Goal: Task Accomplishment & Management: Use online tool/utility

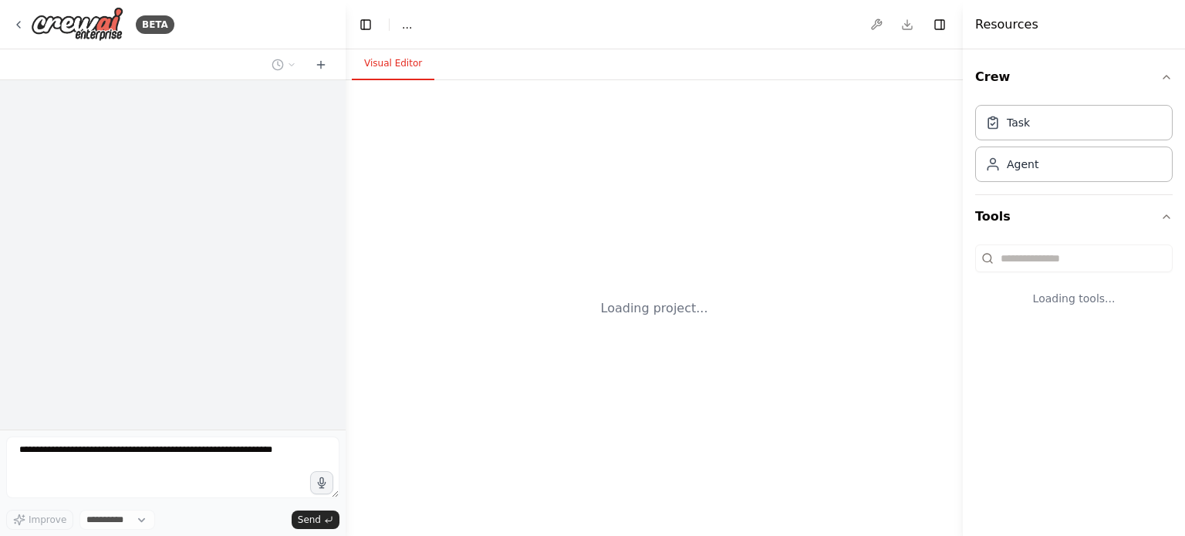
select select "****"
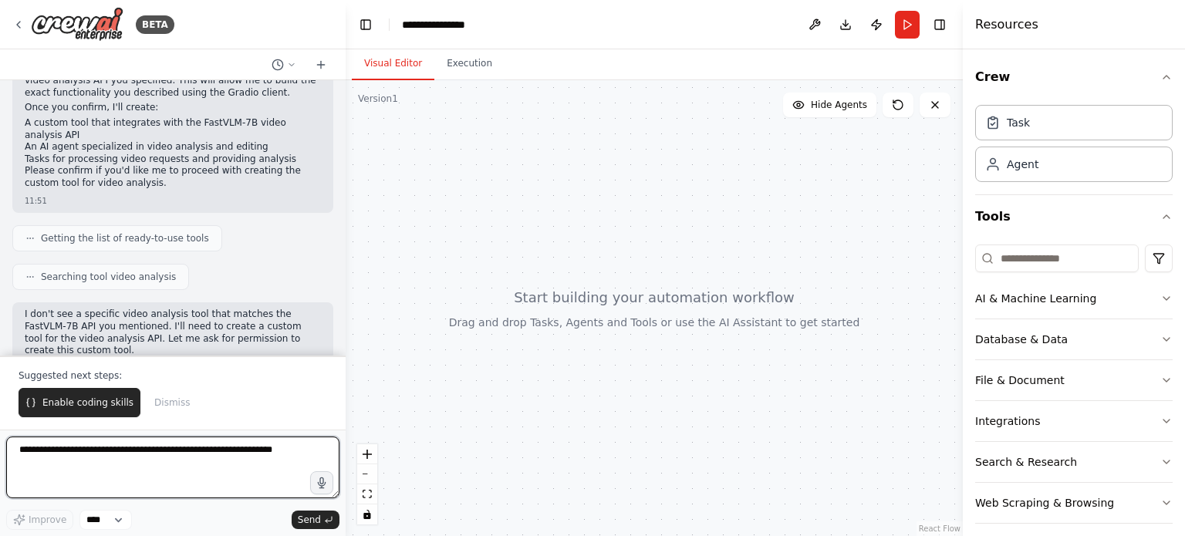
scroll to position [500, 0]
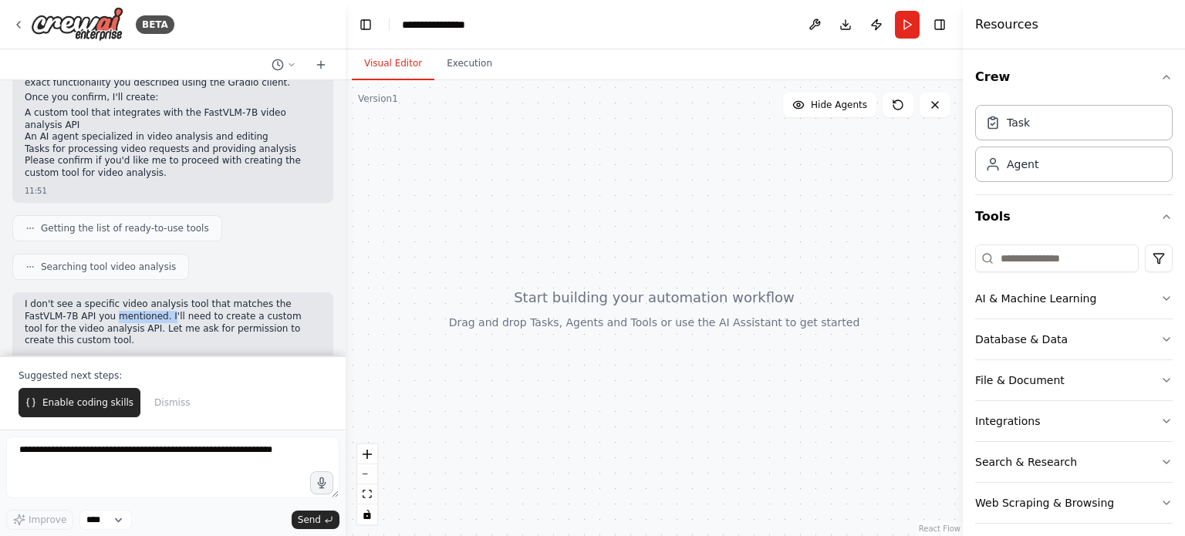
drag, startPoint x: 58, startPoint y: 302, endPoint x: 110, endPoint y: 301, distance: 51.7
click at [110, 301] on p "I don't see a specific video analysis tool that matches the FastVLM-7B API you …" at bounding box center [173, 322] width 296 height 48
click at [74, 403] on span "Enable coding skills" at bounding box center [87, 402] width 91 height 12
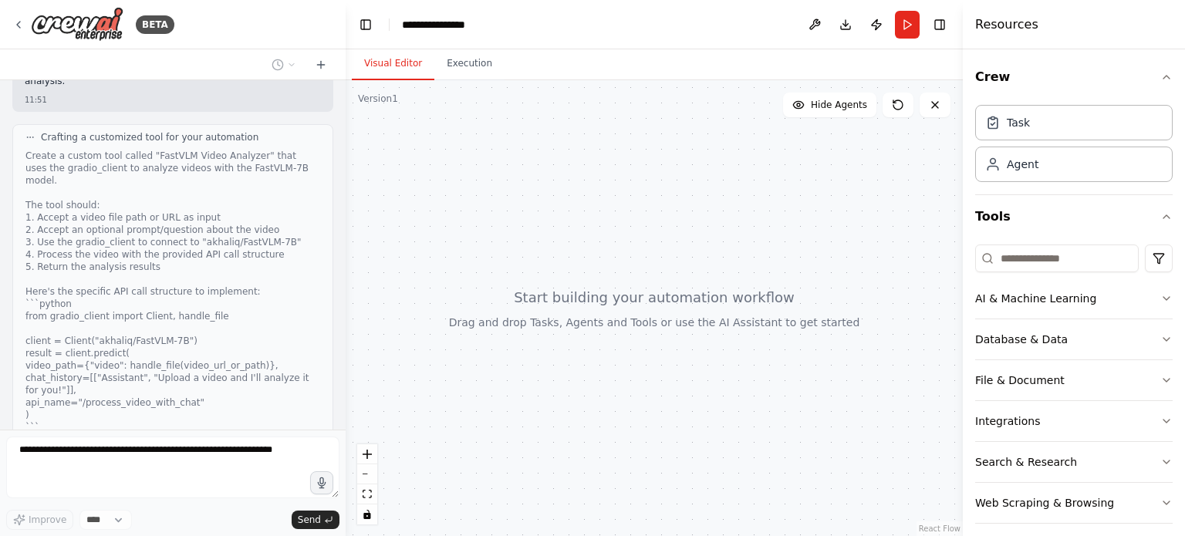
scroll to position [852, 0]
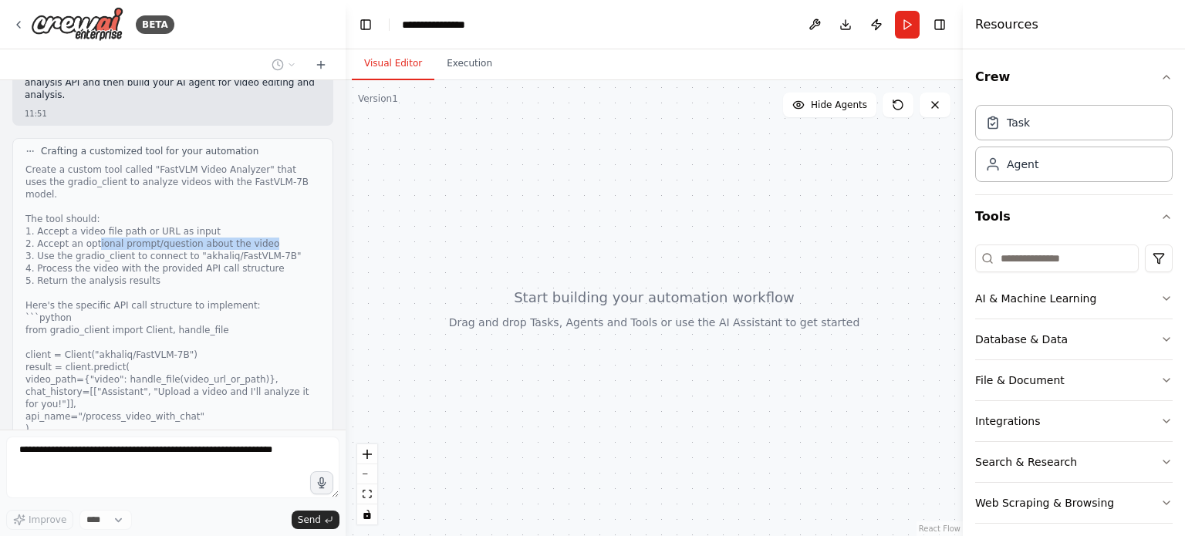
drag, startPoint x: 93, startPoint y: 201, endPoint x: 259, endPoint y: 209, distance: 166.8
click at [259, 209] on div "Create a custom tool called "FastVLM Video Analyzer" that uses the gradio_clien…" at bounding box center [172, 349] width 295 height 370
drag, startPoint x: 93, startPoint y: 231, endPoint x: 197, endPoint y: 231, distance: 104.1
click at [197, 231] on div "Create a custom tool called "FastVLM Video Analyzer" that uses the gradio_clien…" at bounding box center [172, 349] width 295 height 370
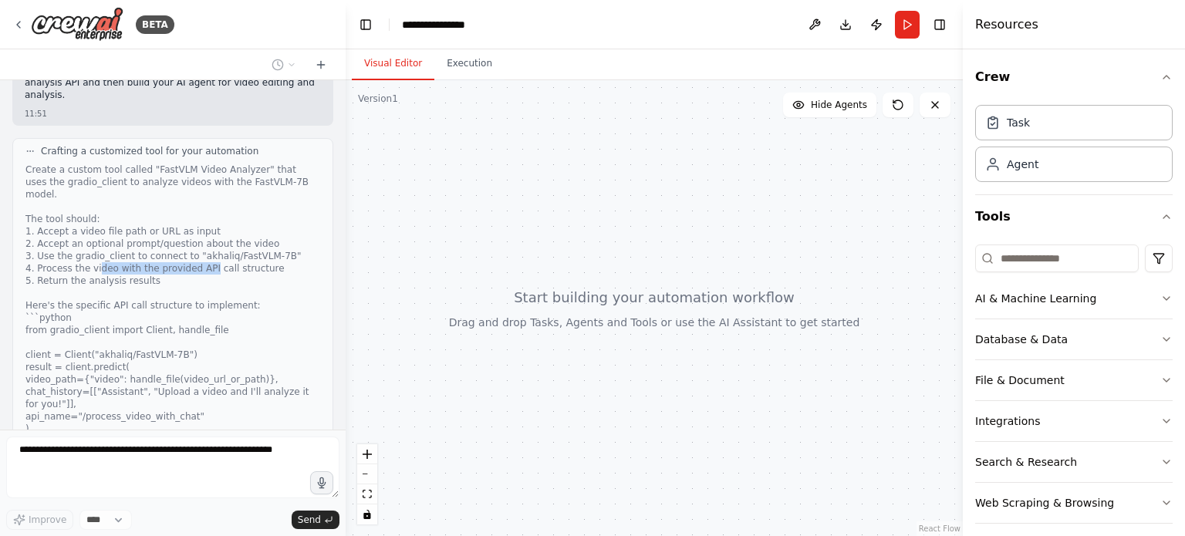
click at [197, 231] on div "Create a custom tool called "FastVLM Video Analyzer" that uses the gradio_clien…" at bounding box center [172, 349] width 295 height 370
drag, startPoint x: 153, startPoint y: 247, endPoint x: 61, endPoint y: 240, distance: 92.8
click at [61, 240] on div "Create a custom tool called "FastVLM Video Analyzer" that uses the gradio_clien…" at bounding box center [172, 349] width 295 height 370
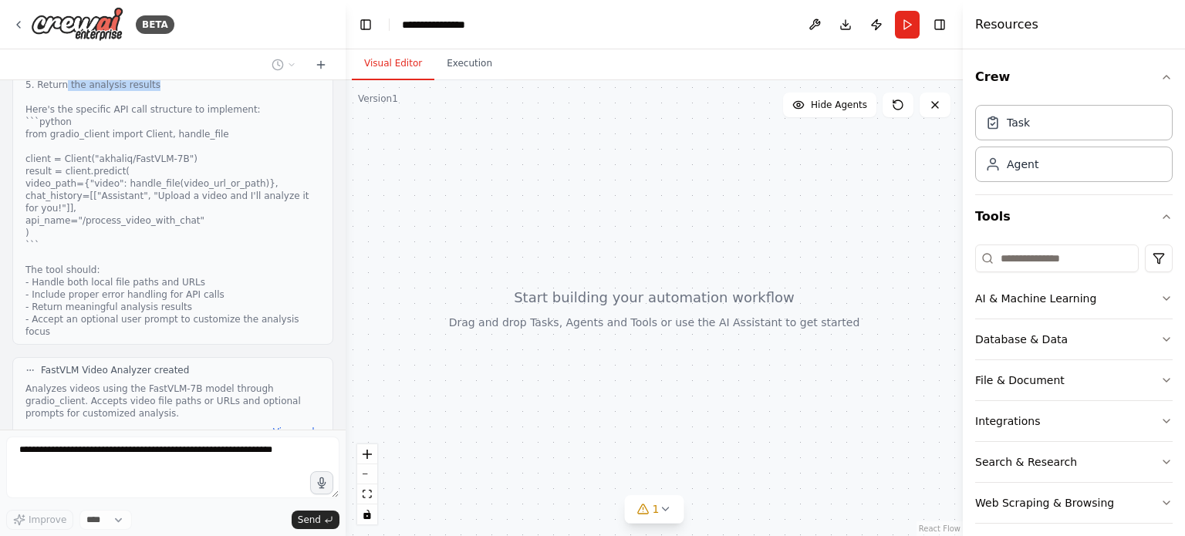
scroll to position [1063, 0]
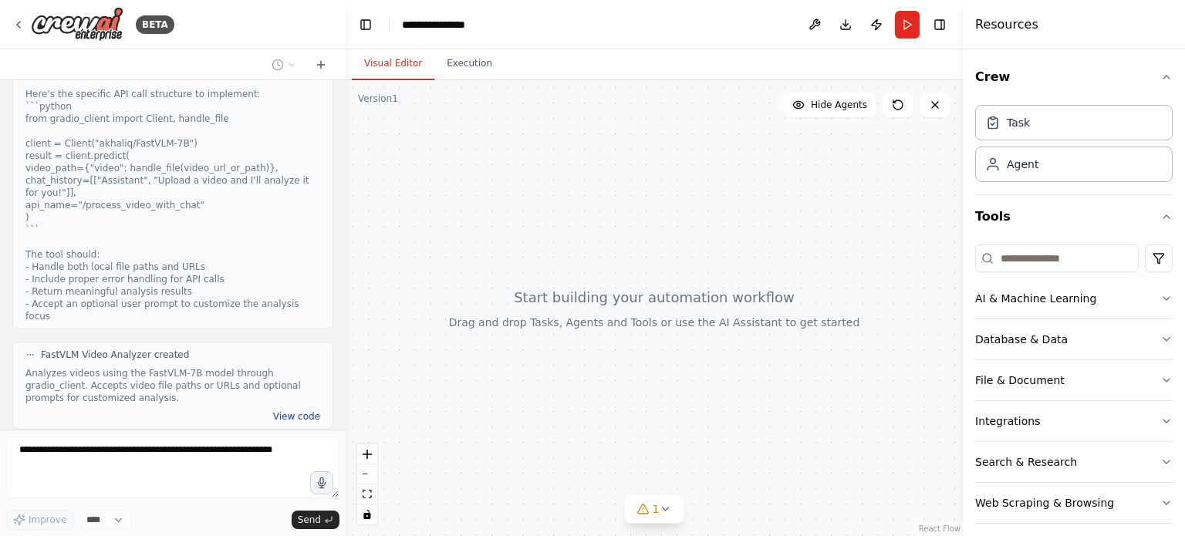
click at [285, 410] on button "View code" at bounding box center [296, 416] width 47 height 12
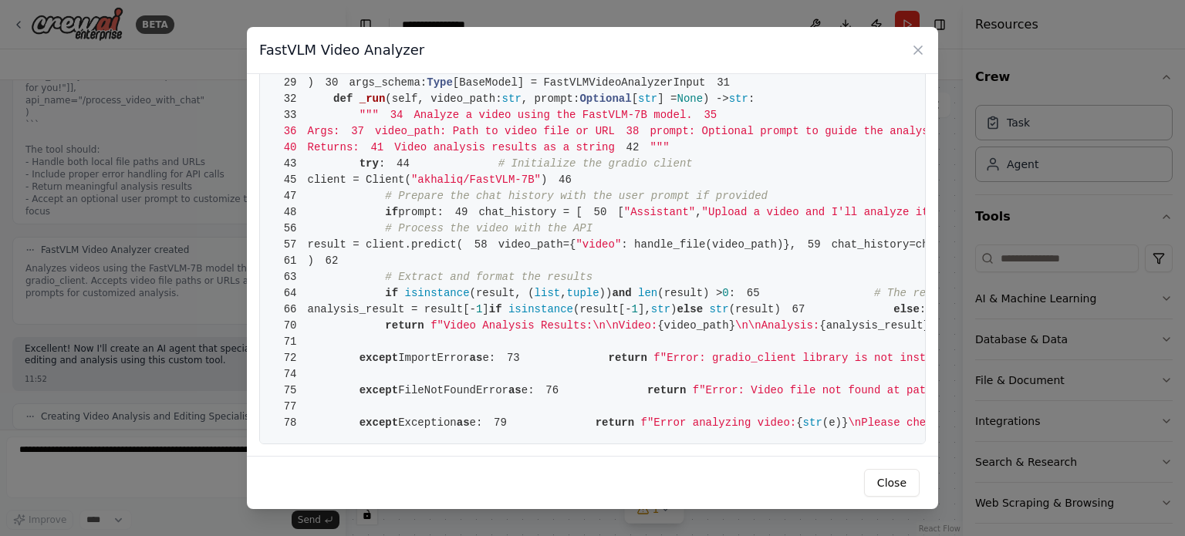
scroll to position [1260, 0]
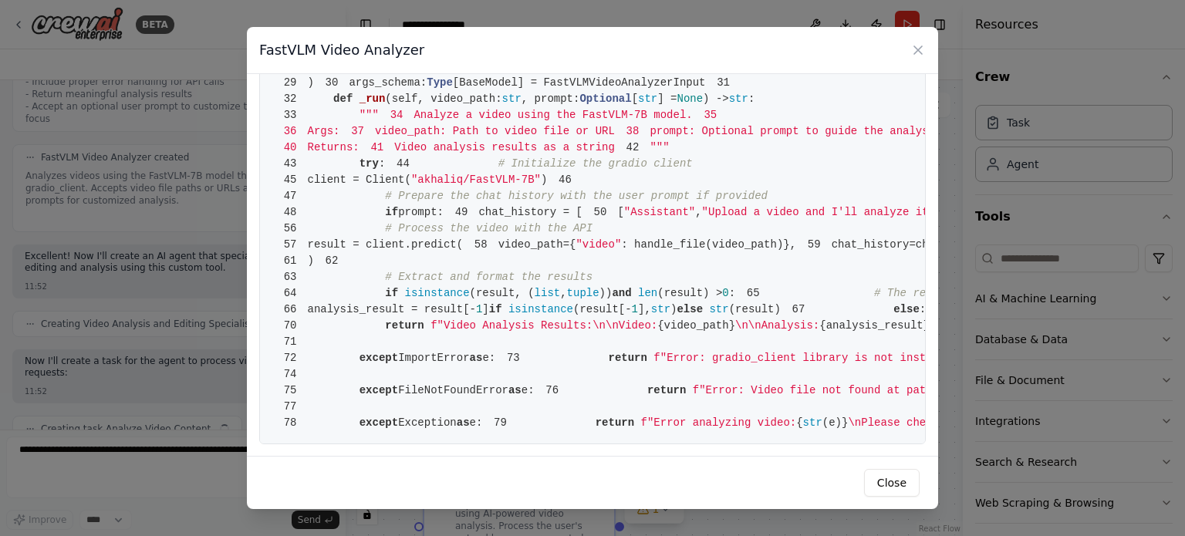
click at [213, 157] on div "FastVLM Video Analyzer 1 from [DOMAIN_NAME] import BaseTool 2 from pydantic imp…" at bounding box center [592, 268] width 1185 height 536
click at [920, 48] on icon at bounding box center [918, 50] width 8 height 8
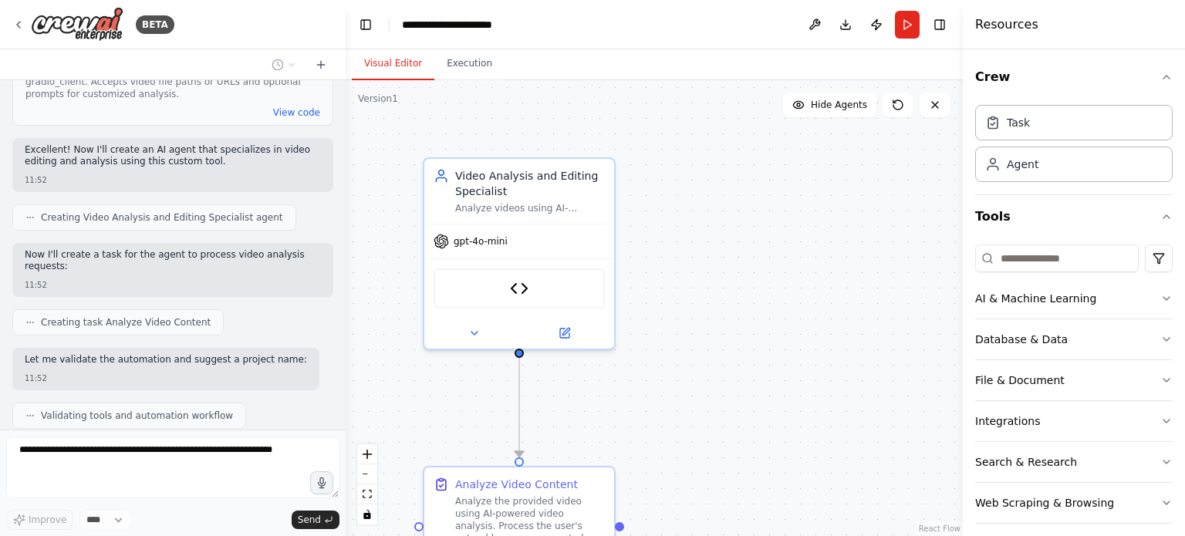
scroll to position [1391, 0]
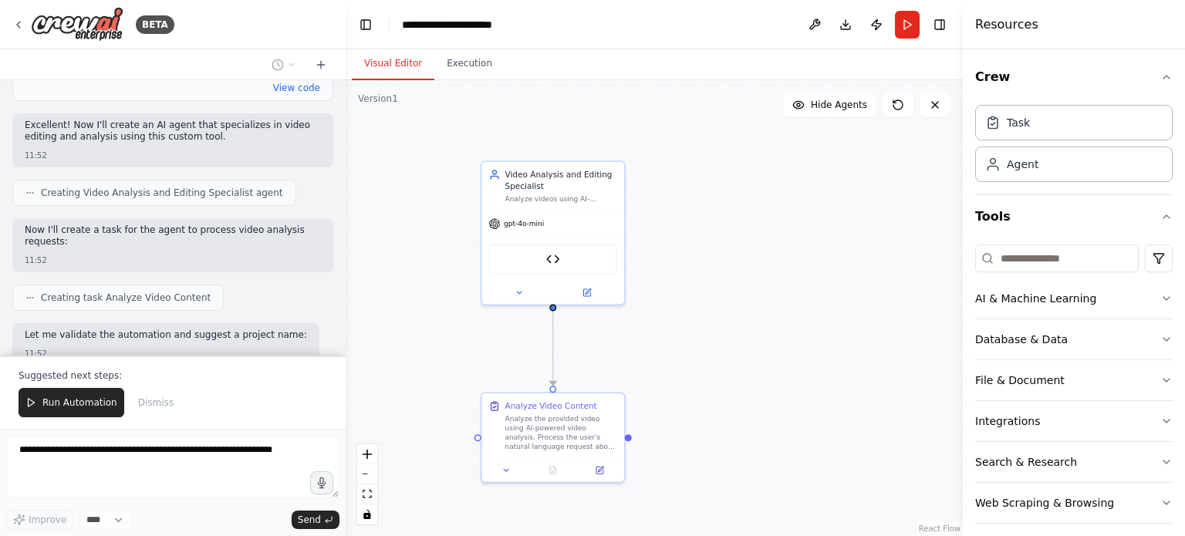
drag, startPoint x: 682, startPoint y: 280, endPoint x: 680, endPoint y: 251, distance: 28.6
click at [680, 251] on div ".deletable-edge-delete-btn { width: 20px; height: 20px; border: 0px solid #ffff…" at bounding box center [654, 308] width 617 height 456
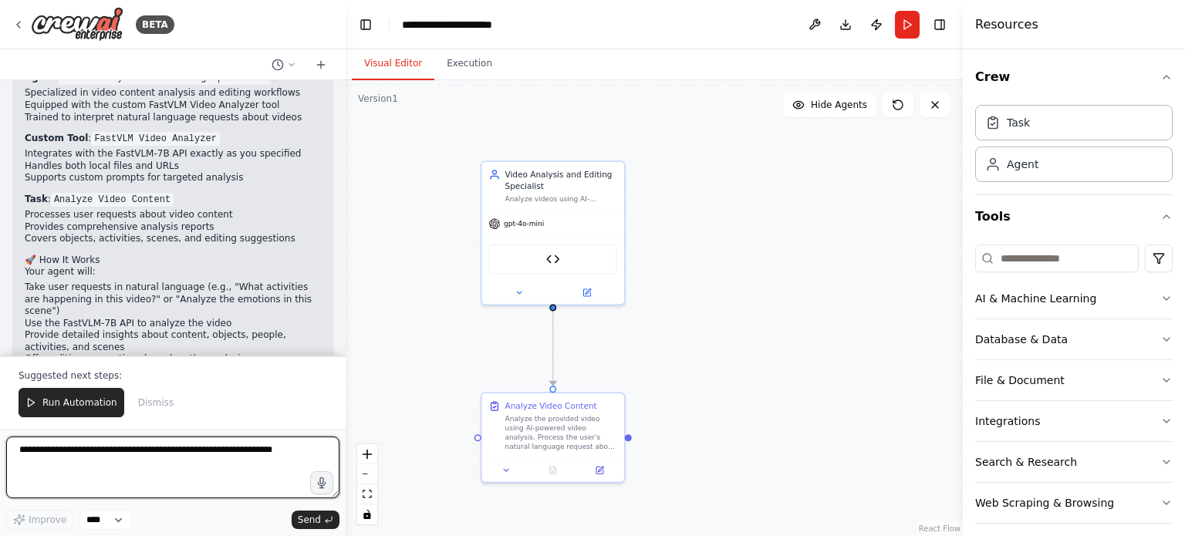
scroll to position [1824, 0]
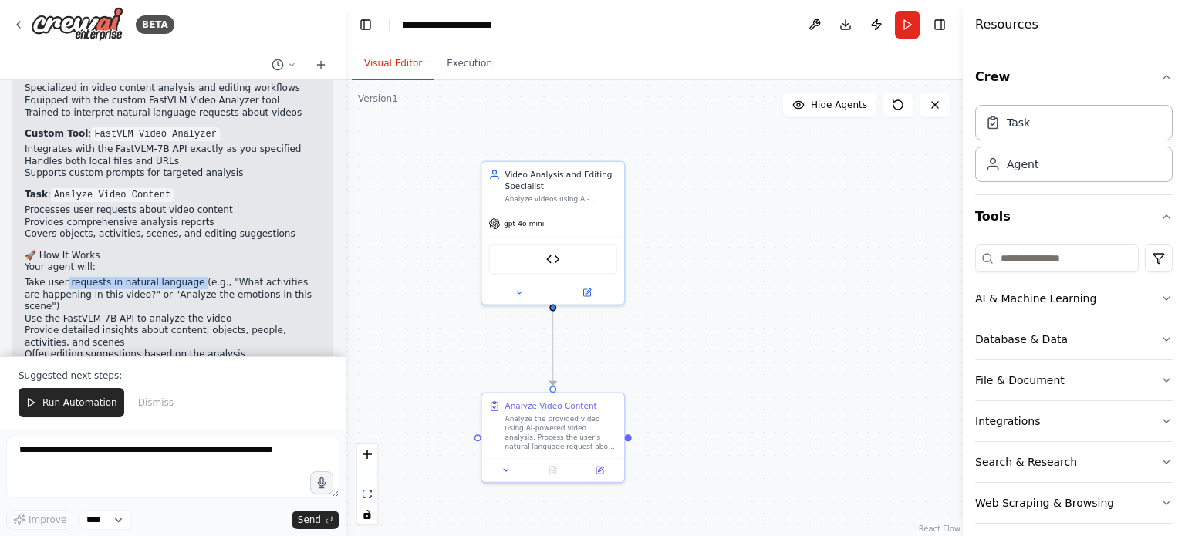
drag, startPoint x: 61, startPoint y: 218, endPoint x: 184, endPoint y: 214, distance: 123.5
click at [184, 277] on li "Take user requests in natural language (e.g., "What activities are happening in…" at bounding box center [173, 295] width 296 height 36
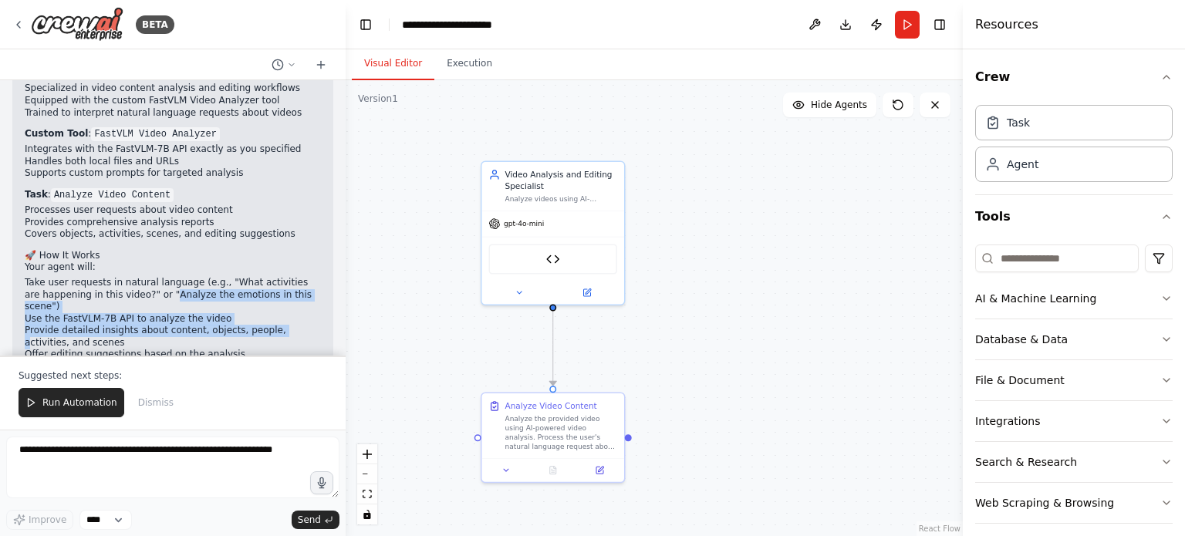
drag, startPoint x: 147, startPoint y: 232, endPoint x: 241, endPoint y: 275, distance: 102.8
click at [241, 277] on ol "Take user requests in natural language (e.g., "What activities are happening in…" at bounding box center [173, 319] width 296 height 84
click at [302, 325] on li "Provide detailed insights about content, objects, people, activities, and scenes" at bounding box center [173, 337] width 296 height 24
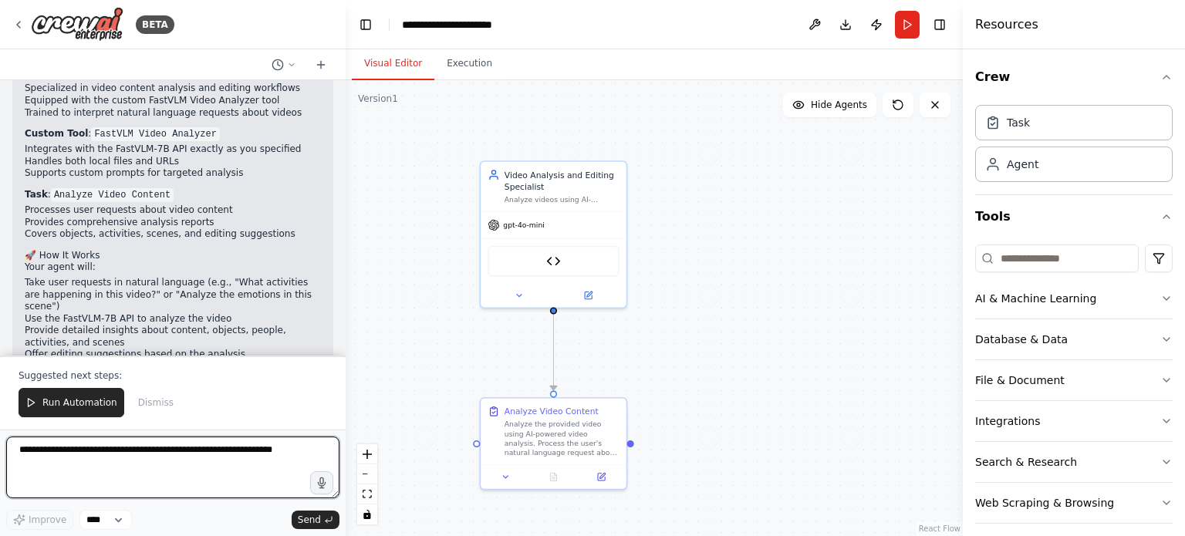
click at [151, 444] on textarea at bounding box center [172, 468] width 333 height 62
drag, startPoint x: 296, startPoint y: 463, endPoint x: 273, endPoint y: 461, distance: 23.2
click at [273, 461] on textarea "**********" at bounding box center [172, 468] width 333 height 62
paste textarea "**********"
type textarea "**********"
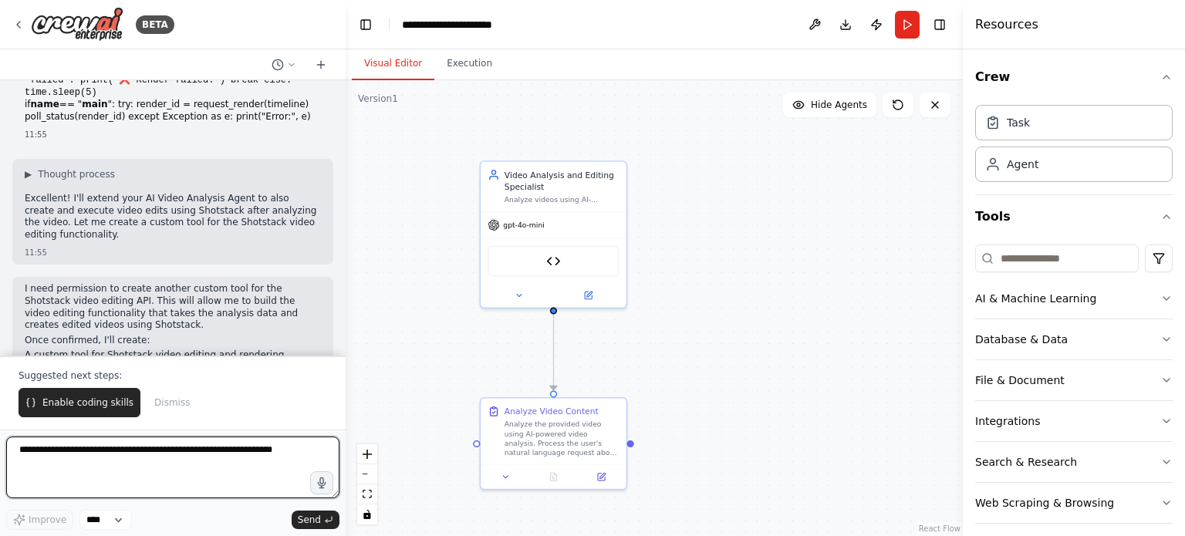
scroll to position [2581, 0]
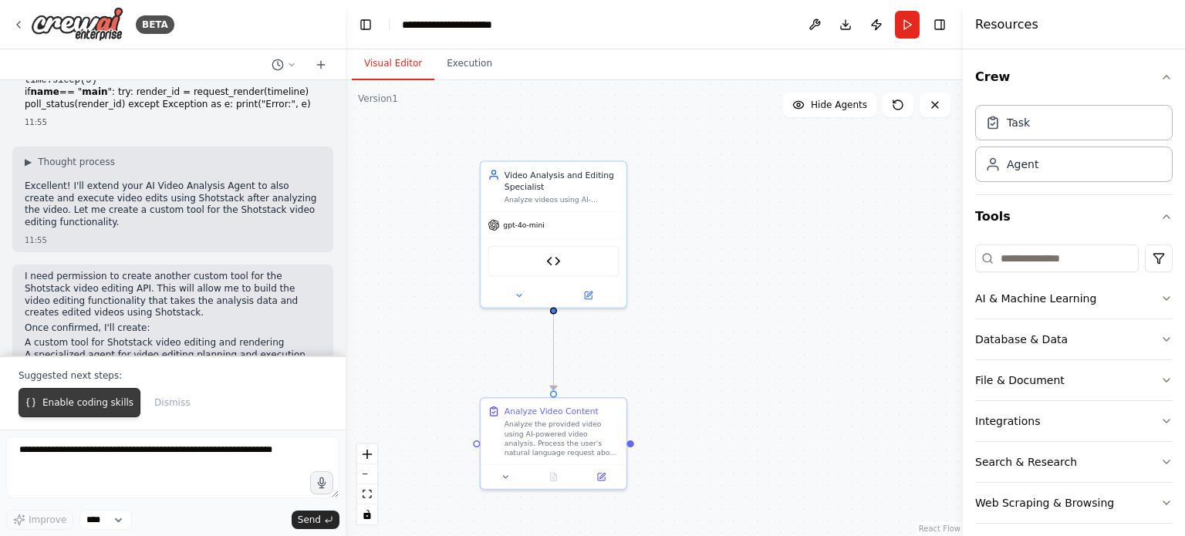
click at [76, 410] on button "Enable coding skills" at bounding box center [80, 402] width 122 height 29
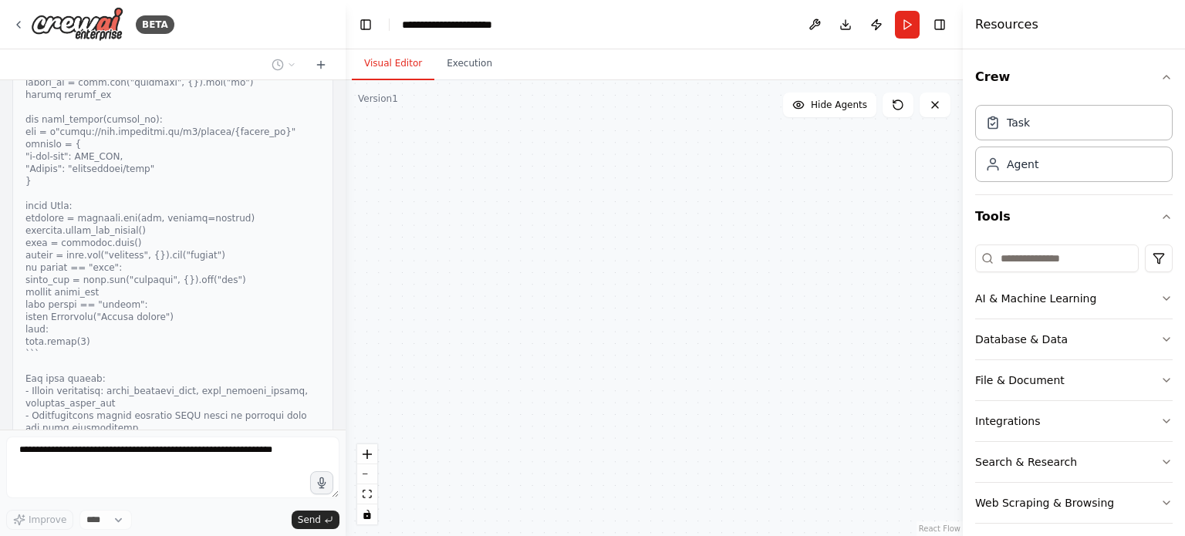
scroll to position [3464, 0]
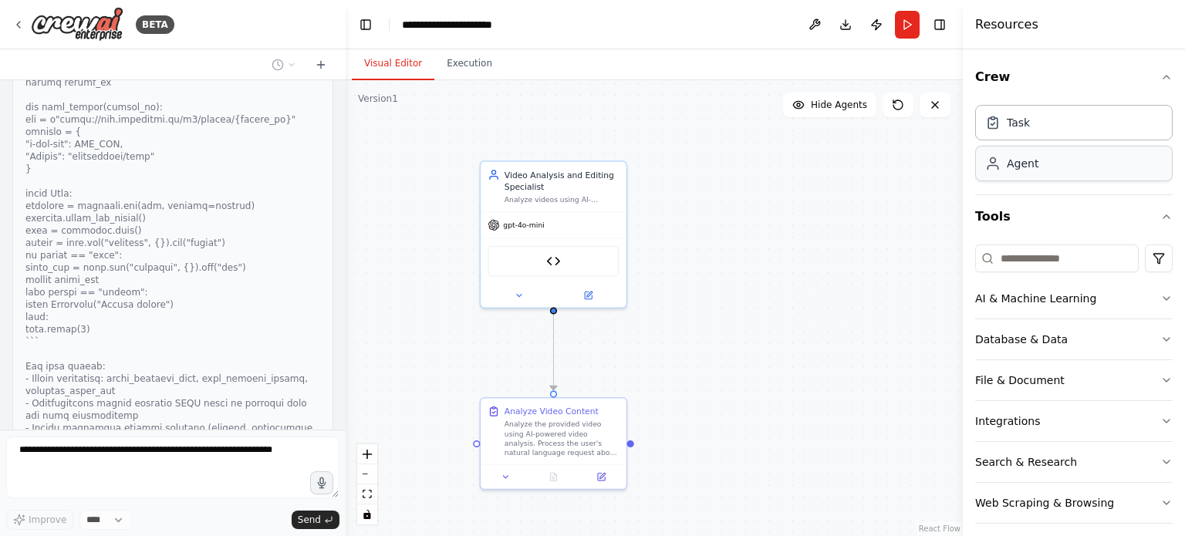
click at [1061, 169] on div "Agent" at bounding box center [1073, 163] width 197 height 35
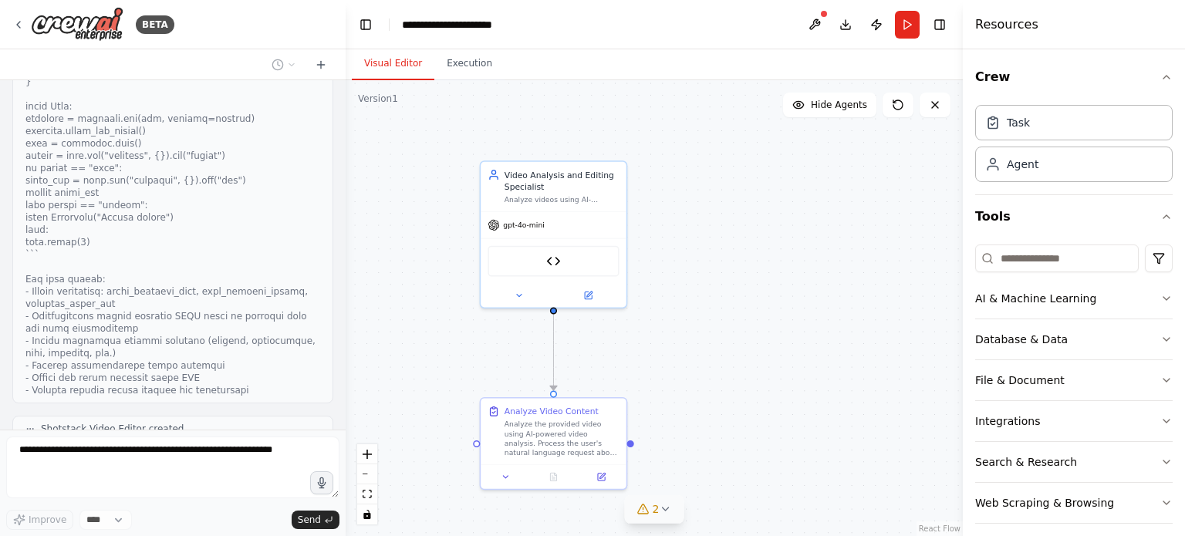
click at [664, 511] on icon at bounding box center [665, 509] width 6 height 3
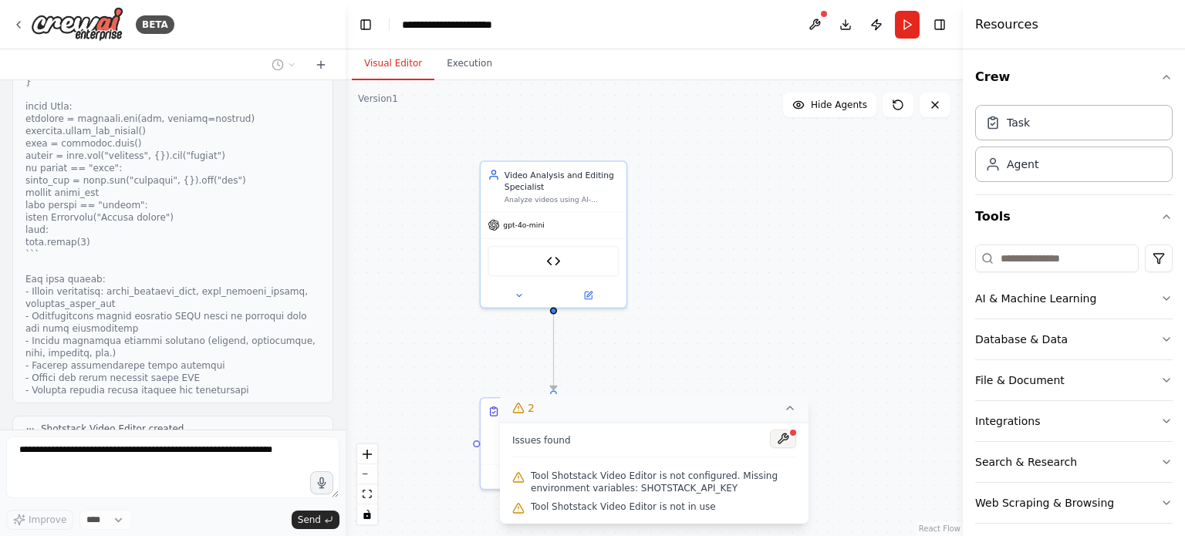
click at [777, 437] on button at bounding box center [783, 439] width 26 height 19
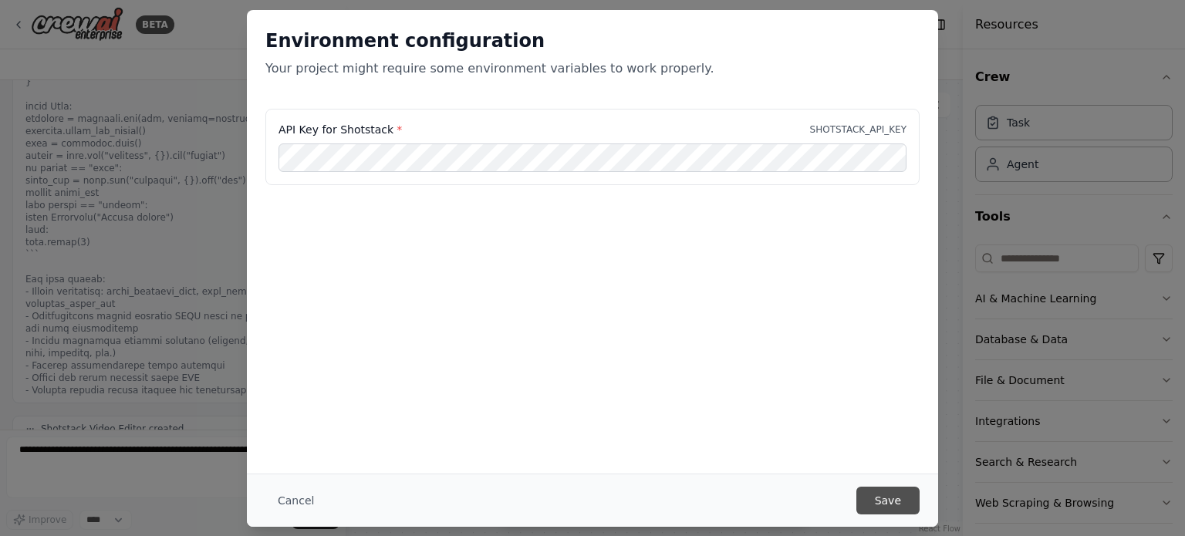
click at [901, 502] on button "Save" at bounding box center [887, 501] width 63 height 28
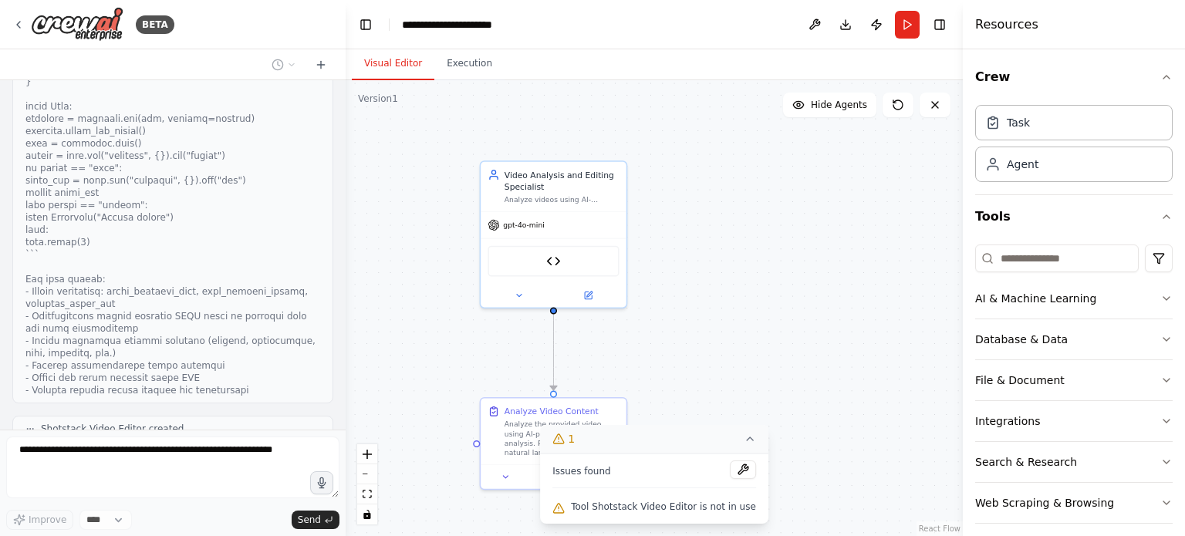
click at [722, 505] on span "Tool Shotstack Video Editor is not in use" at bounding box center [663, 507] width 185 height 12
click at [730, 477] on button at bounding box center [743, 469] width 26 height 19
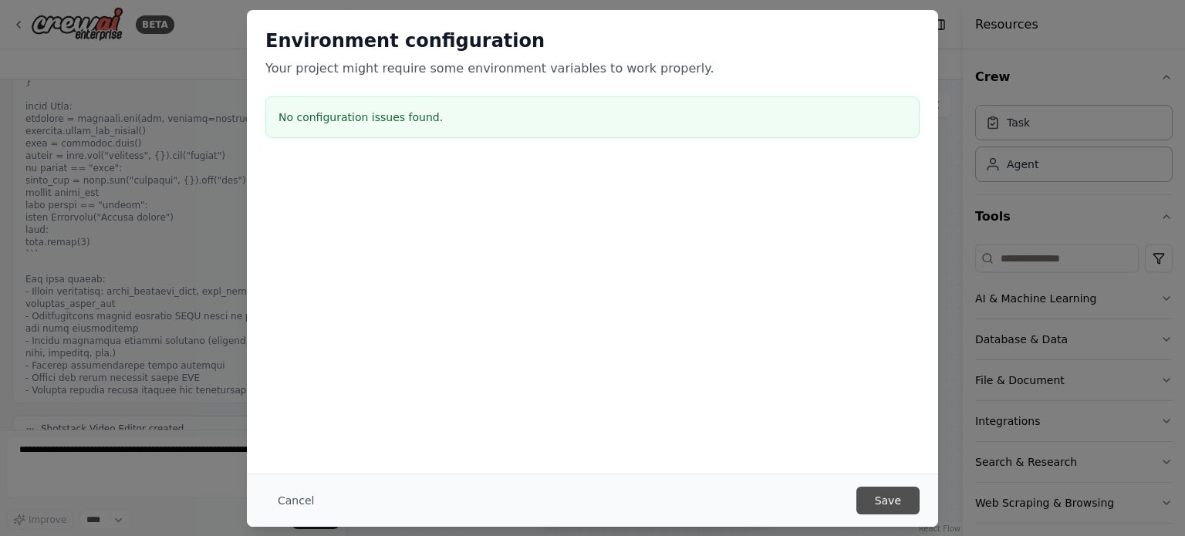
click at [900, 501] on button "Save" at bounding box center [887, 501] width 63 height 28
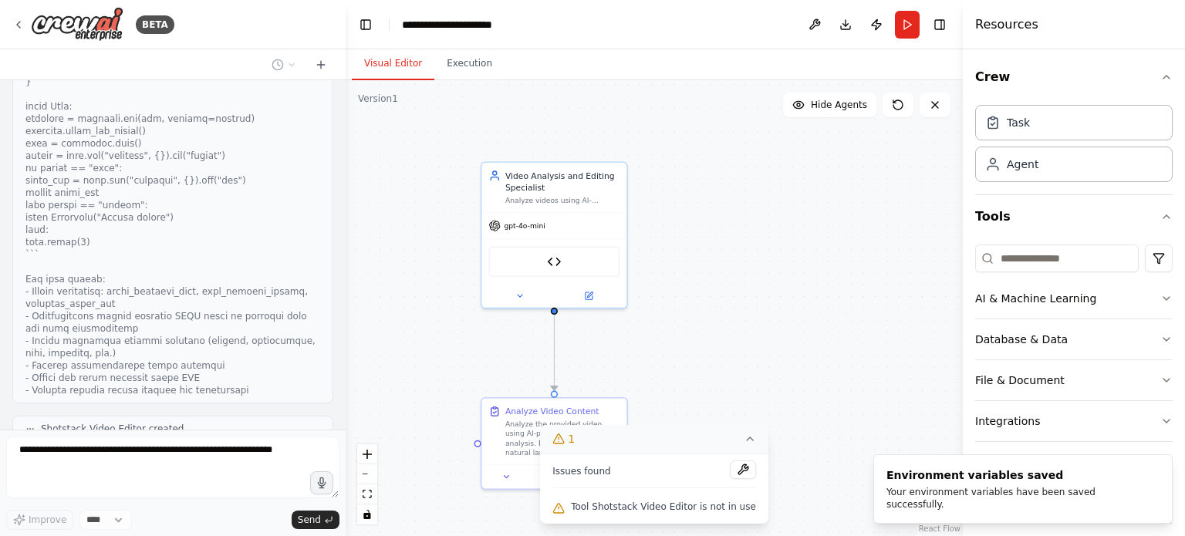
click at [744, 442] on icon at bounding box center [750, 439] width 12 height 12
click at [650, 511] on div "1" at bounding box center [648, 508] width 22 height 15
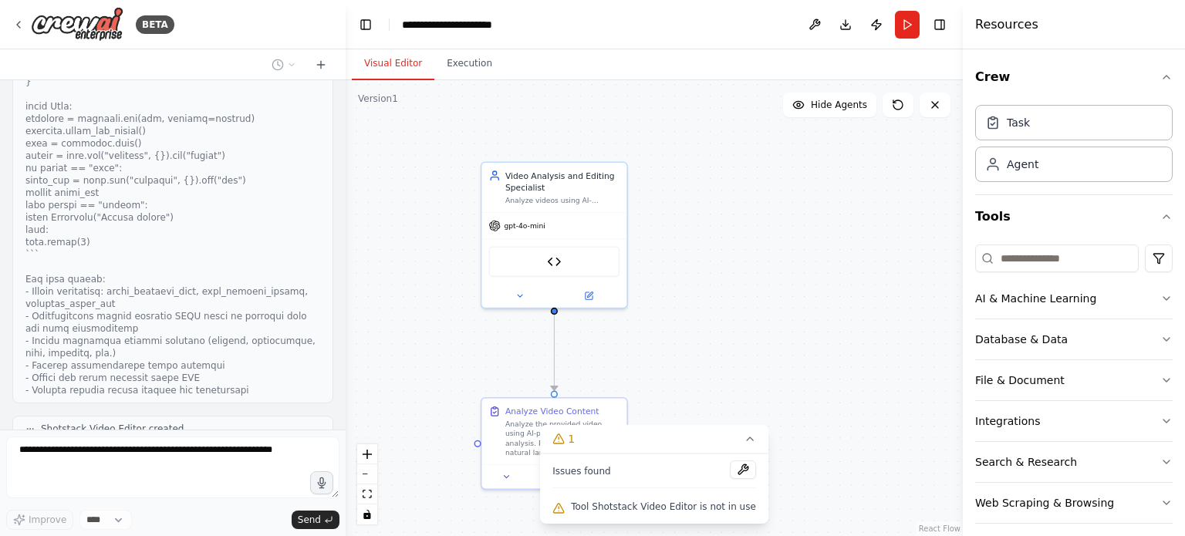
click at [690, 501] on span "Tool Shotstack Video Editor is not in use" at bounding box center [663, 507] width 185 height 12
click at [758, 348] on div ".deletable-edge-delete-btn { width: 20px; height: 20px; border: 0px solid #ffff…" at bounding box center [654, 308] width 617 height 456
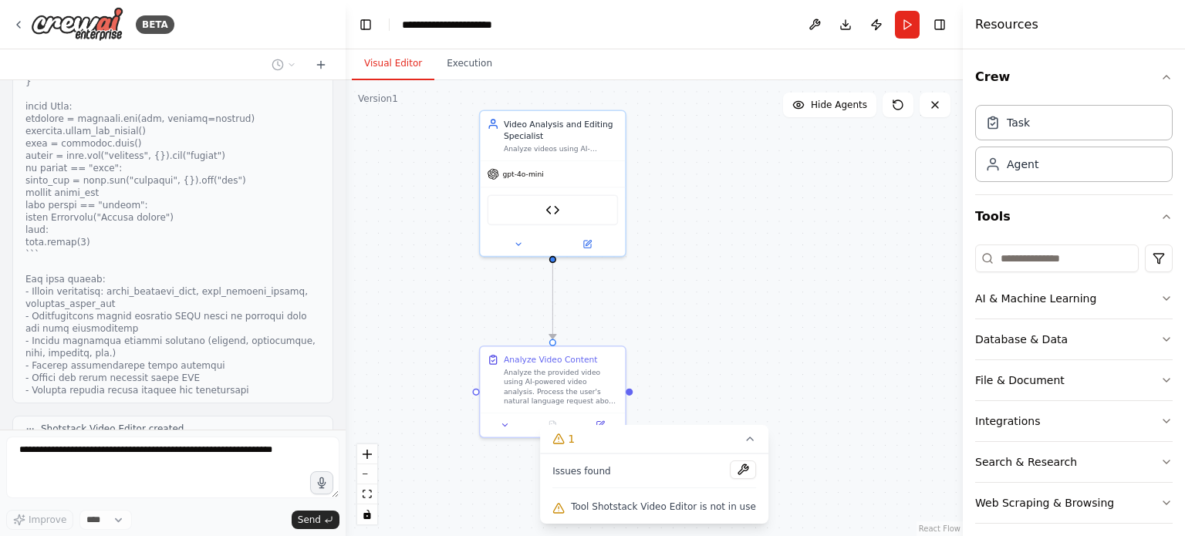
drag, startPoint x: 466, startPoint y: 312, endPoint x: 464, endPoint y: 260, distance: 51.7
click at [464, 260] on div ".deletable-edge-delete-btn { width: 20px; height: 20px; border: 0px solid #ffff…" at bounding box center [654, 308] width 617 height 456
click at [713, 375] on div ".deletable-edge-delete-btn { width: 20px; height: 20px; border: 0px solid #ffff…" at bounding box center [654, 308] width 617 height 456
click at [836, 104] on span "Hide Agents" at bounding box center [839, 105] width 56 height 12
click at [798, 112] on button "Show Agents" at bounding box center [827, 105] width 97 height 25
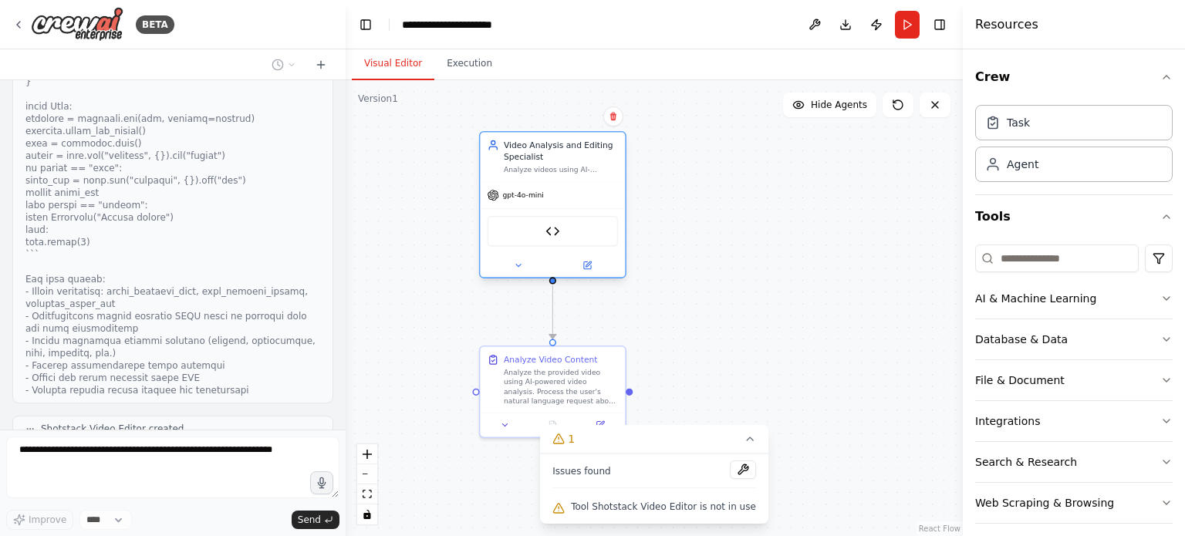
drag, startPoint x: 605, startPoint y: 171, endPoint x: 606, endPoint y: 188, distance: 17.0
click at [606, 188] on div "gpt-4o-mini" at bounding box center [552, 195] width 145 height 26
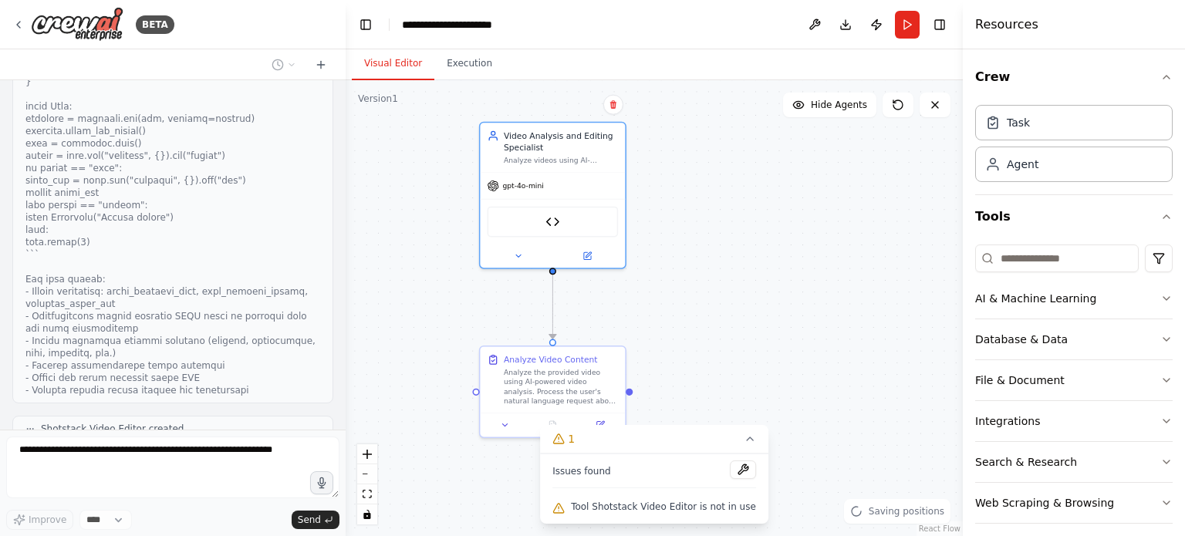
click at [689, 265] on div ".deletable-edge-delete-btn { width: 20px; height: 20px; border: 0px solid #ffff…" at bounding box center [654, 308] width 617 height 456
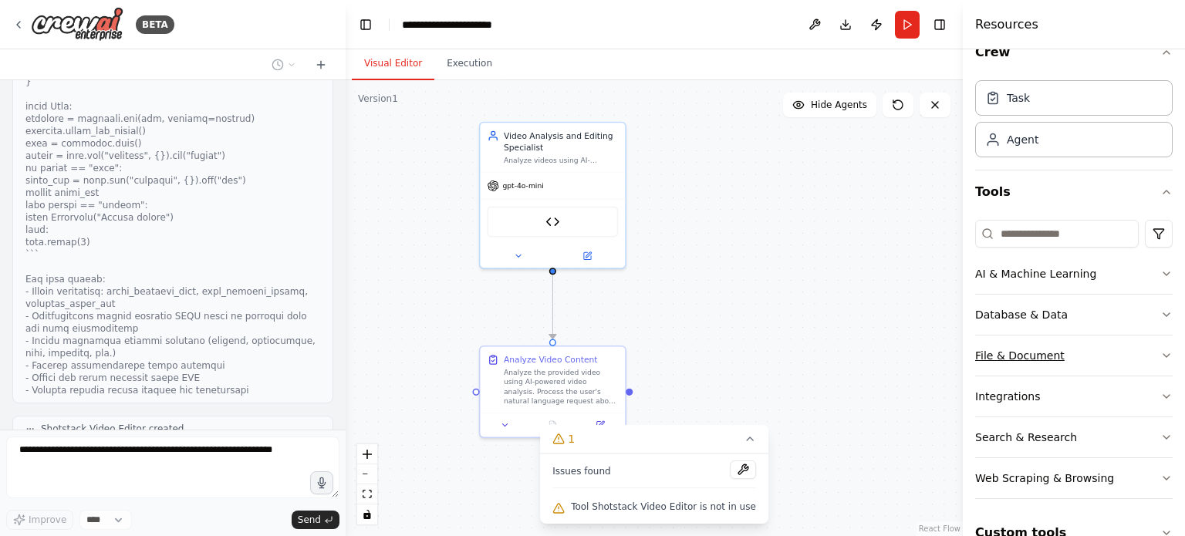
scroll to position [53, 0]
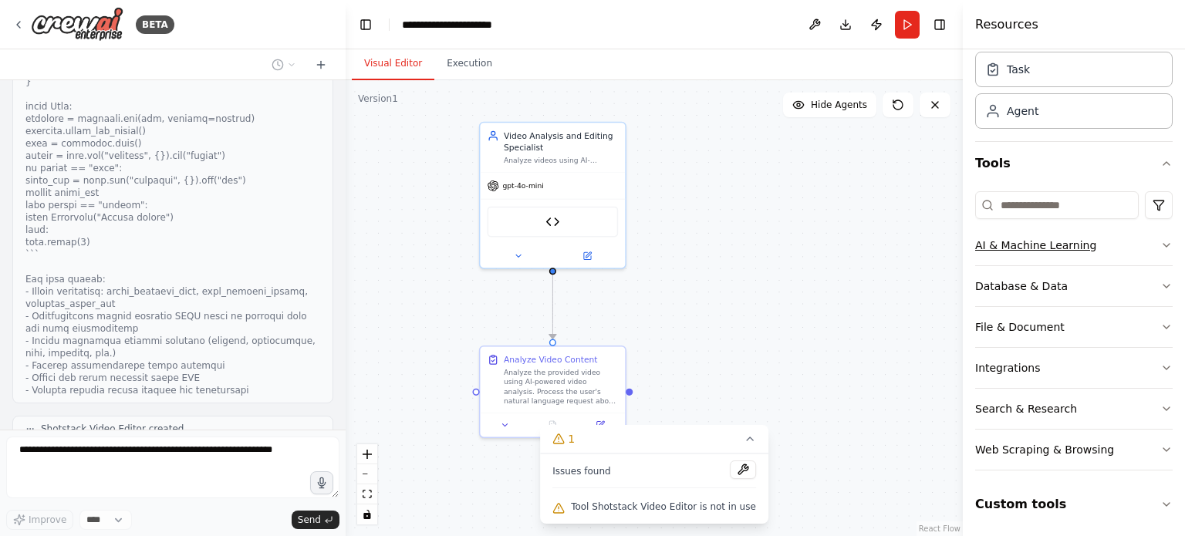
click at [1160, 239] on icon "button" at bounding box center [1166, 245] width 12 height 12
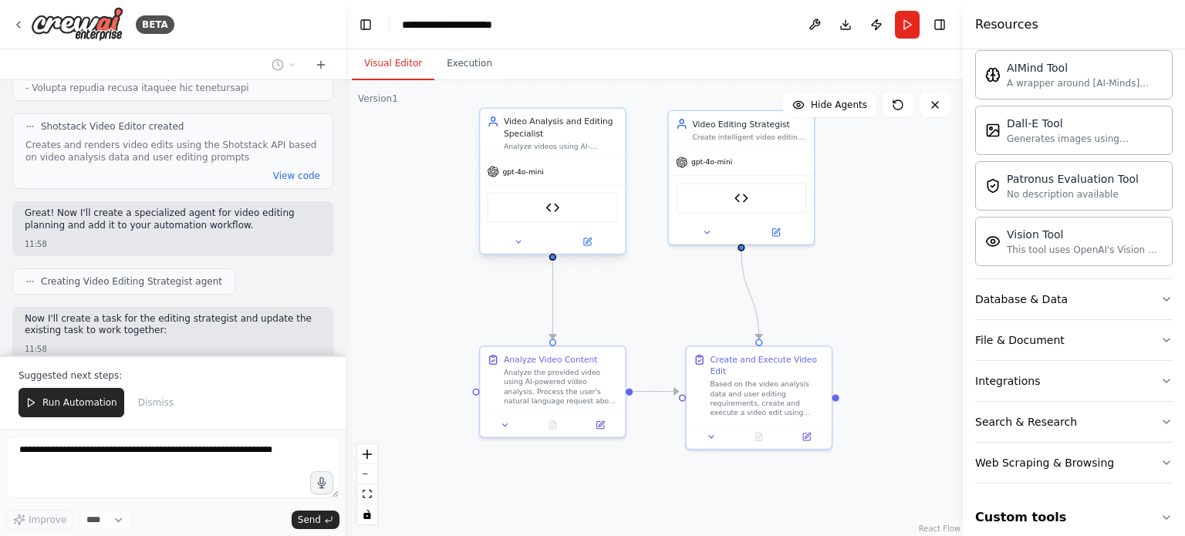
scroll to position [287, 0]
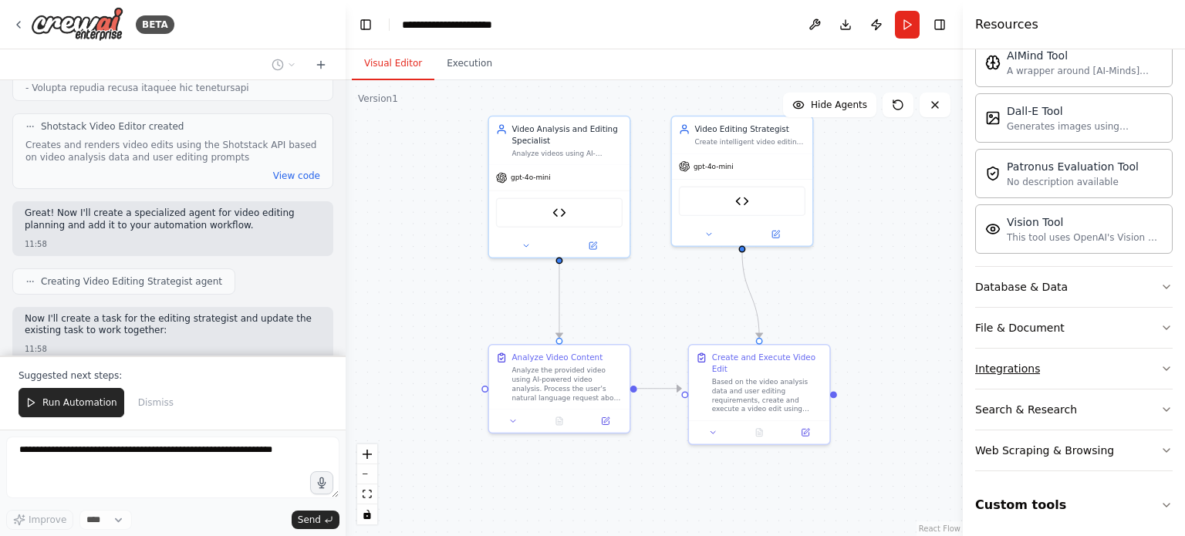
click at [1109, 354] on button "Integrations" at bounding box center [1073, 369] width 197 height 40
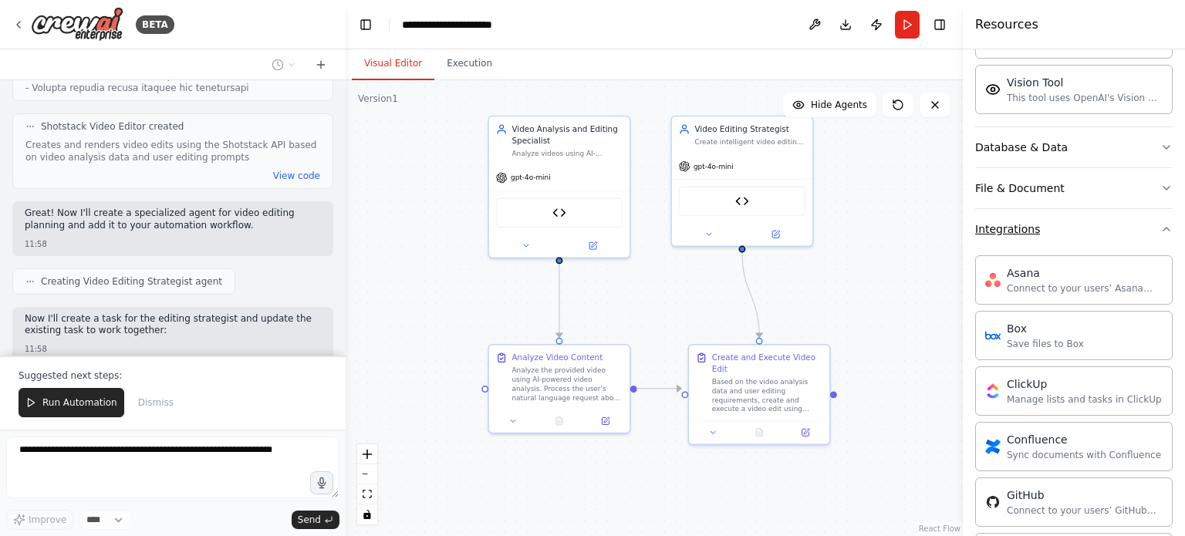
scroll to position [399, 0]
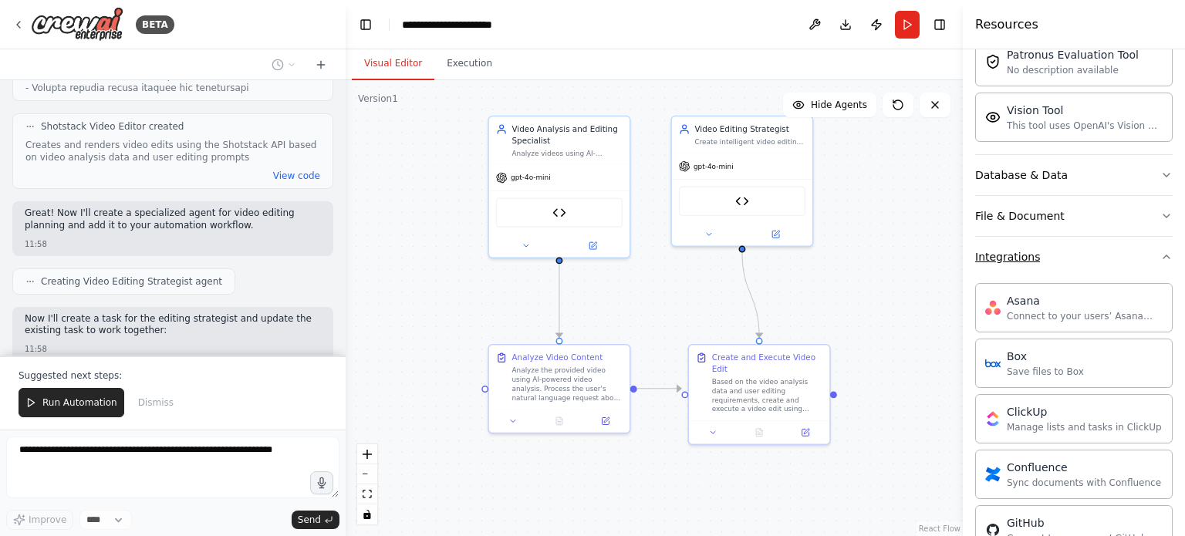
click at [1138, 264] on button "Integrations" at bounding box center [1073, 257] width 197 height 40
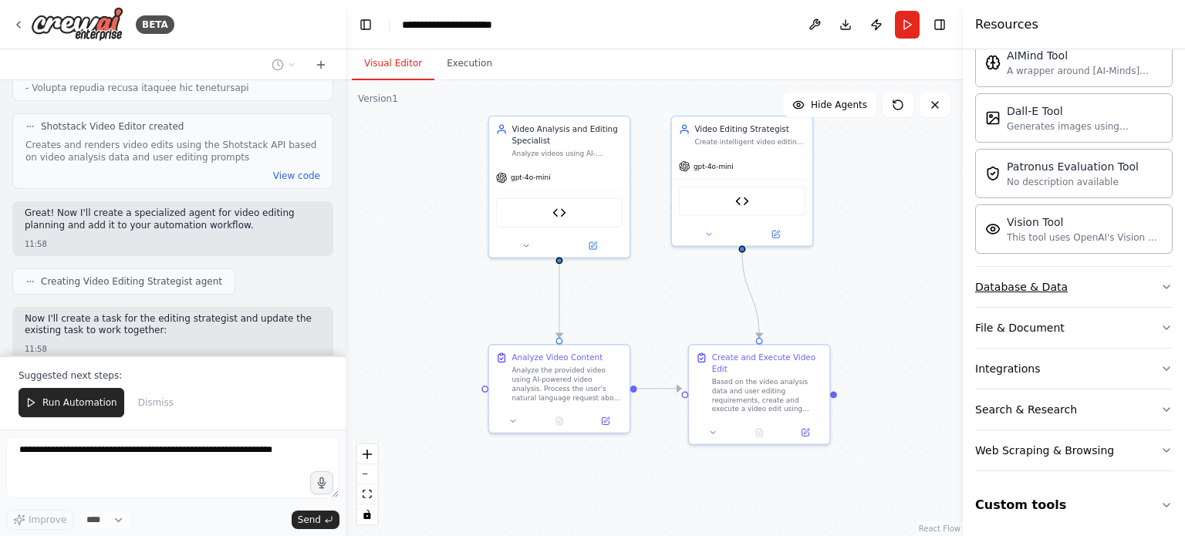
click at [1106, 278] on button "Database & Data" at bounding box center [1073, 287] width 197 height 40
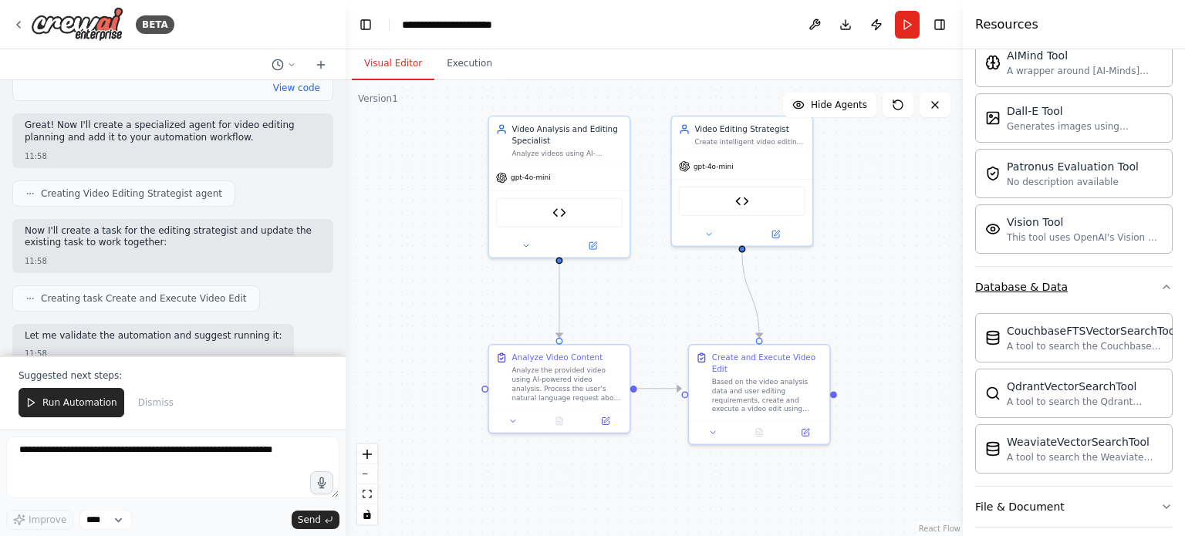
click at [1106, 278] on button "Database & Data" at bounding box center [1073, 287] width 197 height 40
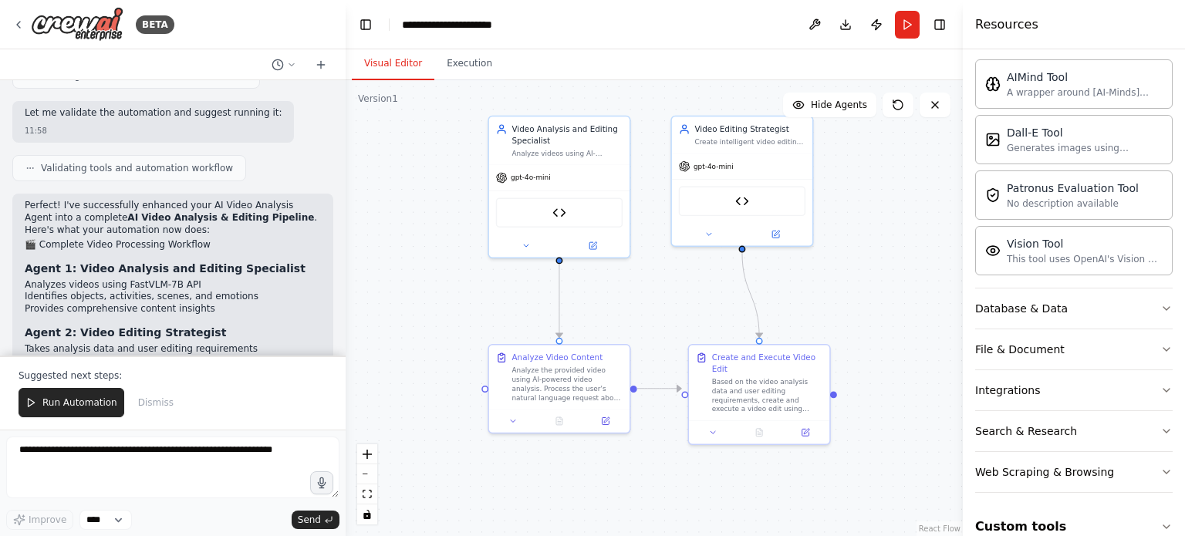
scroll to position [4165, 0]
click at [579, 214] on div "FastVLM Video Analyzer" at bounding box center [559, 210] width 126 height 30
click at [595, 247] on button at bounding box center [592, 244] width 65 height 14
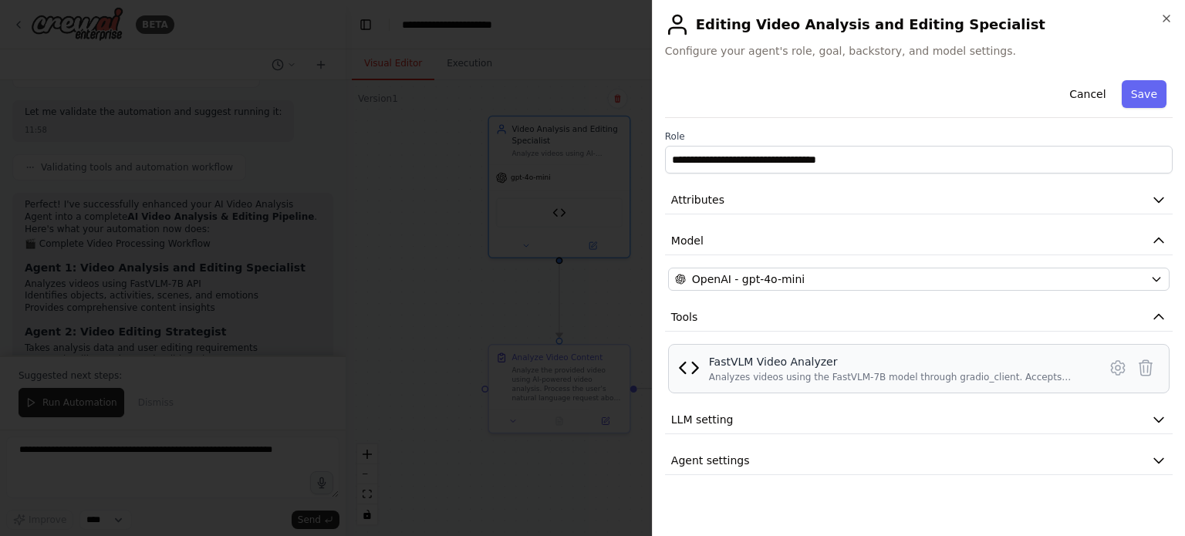
click at [927, 367] on div "FastVLM Video Analyzer" at bounding box center [898, 361] width 379 height 15
click at [690, 363] on img at bounding box center [689, 368] width 22 height 22
click at [727, 422] on span "LLM setting" at bounding box center [702, 419] width 62 height 15
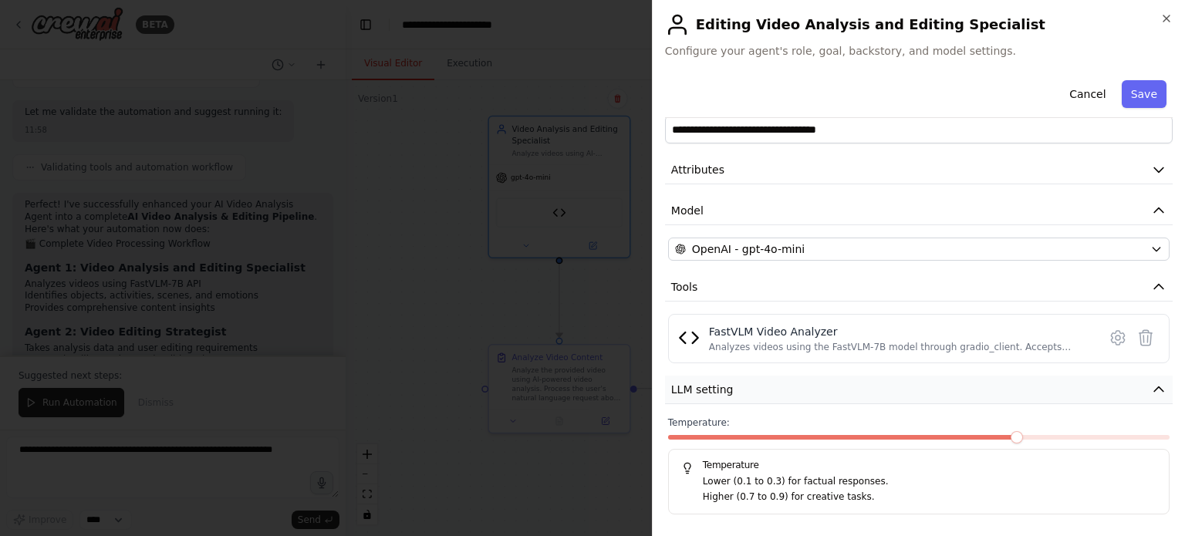
scroll to position [72, 0]
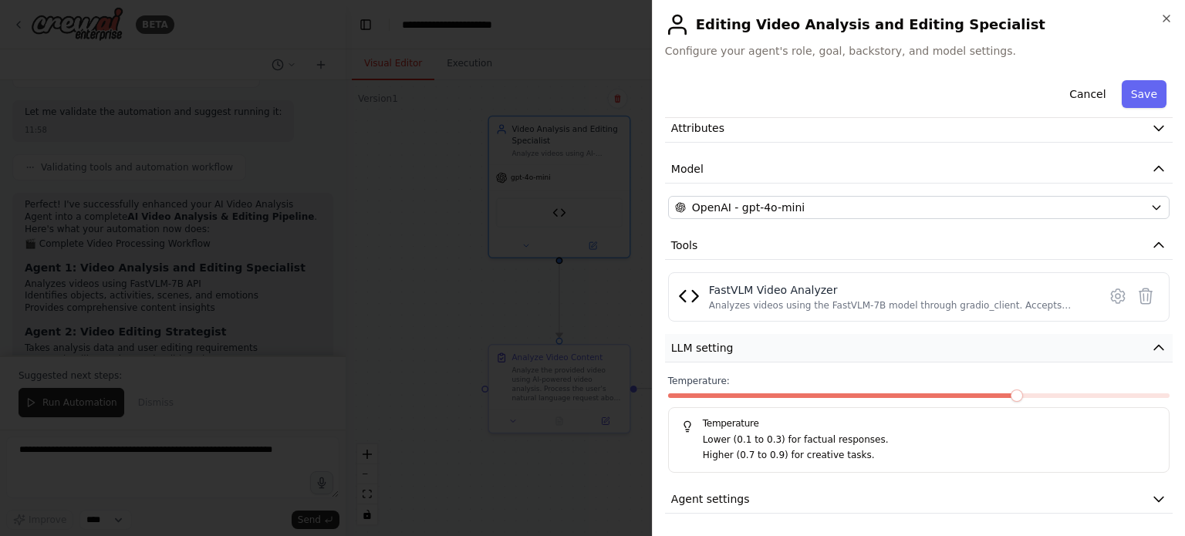
click at [742, 349] on button "LLM setting" at bounding box center [919, 348] width 508 height 29
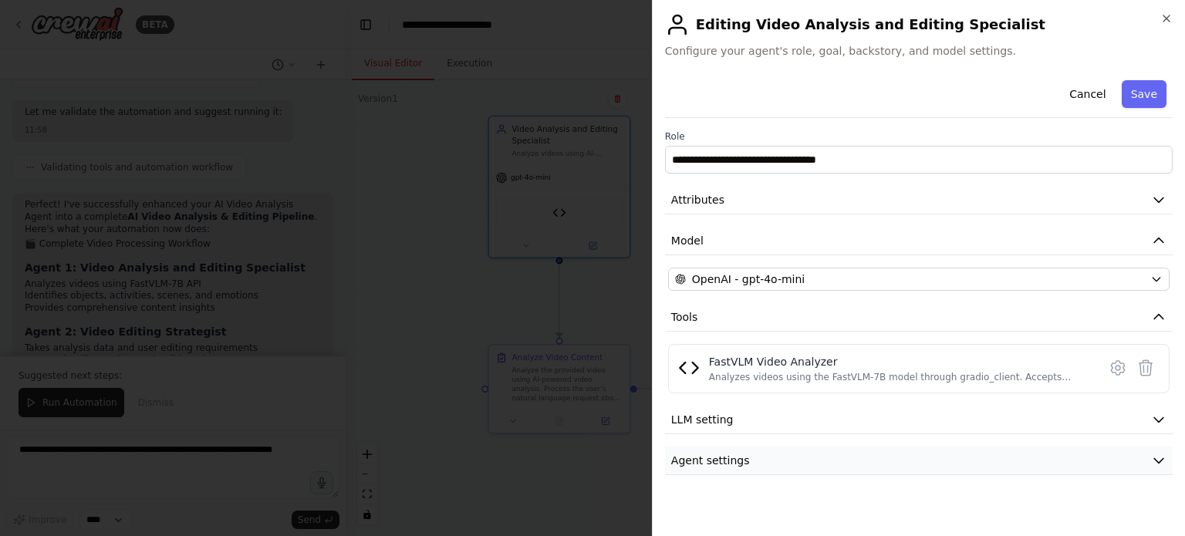
click at [757, 454] on button "Agent settings" at bounding box center [919, 461] width 508 height 29
click at [1169, 15] on icon "button" at bounding box center [1166, 18] width 12 height 12
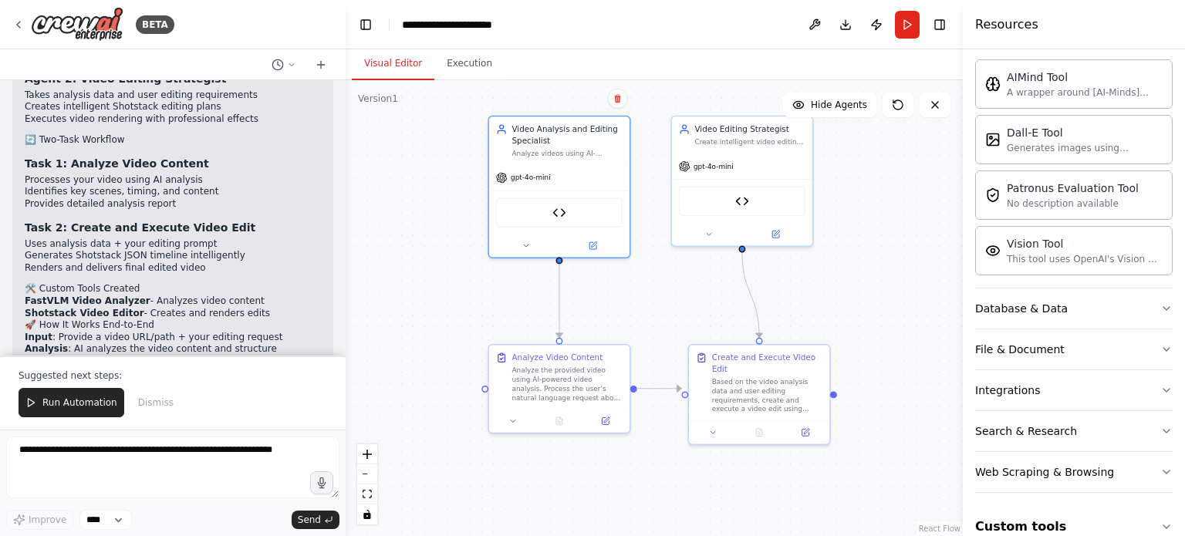
scroll to position [4418, 0]
drag, startPoint x: 173, startPoint y: 189, endPoint x: 234, endPoint y: 187, distance: 61.7
click at [234, 295] on li "FastVLM Video Analyzer - Analyzes video content" at bounding box center [173, 301] width 296 height 12
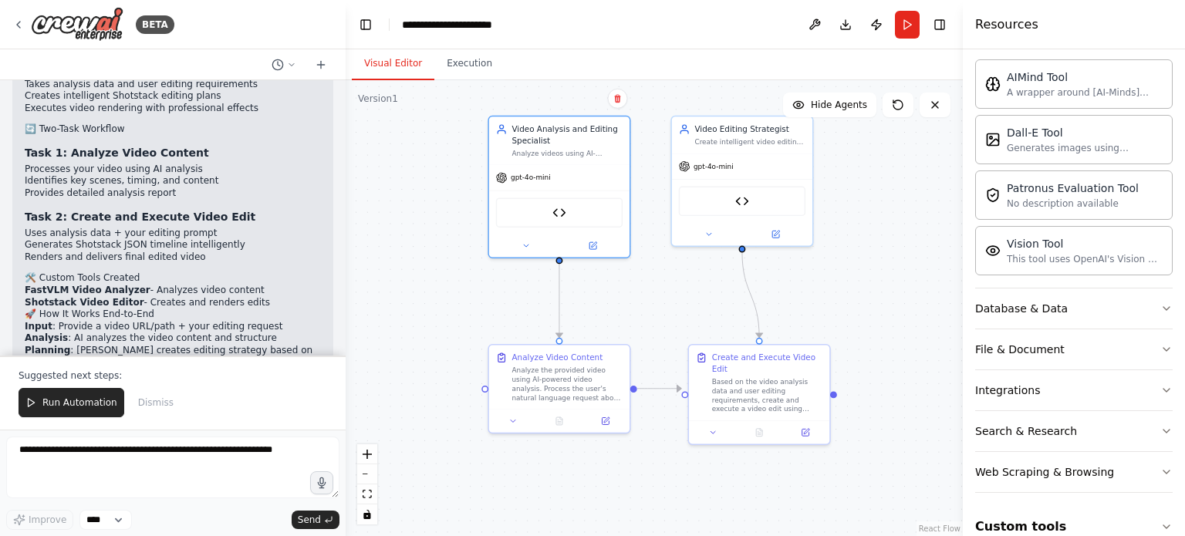
scroll to position [4430, 0]
drag, startPoint x: 120, startPoint y: 212, endPoint x: 260, endPoint y: 212, distance: 139.6
click at [260, 320] on li "Input : Provide a video URL/path + your editing request" at bounding box center [173, 326] width 296 height 12
drag, startPoint x: 260, startPoint y: 212, endPoint x: 51, endPoint y: 207, distance: 209.1
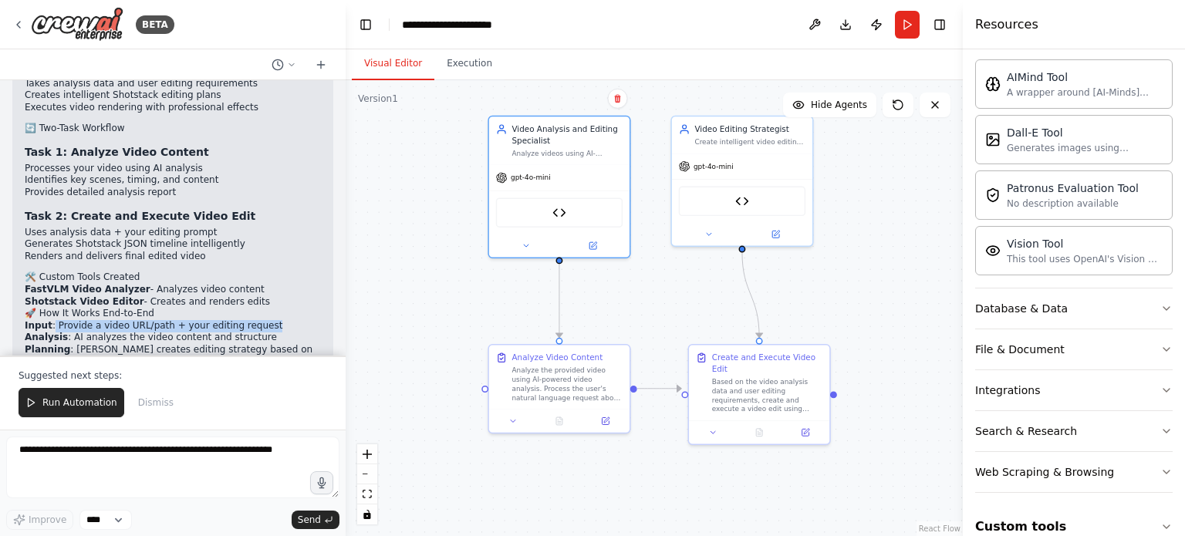
click at [51, 320] on li "Input : Provide a video URL/path + your editing request" at bounding box center [173, 326] width 296 height 12
drag, startPoint x: 65, startPoint y: 225, endPoint x: 265, endPoint y: 228, distance: 200.6
click at [265, 332] on li "Analysis : AI analyzes the video content and structure" at bounding box center [173, 338] width 296 height 12
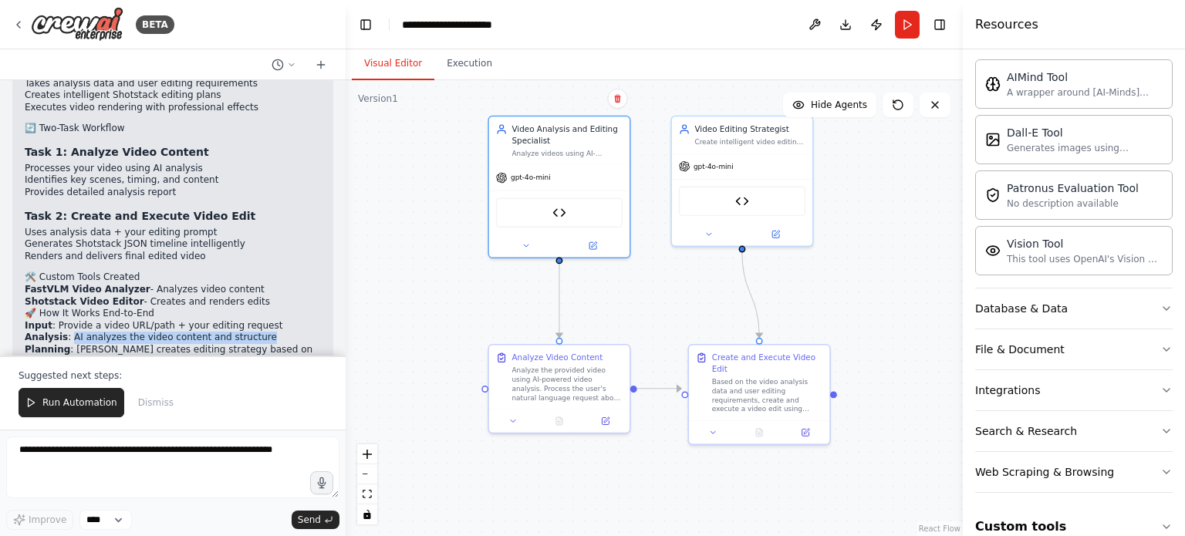
drag, startPoint x: 265, startPoint y: 228, endPoint x: 66, endPoint y: 224, distance: 199.0
click at [66, 332] on li "Analysis : AI analyzes the video content and structure" at bounding box center [173, 338] width 296 height 12
drag, startPoint x: 64, startPoint y: 221, endPoint x: 267, endPoint y: 228, distance: 202.9
click at [267, 332] on li "Analysis : AI analyzes the video content and structure" at bounding box center [173, 338] width 296 height 12
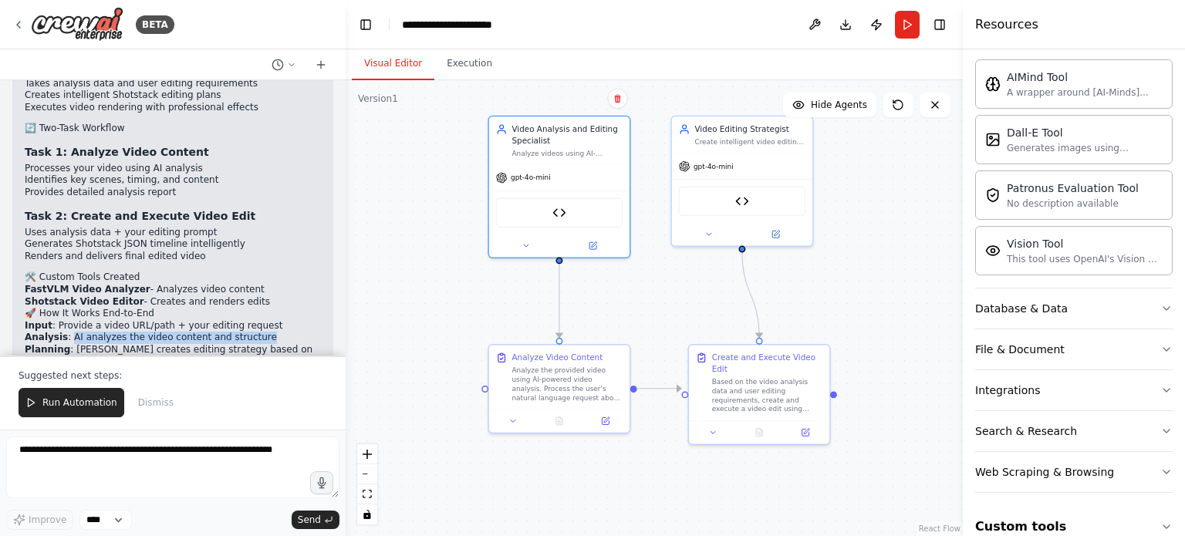
click at [267, 332] on li "Analysis : AI analyzes the video content and structure" at bounding box center [173, 338] width 296 height 12
drag, startPoint x: 255, startPoint y: 224, endPoint x: 66, endPoint y: 221, distance: 189.0
click at [66, 332] on li "Analysis : AI analyzes the video content and structure" at bounding box center [173, 338] width 296 height 12
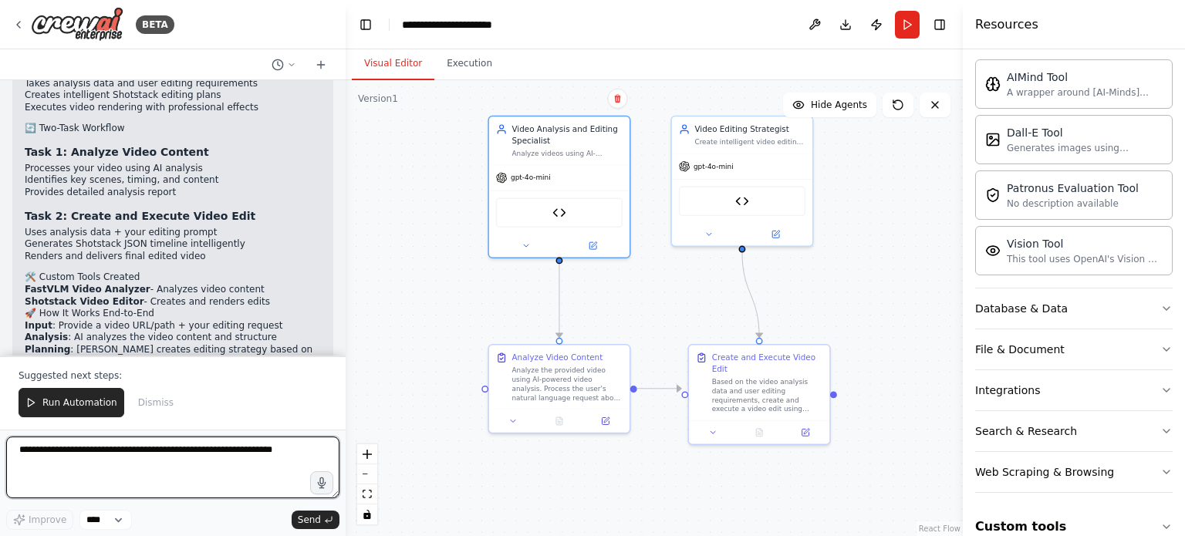
click at [201, 450] on textarea at bounding box center [172, 468] width 333 height 62
paste textarea "**********"
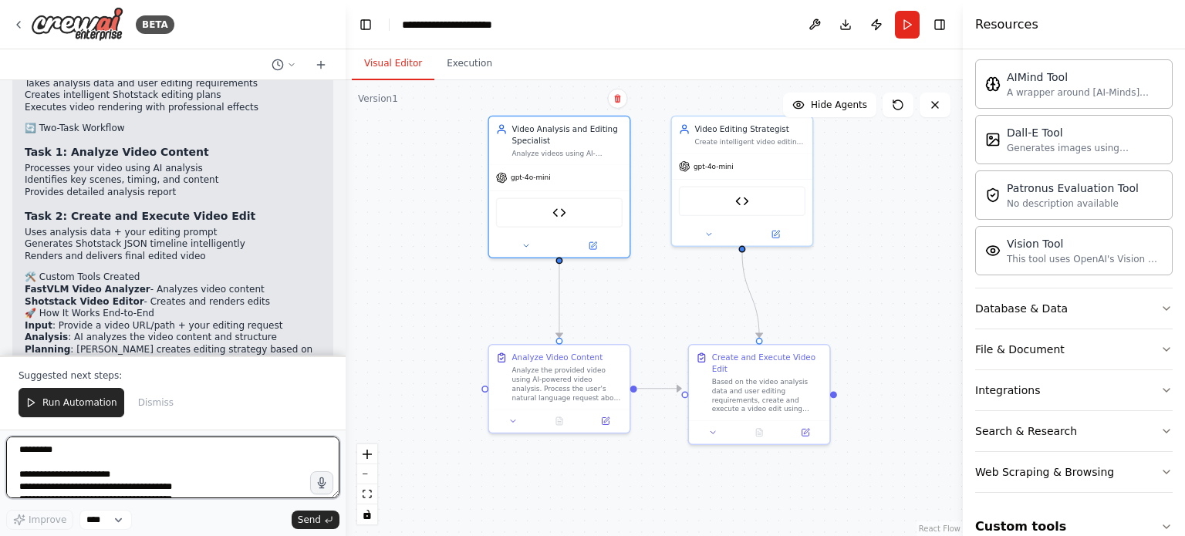
scroll to position [69, 0]
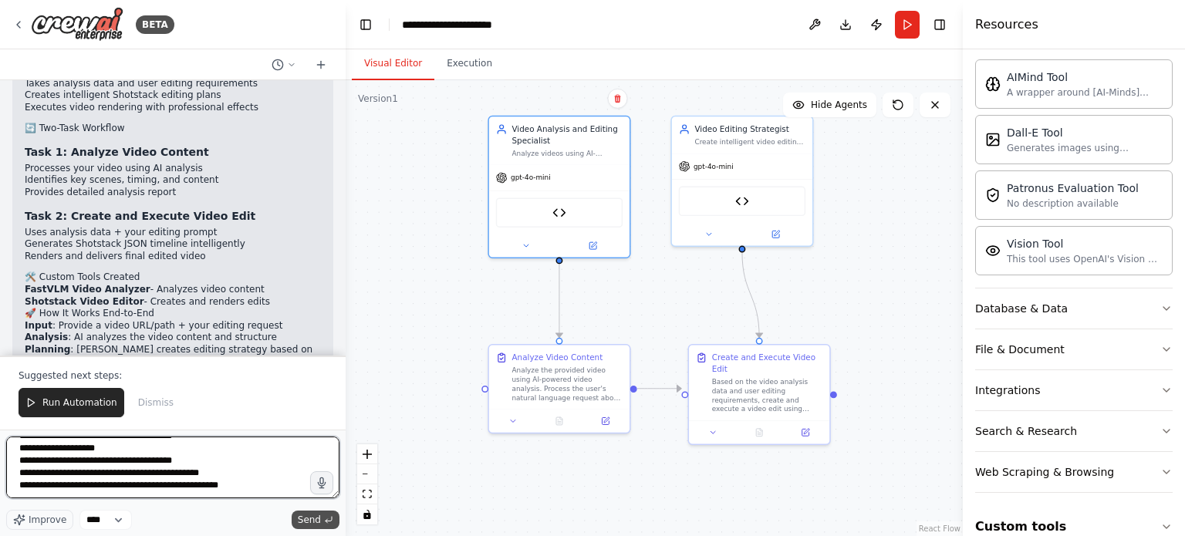
type textarea "**********"
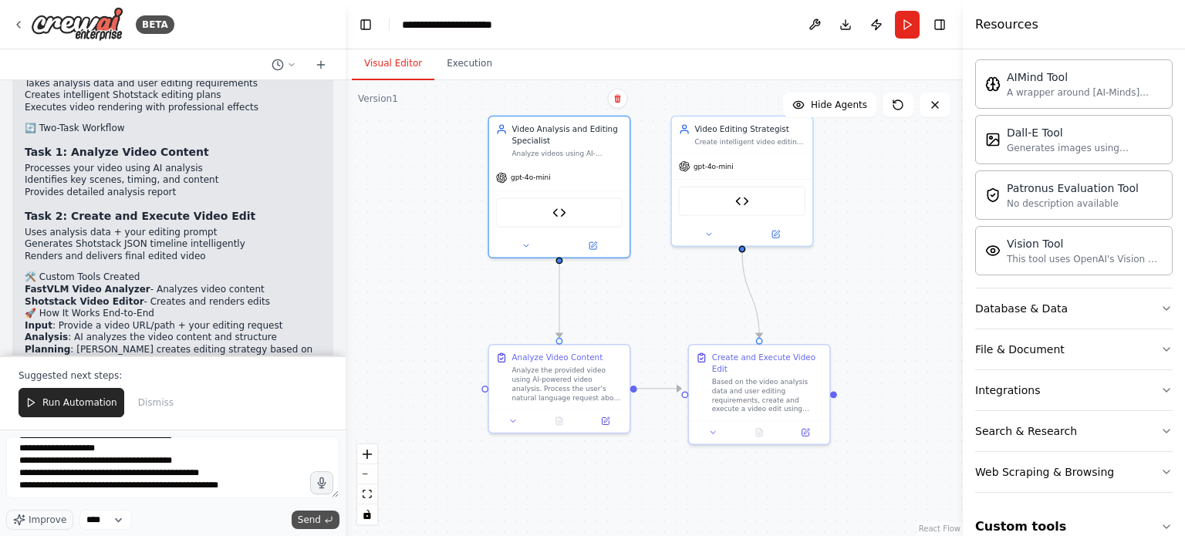
click at [303, 515] on span "Send" at bounding box center [309, 520] width 23 height 12
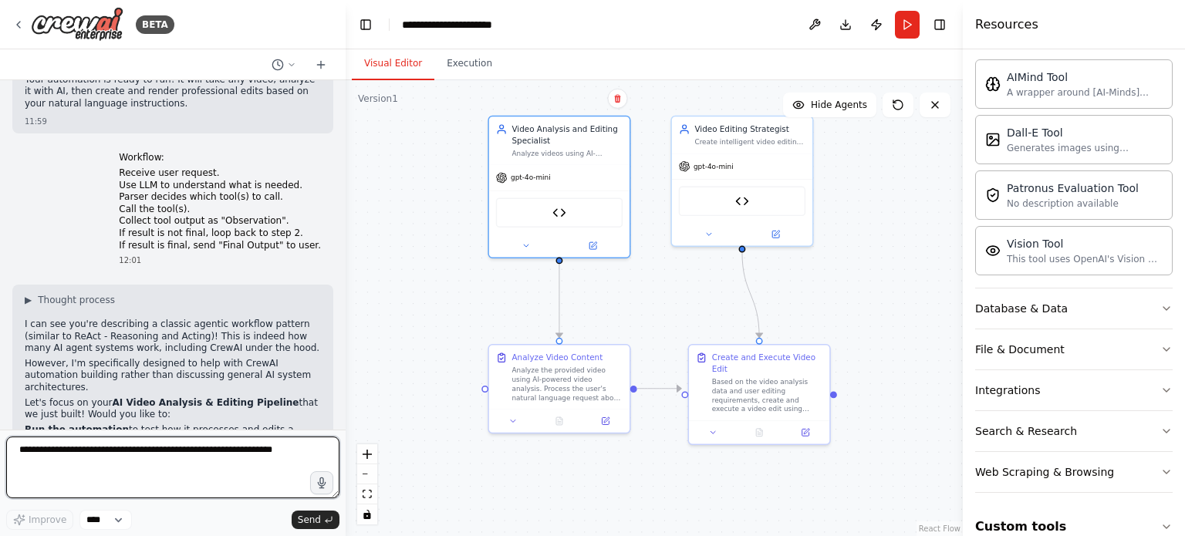
scroll to position [4824, 0]
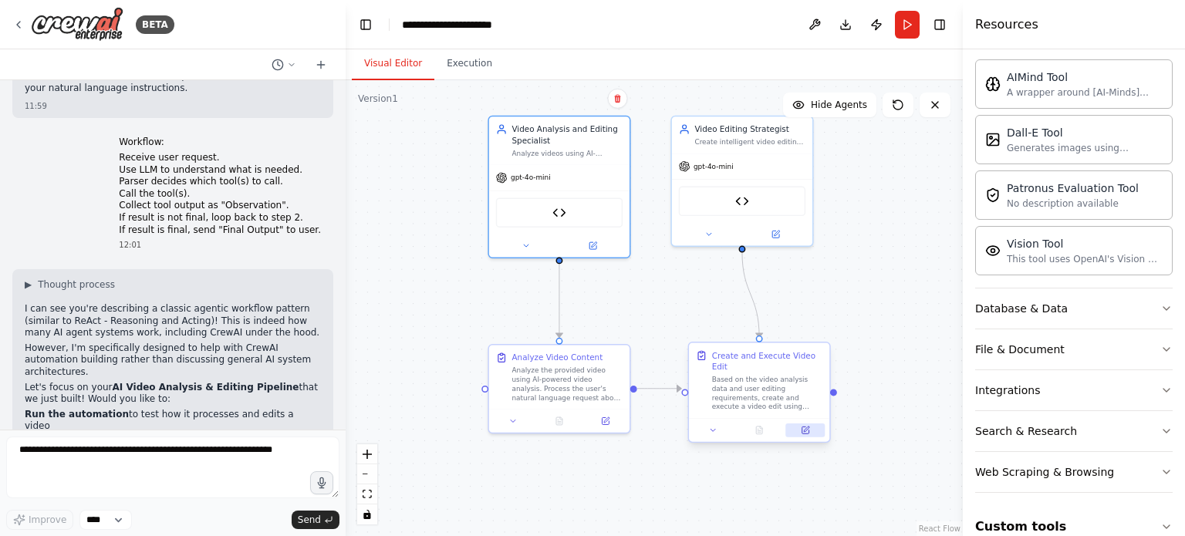
click at [798, 423] on button at bounding box center [804, 430] width 39 height 14
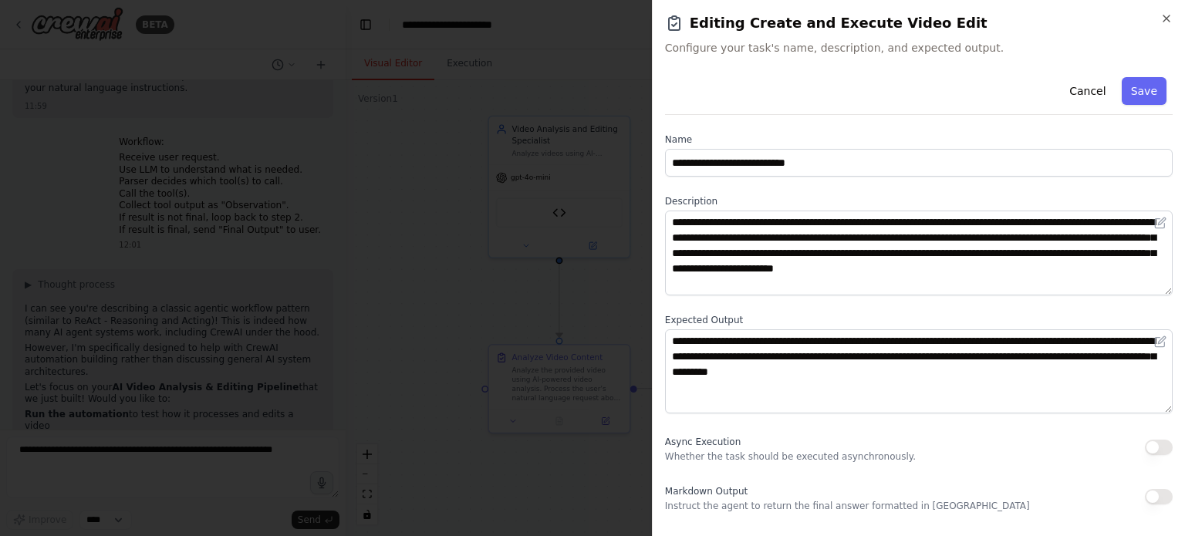
click at [504, 287] on div at bounding box center [592, 268] width 1185 height 536
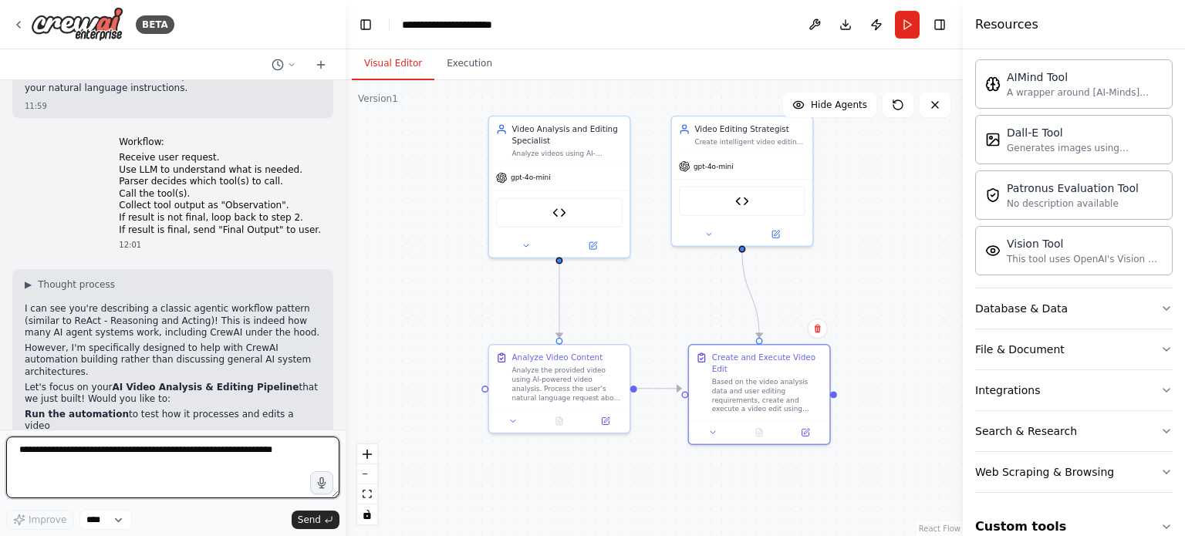
click at [105, 454] on textarea at bounding box center [172, 468] width 333 height 62
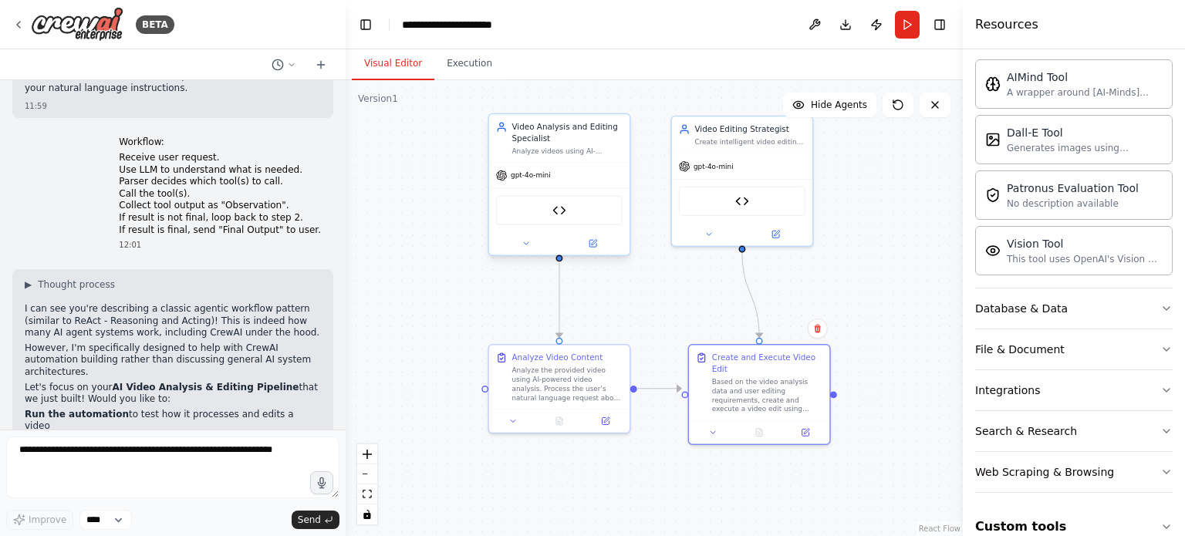
click at [568, 221] on div "FastVLM Video Analyzer" at bounding box center [559, 210] width 126 height 30
click at [398, 208] on div ".deletable-edge-delete-btn { width: 20px; height: 20px; border: 0px solid #ffff…" at bounding box center [654, 308] width 617 height 456
click at [589, 240] on icon at bounding box center [591, 242] width 7 height 7
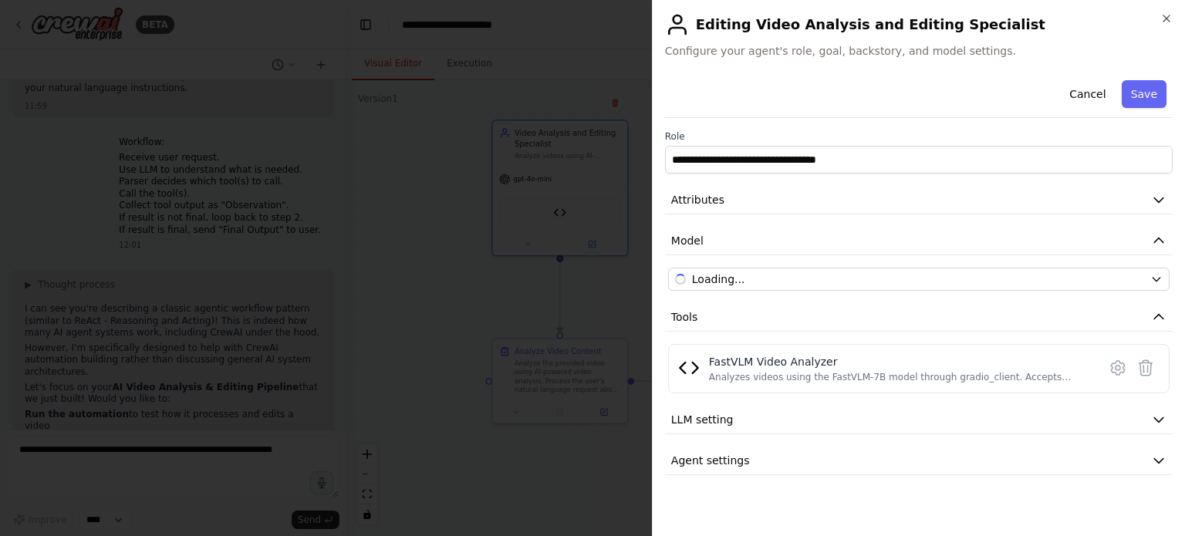
click at [524, 265] on div at bounding box center [592, 268] width 1185 height 536
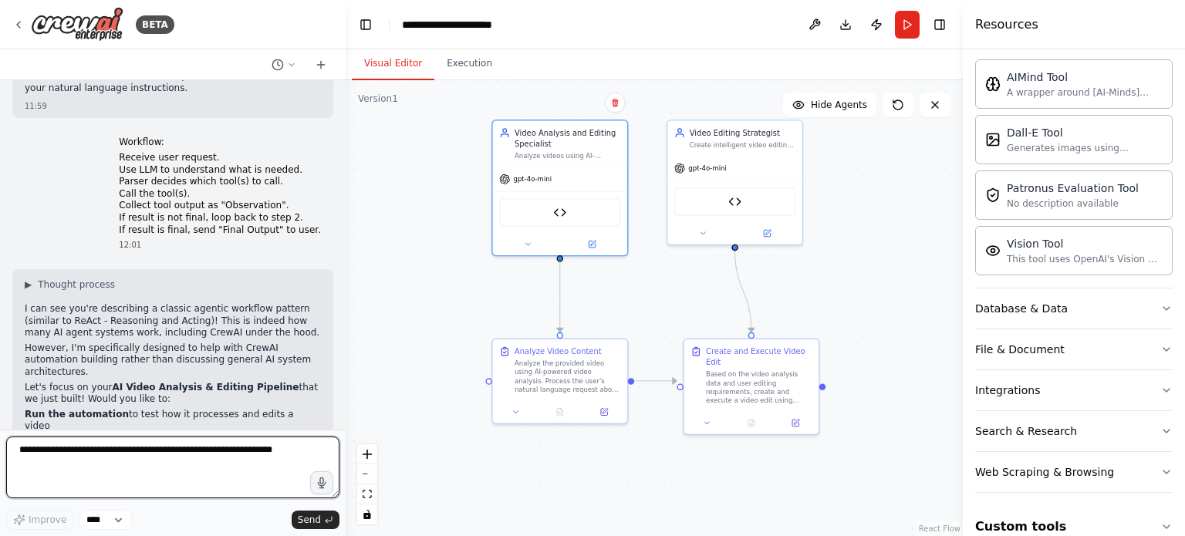
click at [114, 467] on textarea at bounding box center [172, 468] width 333 height 62
paste textarea "**********"
type textarea "**********"
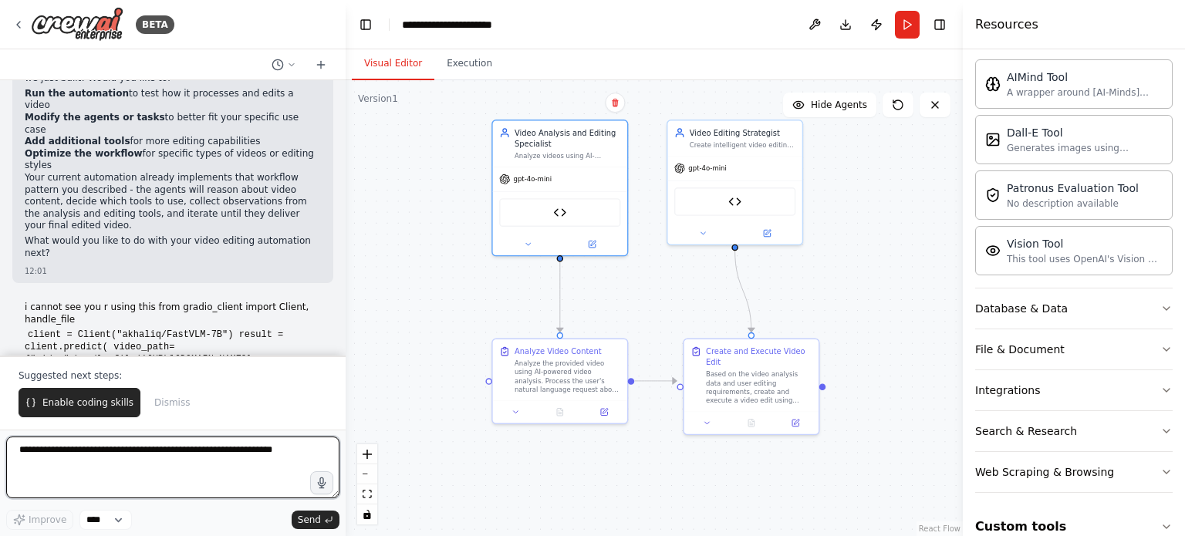
scroll to position [5157, 0]
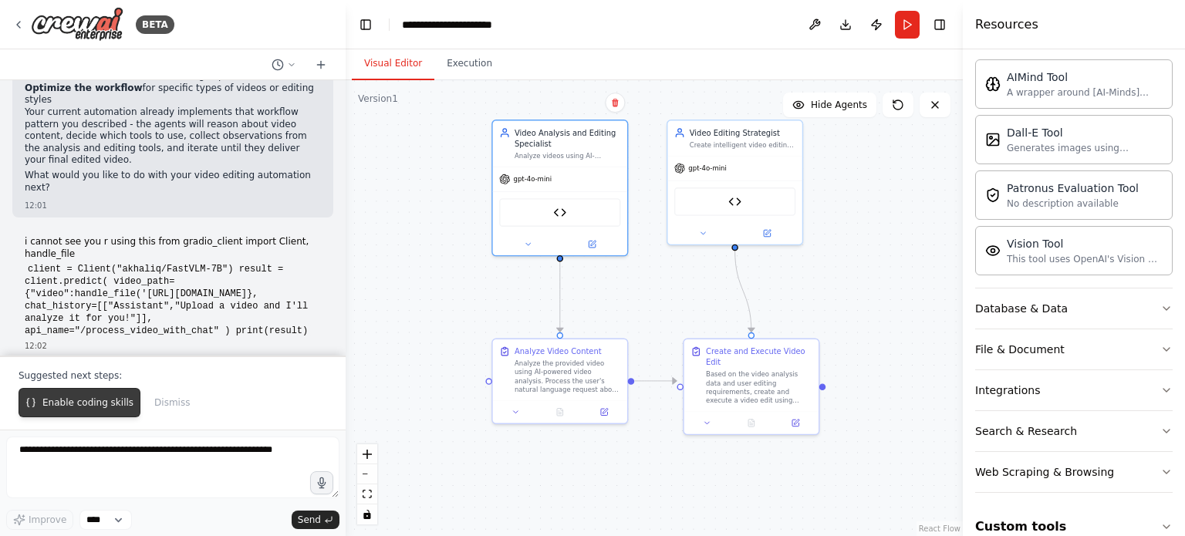
click at [51, 407] on span "Enable coding skills" at bounding box center [87, 402] width 91 height 12
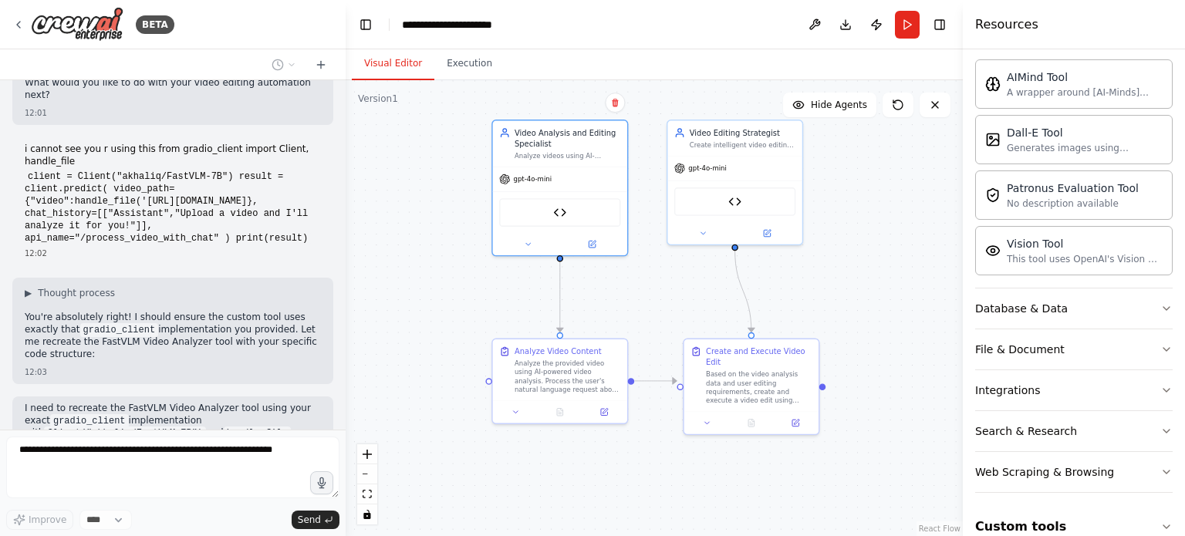
scroll to position [5768, 0]
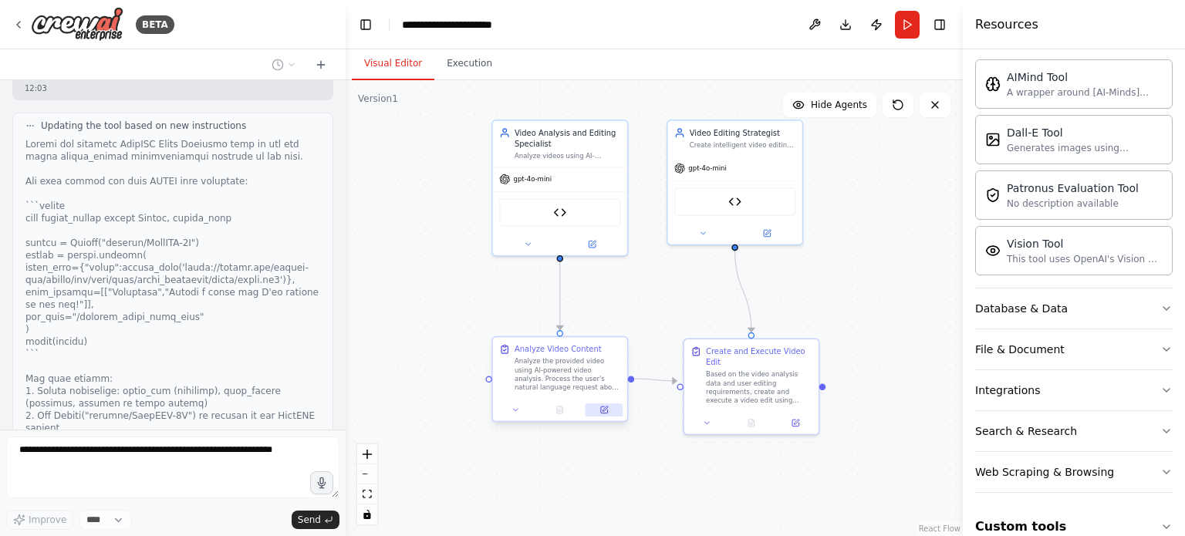
click at [605, 414] on button at bounding box center [604, 409] width 38 height 13
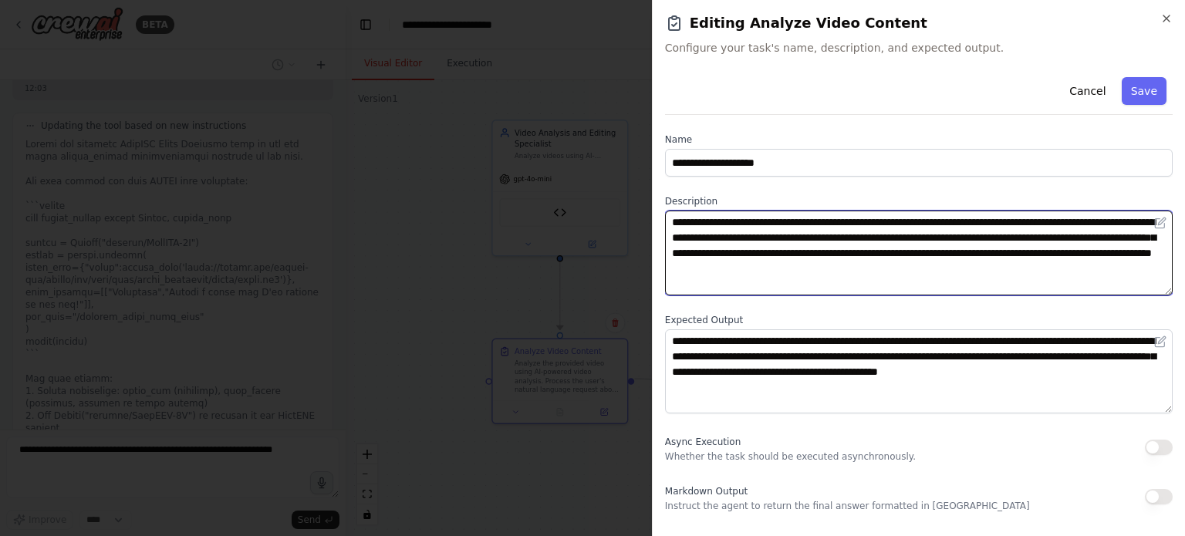
drag, startPoint x: 666, startPoint y: 228, endPoint x: 784, endPoint y: 258, distance: 121.0
click at [784, 258] on textarea "**********" at bounding box center [919, 253] width 508 height 85
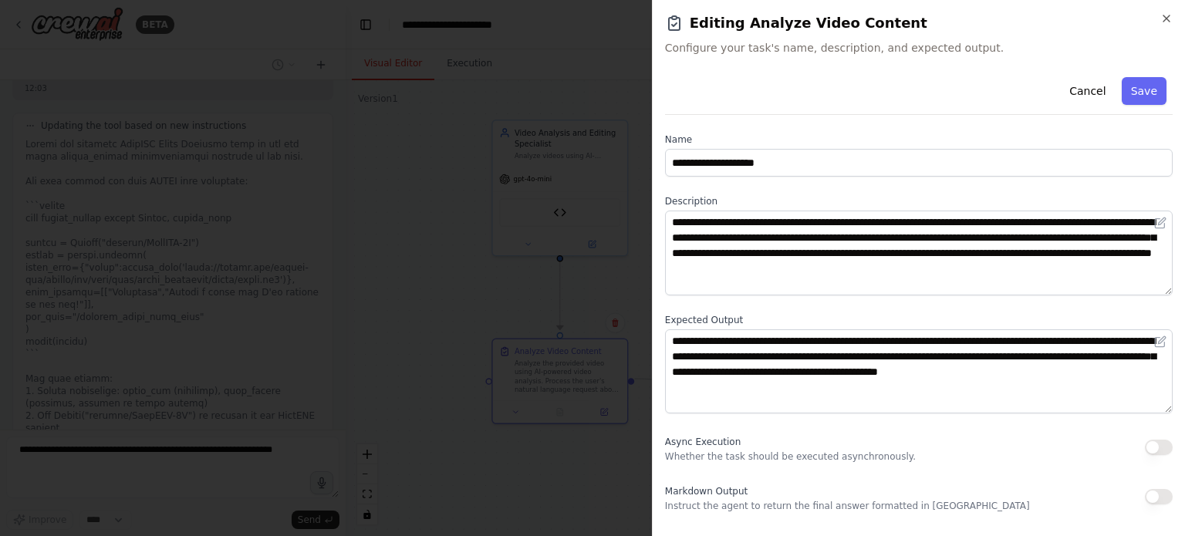
click at [601, 396] on div at bounding box center [592, 268] width 1185 height 536
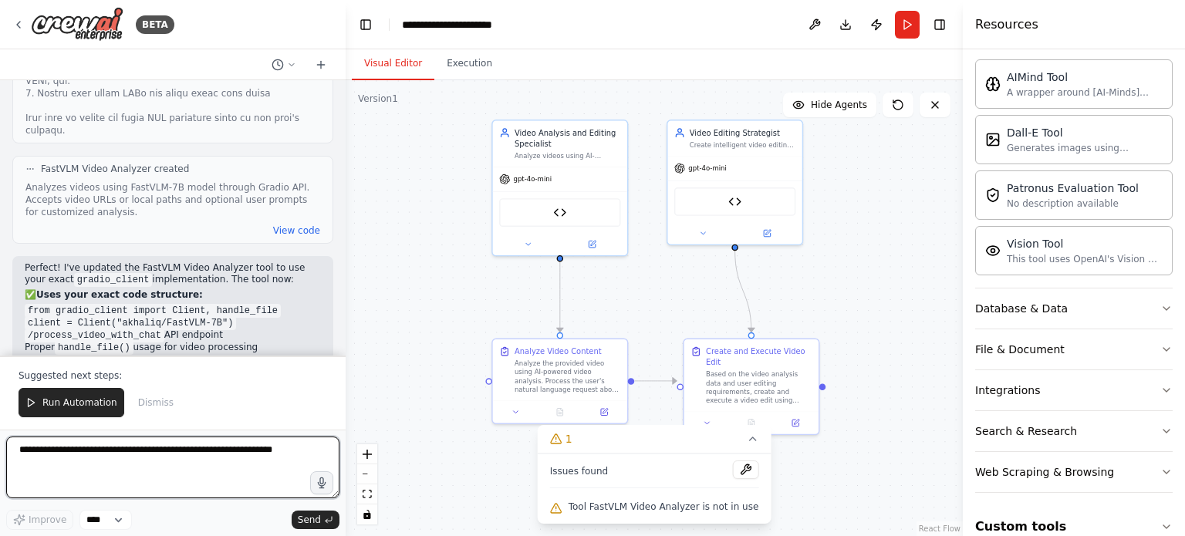
scroll to position [6244, 0]
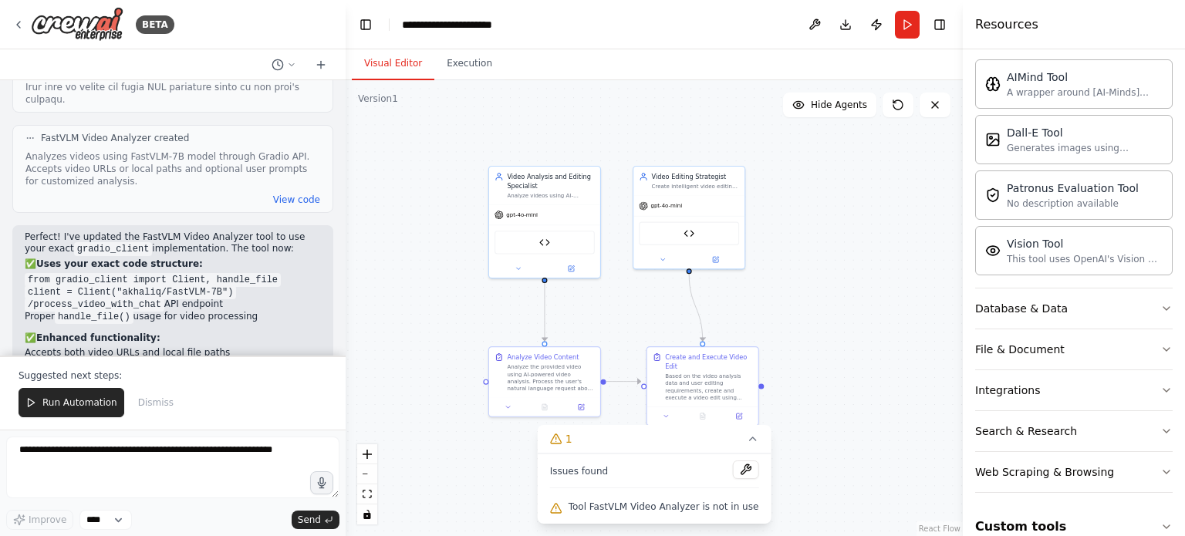
click at [682, 518] on div "Issues found Tool FastVLM Video Analyzer is not in use" at bounding box center [655, 489] width 234 height 70
click at [735, 468] on button at bounding box center [745, 469] width 26 height 19
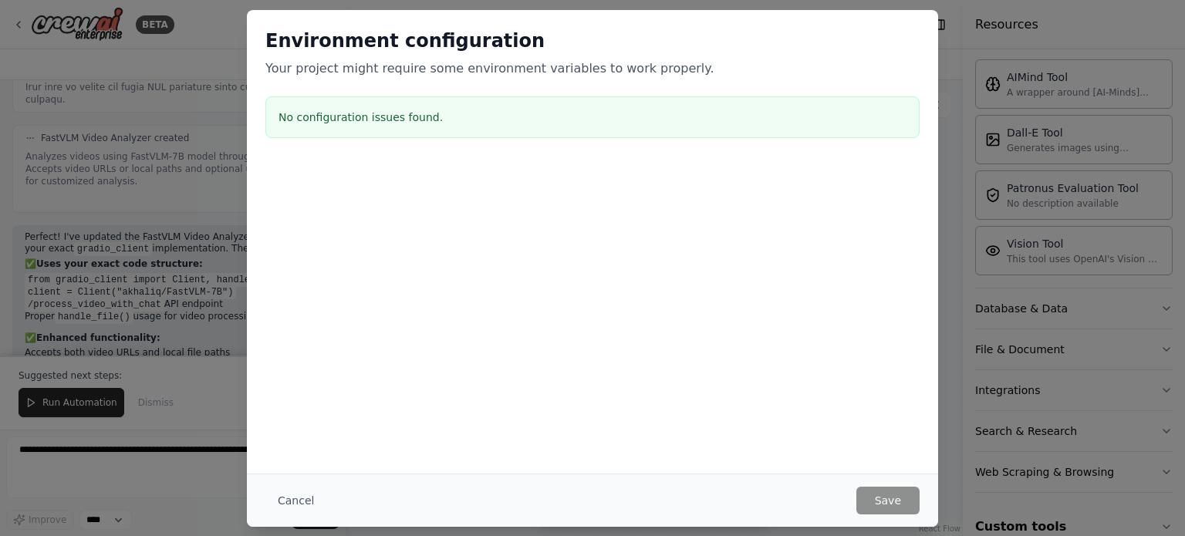
click at [969, 410] on div "Environment configuration Your project might require some environment variables…" at bounding box center [592, 268] width 1185 height 536
click at [293, 501] on button "Cancel" at bounding box center [295, 501] width 61 height 28
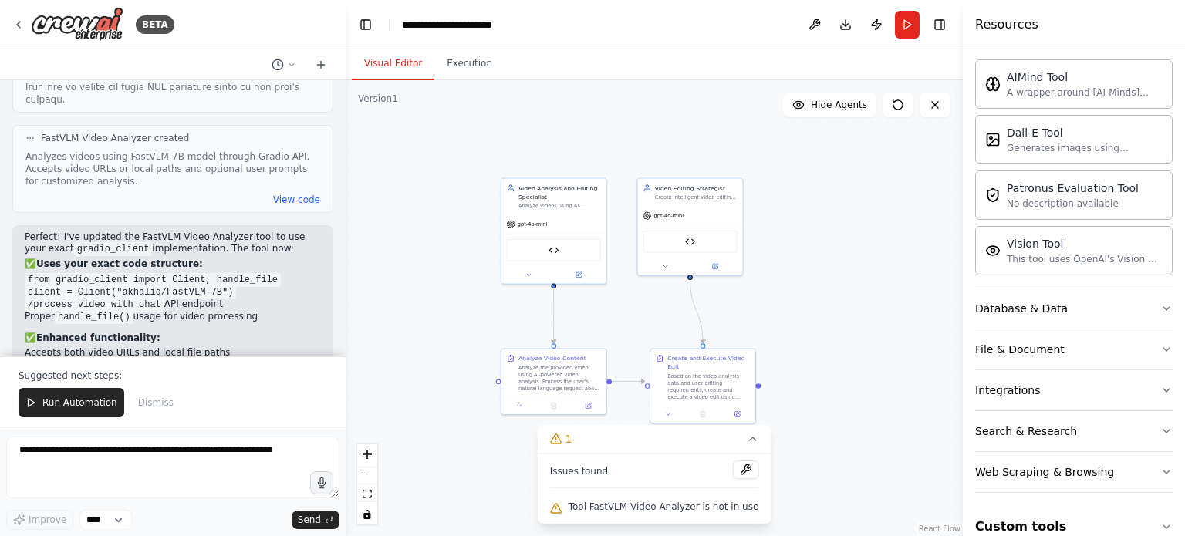
click at [831, 283] on div ".deletable-edge-delete-btn { width: 20px; height: 20px; border: 0px solid #ffff…" at bounding box center [654, 308] width 617 height 456
click at [746, 441] on icon at bounding box center [752, 439] width 12 height 12
click at [595, 407] on button at bounding box center [587, 404] width 29 height 10
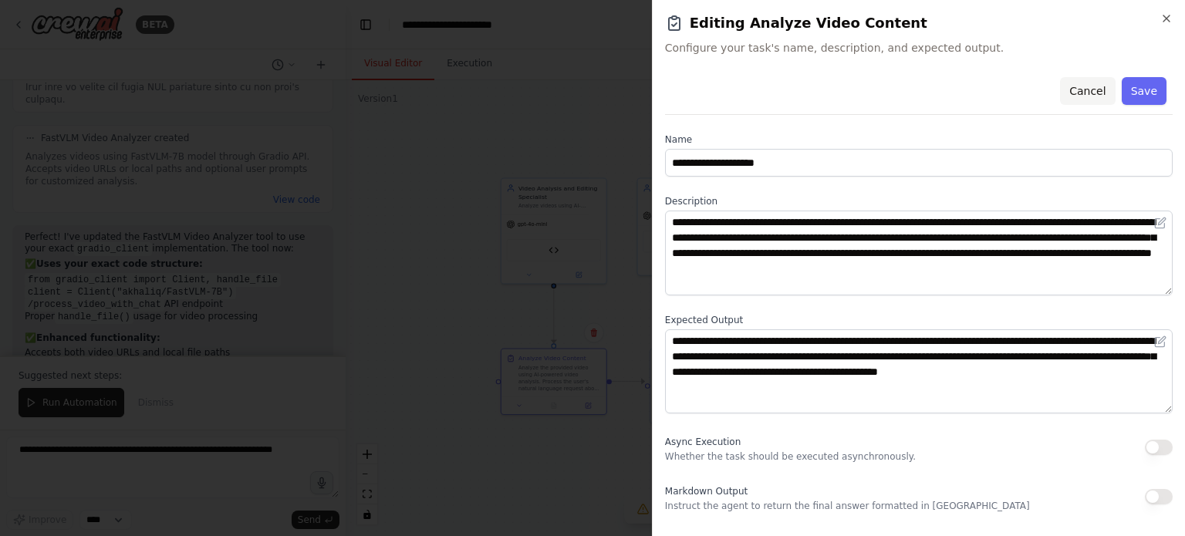
click at [1098, 94] on button "Cancel" at bounding box center [1087, 91] width 55 height 28
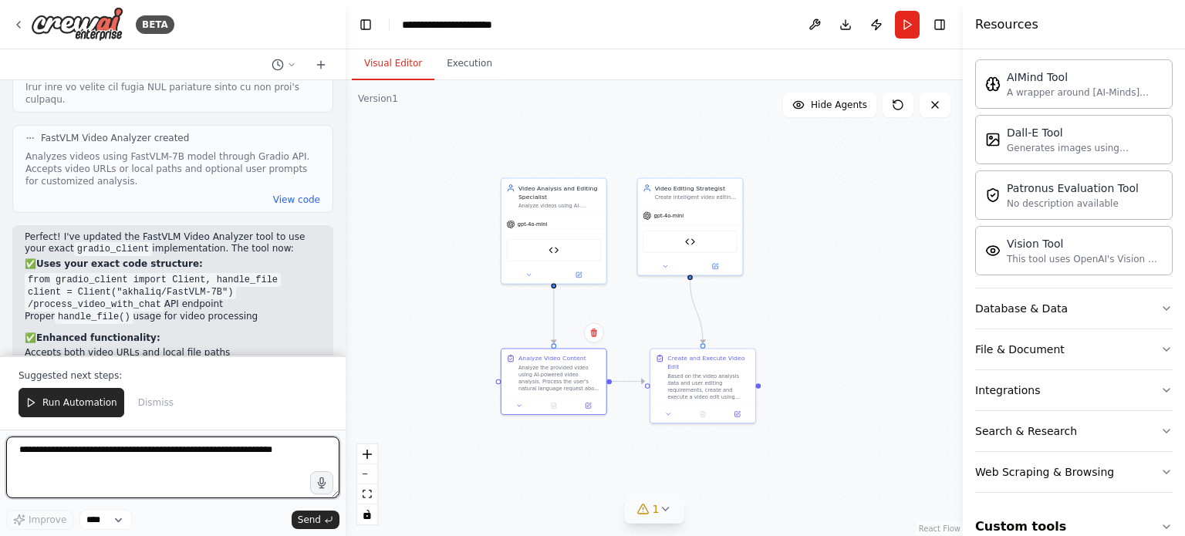
click at [203, 452] on textarea at bounding box center [172, 468] width 333 height 62
paste textarea "**********"
type textarea "**********"
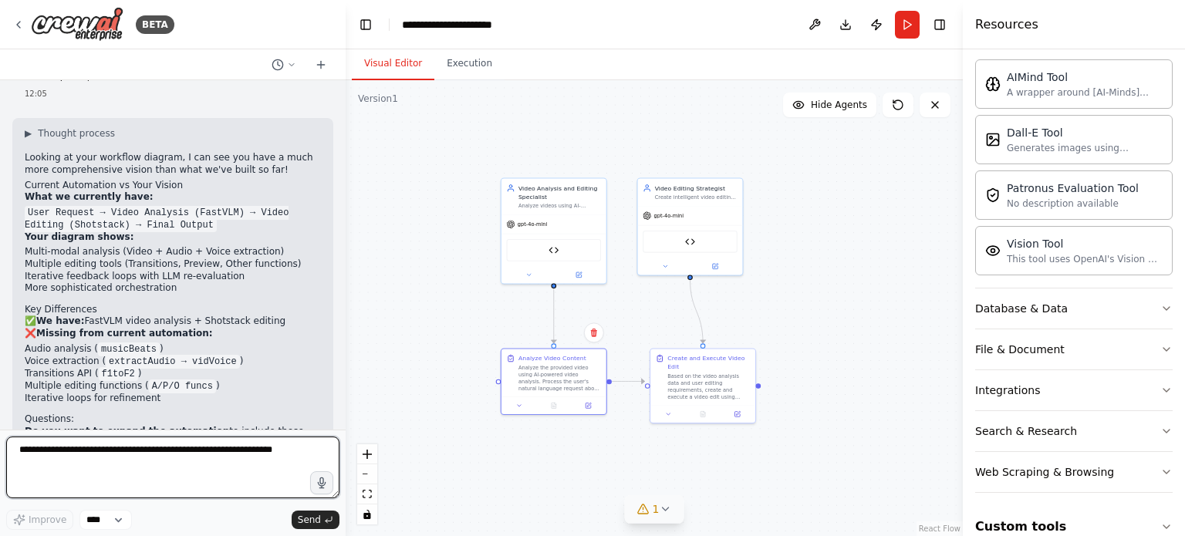
scroll to position [7045, 0]
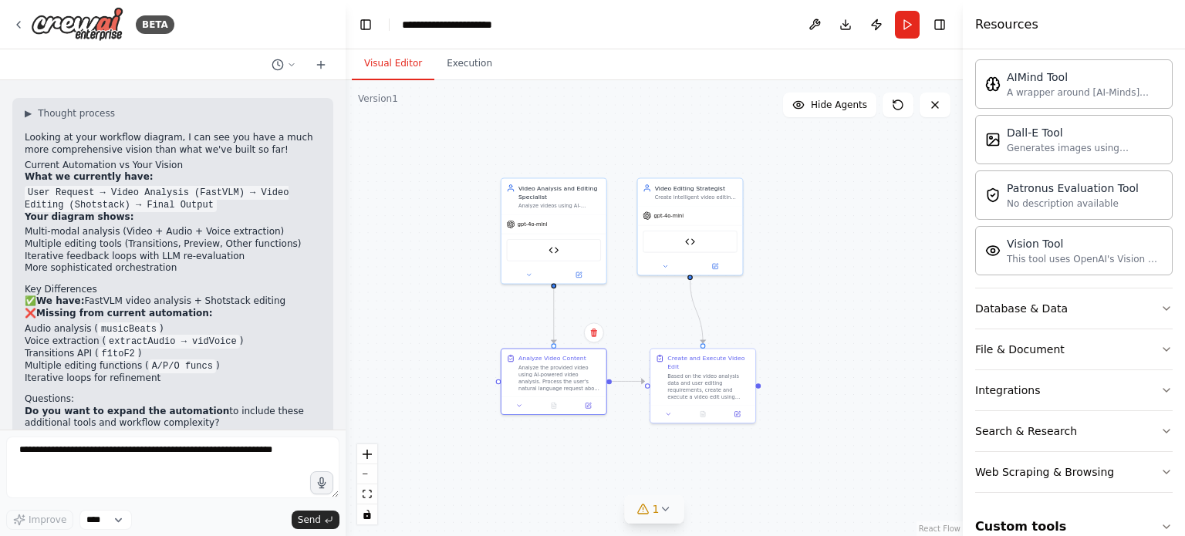
drag, startPoint x: 25, startPoint y: 333, endPoint x: 152, endPoint y: 352, distance: 128.6
click at [152, 494] on p "Should we add the iterative loop where the LLM can re-evaluate and make additio…" at bounding box center [173, 506] width 296 height 24
click at [103, 494] on p "Should we add the iterative loop where the LLM can re-evaluate and make additio…" at bounding box center [173, 506] width 296 height 24
drag, startPoint x: 73, startPoint y: 339, endPoint x: 218, endPoint y: 353, distance: 146.4
click at [218, 494] on p "Should we add the iterative loop where the LLM can re-evaluate and make additio…" at bounding box center [173, 506] width 296 height 24
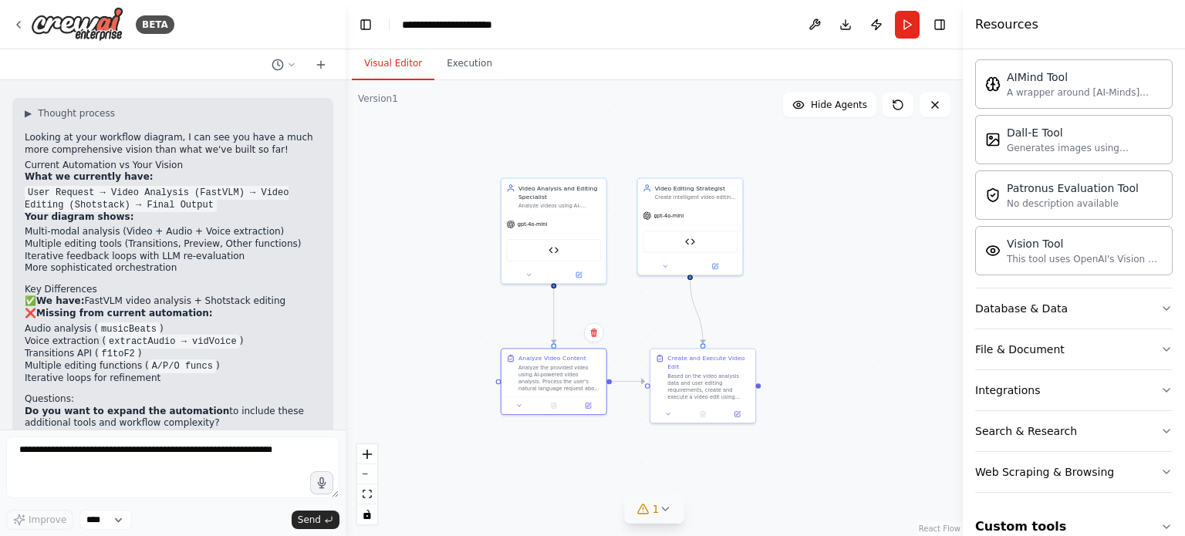
copy p "add the iterative loop where the LLM can re-evaluate and make additional edits?"
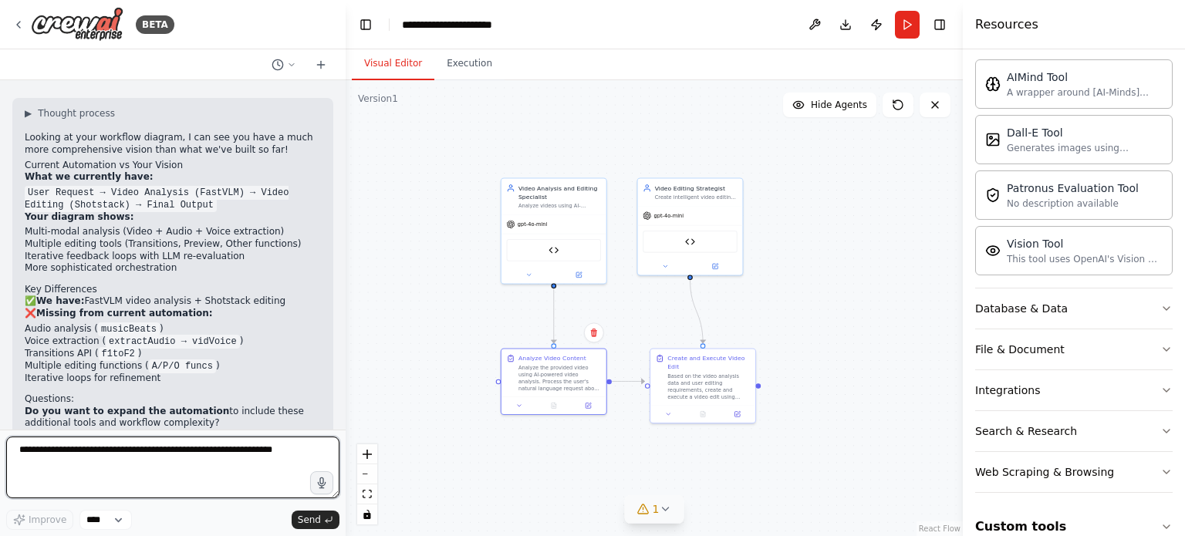
click at [173, 457] on textarea at bounding box center [172, 468] width 333 height 62
paste textarea "**********"
type textarea "**********"
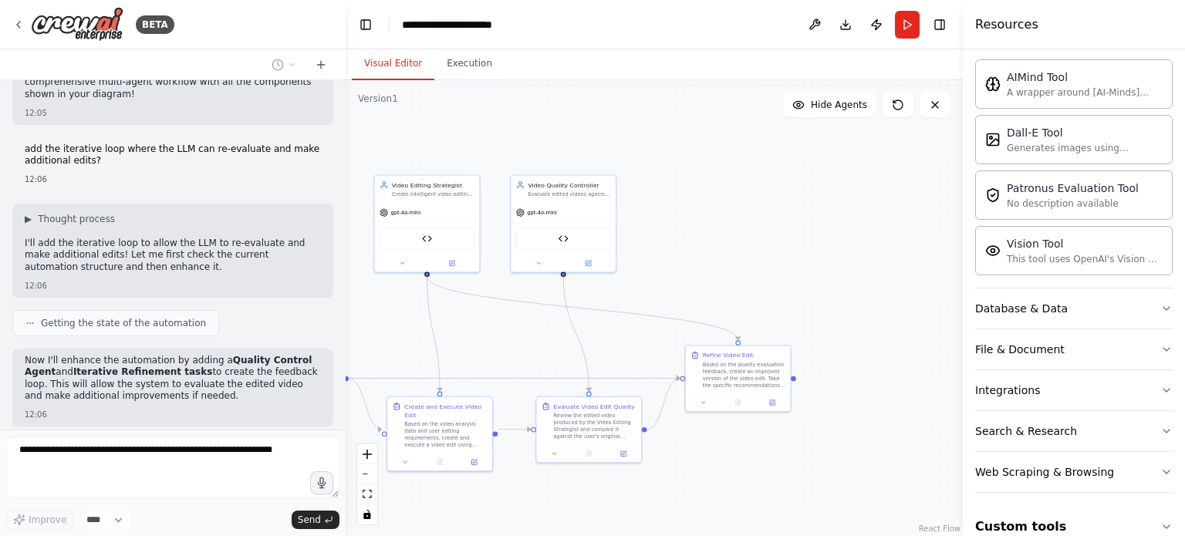
scroll to position [7540, 0]
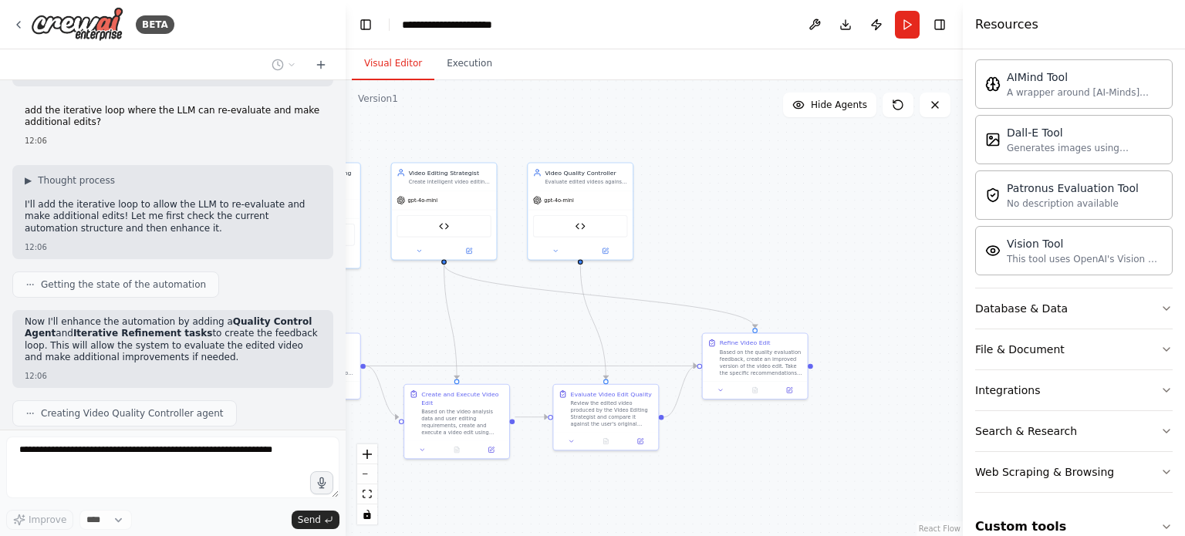
drag, startPoint x: 841, startPoint y: 326, endPoint x: 595, endPoint y: 310, distance: 246.6
click at [595, 310] on div ".deletable-edge-delete-btn { width: 20px; height: 20px; border: 0px solid #ffff…" at bounding box center [654, 308] width 617 height 456
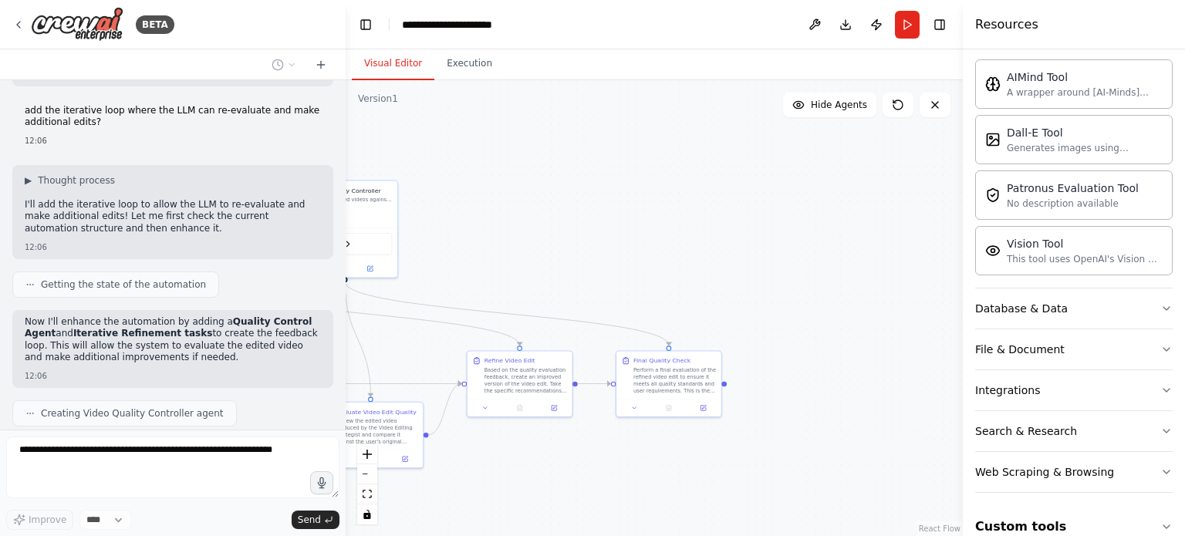
drag, startPoint x: 861, startPoint y: 258, endPoint x: 626, endPoint y: 277, distance: 236.0
click at [626, 277] on div ".deletable-edge-delete-btn { width: 20px; height: 20px; border: 0px solid #ffff…" at bounding box center [654, 308] width 617 height 456
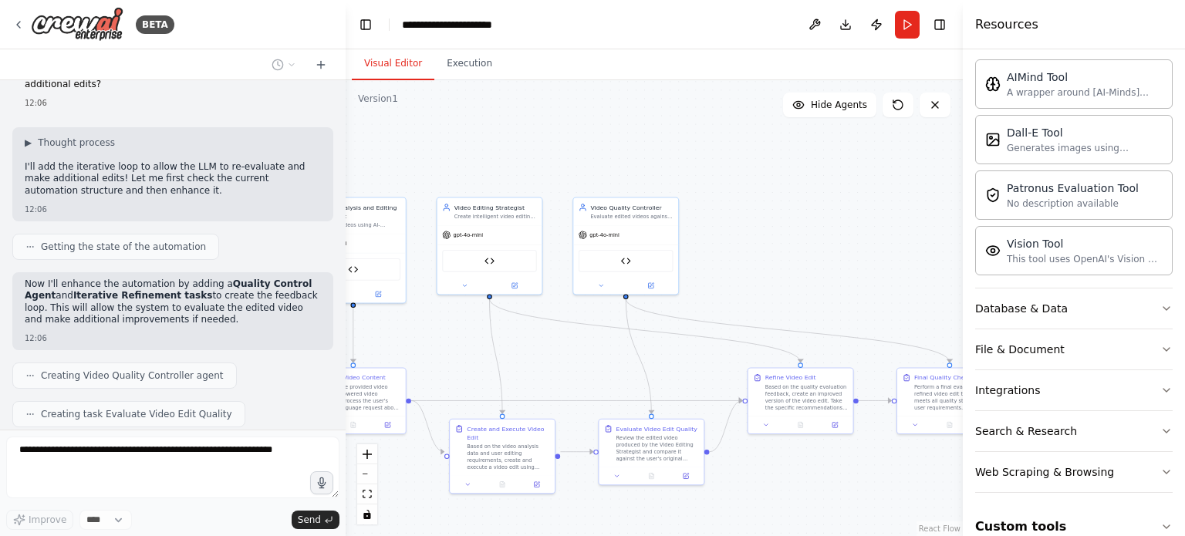
drag, startPoint x: 568, startPoint y: 283, endPoint x: 853, endPoint y: 295, distance: 285.6
click at [853, 295] on div ".deletable-edge-delete-btn { width: 20px; height: 20px; border: 0px solid #ffff…" at bounding box center [654, 308] width 617 height 456
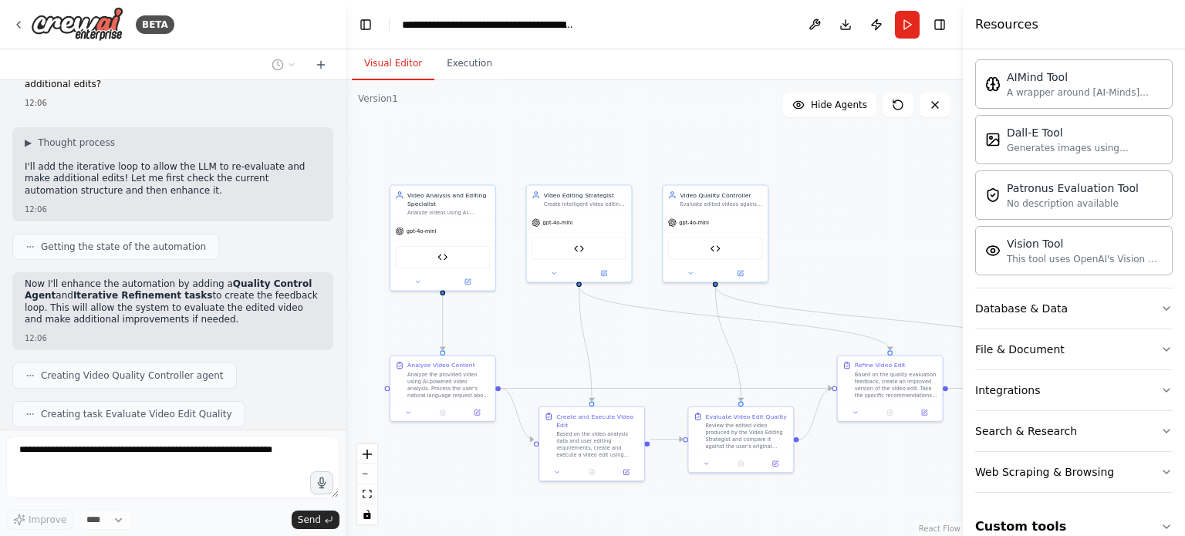
drag, startPoint x: 572, startPoint y: 339, endPoint x: 682, endPoint y: 330, distance: 109.9
click at [682, 330] on div ".deletable-edge-delete-btn { width: 20px; height: 20px; border: 0px solid #ffff…" at bounding box center [654, 308] width 617 height 456
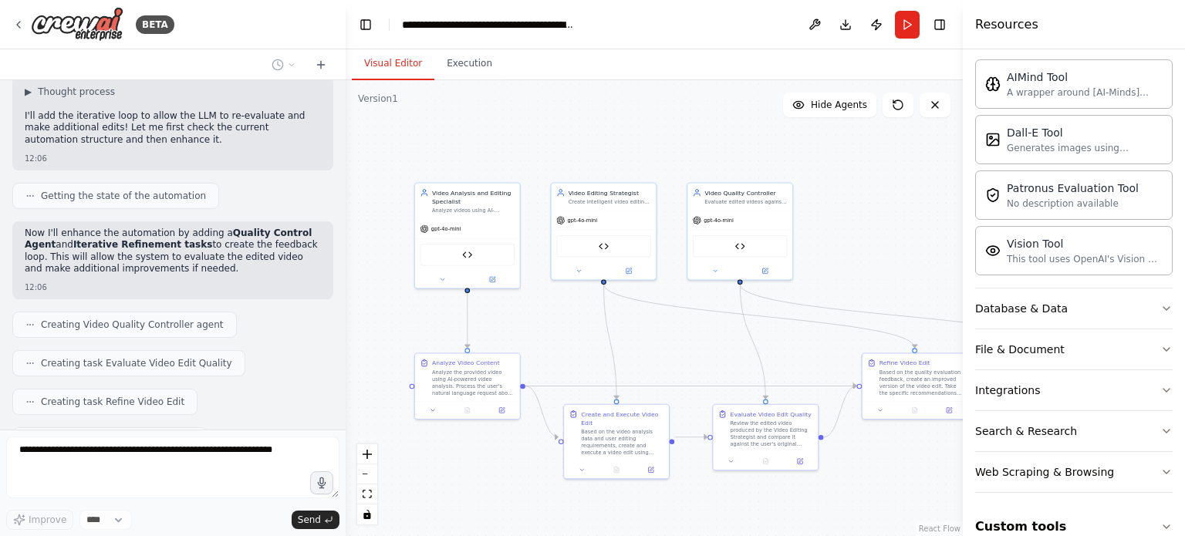
scroll to position [7617, 0]
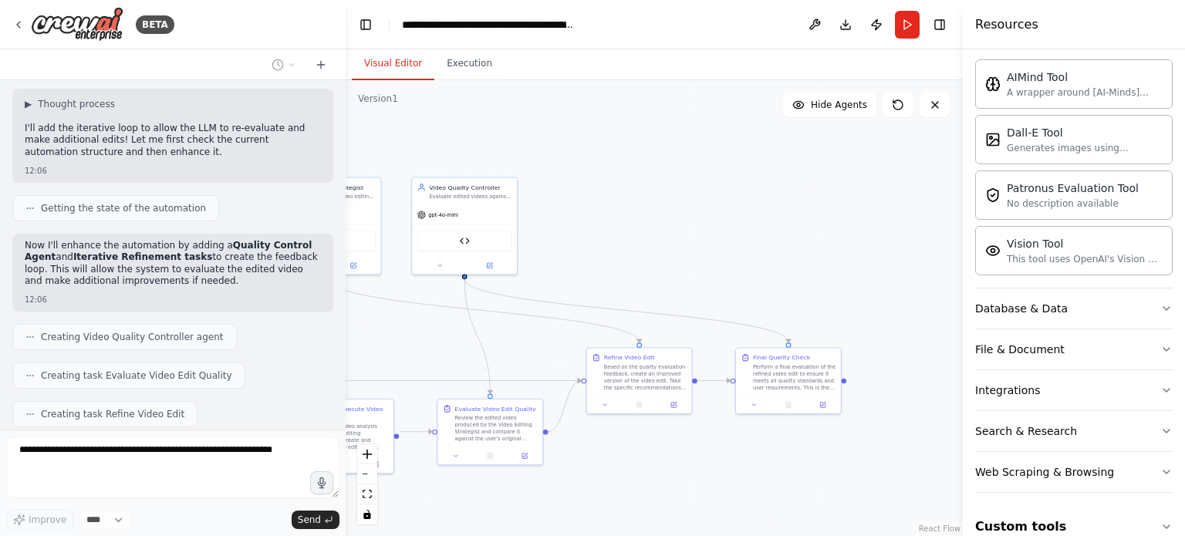
drag, startPoint x: 652, startPoint y: 342, endPoint x: 364, endPoint y: 335, distance: 287.8
click at [364, 335] on div ".deletable-edge-delete-btn { width: 20px; height: 20px; border: 0px solid #ffff…" at bounding box center [654, 308] width 617 height 456
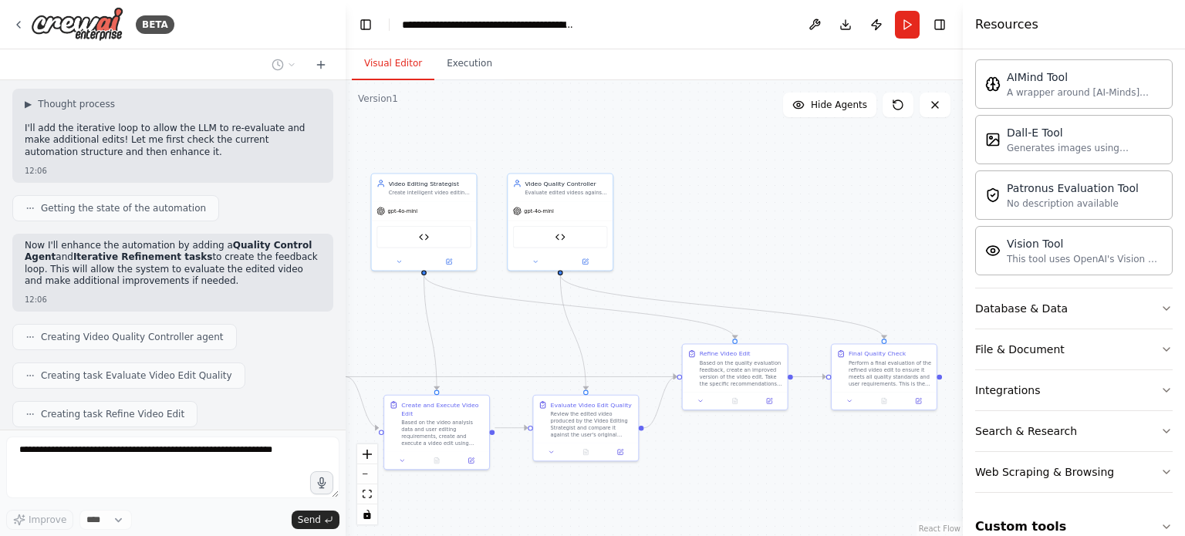
drag, startPoint x: 722, startPoint y: 280, endPoint x: 829, endPoint y: 279, distance: 107.2
click at [829, 279] on div ".deletable-edge-delete-btn { width: 20px; height: 20px; border: 0px solid #ffff…" at bounding box center [654, 308] width 617 height 456
click at [372, 477] on button "zoom out" at bounding box center [367, 474] width 20 height 20
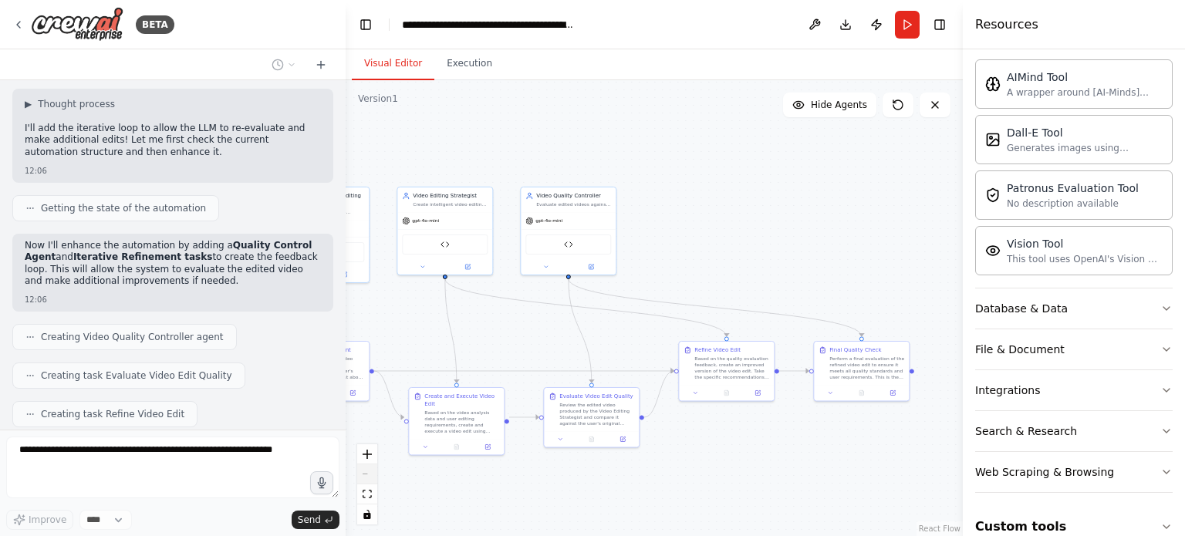
click at [372, 477] on div "React Flow controls" at bounding box center [367, 484] width 20 height 80
click at [372, 474] on div "React Flow controls" at bounding box center [367, 484] width 20 height 80
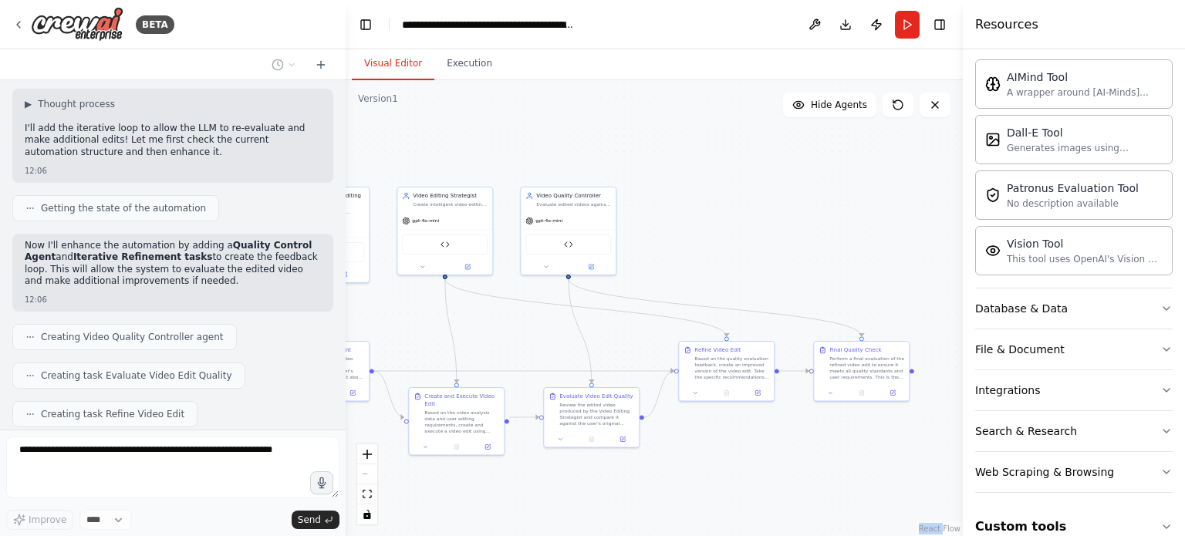
click at [836, 238] on div ".deletable-edge-delete-btn { width: 20px; height: 20px; border: 0px solid #ffff…" at bounding box center [654, 308] width 617 height 456
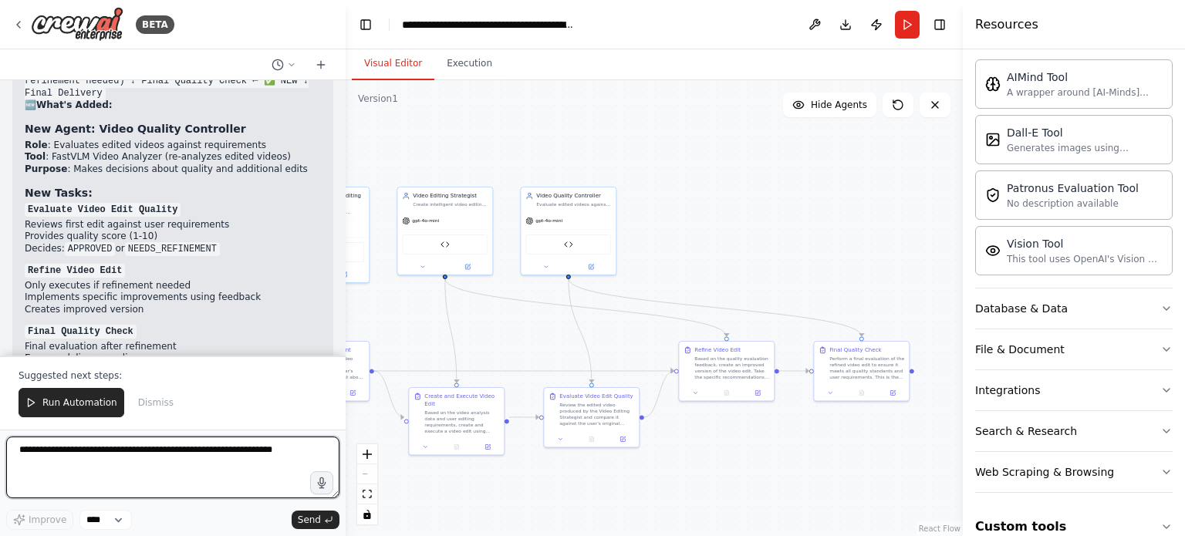
scroll to position [8227, 0]
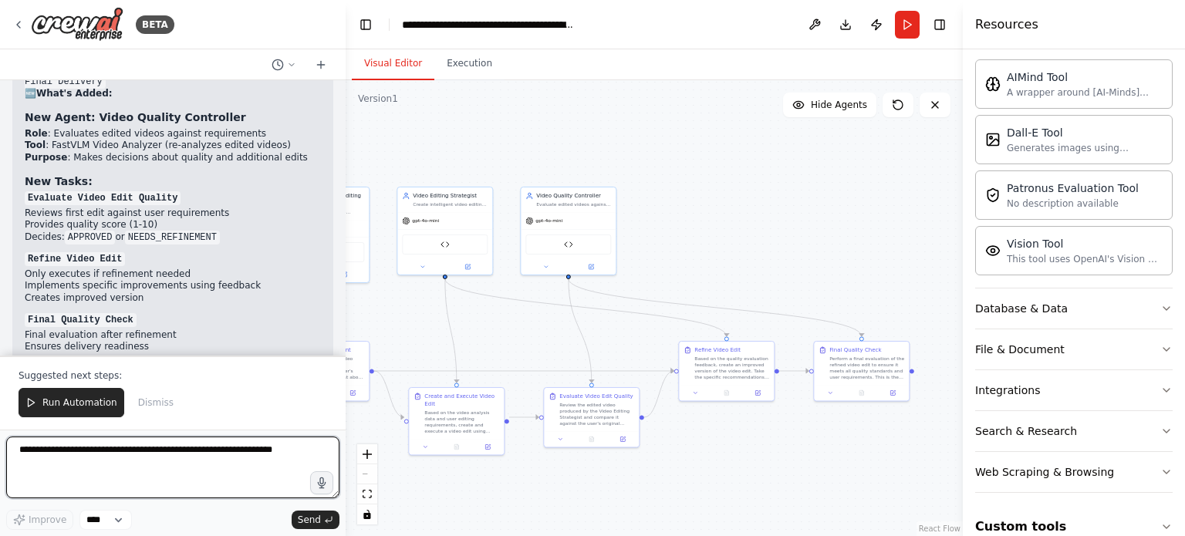
click at [235, 464] on textarea at bounding box center [172, 468] width 333 height 62
paste textarea "**********"
type textarea "**********"
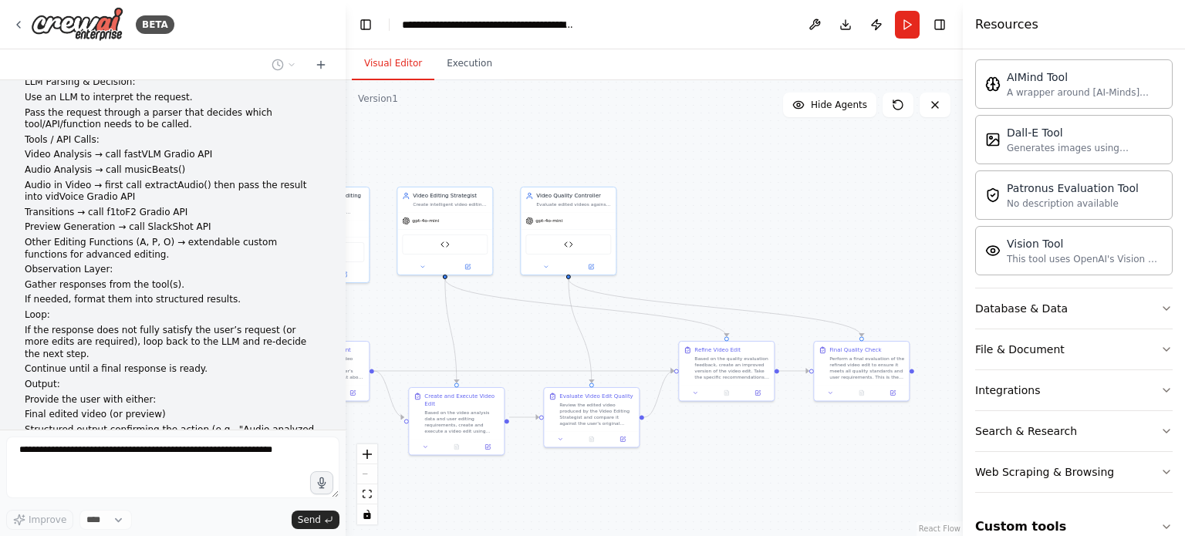
scroll to position [8870, 0]
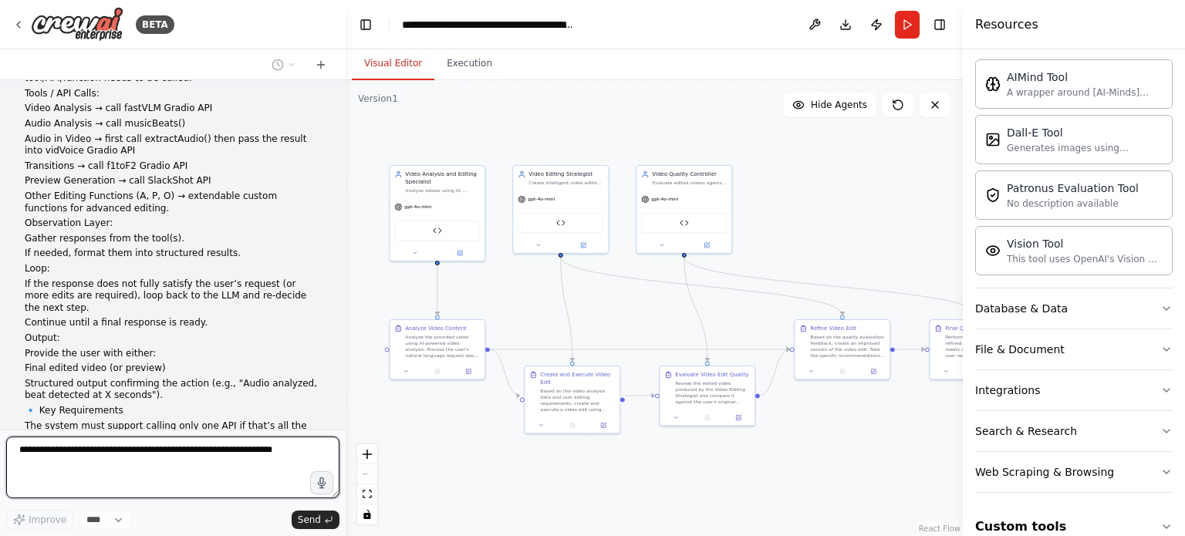
drag, startPoint x: 580, startPoint y: 342, endPoint x: 707, endPoint y: 323, distance: 127.8
click at [707, 323] on div ".deletable-edge-delete-btn { width: 20px; height: 20px; border: 0px solid #ffff…" at bounding box center [654, 308] width 617 height 456
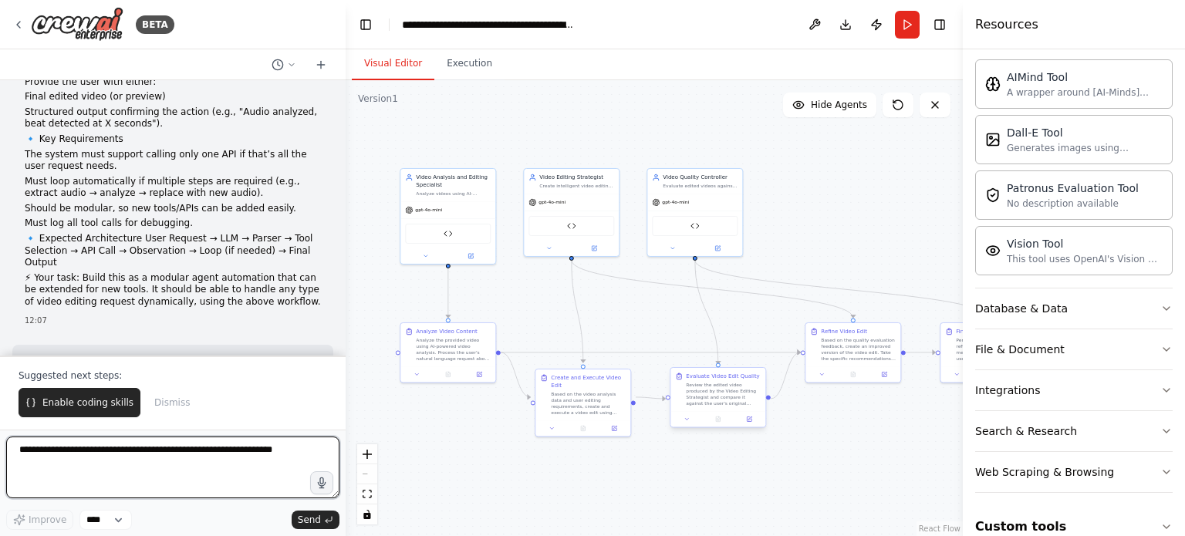
scroll to position [9153, 0]
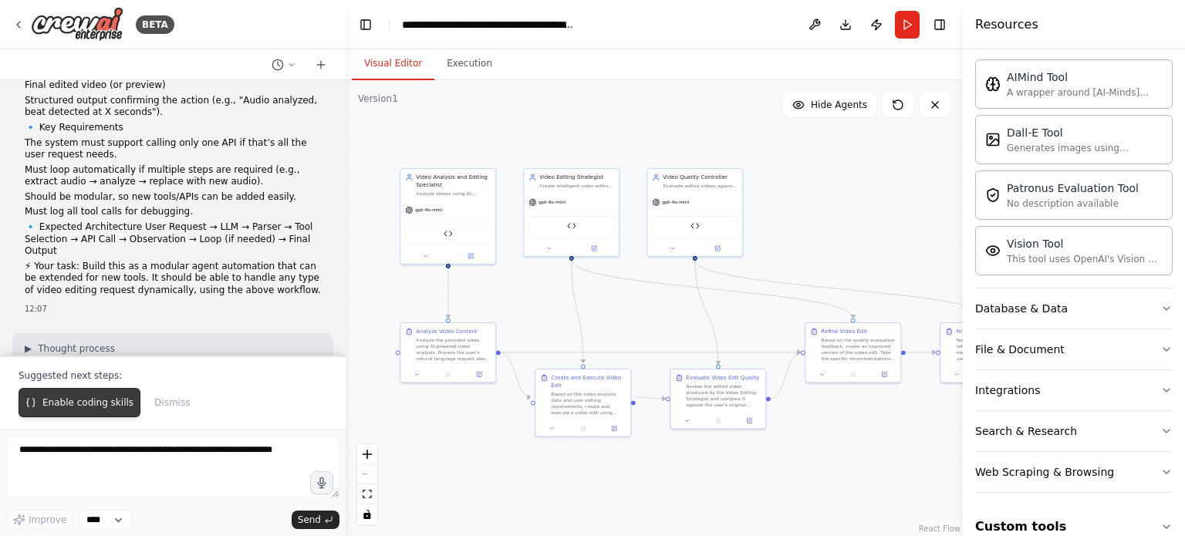
click at [81, 396] on button "Enable coding skills" at bounding box center [80, 402] width 122 height 29
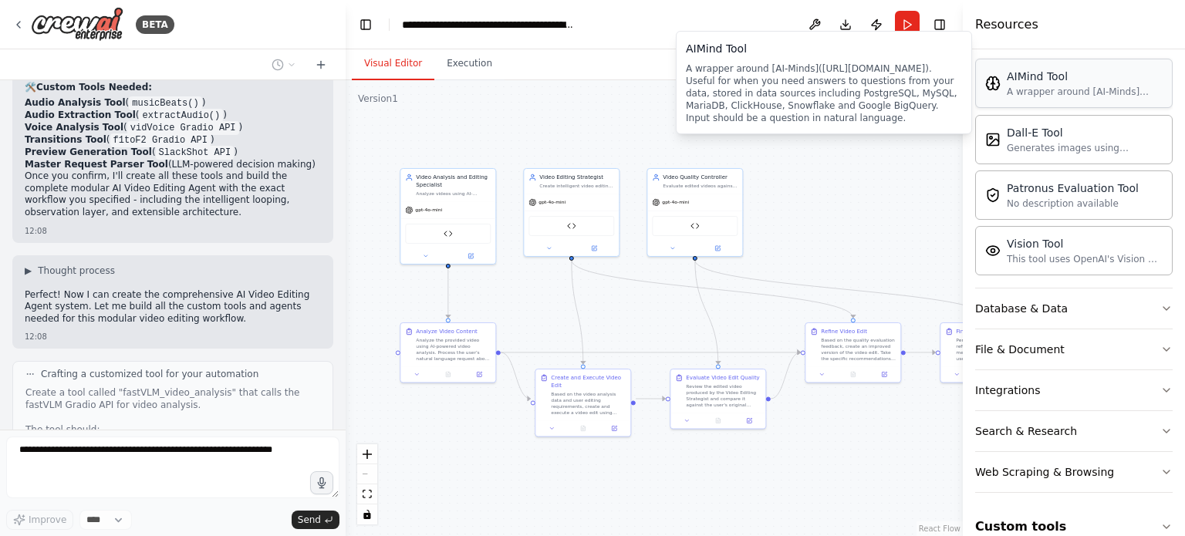
scroll to position [9799, 0]
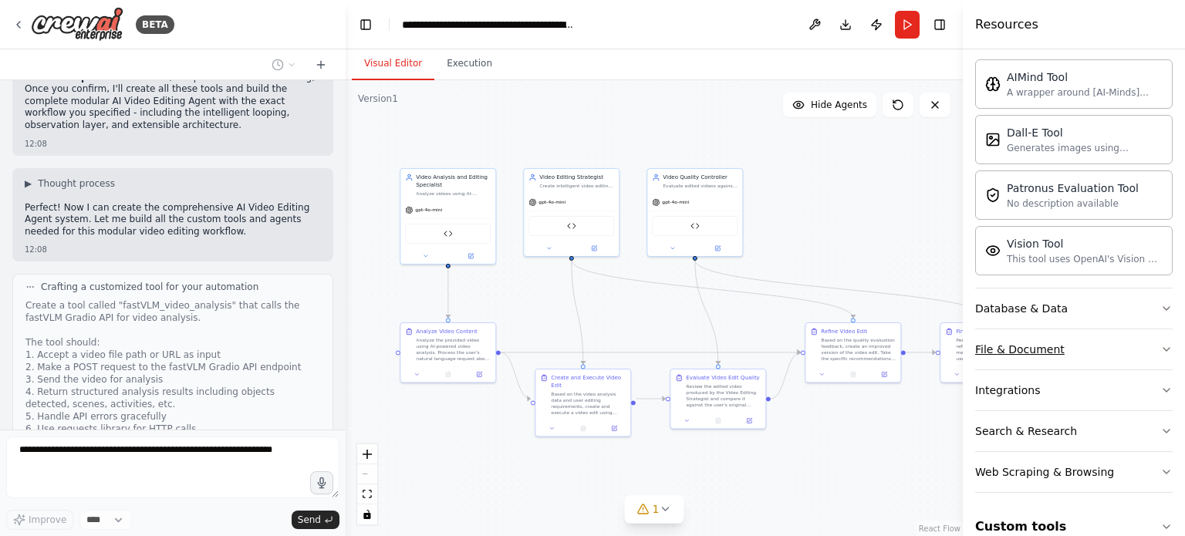
click at [1077, 349] on button "File & Document" at bounding box center [1073, 349] width 197 height 40
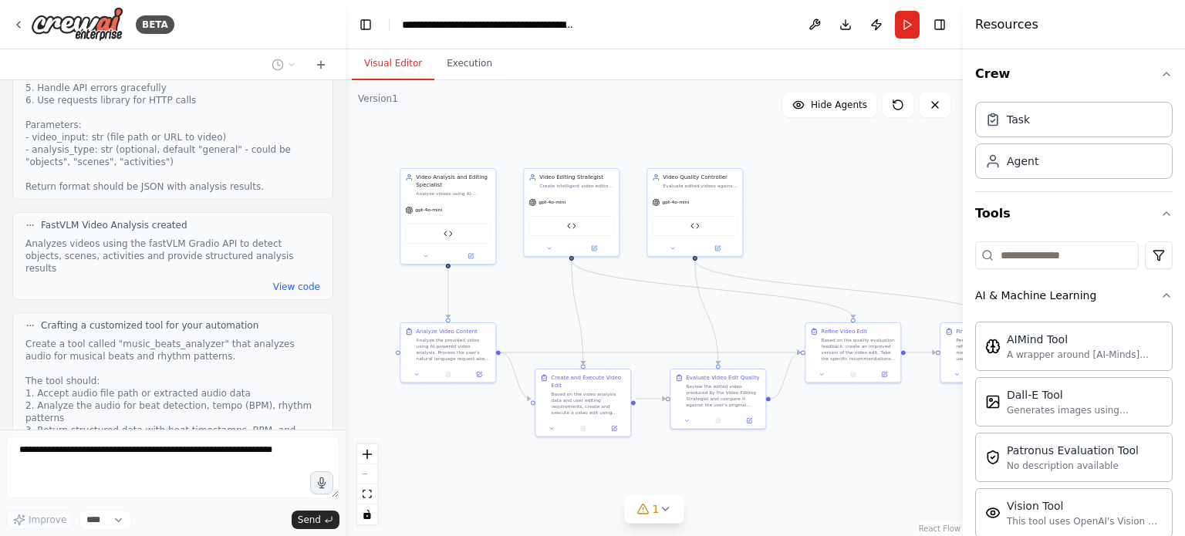
scroll to position [0, 0]
click at [1160, 296] on icon "button" at bounding box center [1166, 298] width 12 height 12
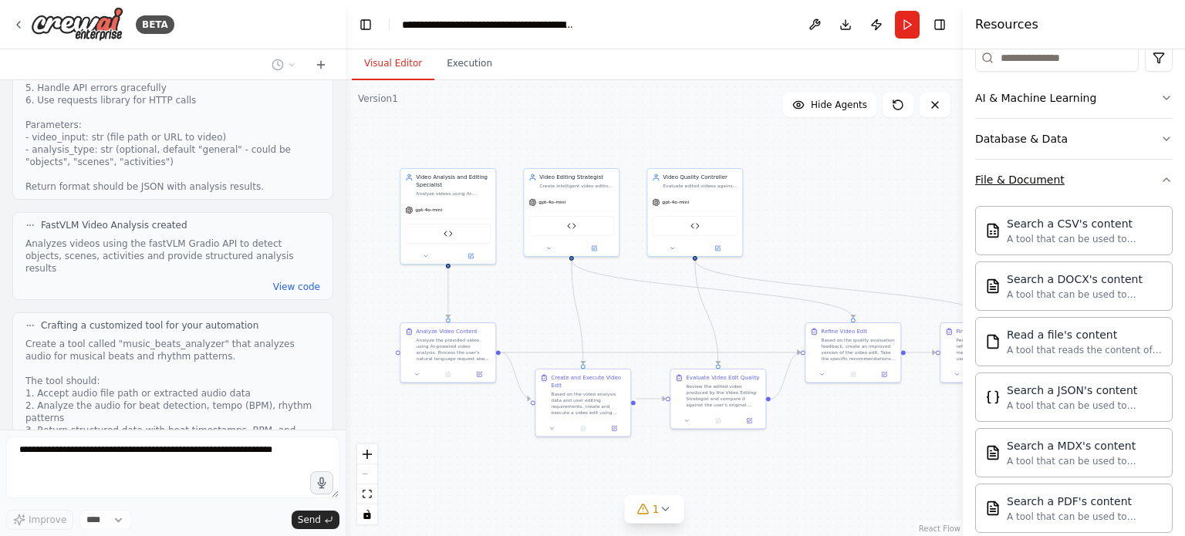
click at [1148, 179] on button "File & Document" at bounding box center [1073, 180] width 197 height 40
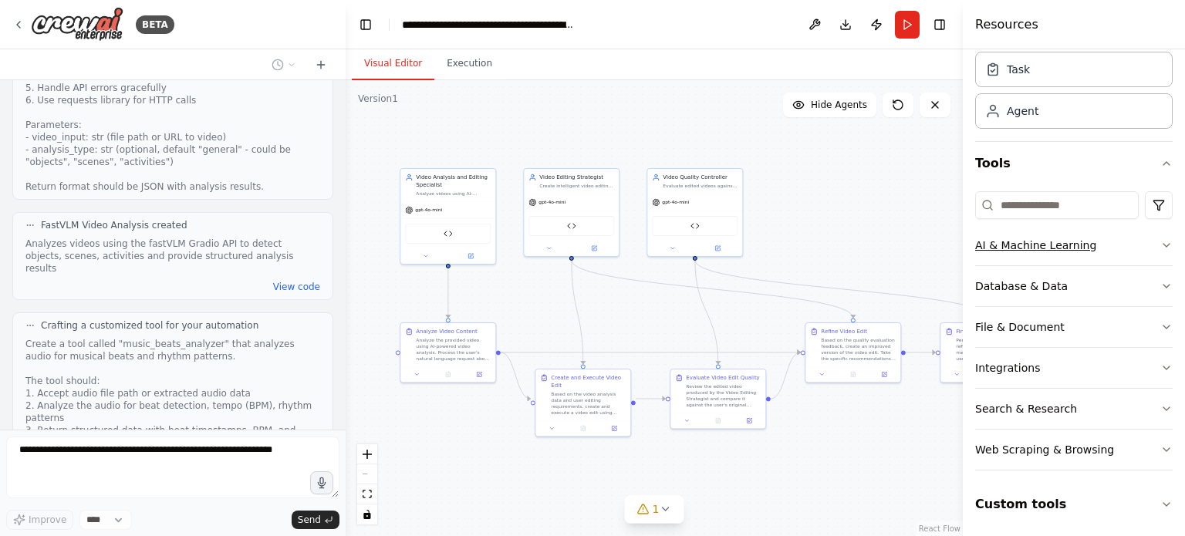
click at [1049, 238] on div "AI & Machine Learning" at bounding box center [1035, 245] width 121 height 15
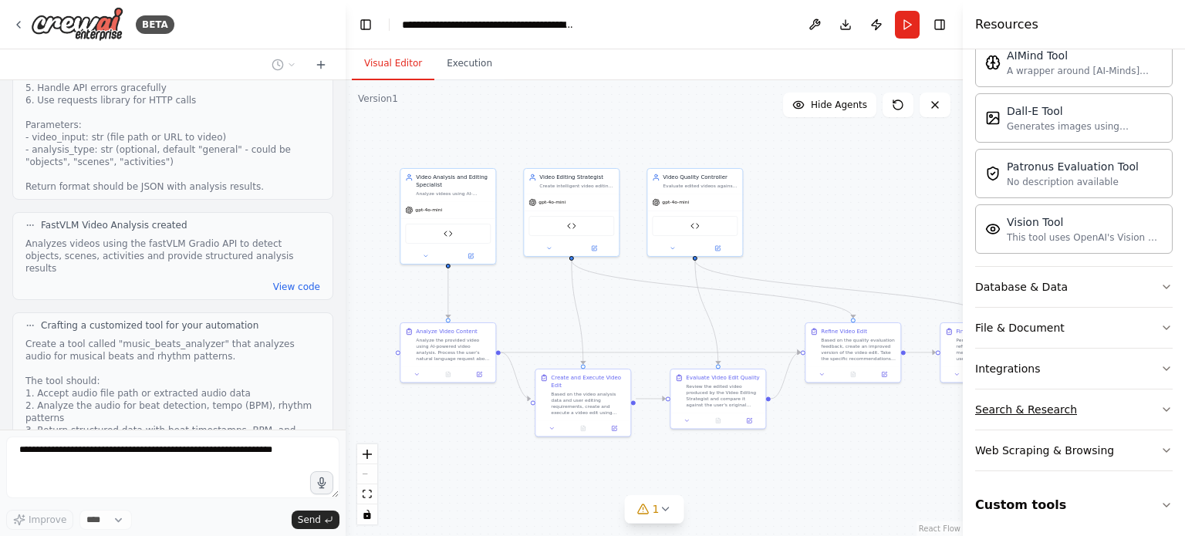
scroll to position [10456, 0]
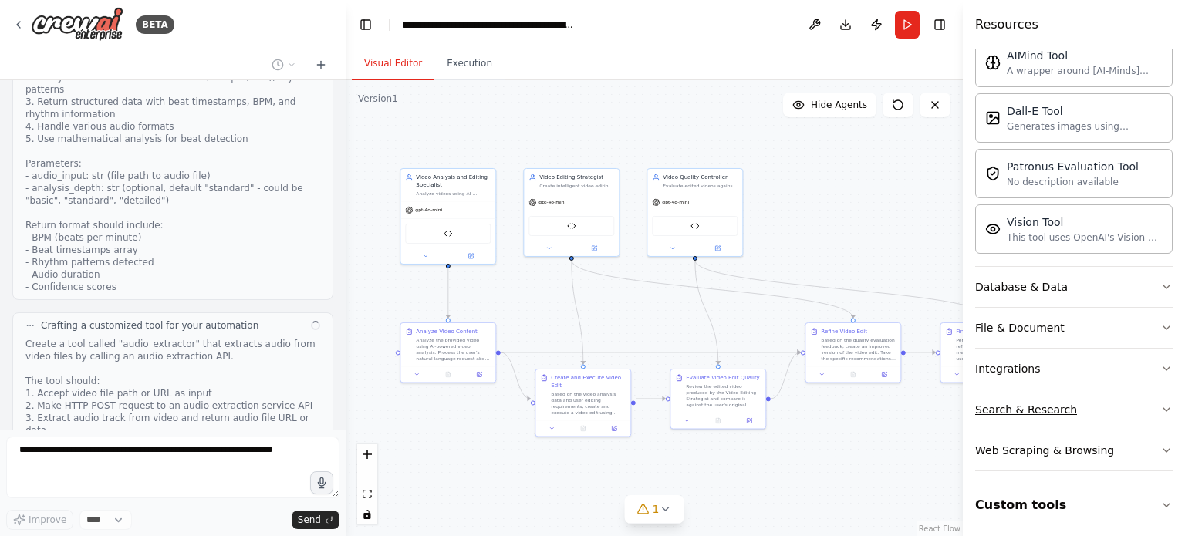
click at [1160, 403] on icon "button" at bounding box center [1166, 409] width 12 height 12
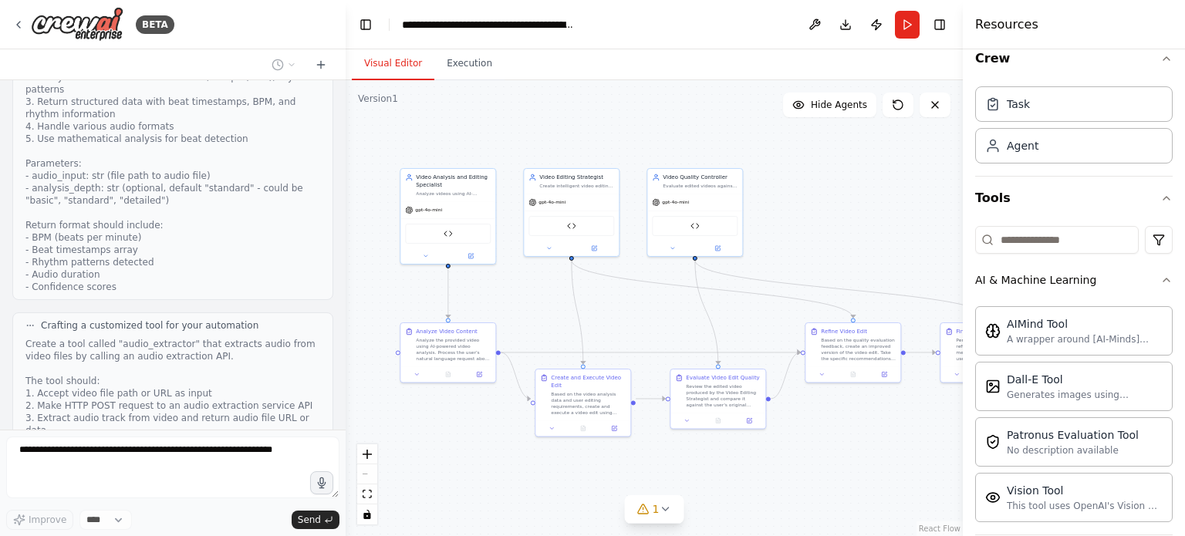
scroll to position [0, 0]
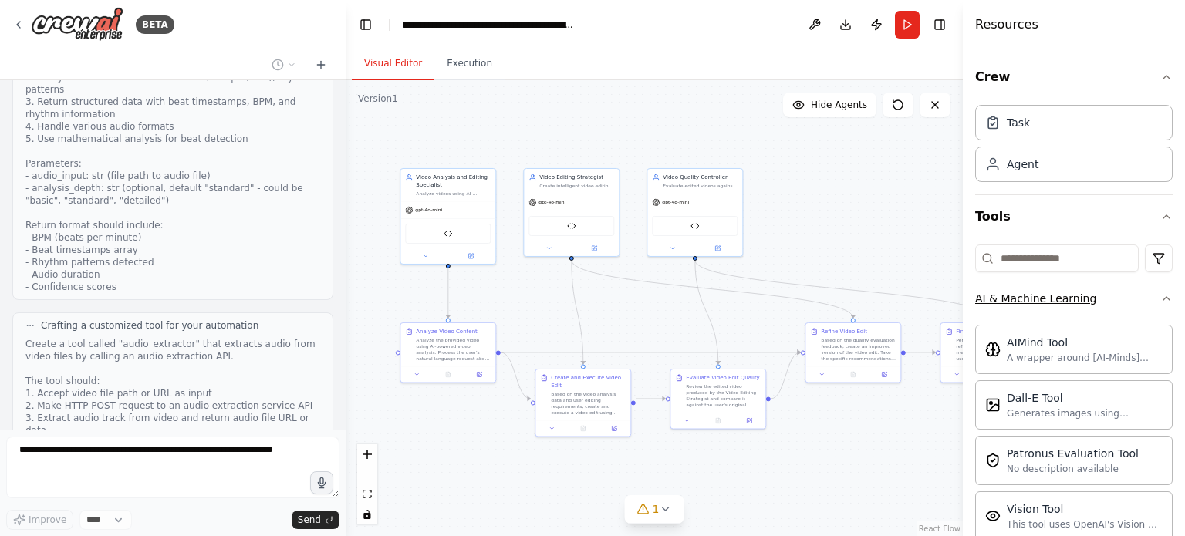
click at [1160, 300] on icon "button" at bounding box center [1166, 298] width 12 height 12
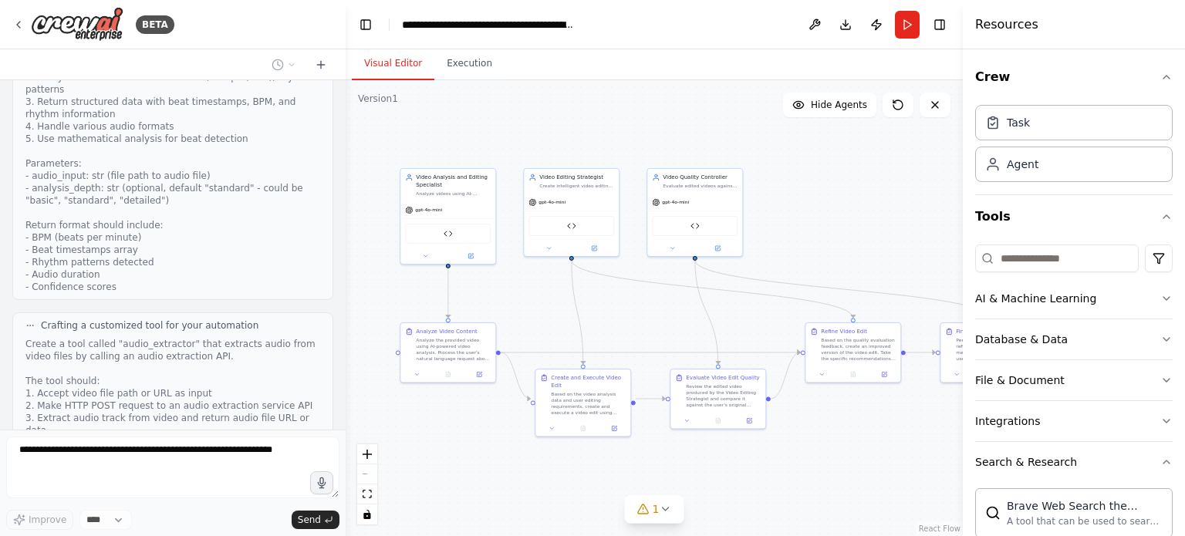
scroll to position [10555, 0]
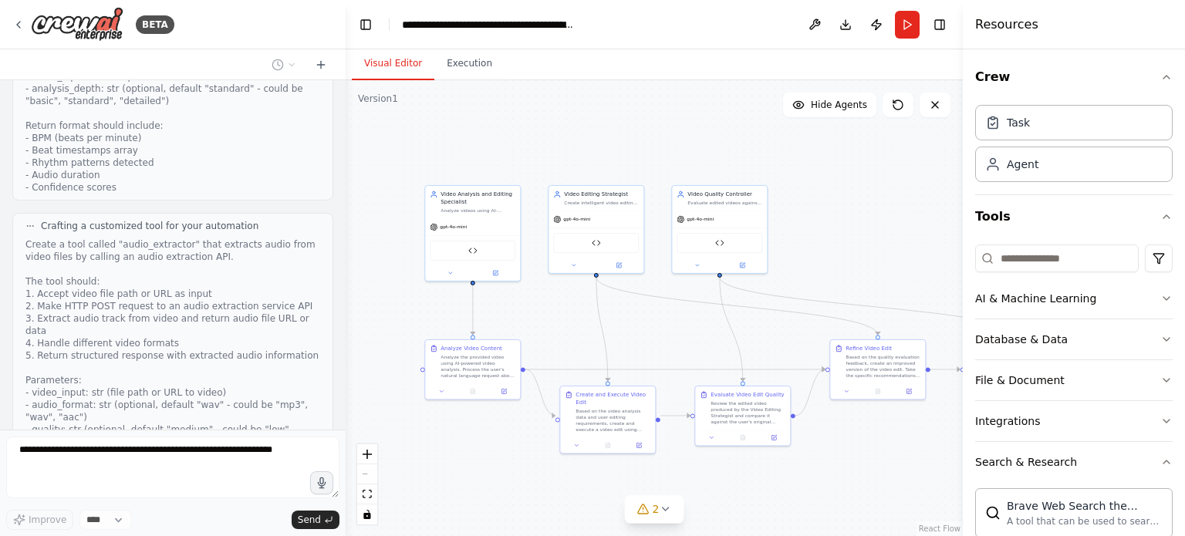
drag, startPoint x: 889, startPoint y: 410, endPoint x: 913, endPoint y: 427, distance: 30.0
click at [913, 427] on div ".deletable-edge-delete-btn { width: 20px; height: 20px; border: 0px solid #ffff…" at bounding box center [654, 308] width 617 height 456
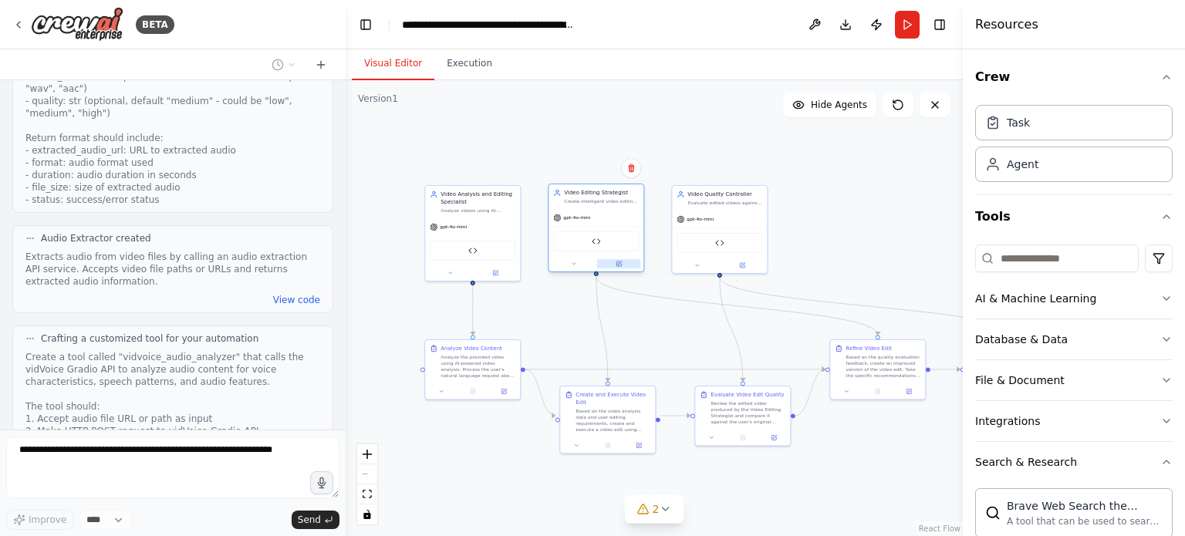
click at [625, 265] on button at bounding box center [619, 263] width 44 height 9
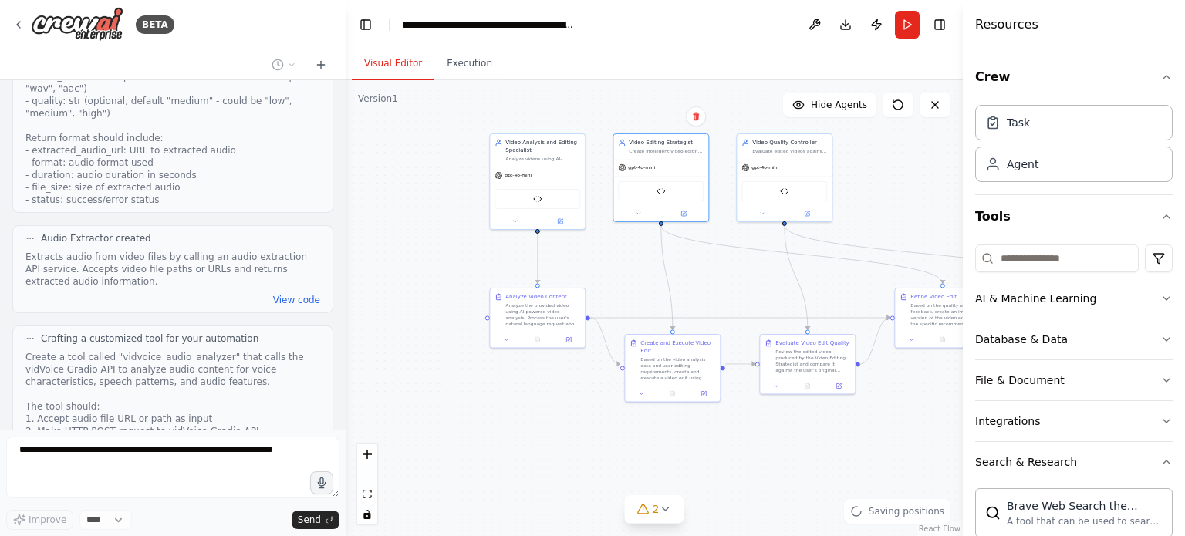
drag, startPoint x: 687, startPoint y: 346, endPoint x: 717, endPoint y: 285, distance: 68.6
click at [717, 285] on div ".deletable-edge-delete-btn { width: 20px; height: 20px; border: 0px solid #ffff…" at bounding box center [654, 308] width 617 height 456
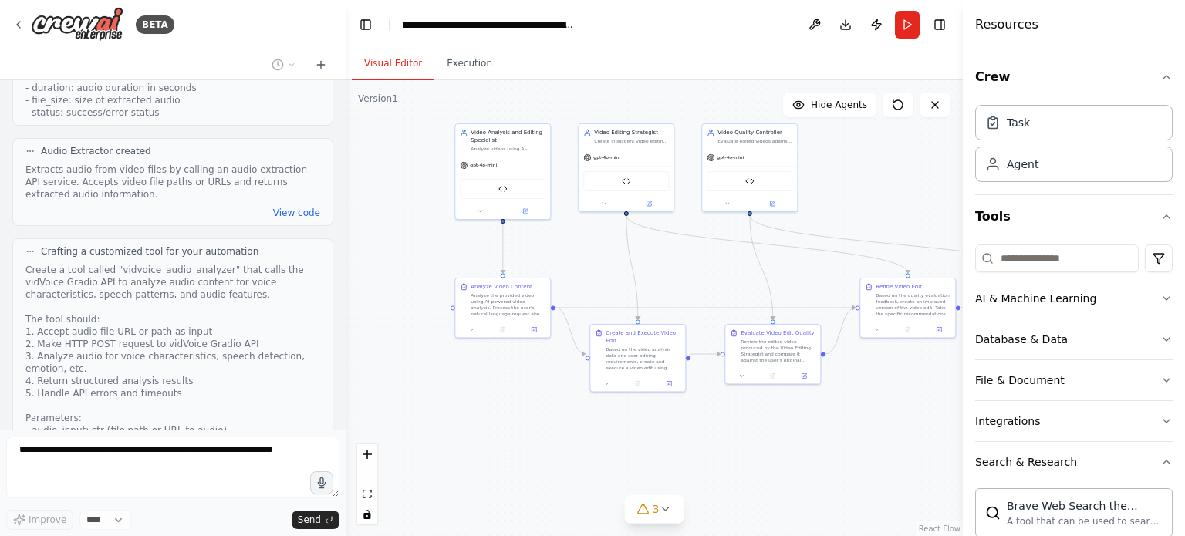
scroll to position [11312, 0]
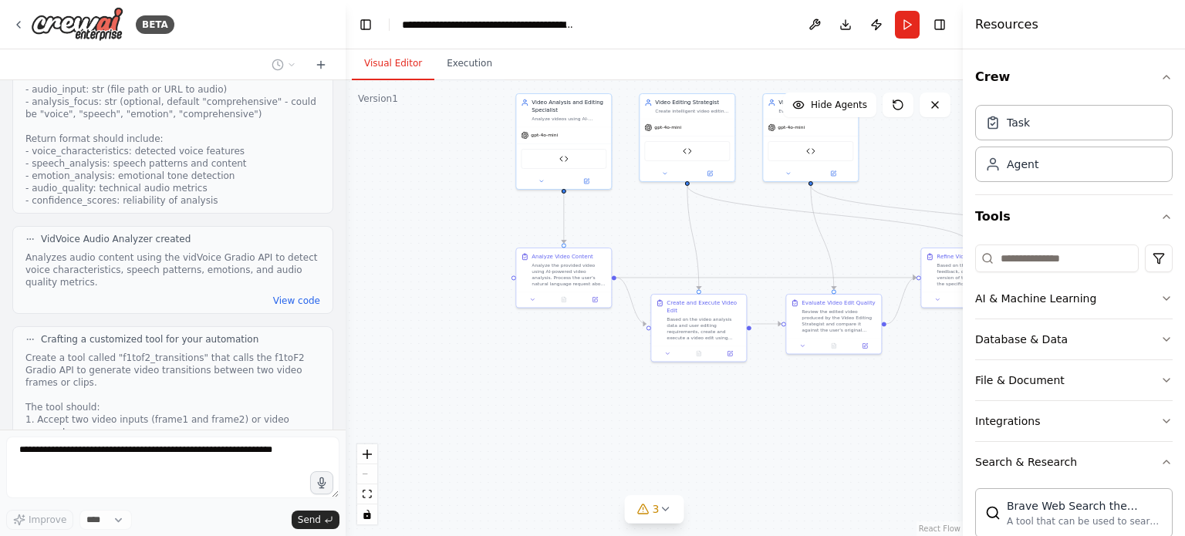
drag, startPoint x: 828, startPoint y: 192, endPoint x: 862, endPoint y: 159, distance: 48.0
click at [862, 159] on div ".deletable-edge-delete-btn { width: 20px; height: 20px; border: 0px solid #ffff…" at bounding box center [654, 308] width 617 height 456
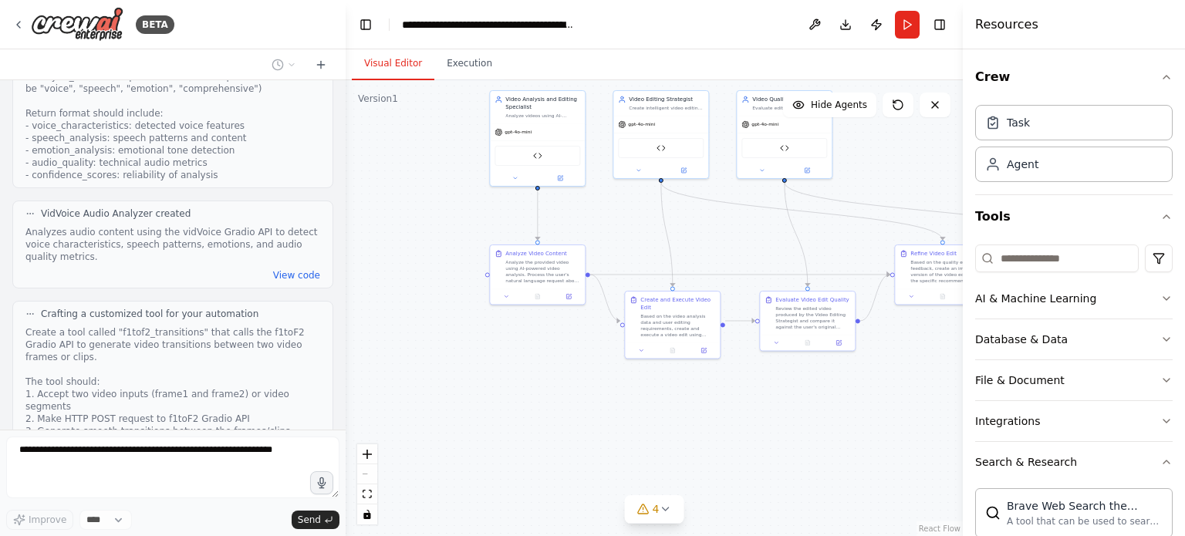
scroll to position [11400, 0]
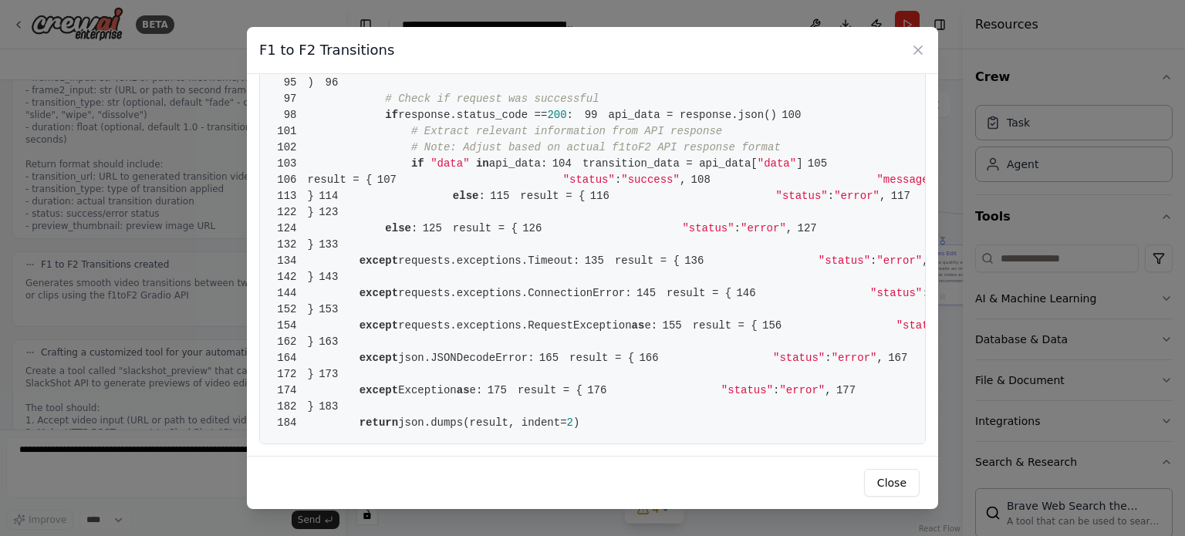
scroll to position [2659, 0]
click at [919, 43] on icon at bounding box center [917, 49] width 15 height 15
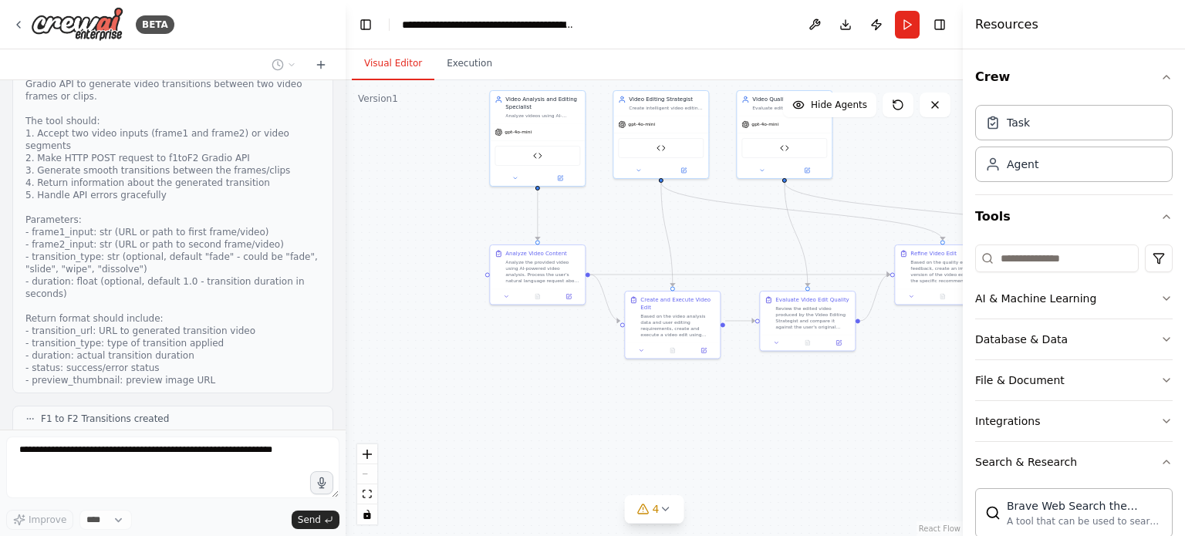
scroll to position [11752, 0]
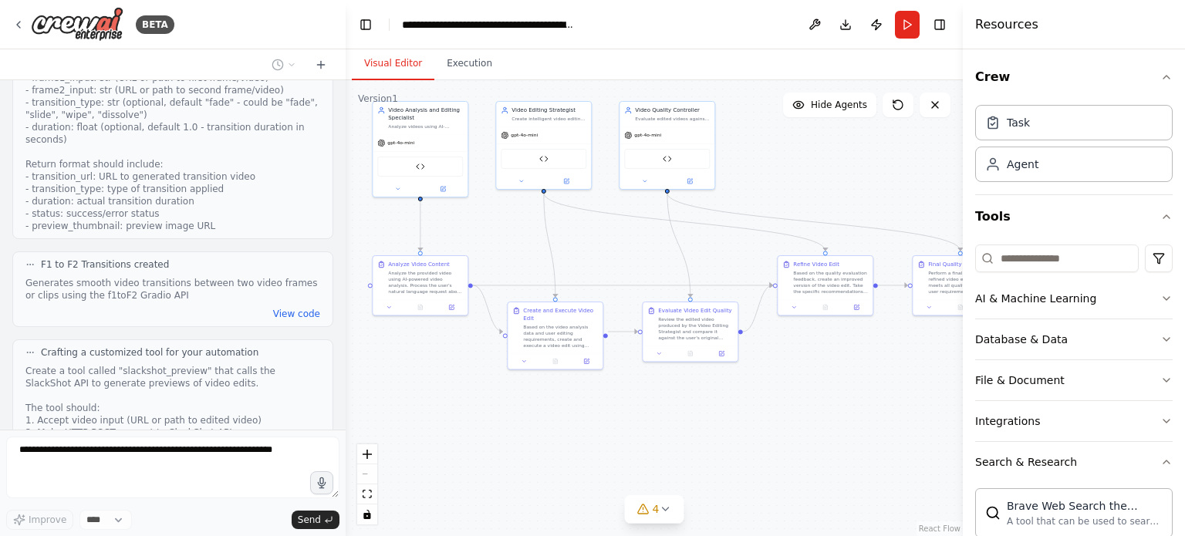
drag, startPoint x: 688, startPoint y: 241, endPoint x: 563, endPoint y: 252, distance: 125.4
click at [563, 252] on div ".deletable-edge-delete-btn { width: 20px; height: 20px; border: 0px solid #ffff…" at bounding box center [654, 308] width 617 height 456
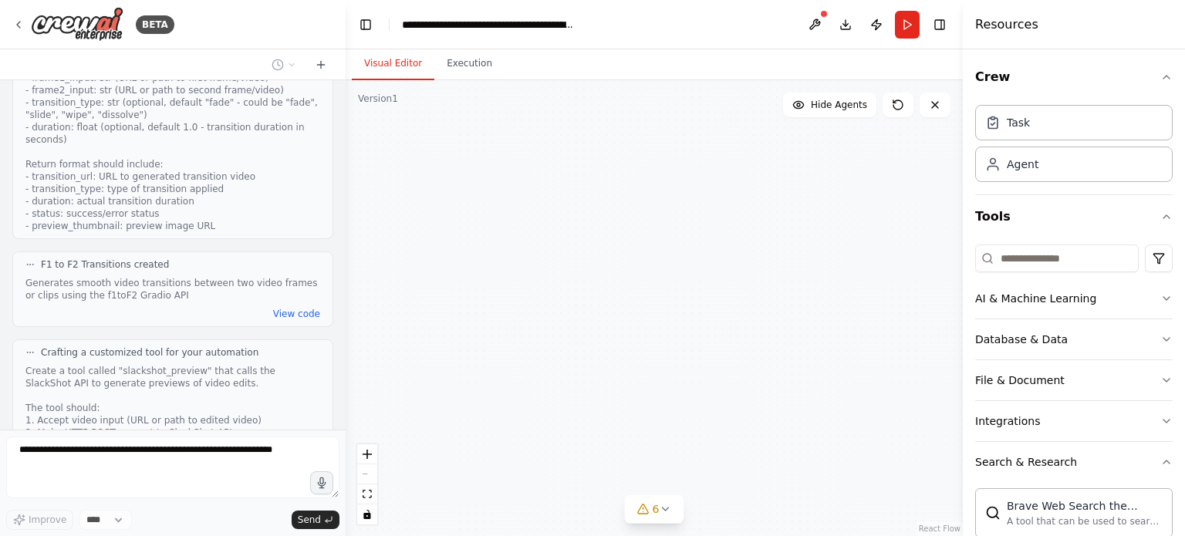
scroll to position [11853, 0]
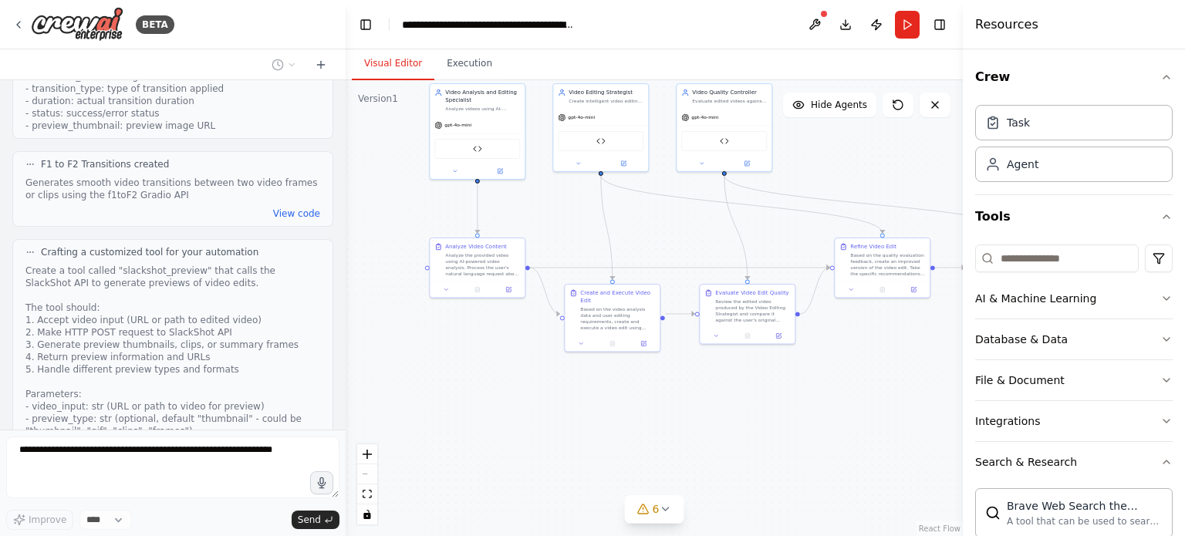
drag, startPoint x: 721, startPoint y: 412, endPoint x: 785, endPoint y: 394, distance: 66.4
click at [785, 394] on div ".deletable-edge-delete-btn { width: 20px; height: 20px; border: 0px solid #ffff…" at bounding box center [654, 308] width 617 height 456
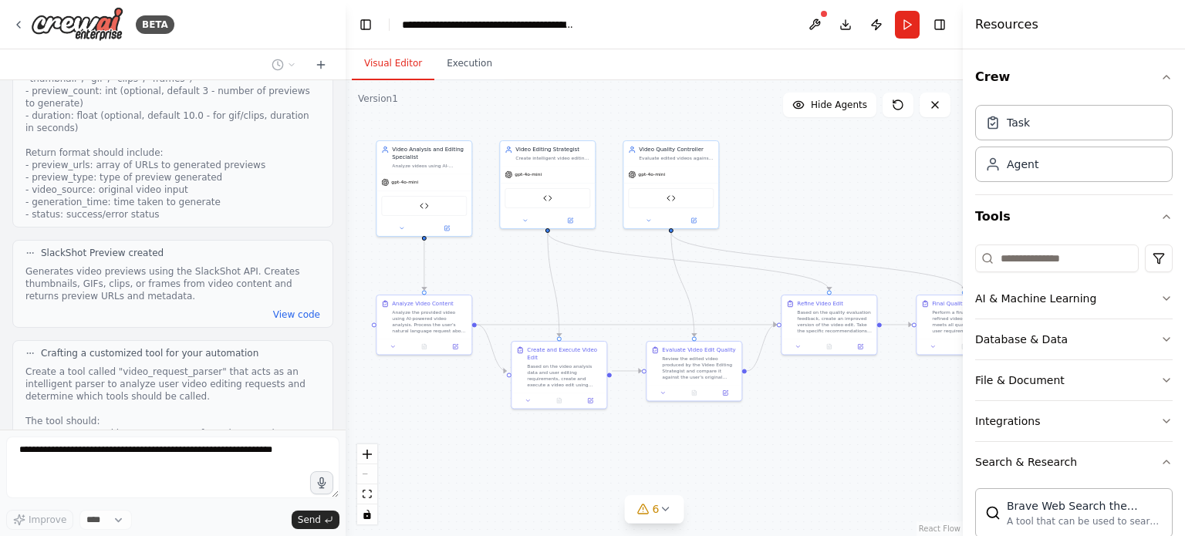
drag, startPoint x: 819, startPoint y: 383, endPoint x: 767, endPoint y: 440, distance: 77.5
click at [767, 440] on div ".deletable-edge-delete-btn { width: 20px; height: 20px; border: 0px solid #ffff…" at bounding box center [654, 308] width 617 height 456
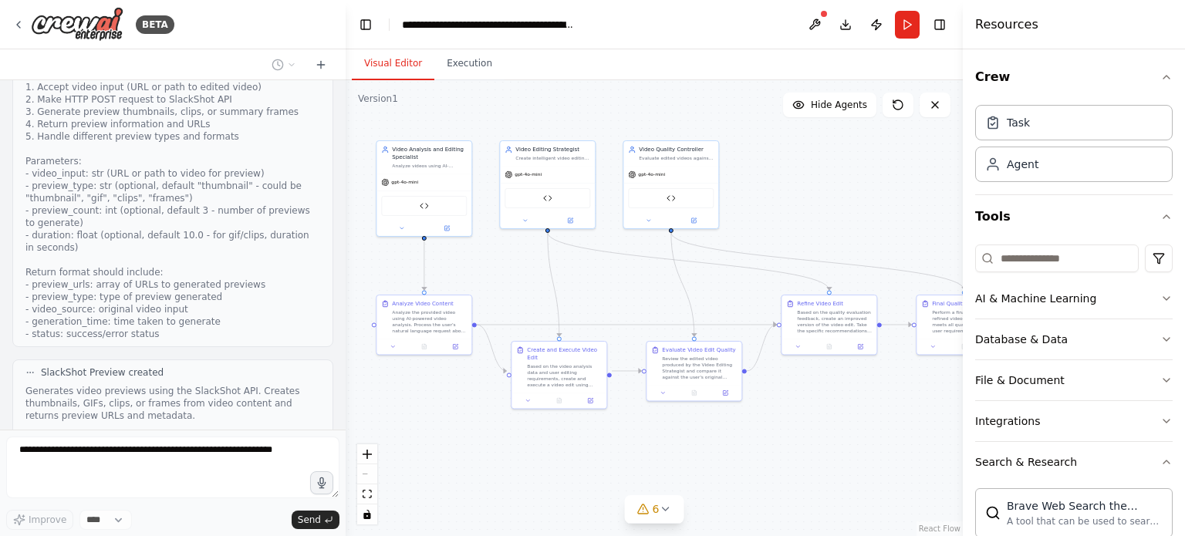
scroll to position [12099, 0]
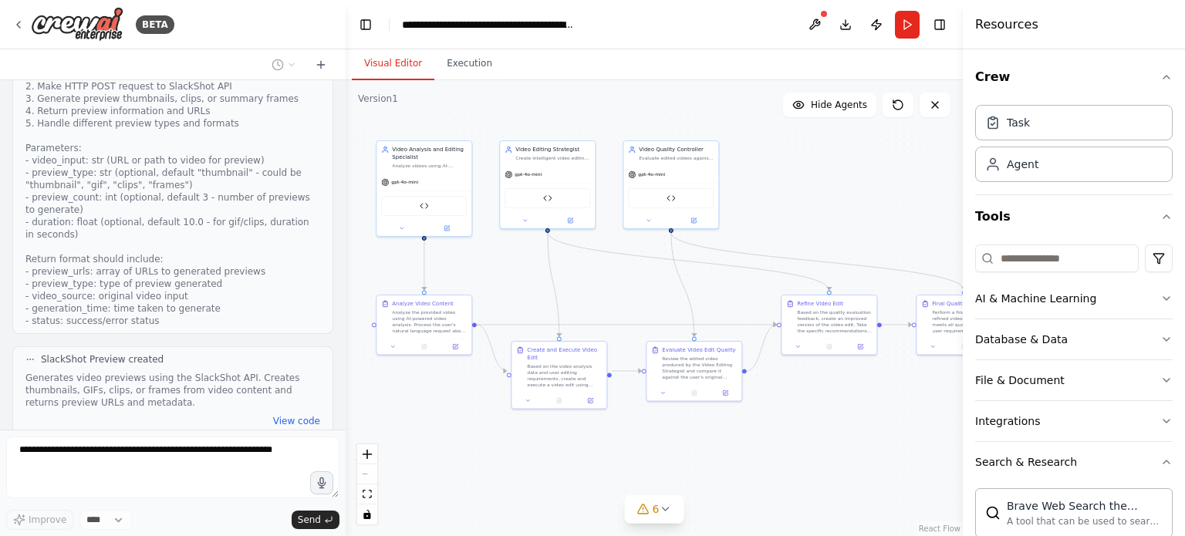
drag, startPoint x: 73, startPoint y: 243, endPoint x: 292, endPoint y: 238, distance: 218.3
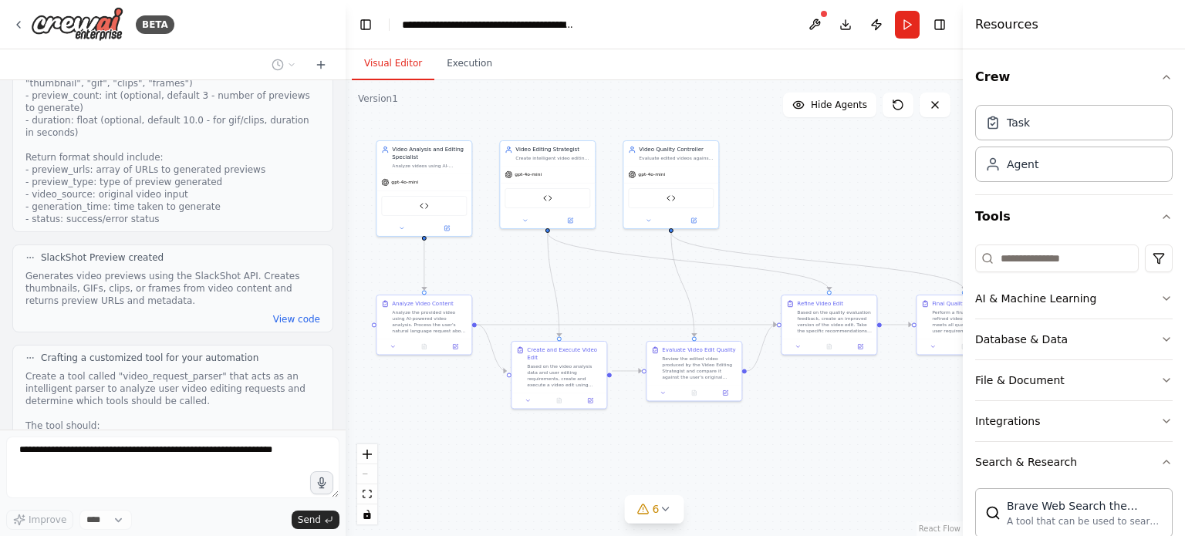
scroll to position [12205, 0]
drag, startPoint x: 33, startPoint y: 180, endPoint x: 247, endPoint y: 205, distance: 215.1
click at [247, 366] on div "Create a tool called "video_request_parser" that acts as an intelligent parser …" at bounding box center [172, 532] width 295 height 333
drag, startPoint x: 33, startPoint y: 217, endPoint x: 264, endPoint y: 224, distance: 230.7
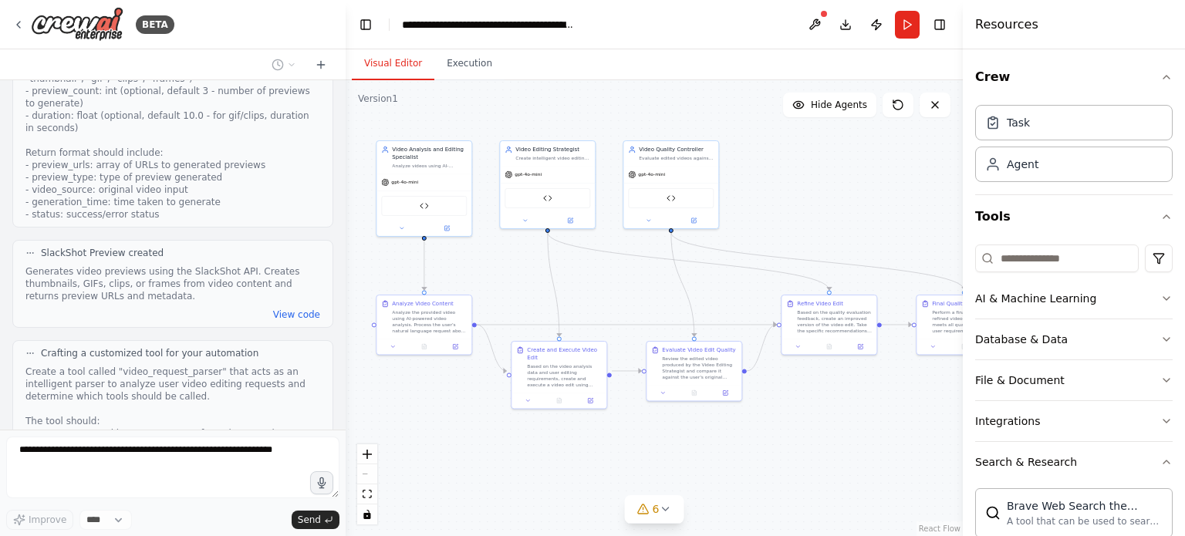
click at [264, 366] on div "Create a tool called "video_request_parser" that acts as an intelligent parser …" at bounding box center [172, 532] width 295 height 333
drag, startPoint x: 264, startPoint y: 224, endPoint x: 28, endPoint y: 121, distance: 257.7
click at [28, 366] on div "Create a tool called "video_request_parser" that acts as an intelligent parser …" at bounding box center [172, 532] width 295 height 333
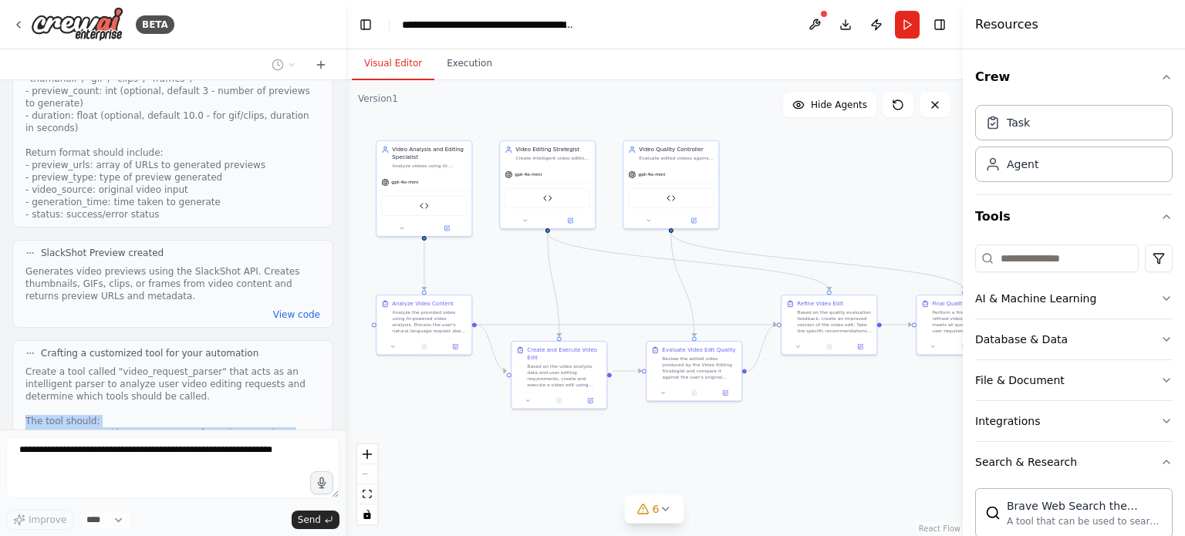
drag, startPoint x: 25, startPoint y: 118, endPoint x: 86, endPoint y: 227, distance: 124.7
click at [86, 340] on div "Crafting a customized tool for your automation" at bounding box center [172, 523] width 321 height 366
click at [86, 366] on div "Create a tool called "video_request_parser" that acts as an intelligent parser …" at bounding box center [172, 532] width 295 height 333
drag, startPoint x: 250, startPoint y: 219, endPoint x: 20, endPoint y: 115, distance: 252.3
click at [20, 340] on div "Crafting a customized tool for your automation" at bounding box center [172, 523] width 321 height 366
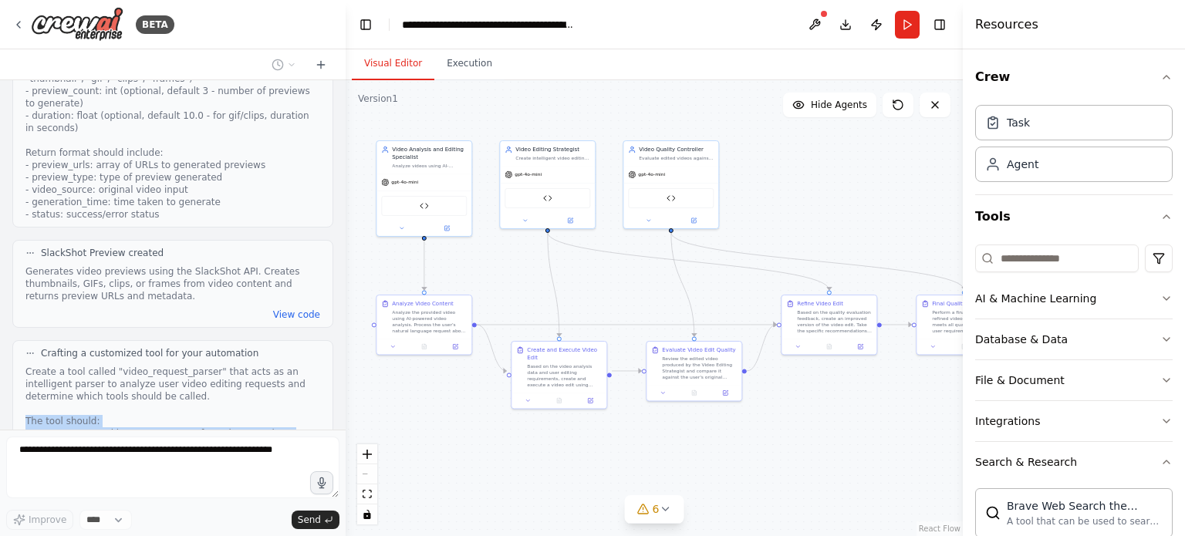
click at [20, 340] on div "Crafting a customized tool for your automation" at bounding box center [172, 523] width 321 height 366
drag, startPoint x: 20, startPoint y: 115, endPoint x: 241, endPoint y: 219, distance: 243.9
click at [241, 340] on div "Crafting a customized tool for your automation" at bounding box center [172, 523] width 321 height 366
click at [241, 366] on div "Create a tool called "video_request_parser" that acts as an intelligent parser …" at bounding box center [172, 532] width 295 height 333
drag, startPoint x: 253, startPoint y: 219, endPoint x: 26, endPoint y: 116, distance: 248.9
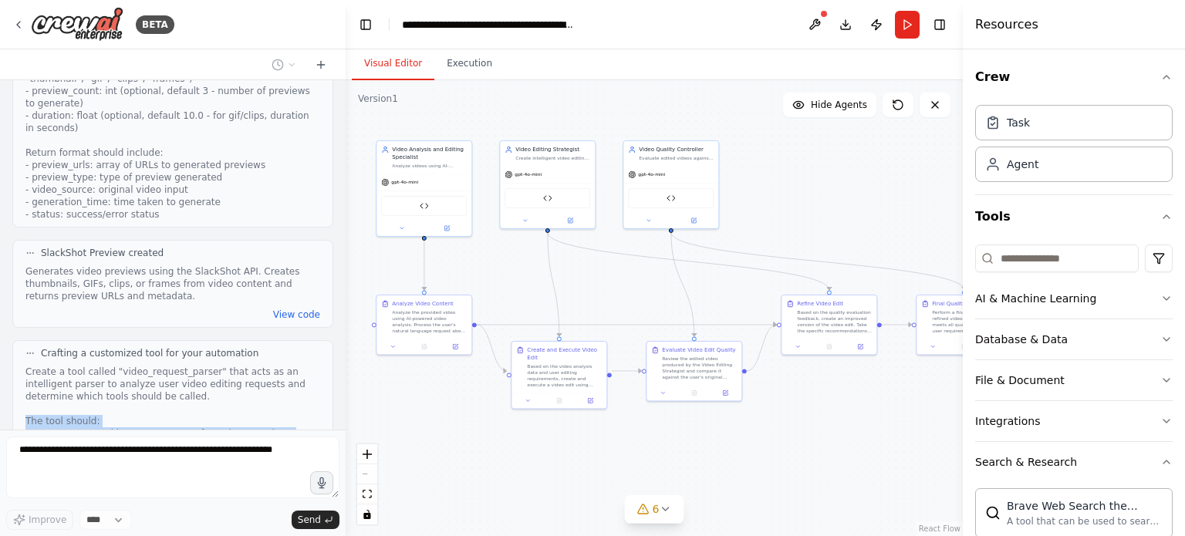
click at [26, 366] on div "Create a tool called "video_request_parser" that acts as an intelligent parser …" at bounding box center [172, 532] width 295 height 333
drag, startPoint x: 26, startPoint y: 116, endPoint x: 255, endPoint y: 221, distance: 251.9
click at [255, 366] on div "Create a tool called "video_request_parser" that acts as an intelligent parser …" at bounding box center [172, 532] width 295 height 333
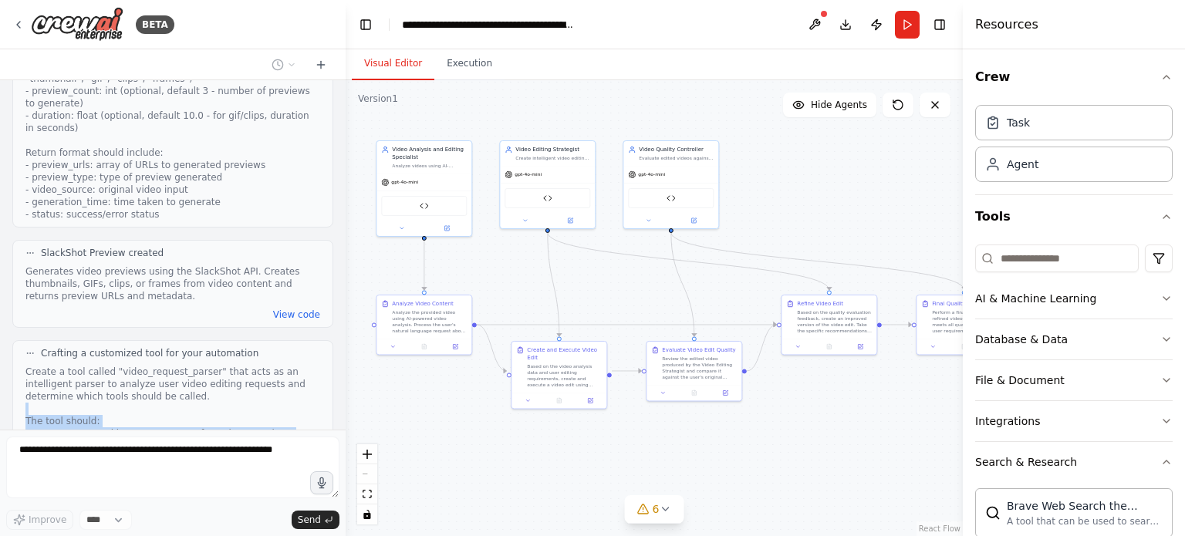
drag, startPoint x: 255, startPoint y: 221, endPoint x: 21, endPoint y: 113, distance: 258.5
click at [21, 340] on div "Crafting a customized tool for your automation" at bounding box center [172, 523] width 321 height 366
click at [200, 366] on div "Create a tool called "video_request_parser" that acts as an intelligent parser …" at bounding box center [172, 532] width 295 height 333
drag, startPoint x: 268, startPoint y: 221, endPoint x: 25, endPoint y: 120, distance: 264.1
click at [25, 366] on div "Create a tool called "video_request_parser" that acts as an intelligent parser …" at bounding box center [172, 532] width 295 height 333
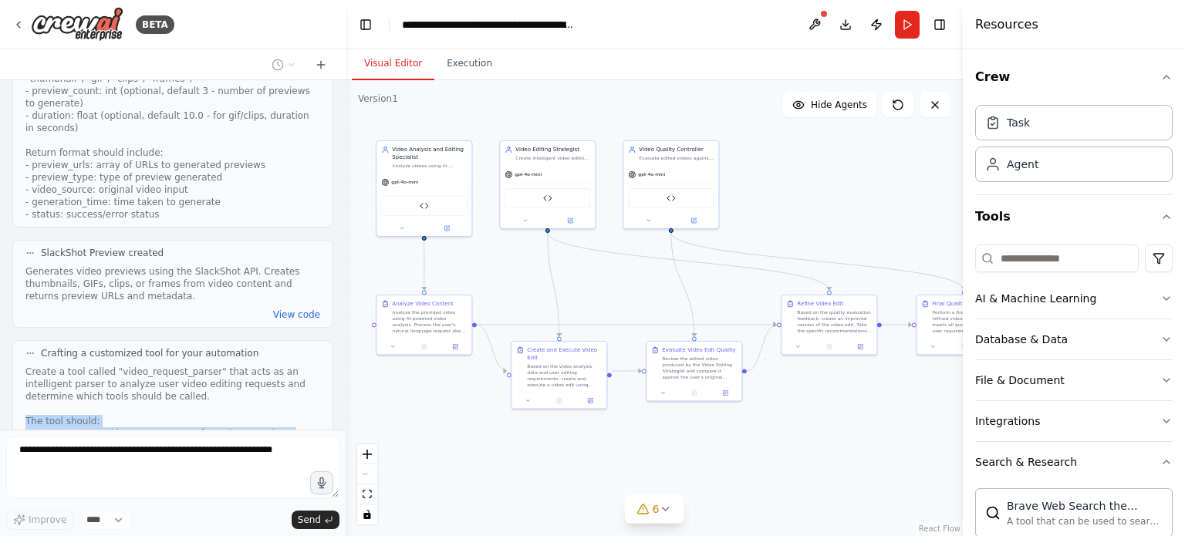
click at [25, 366] on div "Create a tool called "video_request_parser" that acts as an intelligent parser …" at bounding box center [172, 532] width 295 height 333
drag, startPoint x: 25, startPoint y: 120, endPoint x: 256, endPoint y: 223, distance: 253.4
click at [256, 366] on div "Create a tool called "video_request_parser" that acts as an intelligent parser …" at bounding box center [172, 532] width 295 height 333
click at [444, 180] on div "gpt-4o-mini" at bounding box center [423, 180] width 95 height 17
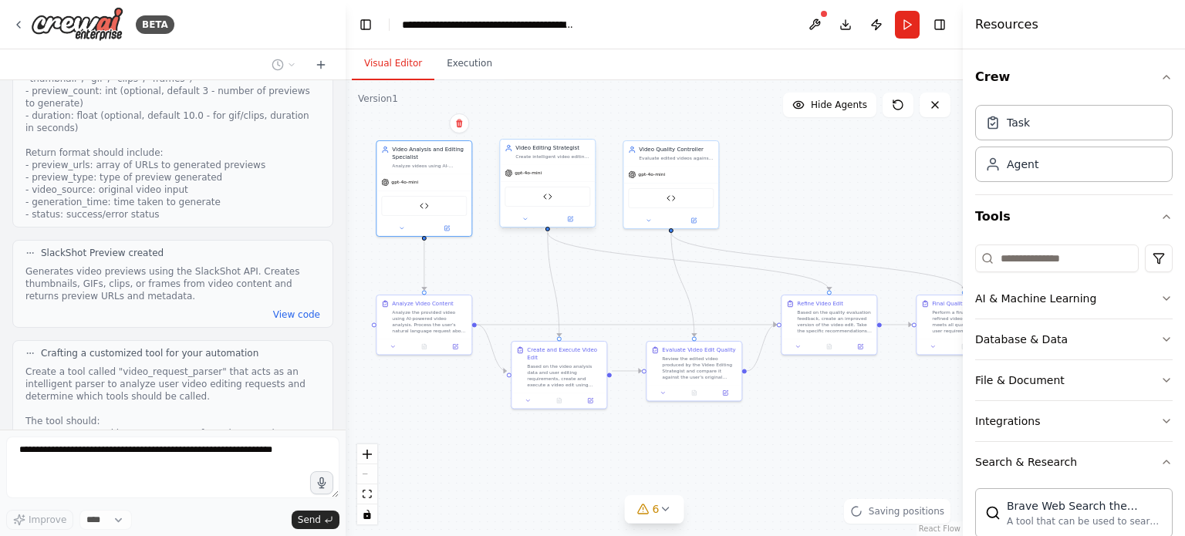
scroll to position [12305, 0]
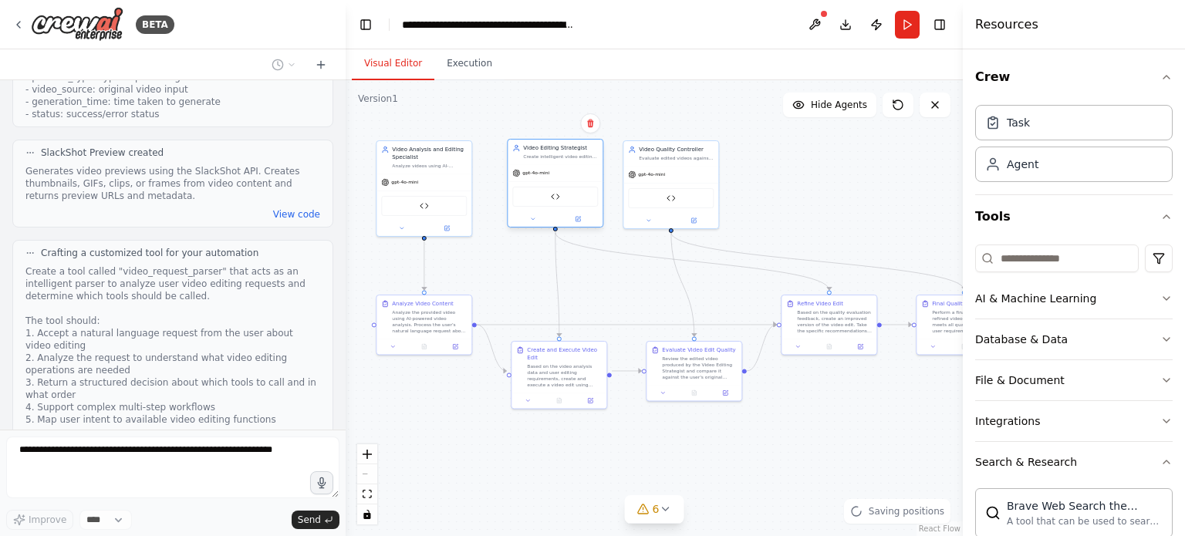
click at [557, 172] on div "gpt-4o-mini" at bounding box center [555, 172] width 95 height 17
click at [674, 157] on div "Evaluate edited videos against user requirements and original analysis to deter…" at bounding box center [683, 156] width 75 height 6
click at [848, 184] on div ".deletable-edge-delete-btn { width: 20px; height: 20px; border: 0px solid #ffff…" at bounding box center [654, 308] width 617 height 456
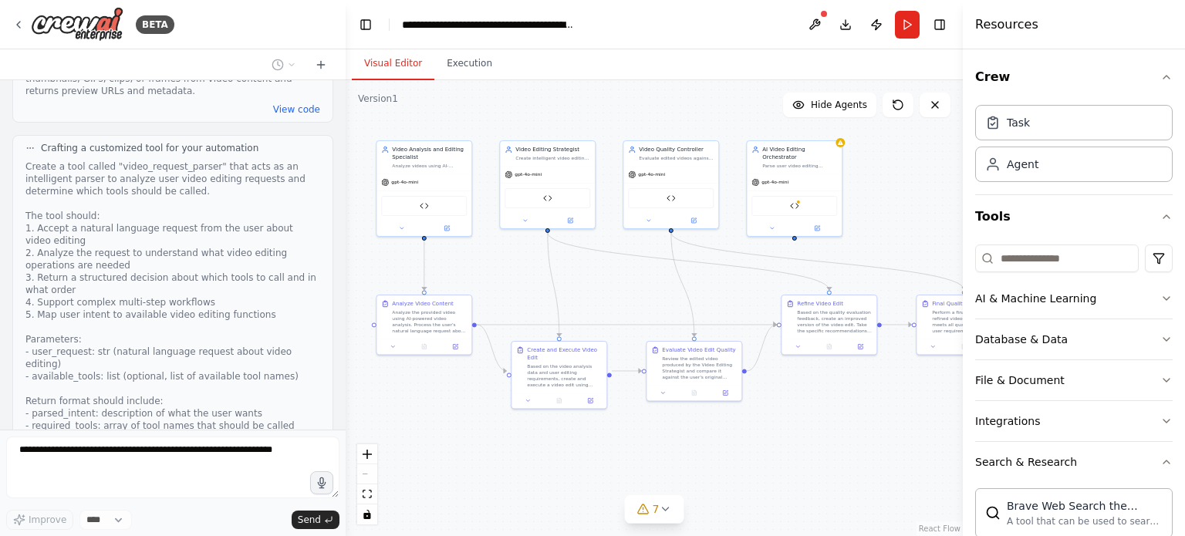
scroll to position [12449, 0]
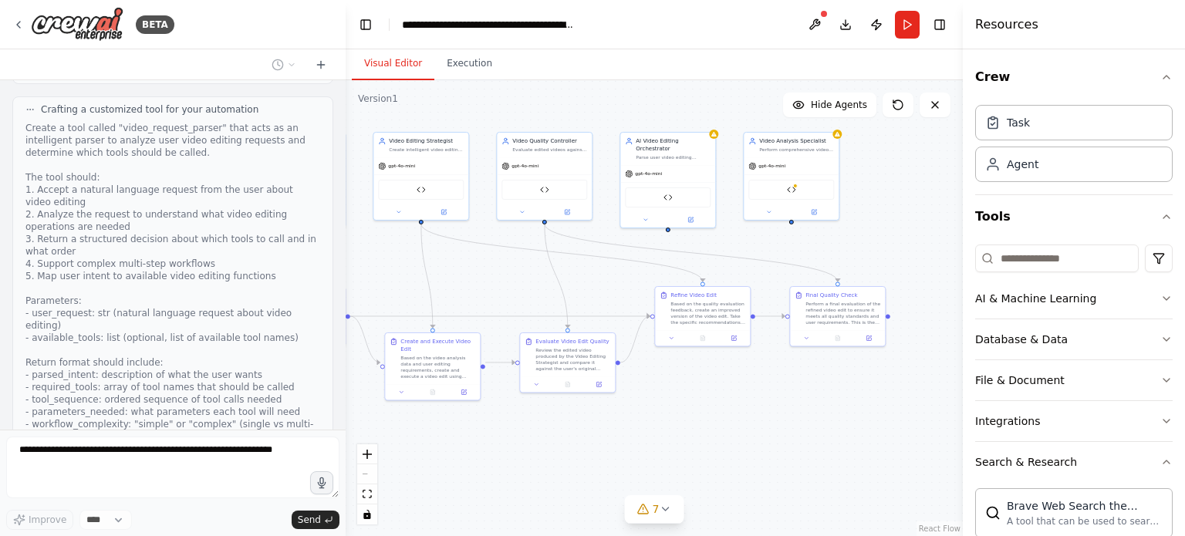
drag, startPoint x: 900, startPoint y: 383, endPoint x: 774, endPoint y: 374, distance: 126.0
click at [774, 374] on div ".deletable-edge-delete-btn { width: 20px; height: 20px; border: 0px solid #ffff…" at bounding box center [654, 308] width 617 height 456
click at [666, 517] on button "7" at bounding box center [654, 509] width 59 height 29
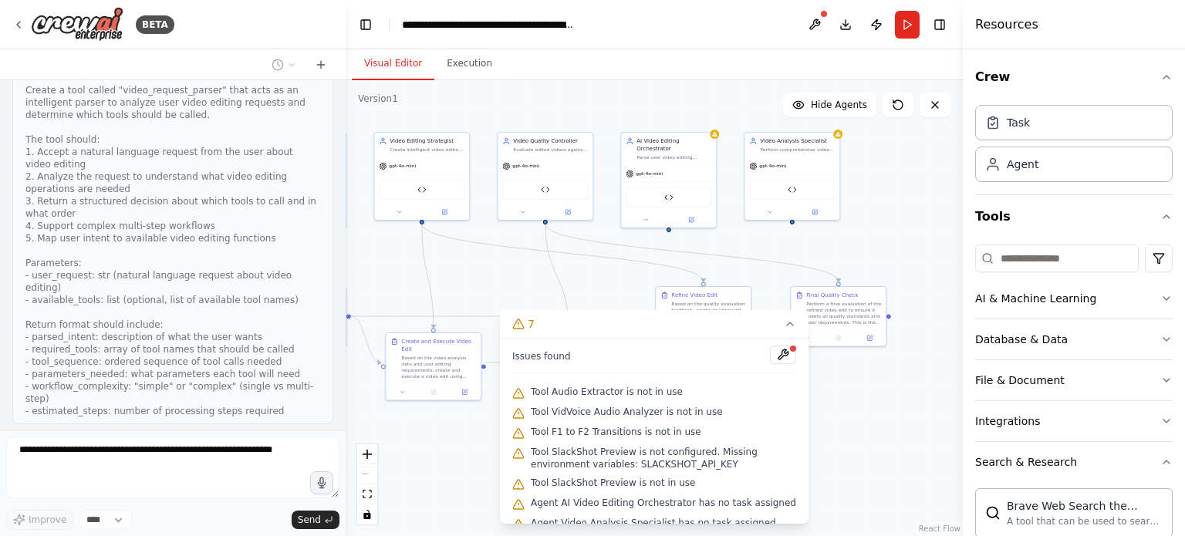
scroll to position [15, 0]
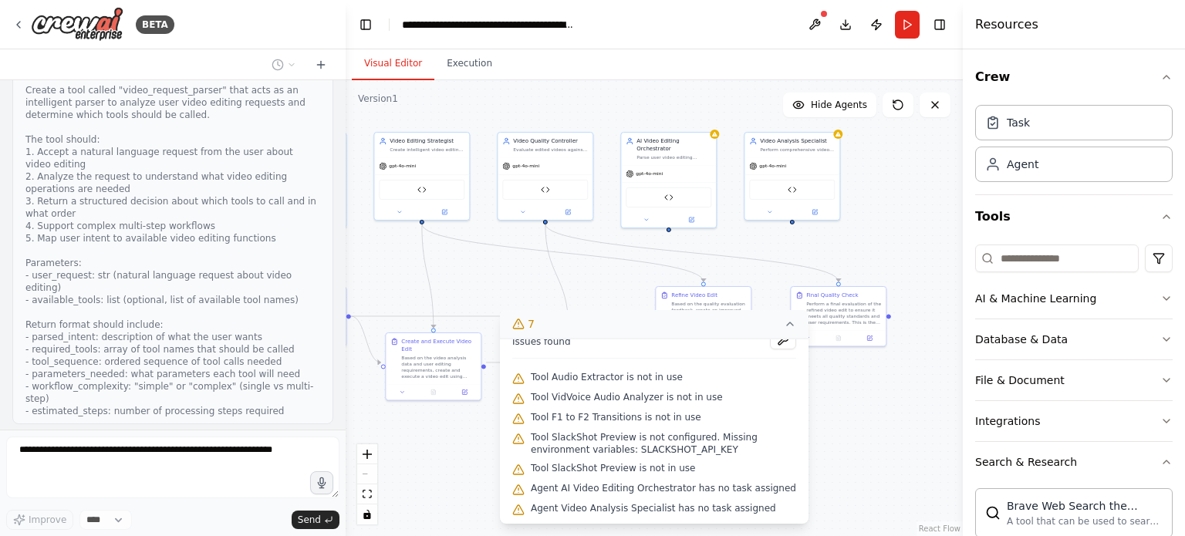
click at [789, 325] on icon at bounding box center [790, 324] width 12 height 12
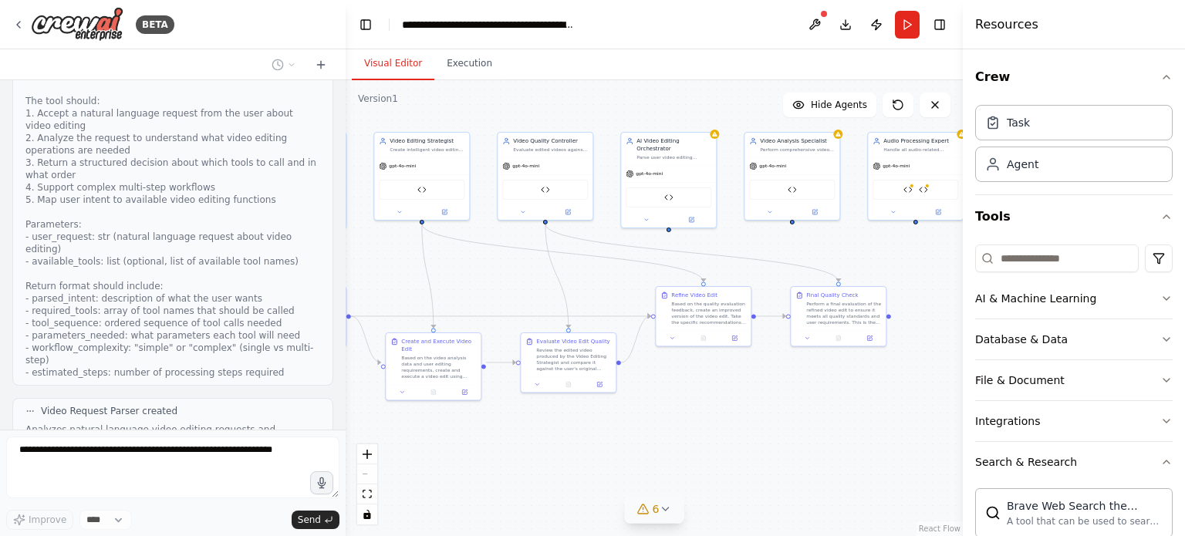
scroll to position [12563, 0]
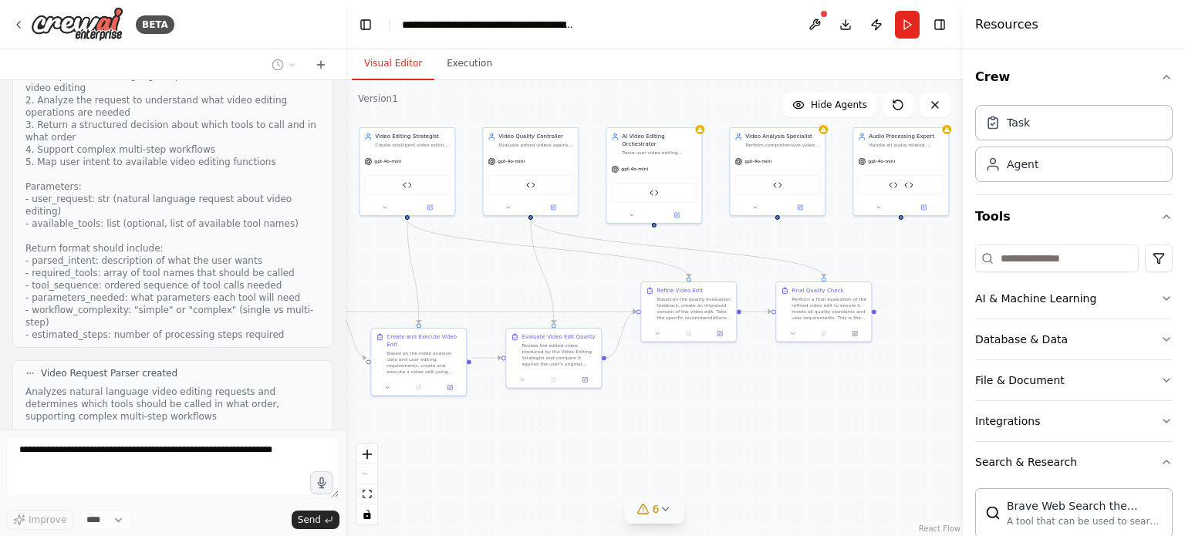
drag, startPoint x: 807, startPoint y: 417, endPoint x: 792, endPoint y: 413, distance: 15.4
click at [792, 413] on div ".deletable-edge-delete-btn { width: 20px; height: 20px; border: 0px solid #ffff…" at bounding box center [654, 308] width 617 height 456
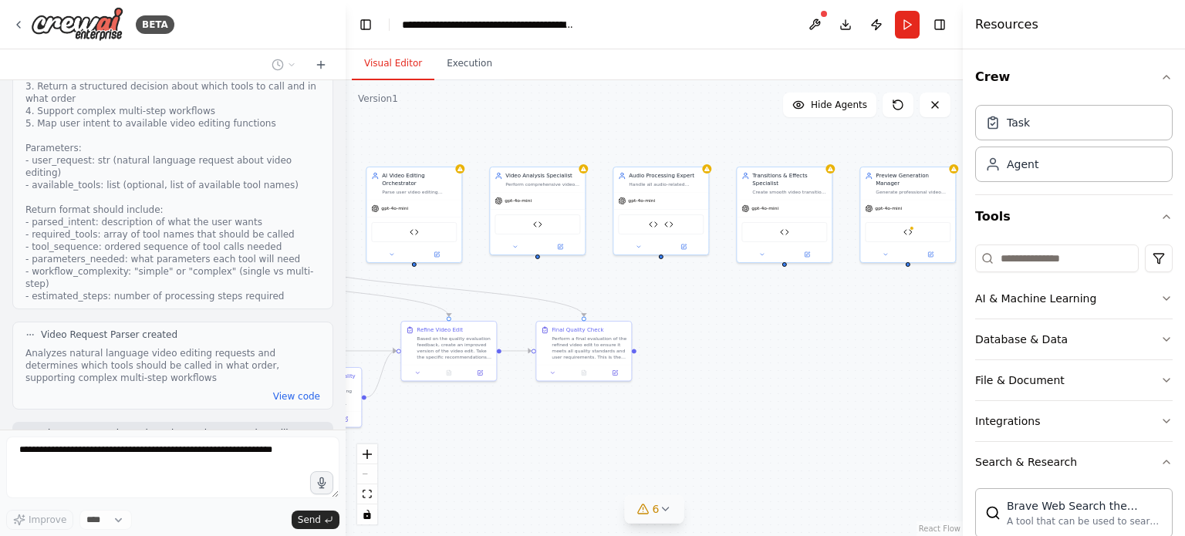
drag, startPoint x: 713, startPoint y: 444, endPoint x: 473, endPoint y: 484, distance: 243.1
click at [473, 484] on div ".deletable-edge-delete-btn { width: 20px; height: 20px; border: 0px solid #ffff…" at bounding box center [654, 308] width 617 height 456
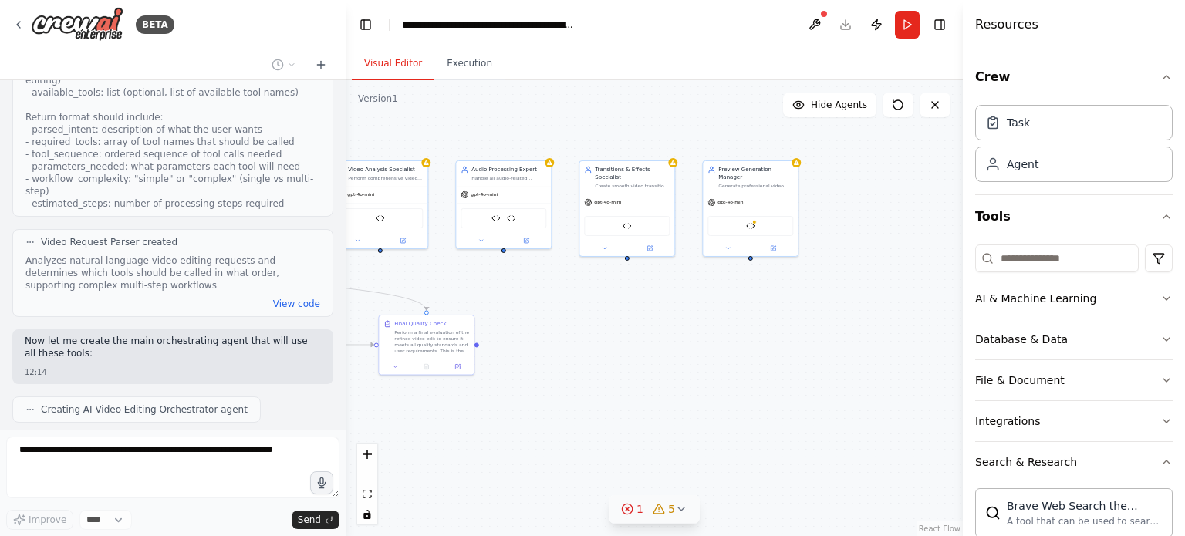
drag, startPoint x: 697, startPoint y: 369, endPoint x: 534, endPoint y: 364, distance: 163.6
click at [534, 364] on div ".deletable-edge-delete-btn { width: 20px; height: 20px; border: 0px solid #ffff…" at bounding box center [654, 308] width 617 height 456
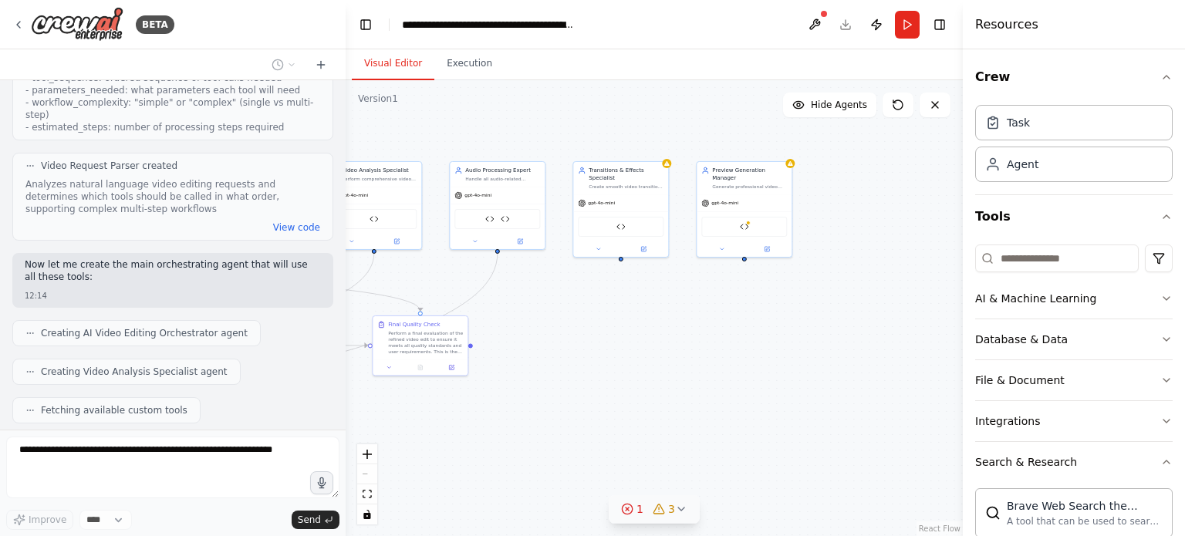
scroll to position [12809, 0]
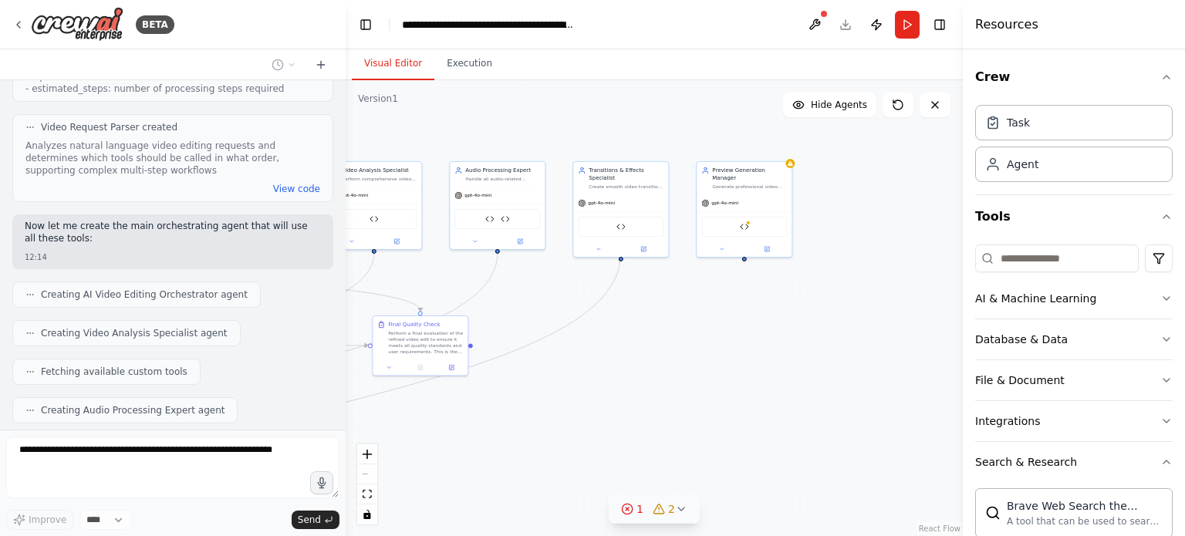
click at [682, 508] on icon at bounding box center [681, 509] width 6 height 3
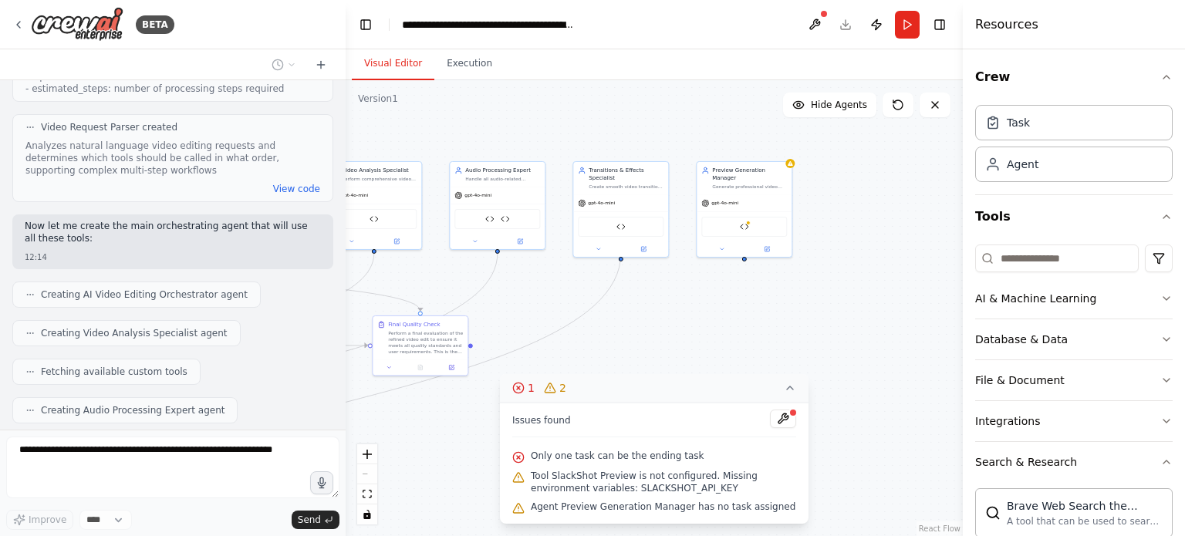
scroll to position [12847, 0]
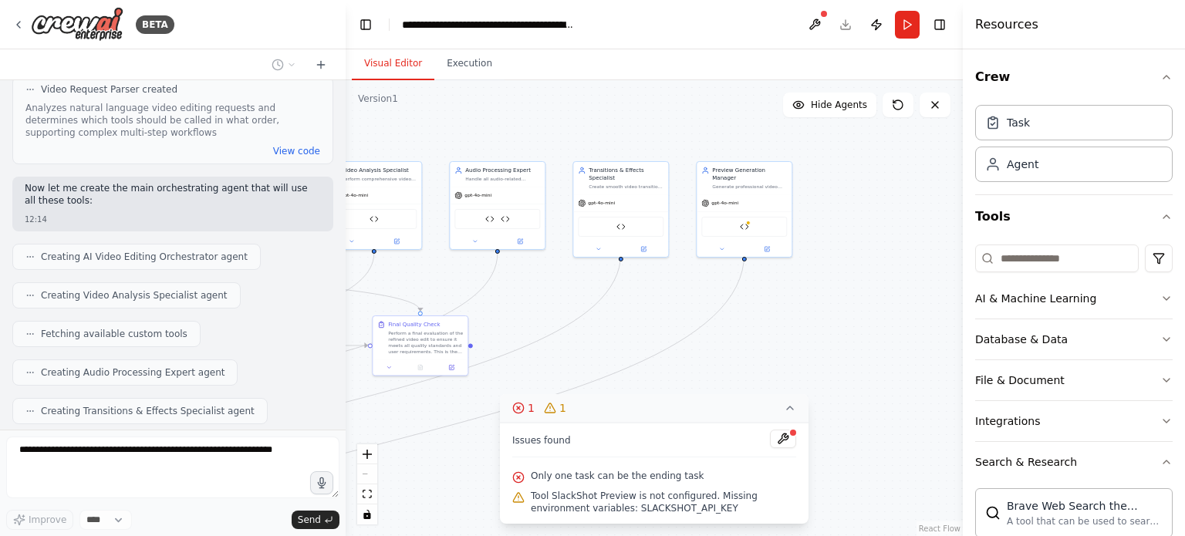
click at [811, 364] on div ".deletable-edge-delete-btn { width: 20px; height: 20px; border: 0px solid #ffff…" at bounding box center [654, 308] width 617 height 456
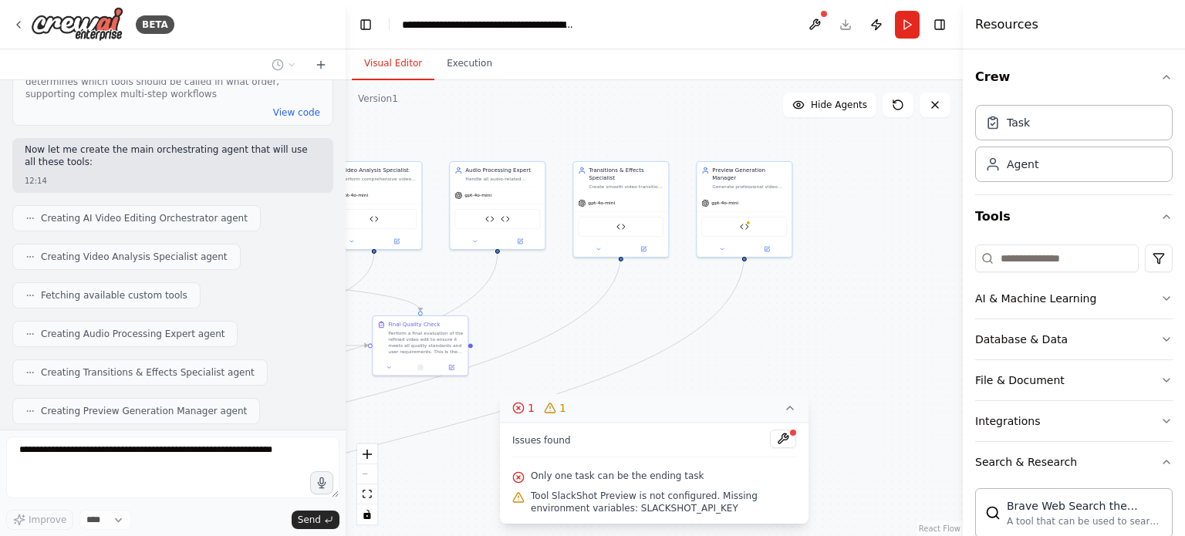
click at [740, 356] on div ".deletable-edge-delete-btn { width: 20px; height: 20px; border: 0px solid #ffff…" at bounding box center [654, 308] width 617 height 456
click at [791, 411] on icon at bounding box center [790, 408] width 12 height 12
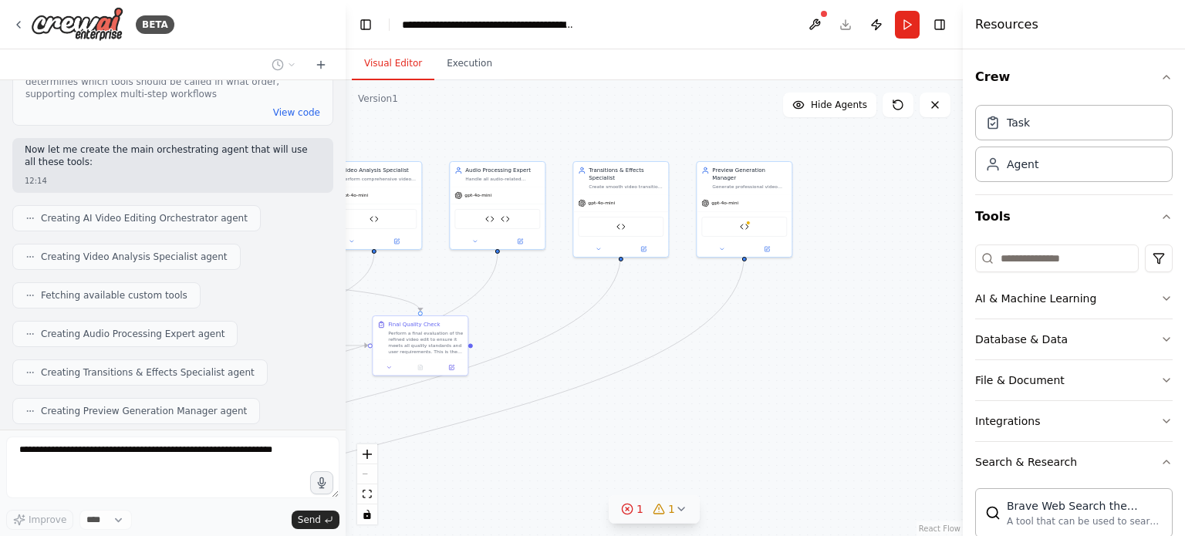
scroll to position [12924, 0]
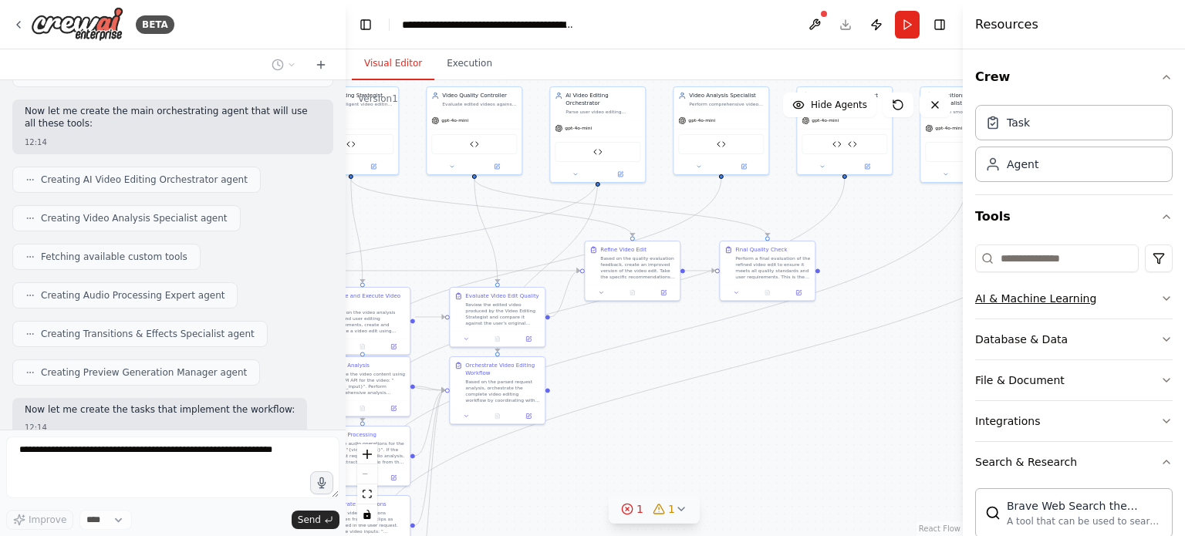
drag, startPoint x: 708, startPoint y: 380, endPoint x: 1055, endPoint y: 305, distance: 355.1
click at [1055, 305] on div "BETA craete a ai agent that taakes videos and prompt use video analysing api to…" at bounding box center [592, 268] width 1185 height 536
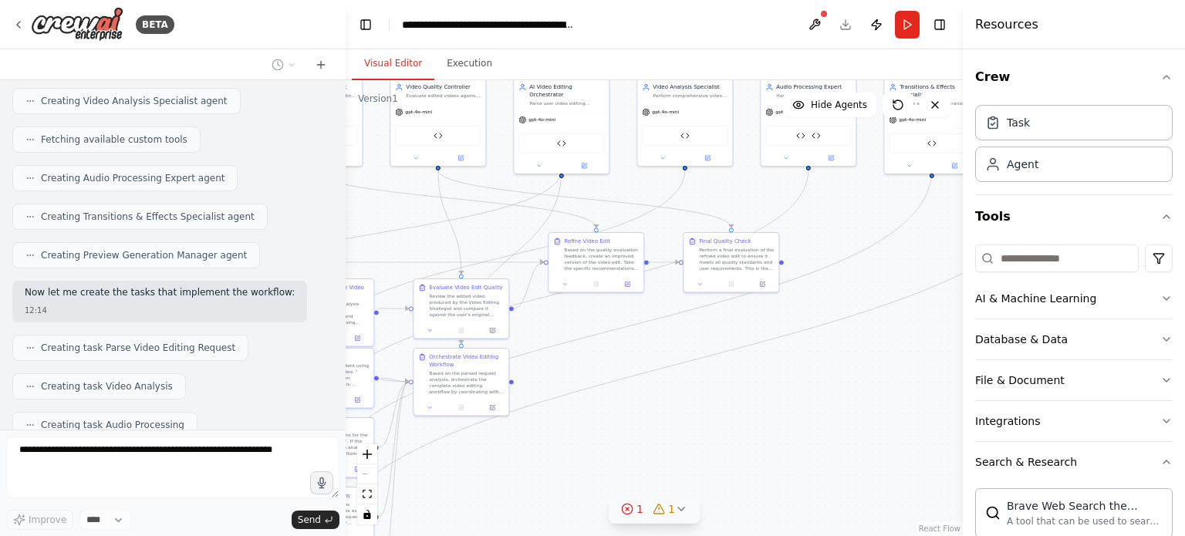
scroll to position [13079, 0]
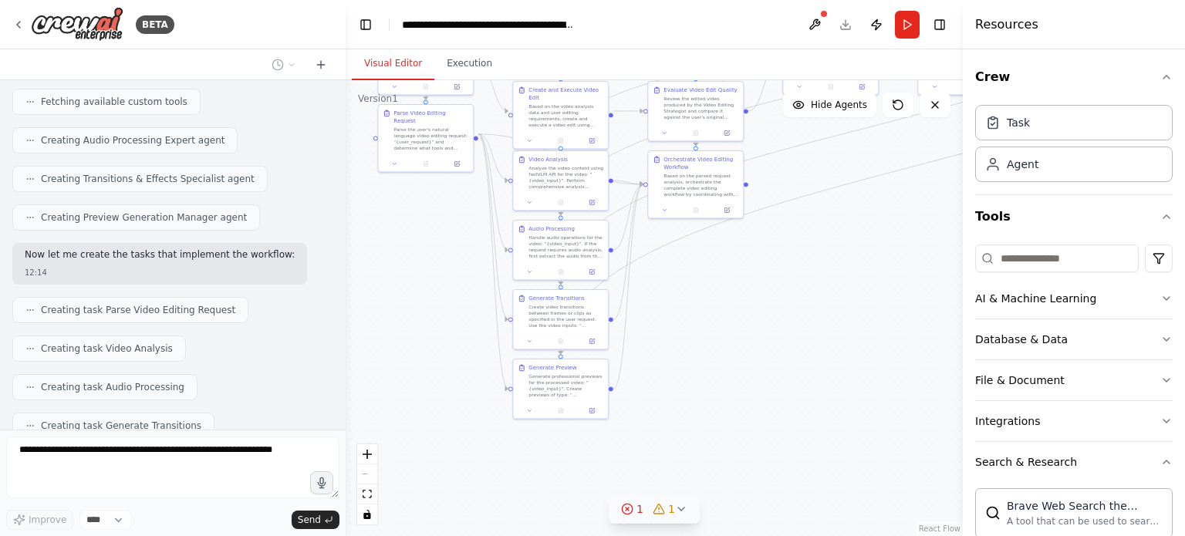
drag, startPoint x: 764, startPoint y: 406, endPoint x: 963, endPoint y: 200, distance: 285.8
click at [963, 200] on div "BETA craete a ai agent that taakes videos and prompt use video analysing api to…" at bounding box center [592, 268] width 1185 height 536
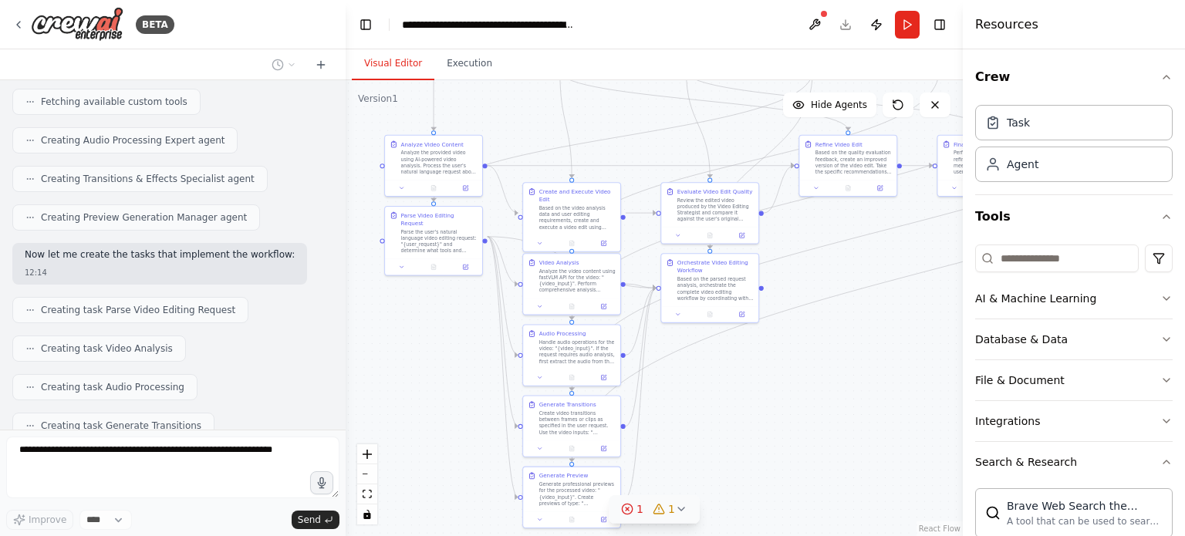
drag, startPoint x: 774, startPoint y: 326, endPoint x: 777, endPoint y: 413, distance: 87.2
click at [777, 413] on div ".deletable-edge-delete-btn { width: 20px; height: 20px; border: 0px solid #ffff…" at bounding box center [654, 308] width 617 height 456
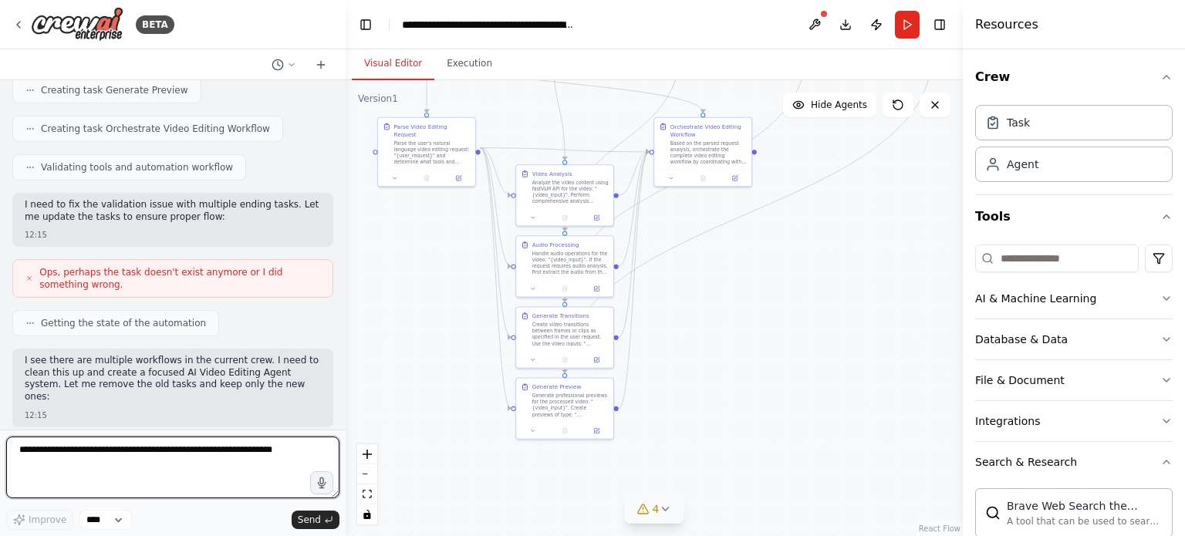
scroll to position [13490, 0]
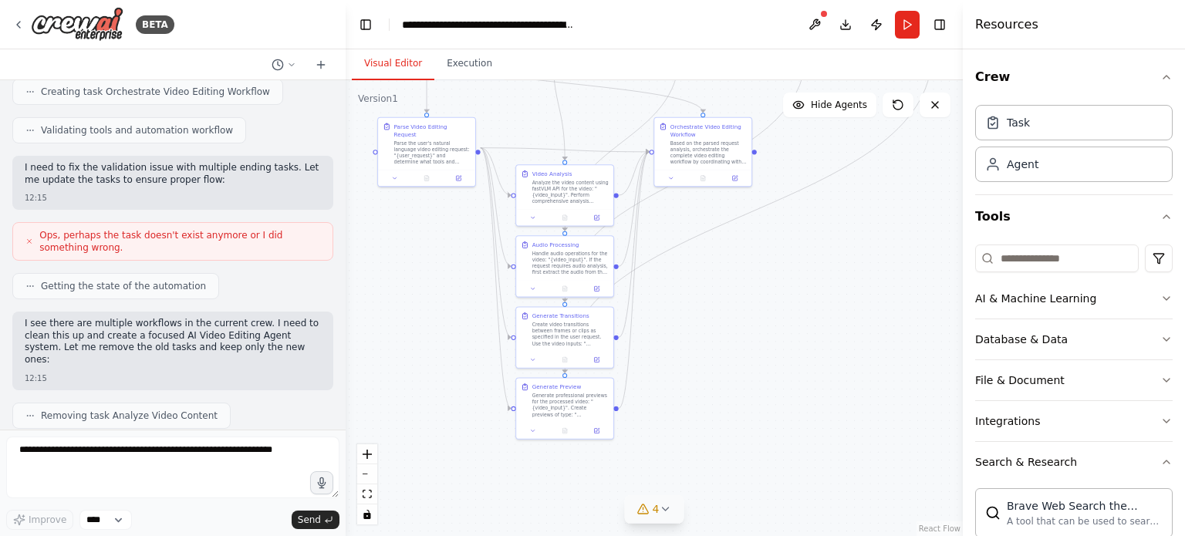
drag, startPoint x: 186, startPoint y: 380, endPoint x: 246, endPoint y: 380, distance: 60.2
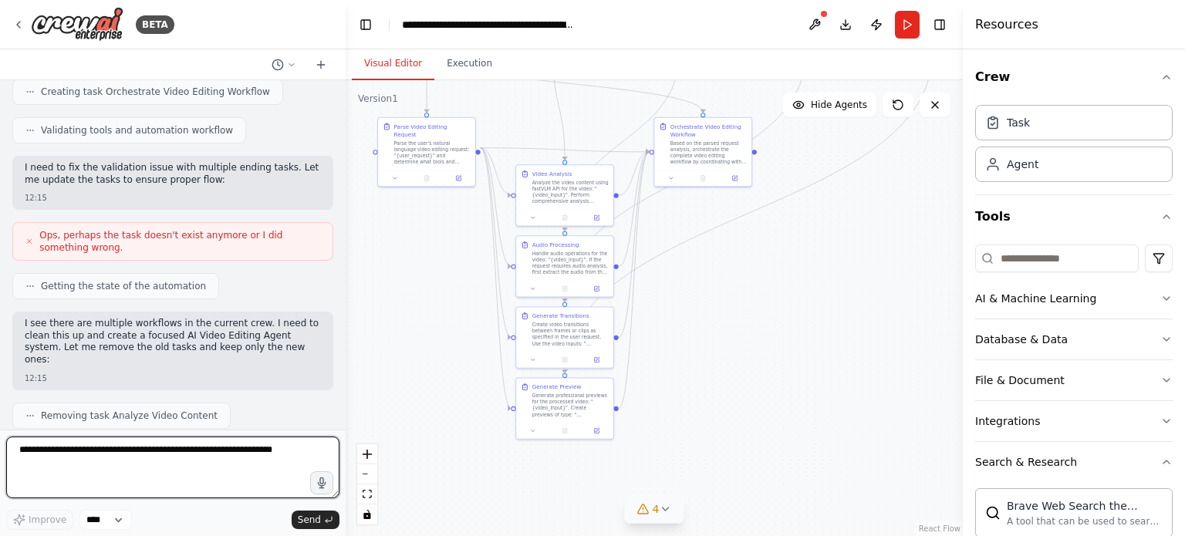
click at [136, 459] on textarea at bounding box center [172, 468] width 333 height 62
type textarea "*"
type textarea "********"
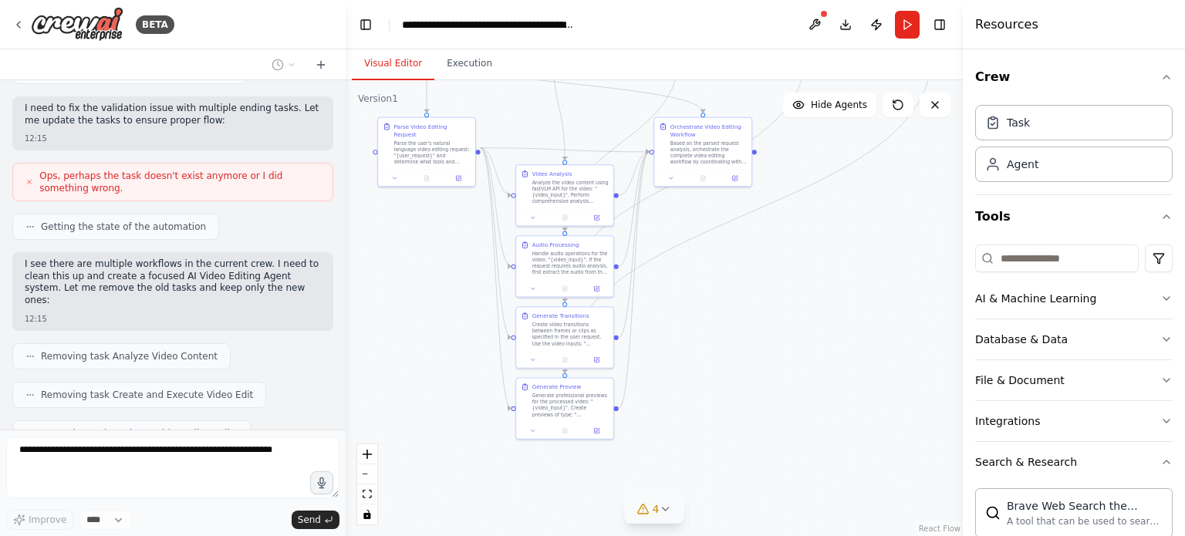
scroll to position [13584, 0]
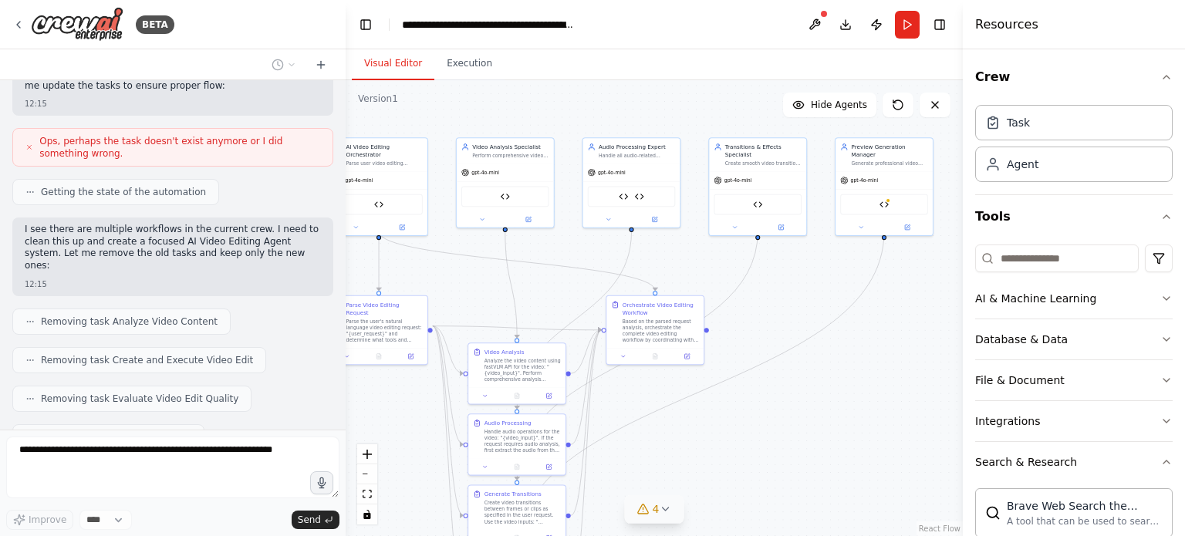
drag, startPoint x: 832, startPoint y: 231, endPoint x: 784, endPoint y: 409, distance: 184.5
click at [784, 409] on div ".deletable-edge-delete-btn { width: 20px; height: 20px; border: 0px solid #ffff…" at bounding box center [654, 308] width 617 height 456
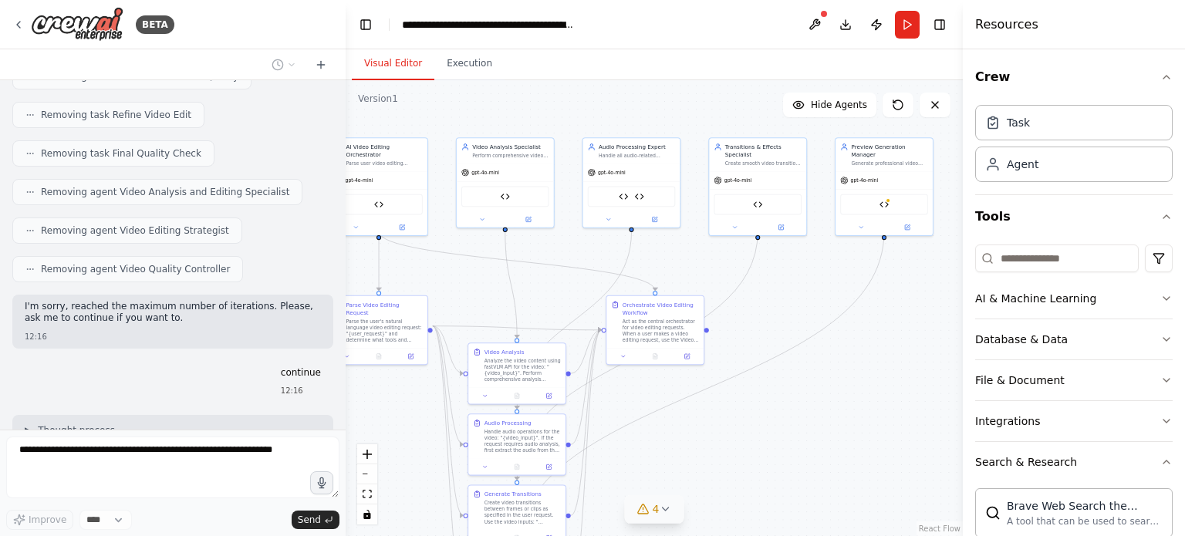
scroll to position [13945, 0]
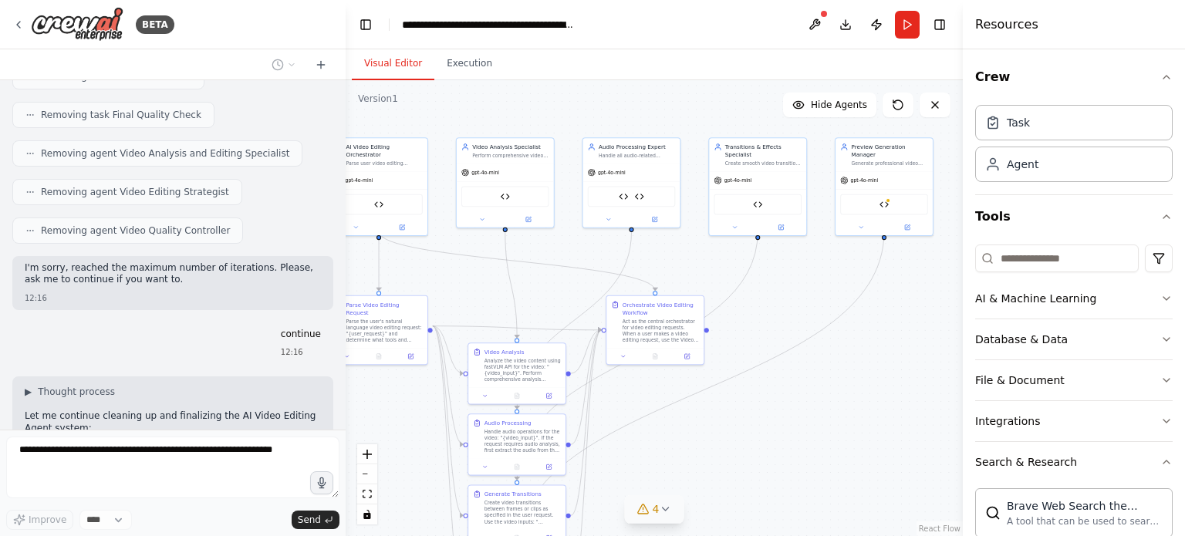
click at [855, 361] on div ".deletable-edge-delete-btn { width: 20px; height: 20px; border: 0px solid #ffff…" at bounding box center [654, 308] width 617 height 456
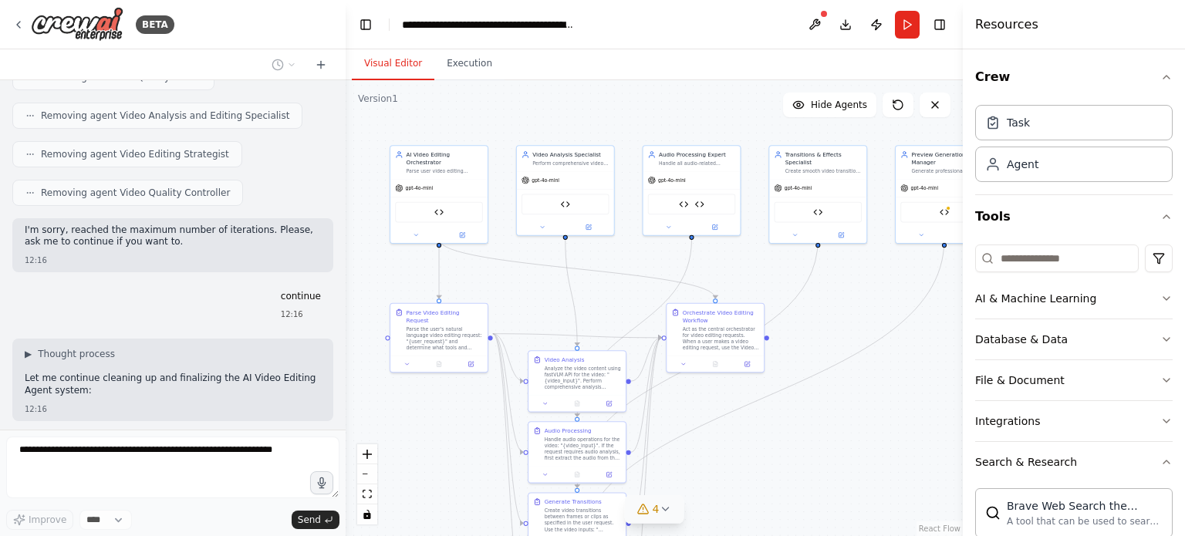
scroll to position [14021, 0]
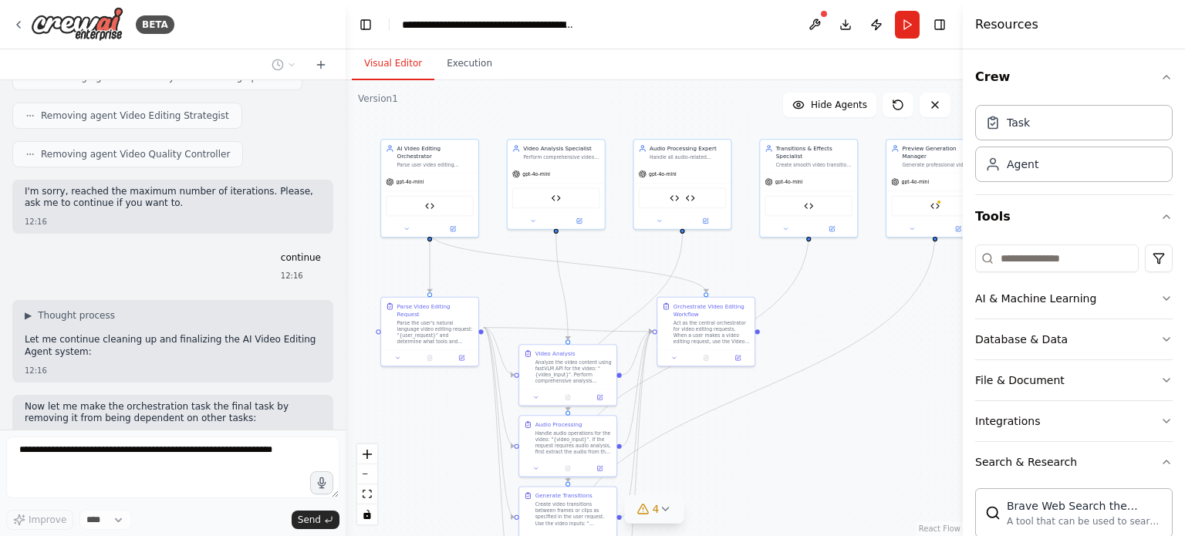
drag, startPoint x: 554, startPoint y: 274, endPoint x: 605, endPoint y: 275, distance: 50.9
click at [605, 275] on div ".deletable-edge-delete-btn { width: 20px; height: 20px; border: 0px solid #ffff…" at bounding box center [654, 308] width 617 height 456
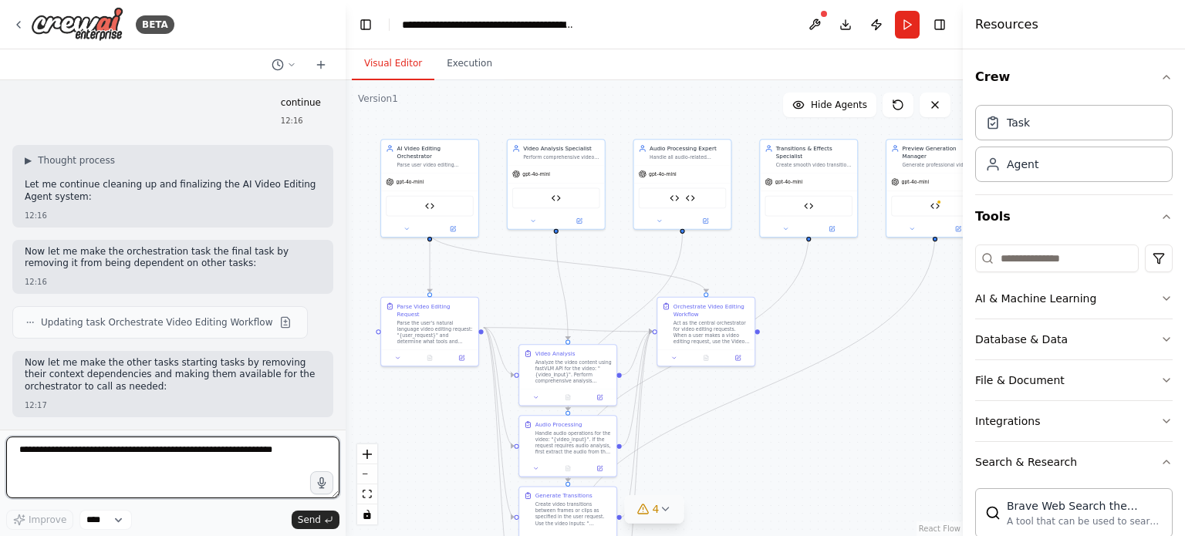
scroll to position [14179, 0]
click at [211, 451] on textarea at bounding box center [172, 468] width 333 height 62
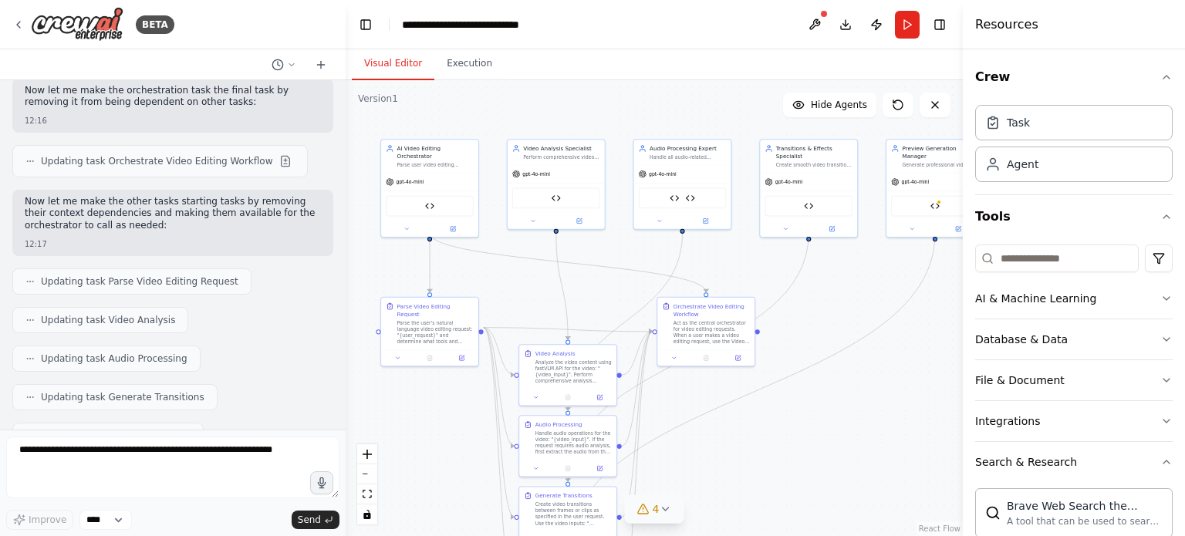
scroll to position [14416, 0]
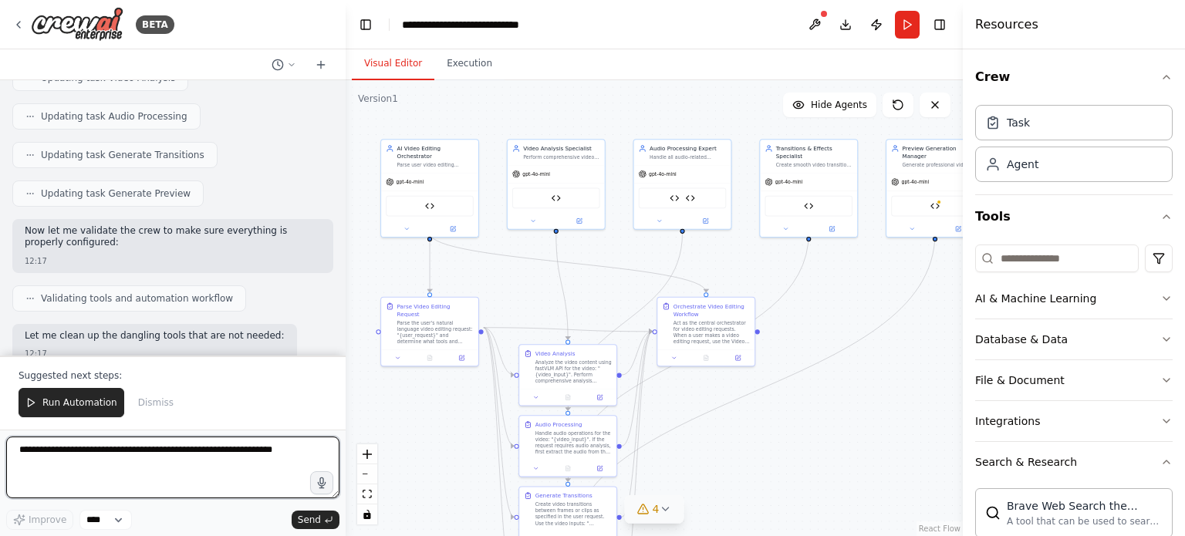
click at [132, 481] on textarea at bounding box center [172, 468] width 333 height 62
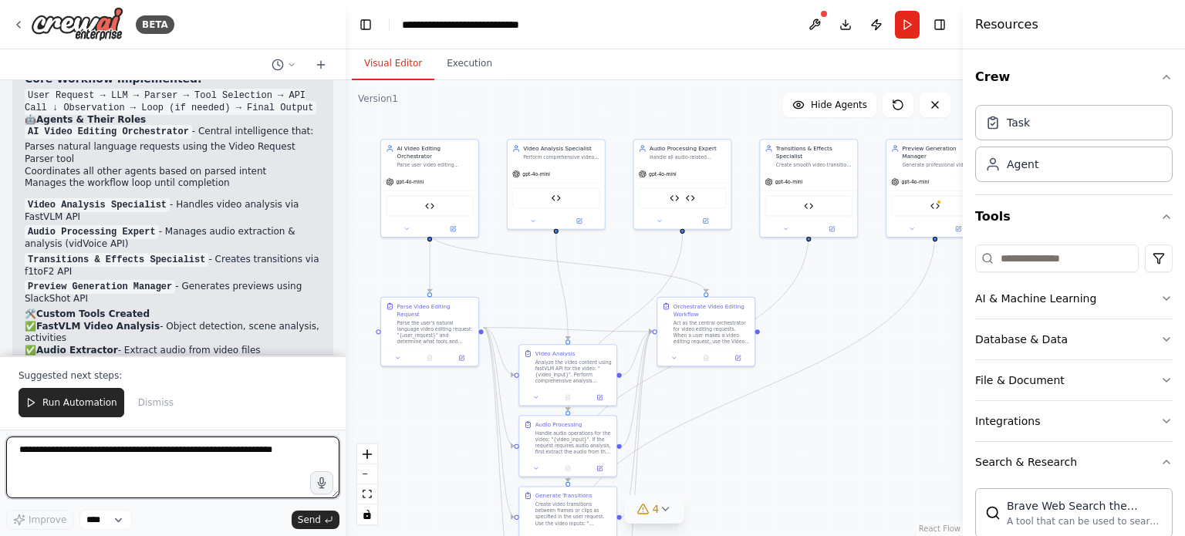
scroll to position [15188, 0]
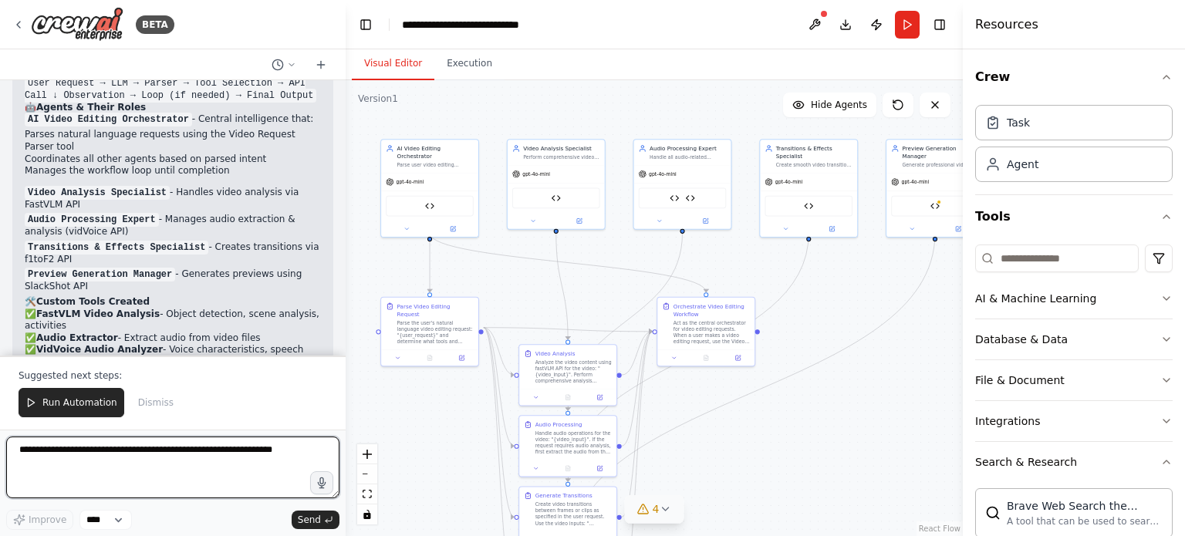
click at [123, 465] on textarea at bounding box center [172, 468] width 333 height 62
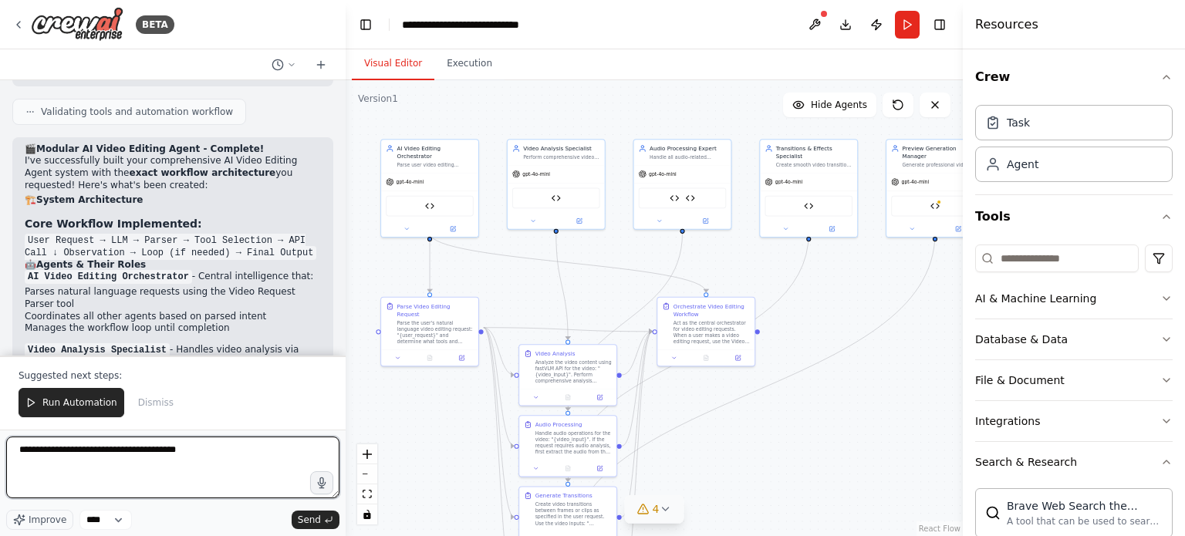
scroll to position [15019, 0]
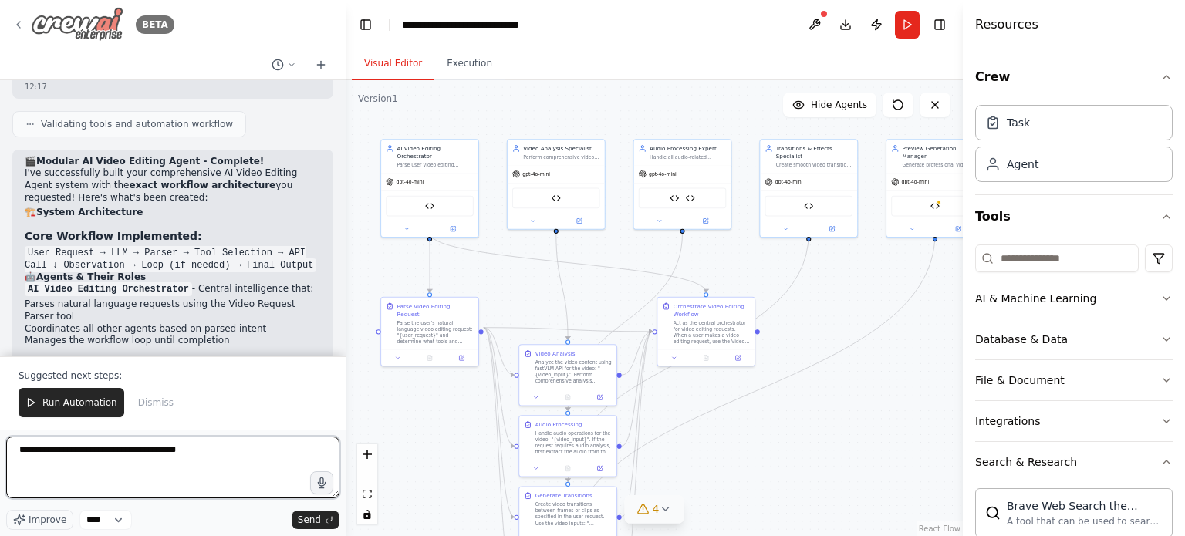
type textarea "**********"
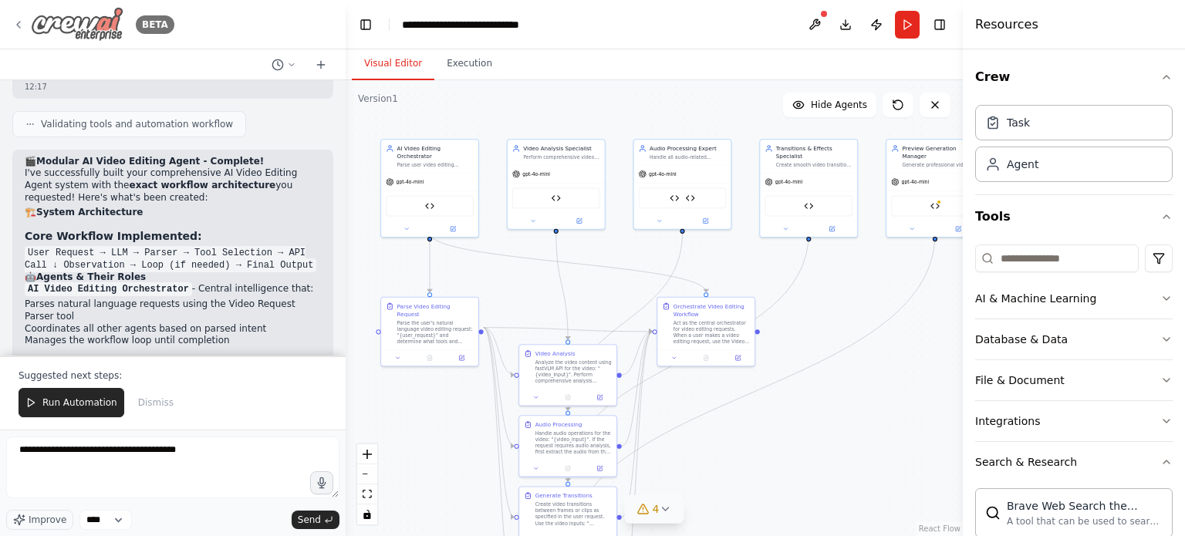
click at [22, 24] on icon at bounding box center [18, 25] width 12 height 12
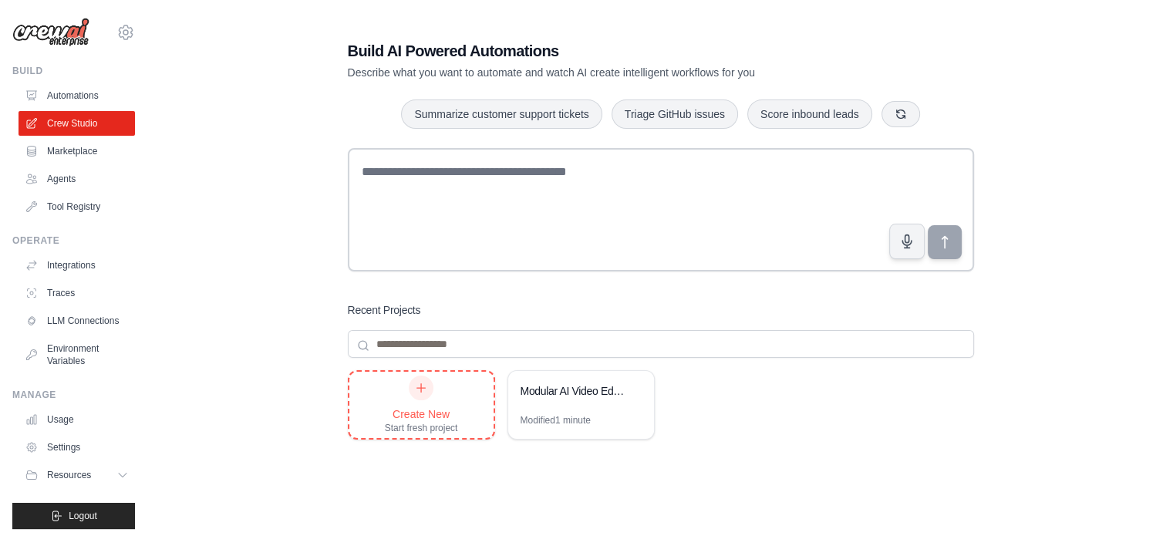
click at [418, 385] on icon at bounding box center [421, 388] width 12 height 12
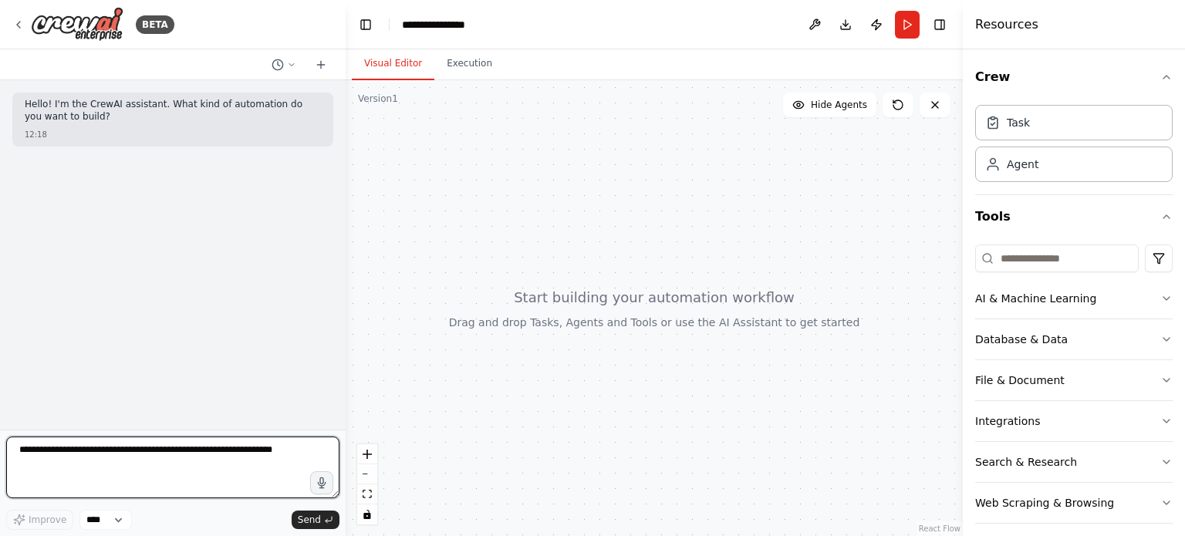
click at [170, 455] on textarea at bounding box center [172, 468] width 333 height 62
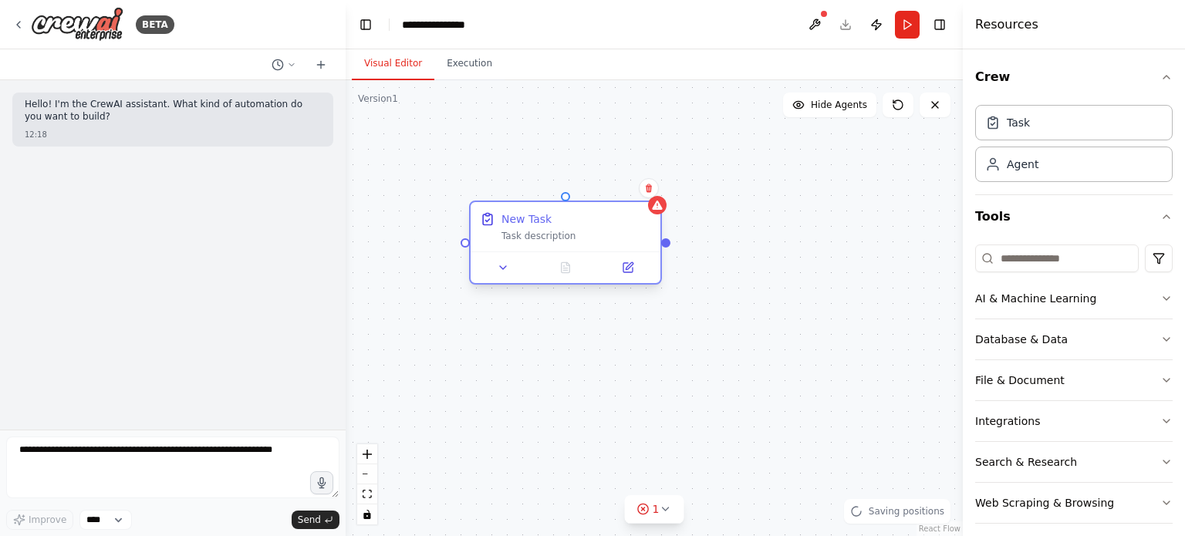
drag, startPoint x: 598, startPoint y: 302, endPoint x: 551, endPoint y: 241, distance: 77.0
click at [551, 241] on div "Task description" at bounding box center [576, 236] width 150 height 12
click at [626, 277] on div at bounding box center [565, 267] width 190 height 32
click at [629, 270] on icon at bounding box center [627, 267] width 9 height 9
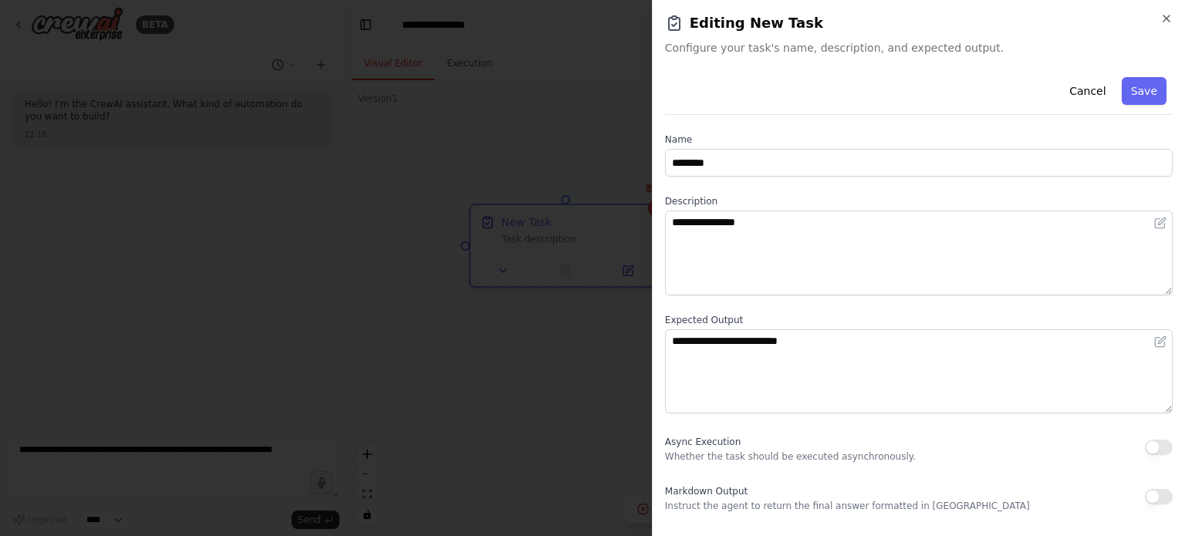
click at [491, 224] on div at bounding box center [592, 268] width 1185 height 536
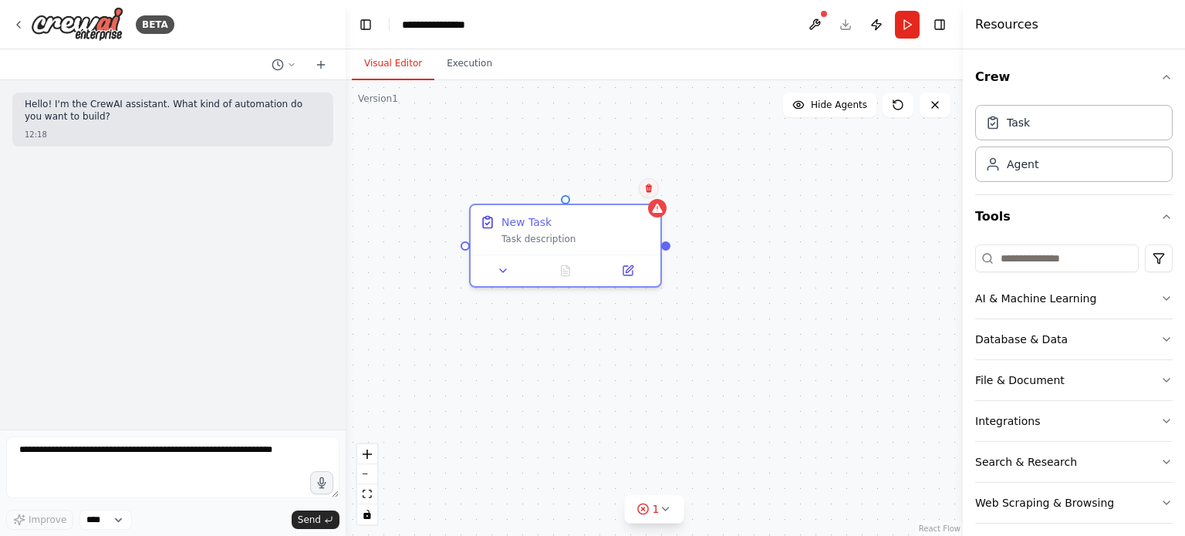
click at [648, 188] on icon at bounding box center [649, 188] width 6 height 8
click at [595, 191] on button "Confirm" at bounding box center [605, 188] width 55 height 19
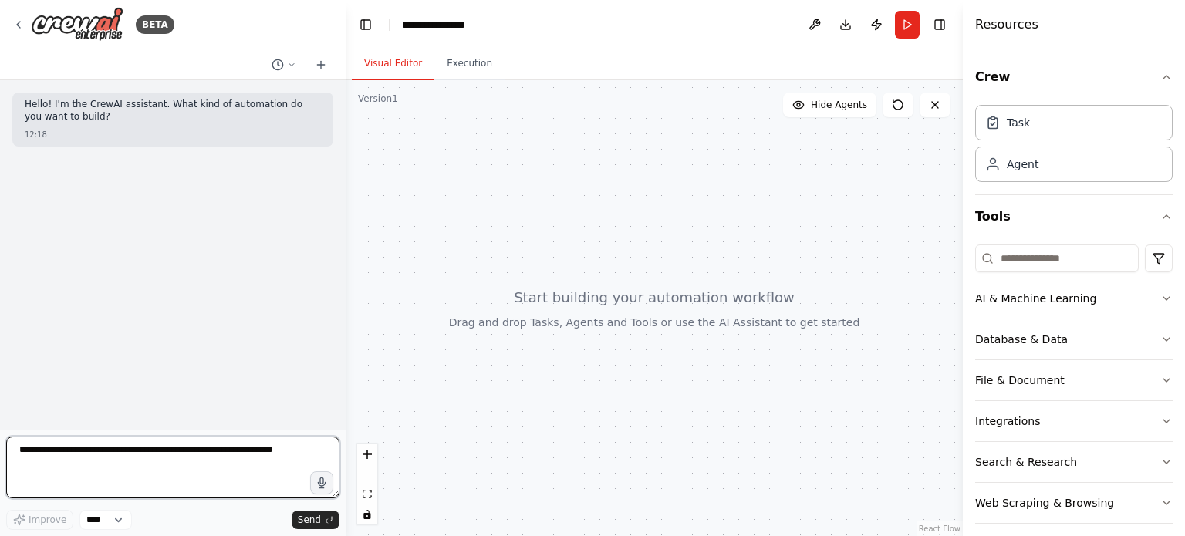
click at [129, 446] on textarea at bounding box center [172, 468] width 333 height 62
drag, startPoint x: 263, startPoint y: 448, endPoint x: 253, endPoint y: 464, distance: 18.4
click at [253, 464] on textarea "**********" at bounding box center [172, 468] width 333 height 62
drag, startPoint x: 167, startPoint y: 465, endPoint x: 265, endPoint y: 447, distance: 99.7
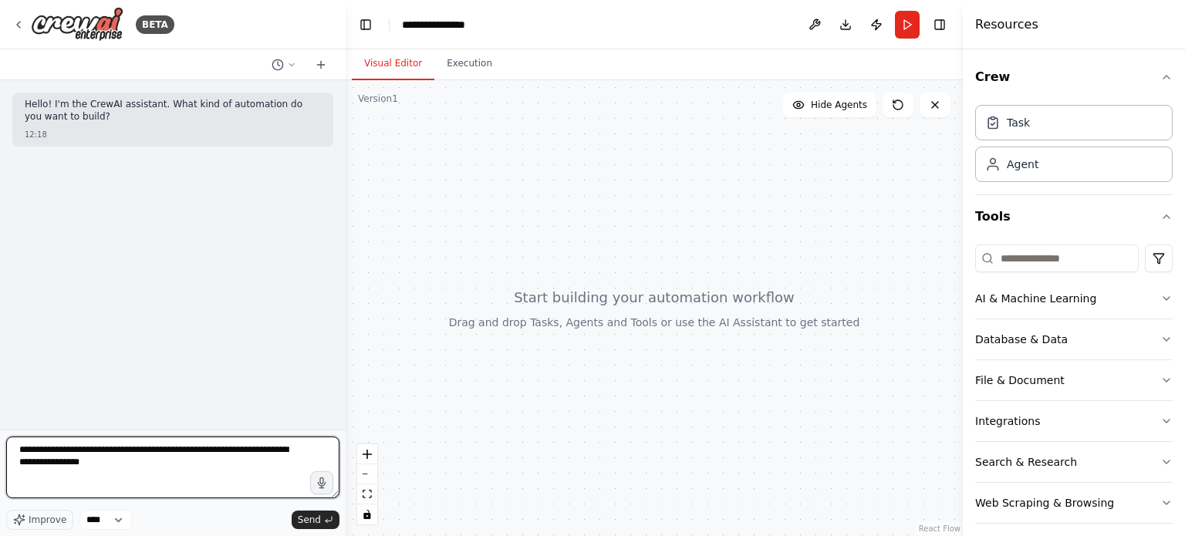
click at [265, 447] on textarea "**********" at bounding box center [172, 468] width 333 height 62
click at [250, 465] on textarea "**********" at bounding box center [172, 468] width 333 height 62
click at [179, 464] on textarea "**********" at bounding box center [172, 468] width 333 height 62
click at [148, 464] on textarea "**********" at bounding box center [172, 468] width 333 height 62
paste textarea "**********"
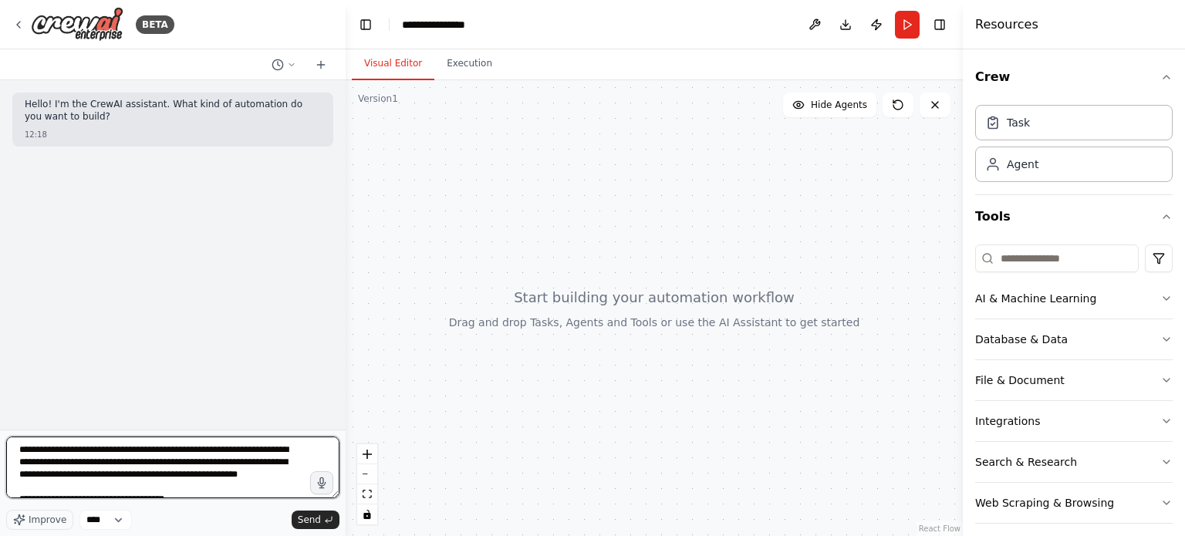
scroll to position [118, 0]
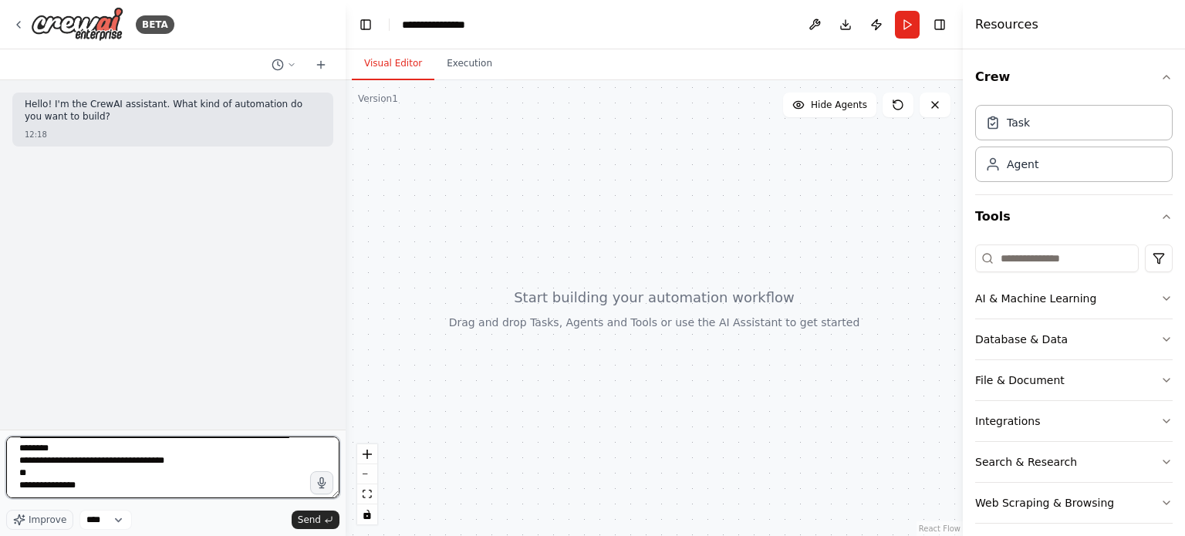
type textarea "**********"
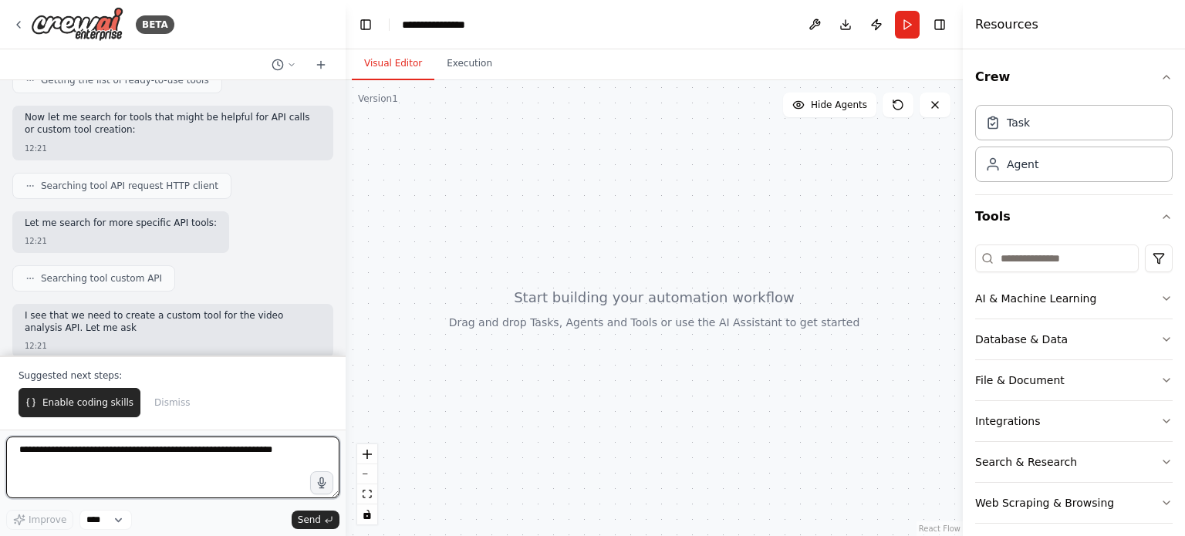
scroll to position [374, 0]
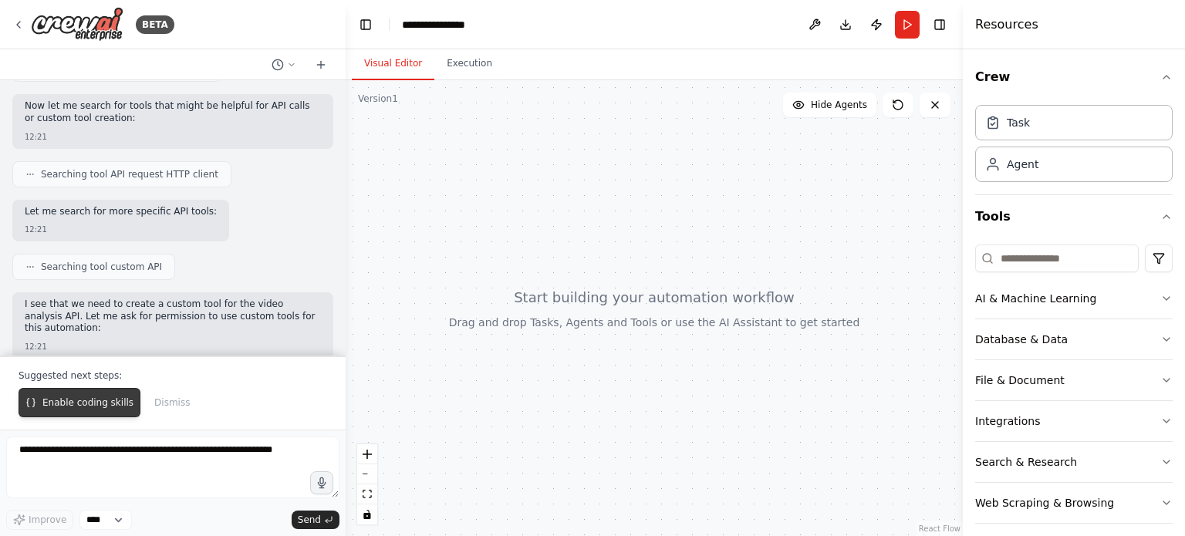
click at [91, 395] on button "Enable coding skills" at bounding box center [80, 402] width 122 height 29
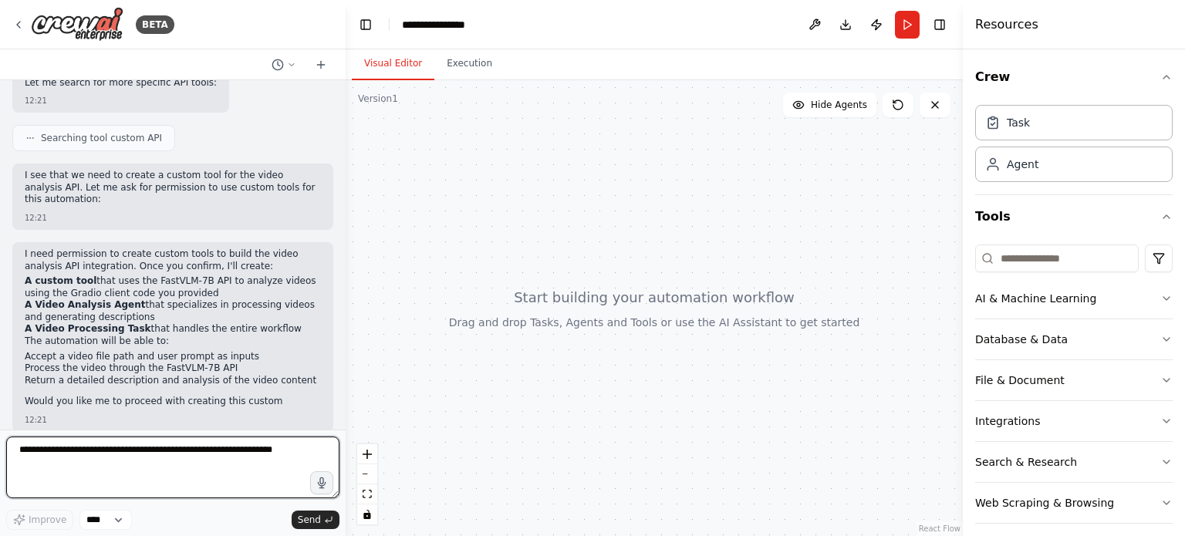
scroll to position [515, 0]
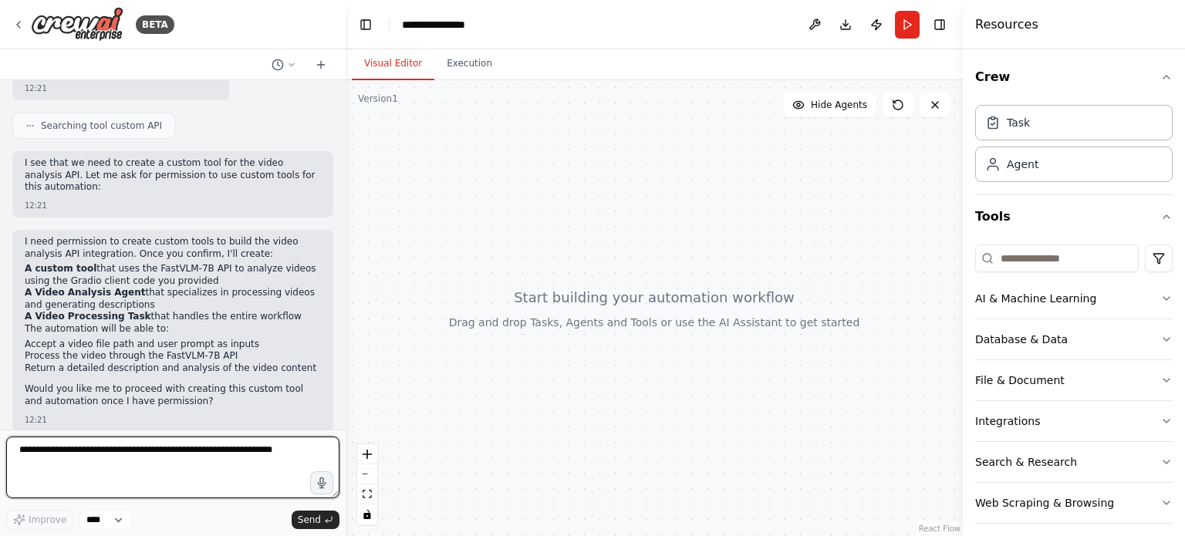
click at [151, 456] on textarea at bounding box center [172, 468] width 333 height 62
type textarea "**"
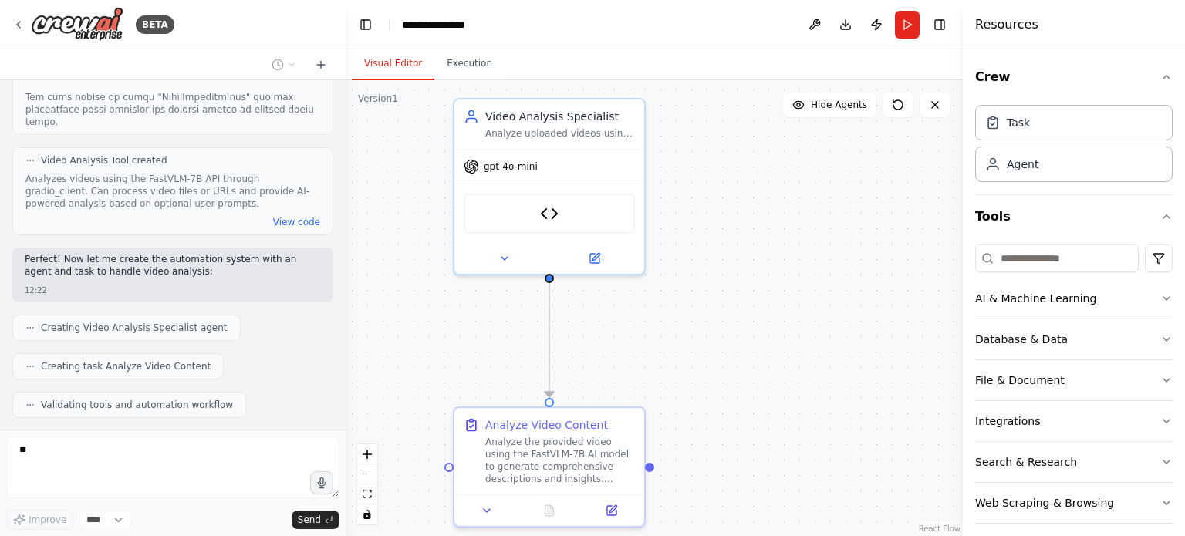
scroll to position [1359, 0]
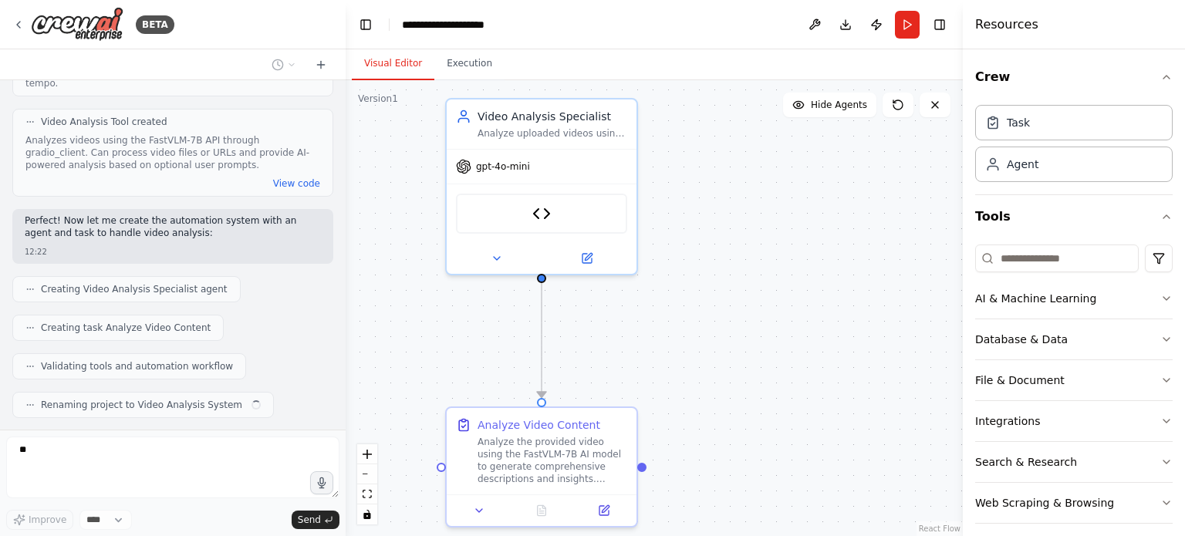
drag, startPoint x: 642, startPoint y: 383, endPoint x: 666, endPoint y: 327, distance: 60.2
click at [666, 327] on div ".deletable-edge-delete-btn { width: 20px; height: 20px; border: 0px solid #ffff…" at bounding box center [654, 308] width 617 height 456
click at [367, 477] on button "zoom out" at bounding box center [367, 474] width 20 height 20
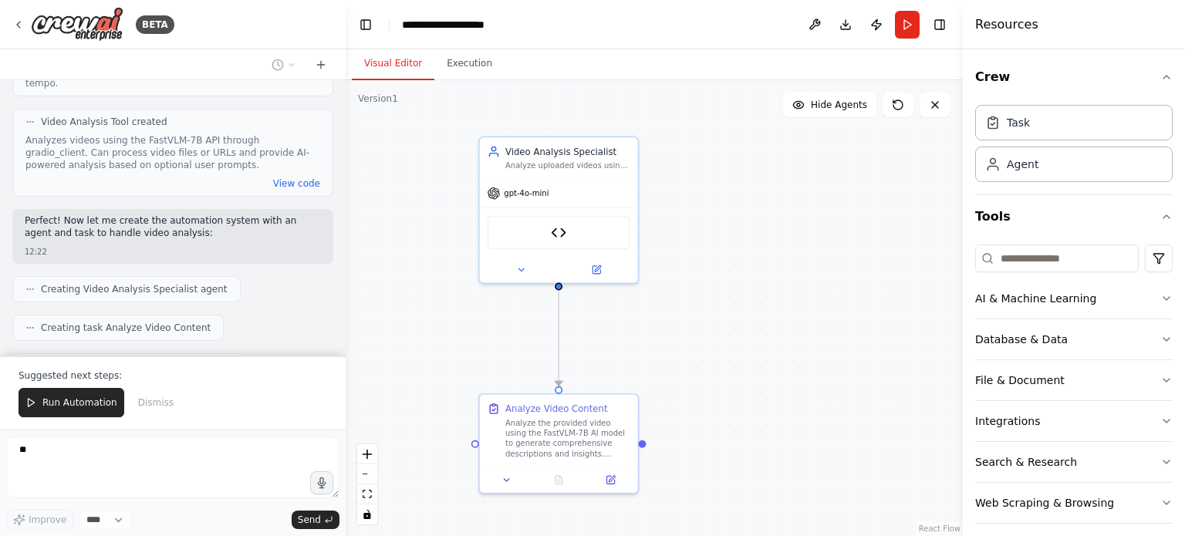
click at [761, 315] on div ".deletable-edge-delete-btn { width: 20px; height: 20px; border: 0px solid #ffff…" at bounding box center [654, 308] width 617 height 456
click at [565, 231] on img at bounding box center [558, 230] width 15 height 15
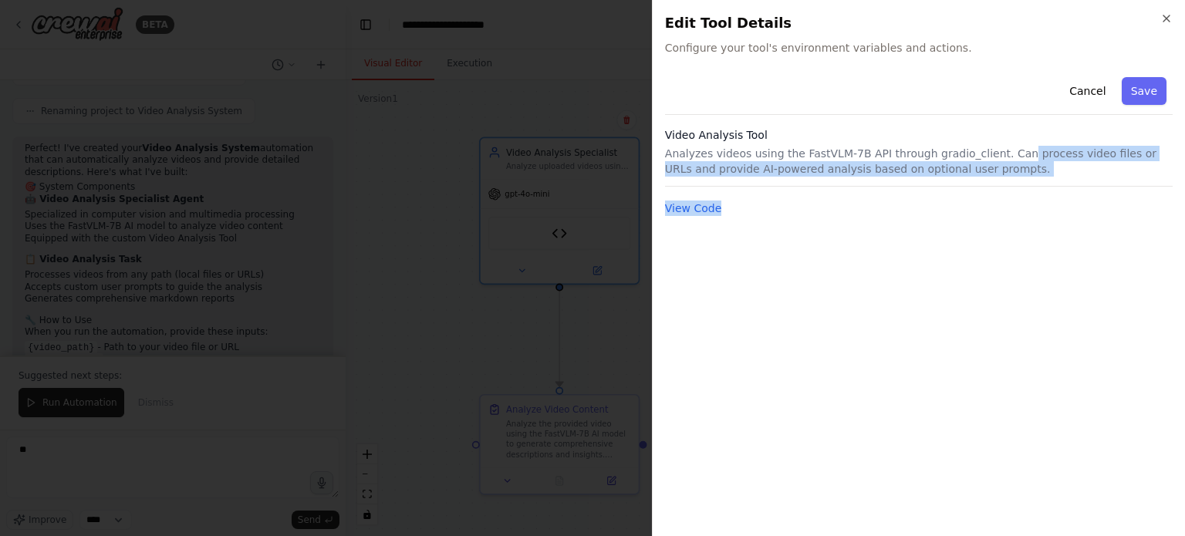
drag, startPoint x: 993, startPoint y: 160, endPoint x: 871, endPoint y: 191, distance: 126.5
click at [871, 191] on div "Cancel Save Video Analysis Tool Analyzes videos using the FastVLM-7B API throug…" at bounding box center [919, 144] width 508 height 147
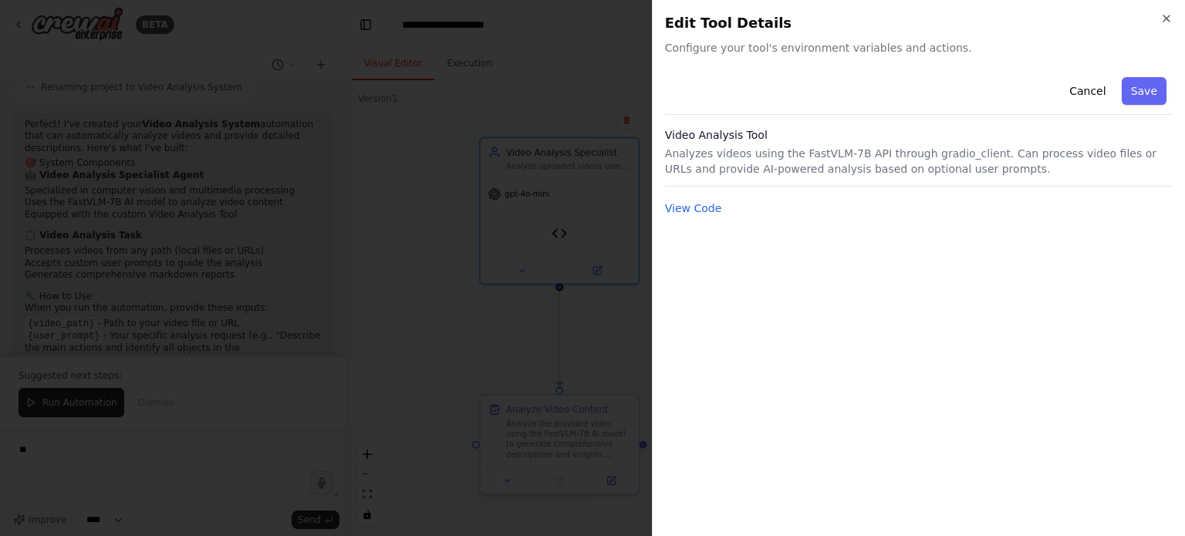
click at [821, 201] on div "View Code" at bounding box center [919, 208] width 508 height 19
click at [700, 203] on button "View Code" at bounding box center [693, 208] width 57 height 15
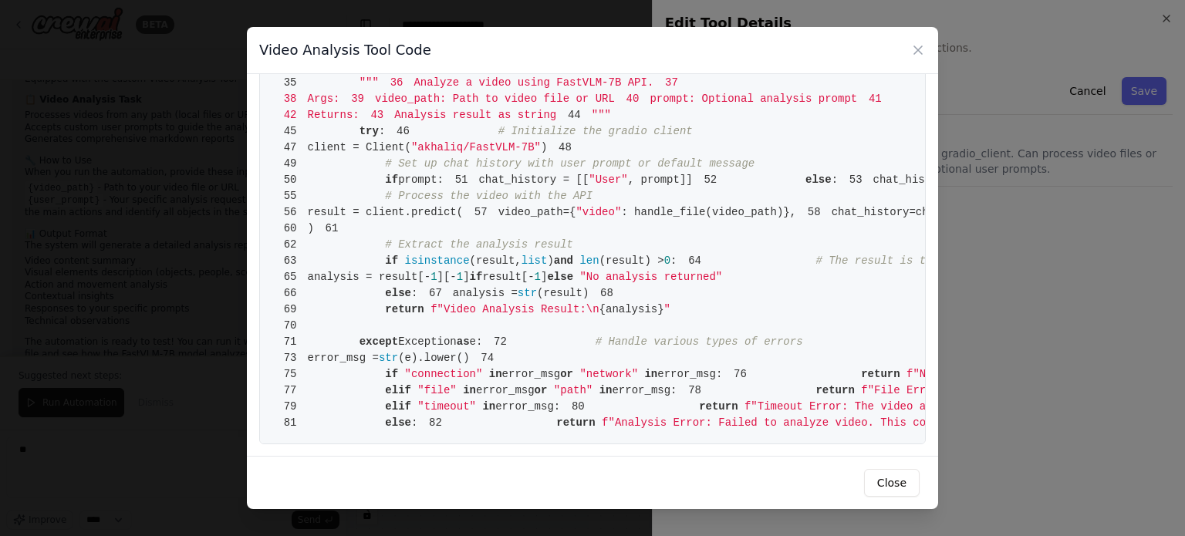
scroll to position [1007, 0]
click at [970, 283] on div "Video Analysis Tool Code 1 from crewai.tools import BaseTool 2 from pydantic im…" at bounding box center [592, 268] width 1185 height 536
click at [922, 46] on icon at bounding box center [917, 49] width 15 height 15
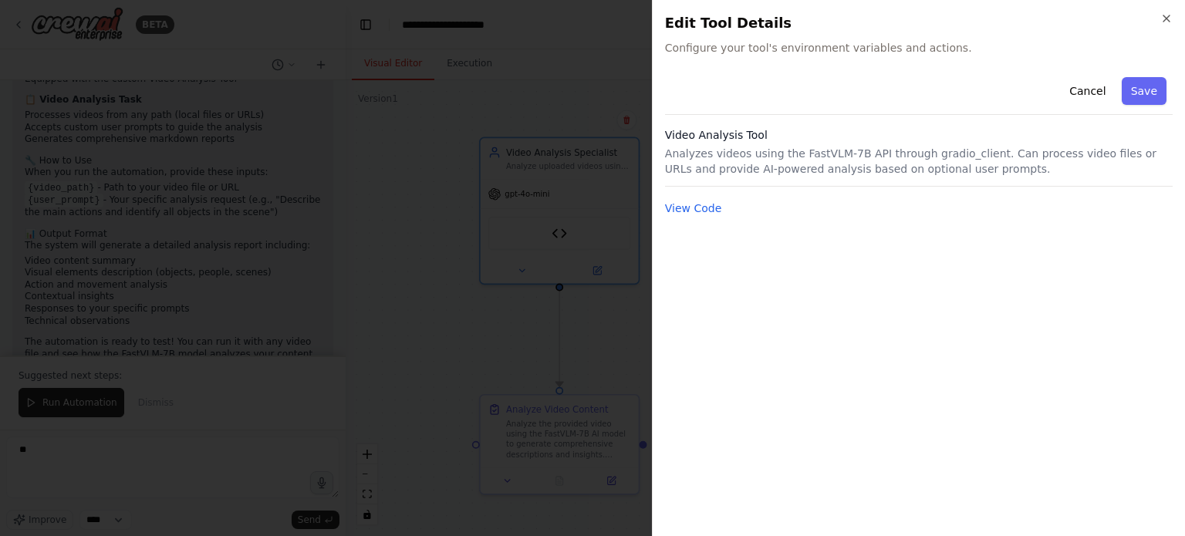
click at [563, 275] on div at bounding box center [592, 268] width 1185 height 536
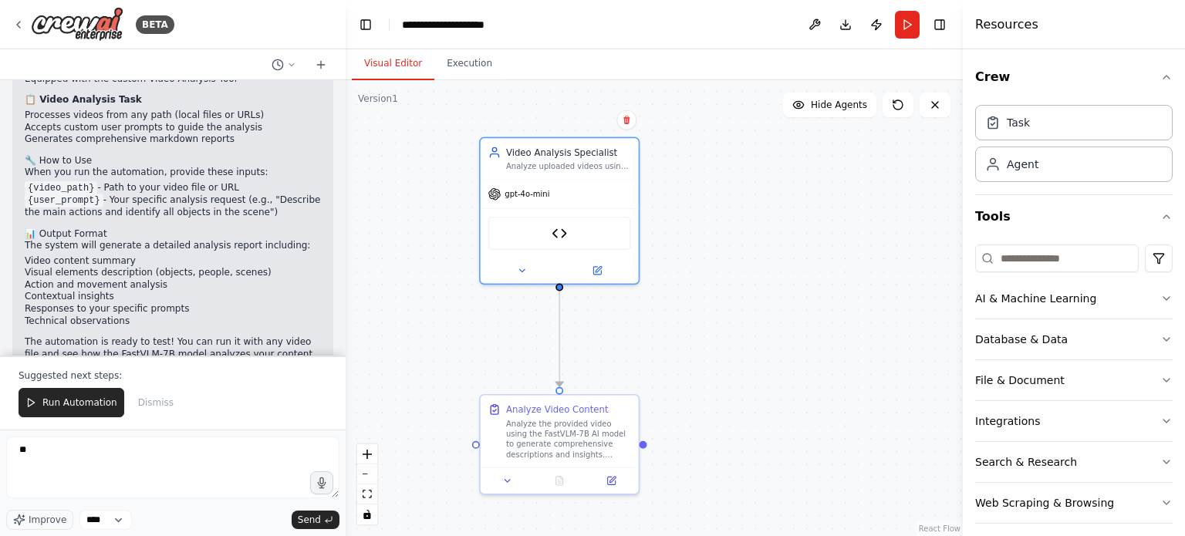
click at [609, 283] on div "Video Analysis Specialist Analyze uploaded videos using AI-powered vision model…" at bounding box center [559, 211] width 160 height 148
click at [595, 276] on div at bounding box center [560, 267] width 158 height 25
click at [596, 271] on icon at bounding box center [597, 269] width 8 height 8
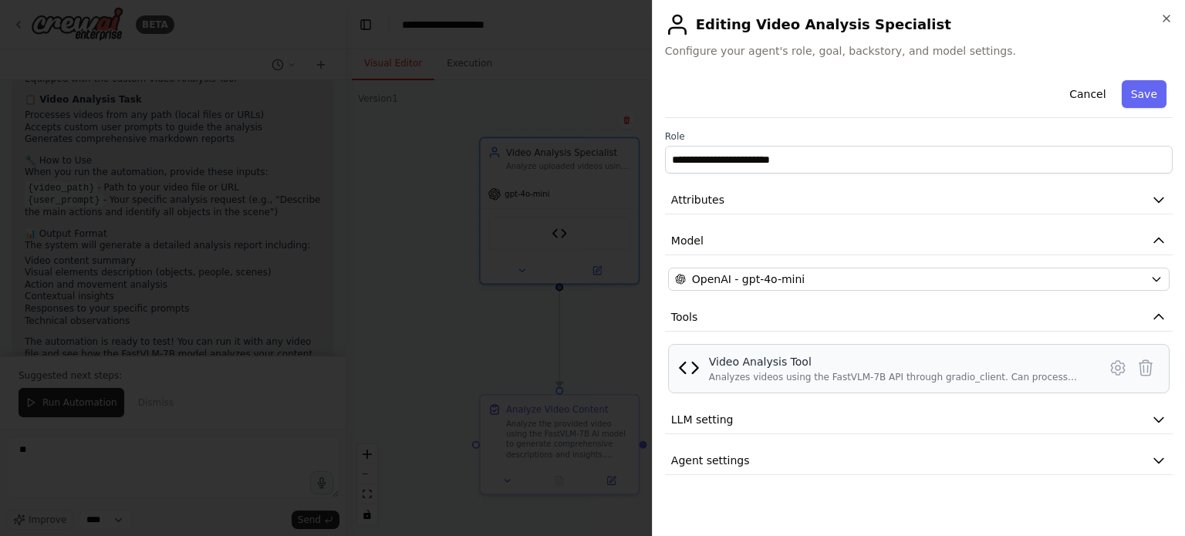
click at [809, 372] on div "Analyzes videos using the FastVLM-7B API through gradio_client. Can process vid…" at bounding box center [898, 377] width 379 height 12
click at [1123, 369] on icon at bounding box center [1117, 368] width 19 height 19
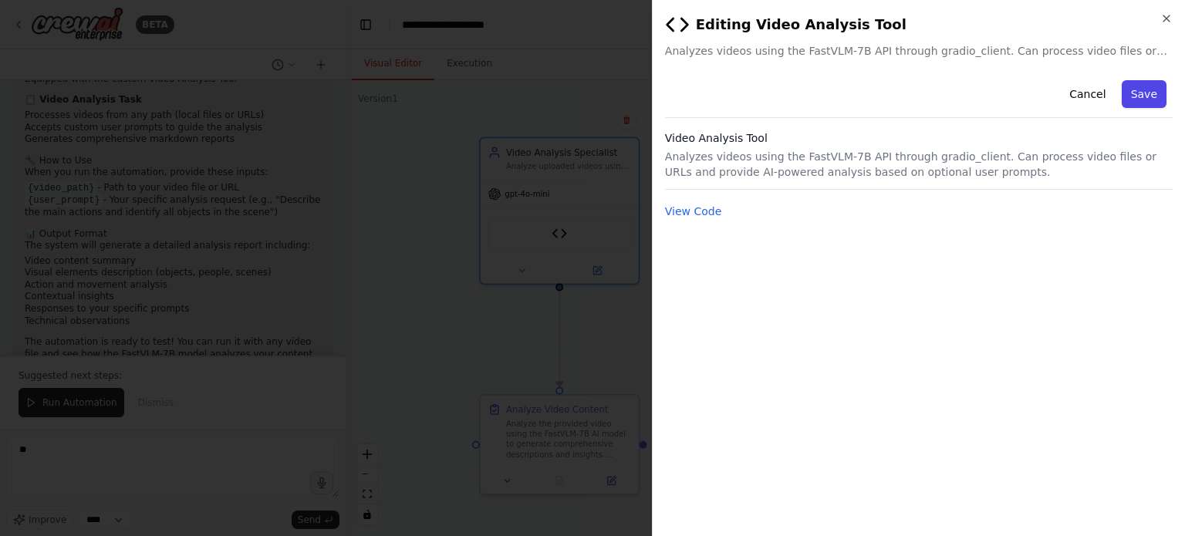
click at [1145, 100] on button "Save" at bounding box center [1143, 94] width 45 height 28
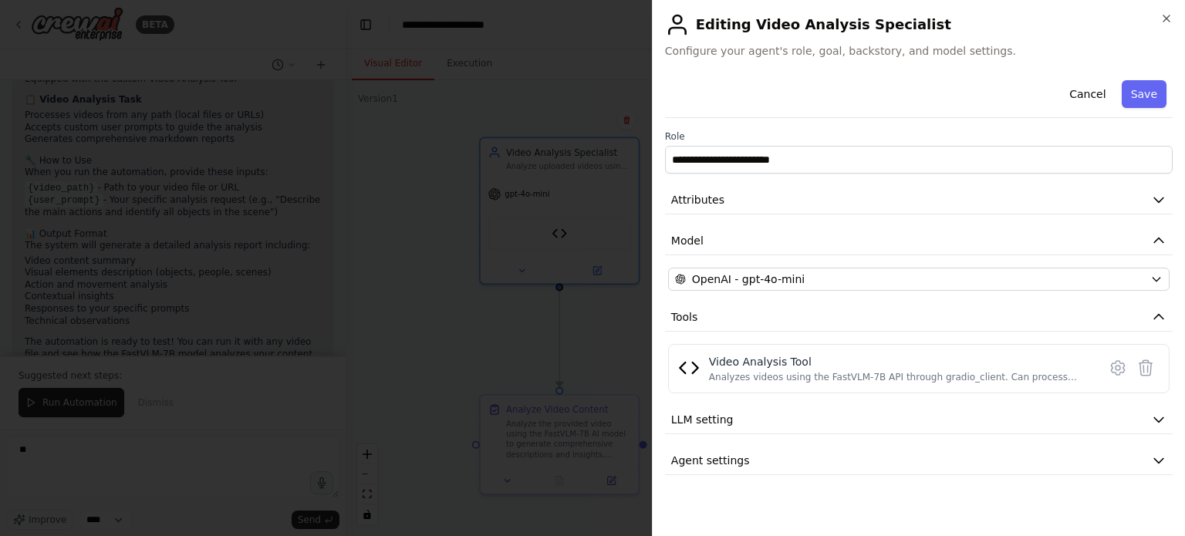
click at [499, 436] on div at bounding box center [592, 268] width 1185 height 536
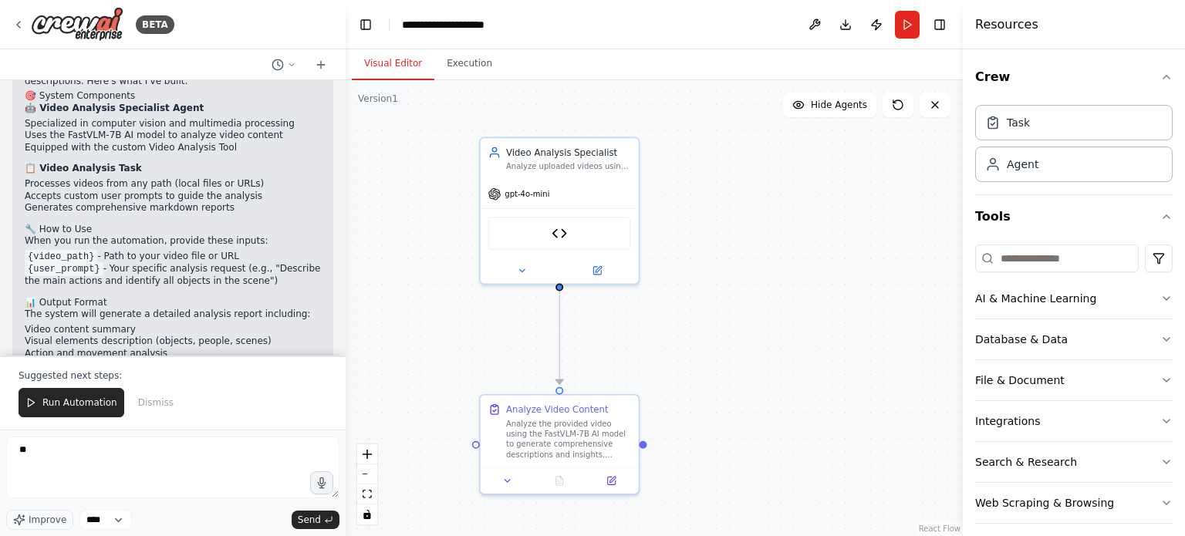
scroll to position [1813, 0]
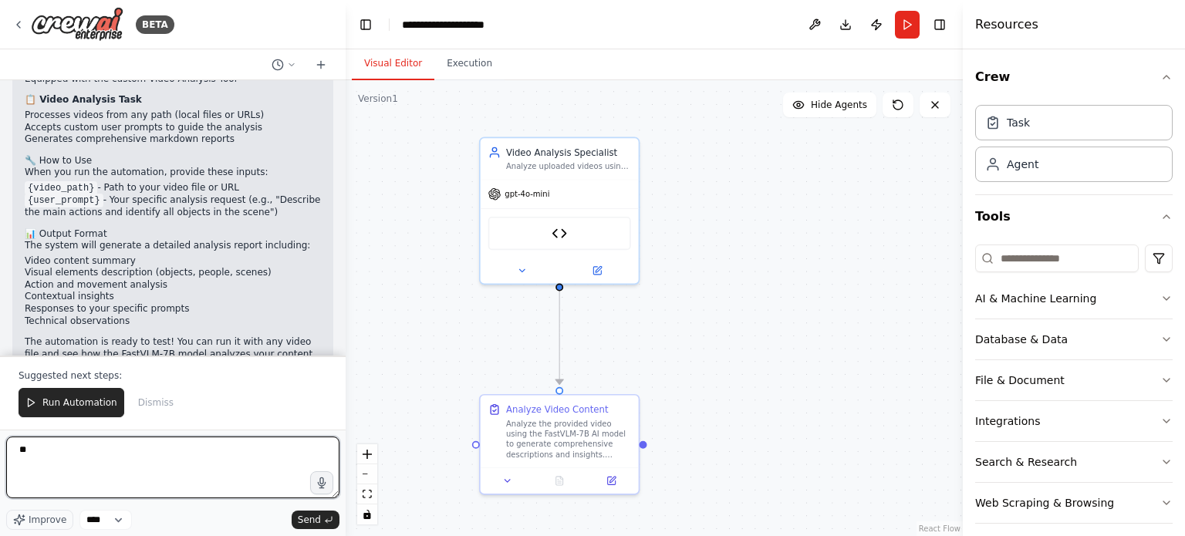
click at [138, 467] on textarea "**" at bounding box center [172, 468] width 333 height 62
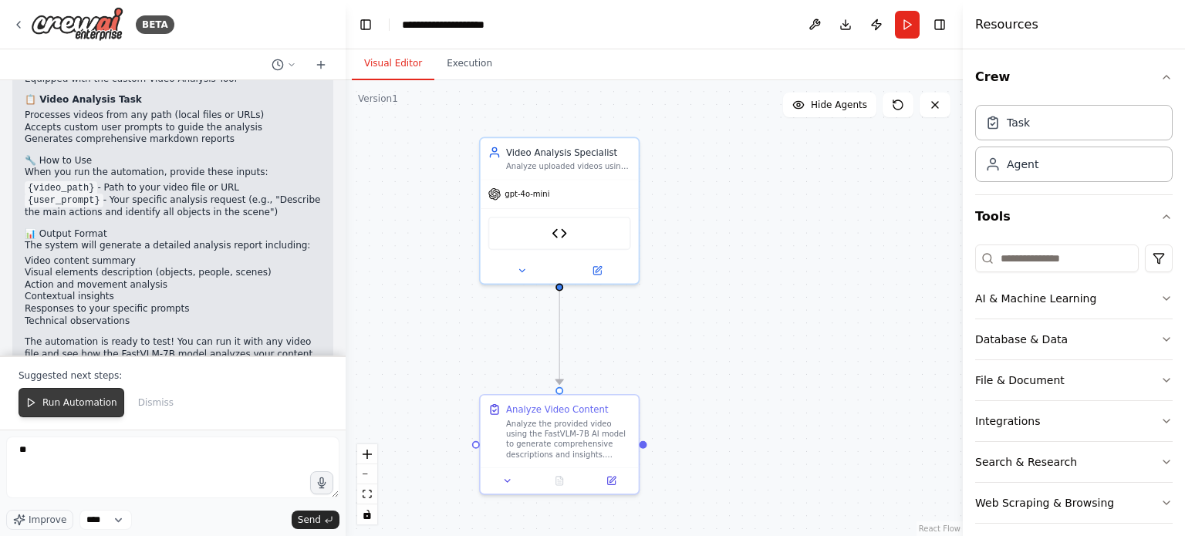
click at [85, 403] on span "Run Automation" at bounding box center [79, 402] width 75 height 12
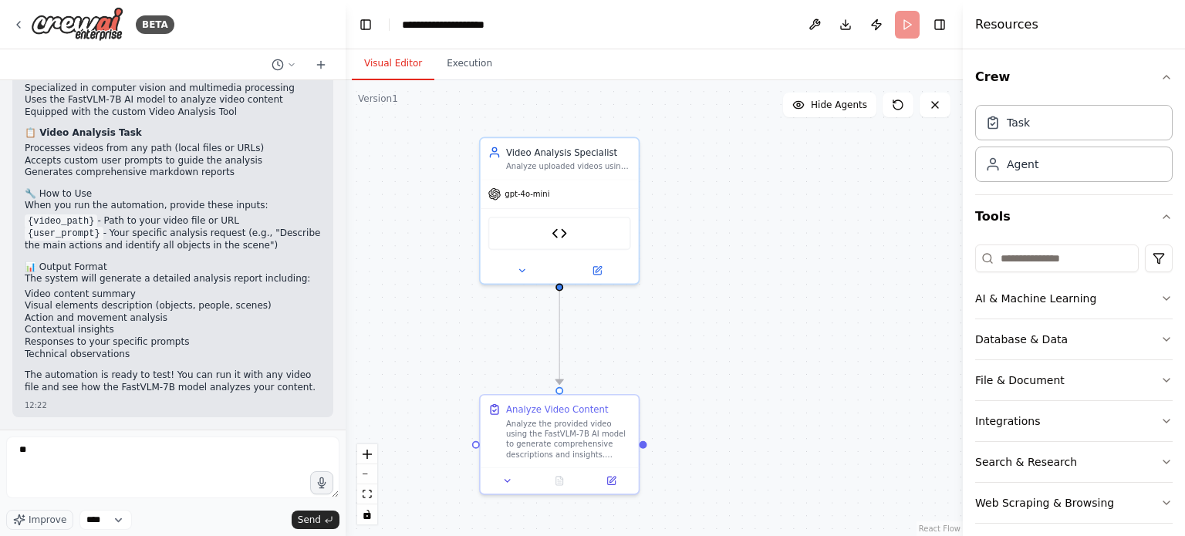
scroll to position [1739, 0]
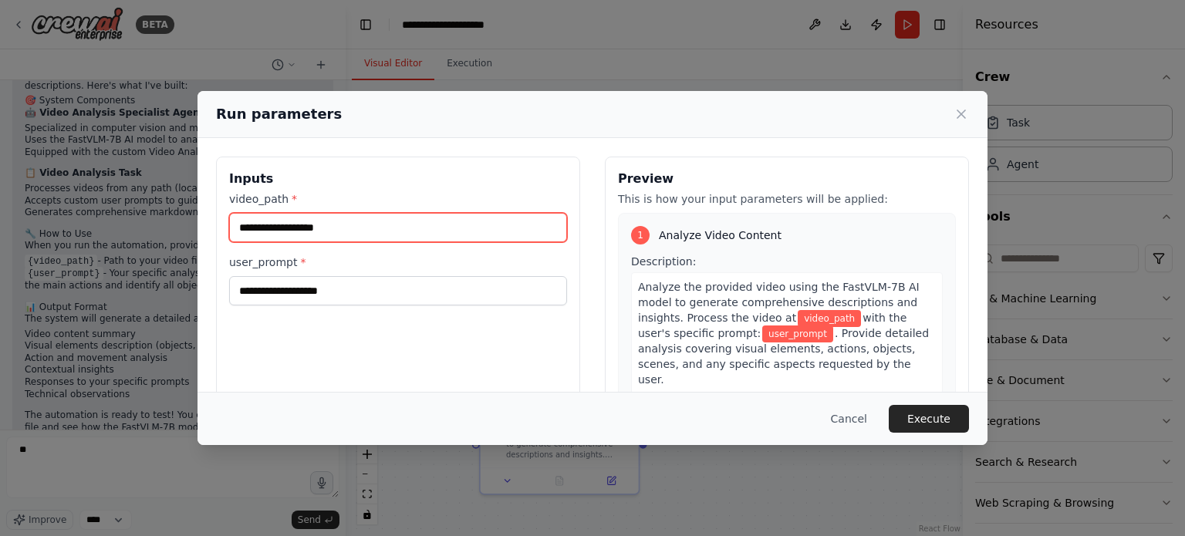
click at [402, 230] on input "video_path *" at bounding box center [398, 227] width 338 height 29
click at [474, 231] on input "video_path *" at bounding box center [398, 227] width 338 height 29
paste input "**********"
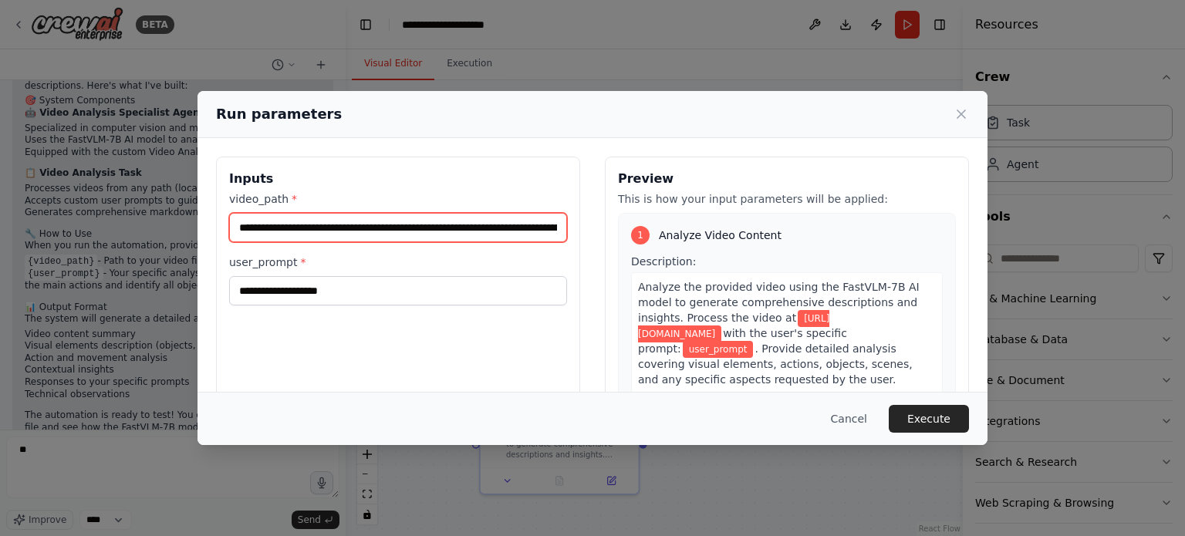
scroll to position [0, 219]
type input "**********"
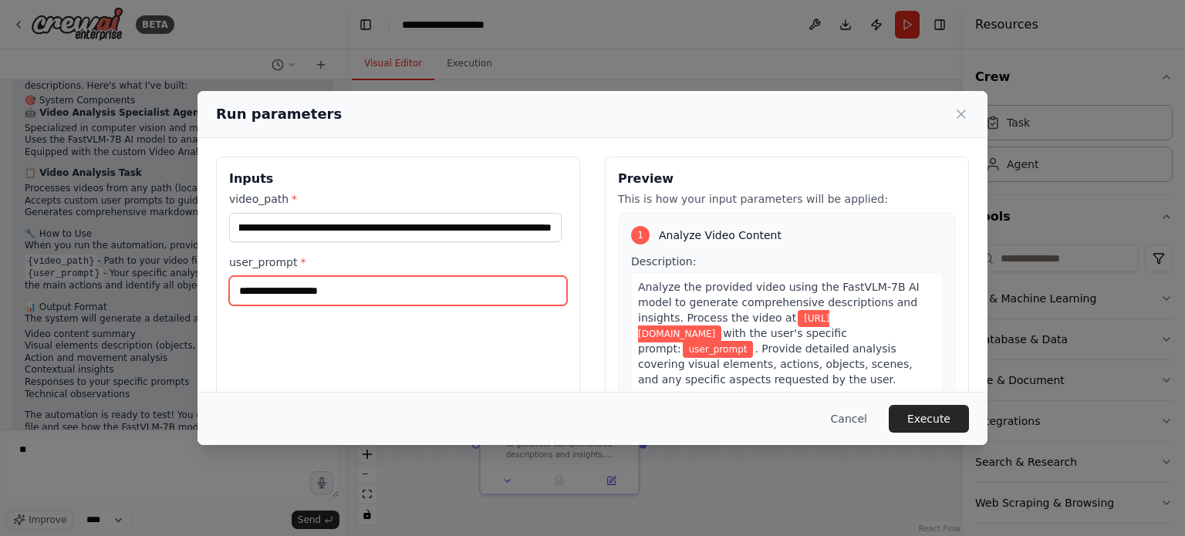
scroll to position [0, 0]
click at [448, 288] on input "user_prompt *" at bounding box center [398, 290] width 338 height 29
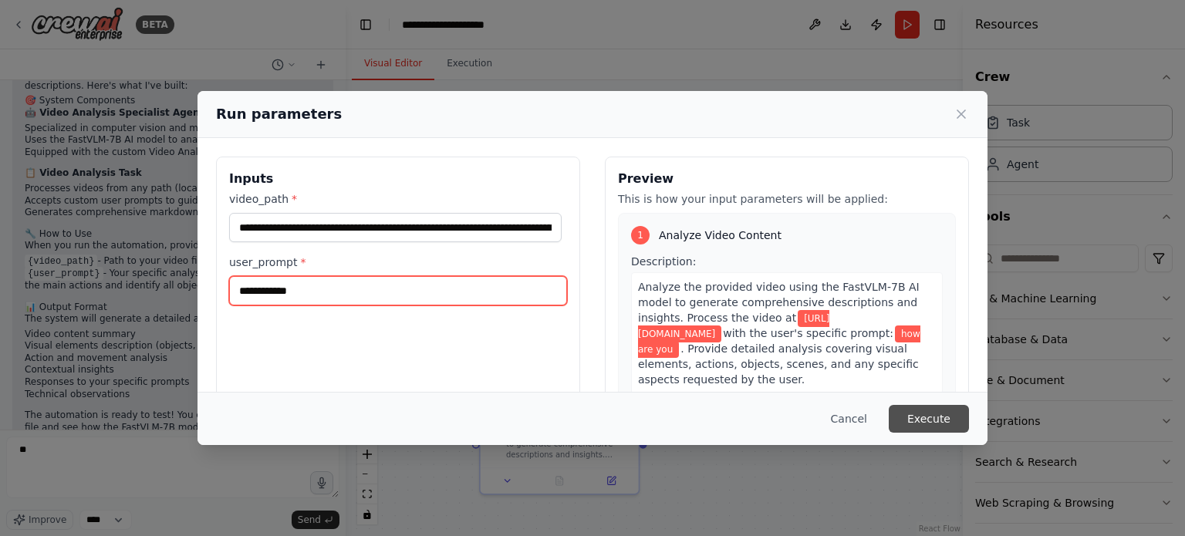
type input "**********"
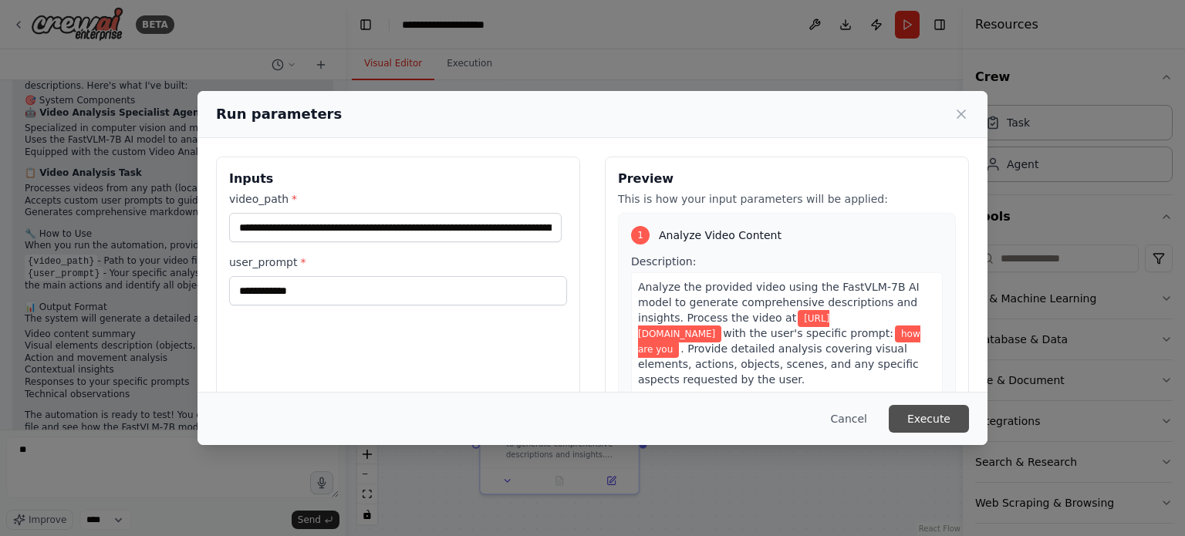
click at [926, 425] on button "Execute" at bounding box center [929, 419] width 80 height 28
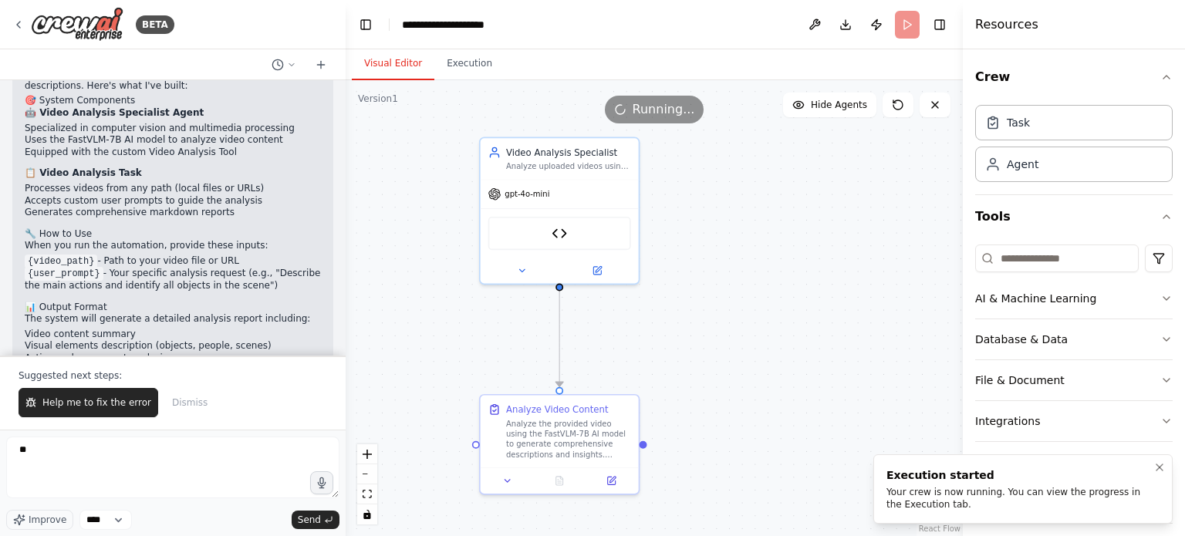
scroll to position [1813, 0]
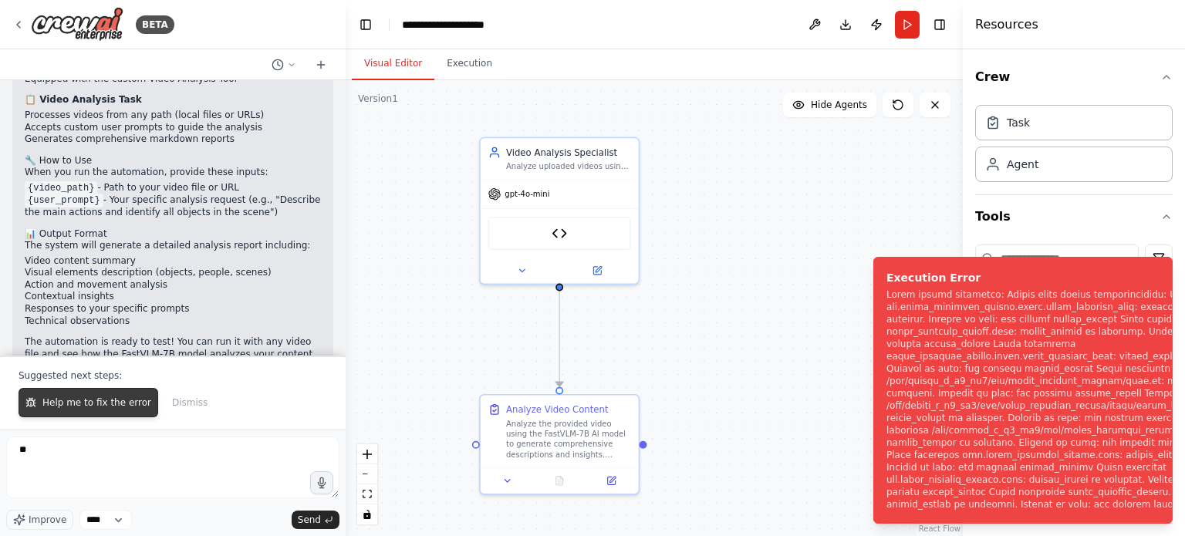
click at [117, 408] on span "Help me to fix the error" at bounding box center [96, 402] width 109 height 12
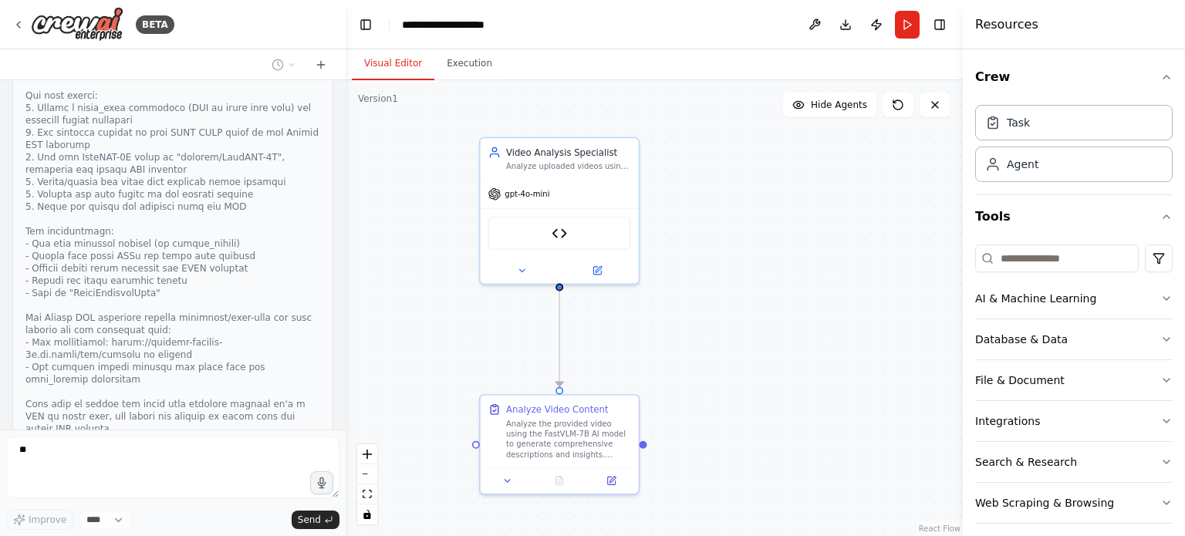
scroll to position [2352, 0]
drag, startPoint x: 103, startPoint y: 352, endPoint x: 248, endPoint y: 356, distance: 145.1
click at [248, 356] on div at bounding box center [172, 243] width 295 height 383
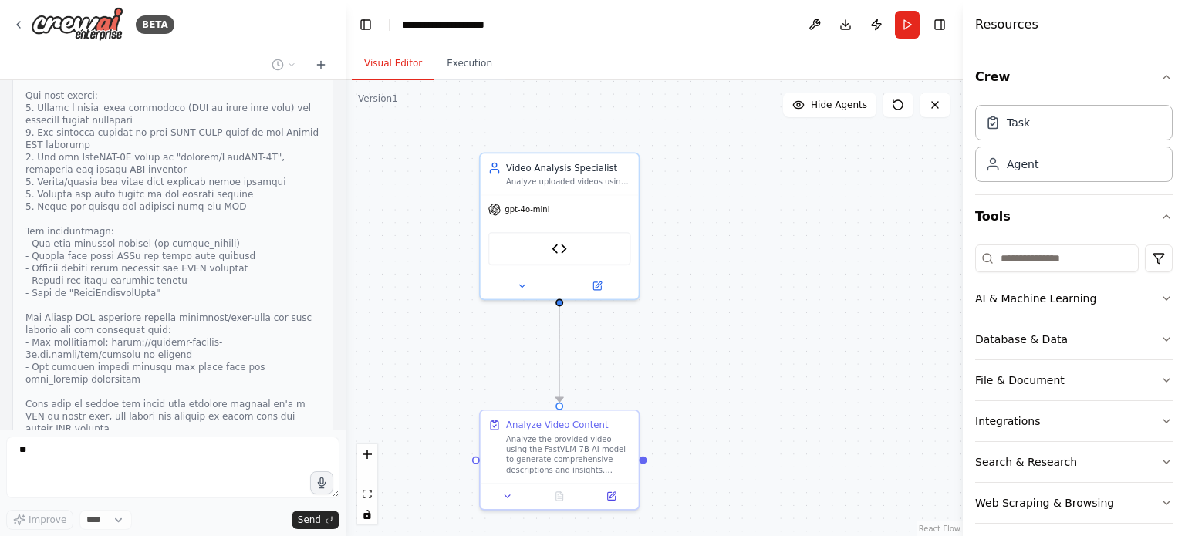
drag, startPoint x: 781, startPoint y: 308, endPoint x: 781, endPoint y: 323, distance: 15.4
click at [781, 323] on div ".deletable-edge-delete-btn { width: 20px; height: 20px; border: 0px solid #ffff…" at bounding box center [654, 308] width 617 height 456
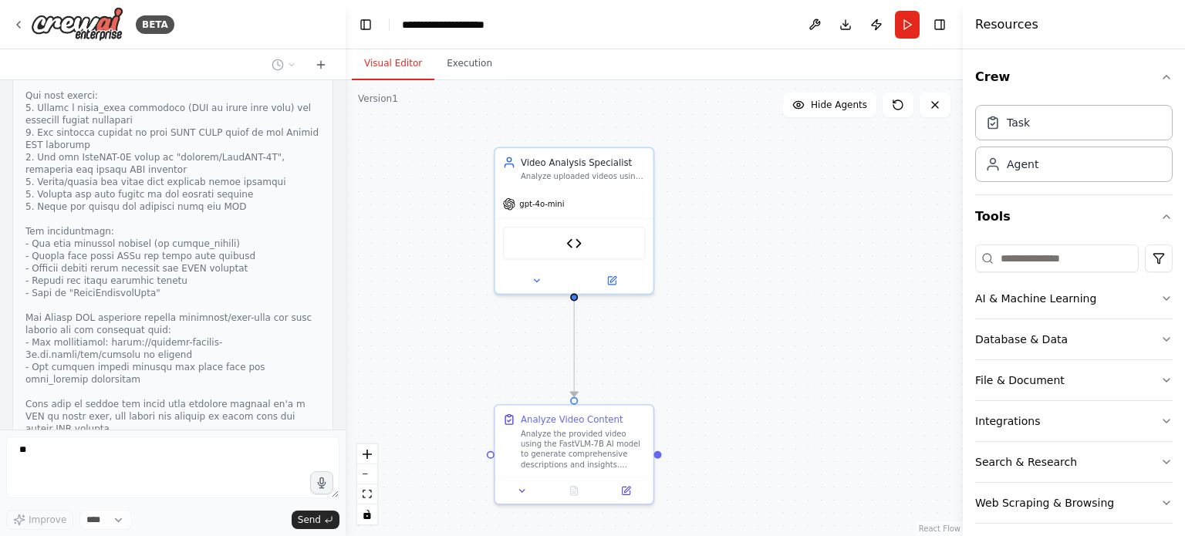
drag, startPoint x: 715, startPoint y: 338, endPoint x: 730, endPoint y: 332, distance: 16.3
click at [730, 332] on div ".deletable-edge-delete-btn { width: 20px; height: 20px; border: 0px solid #ffff…" at bounding box center [654, 308] width 617 height 456
click at [600, 192] on div "gpt-4o-mini" at bounding box center [575, 201] width 158 height 29
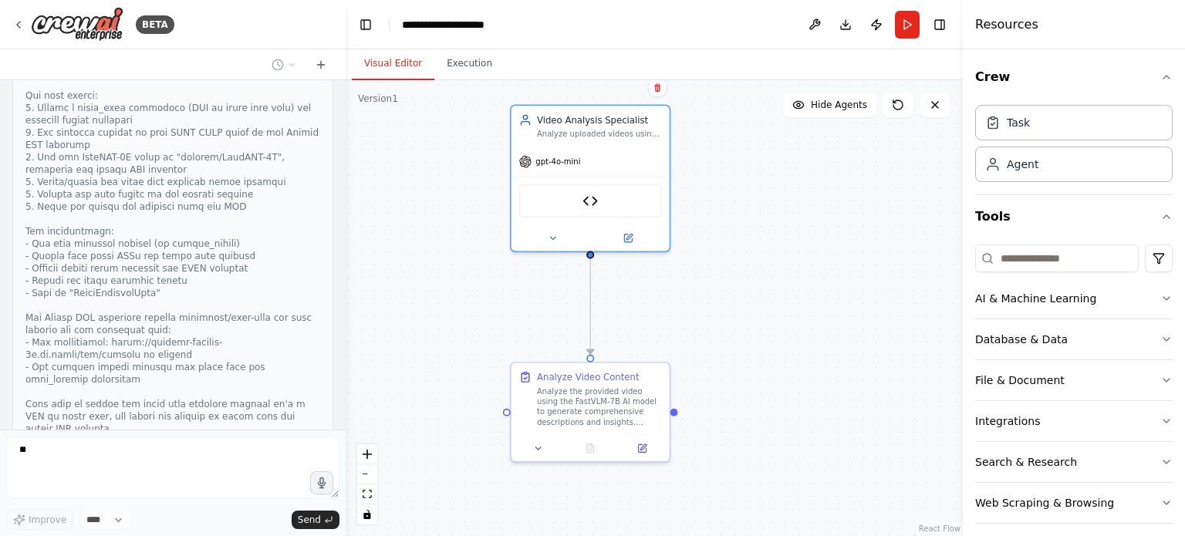
drag, startPoint x: 447, startPoint y: 197, endPoint x: 463, endPoint y: 154, distance: 45.1
click at [463, 154] on div ".deletable-edge-delete-btn { width: 20px; height: 20px; border: 0px solid #ffff…" at bounding box center [654, 308] width 617 height 456
click at [762, 315] on div ".deletable-edge-delete-btn { width: 20px; height: 20px; border: 0px solid #ffff…" at bounding box center [654, 308] width 617 height 456
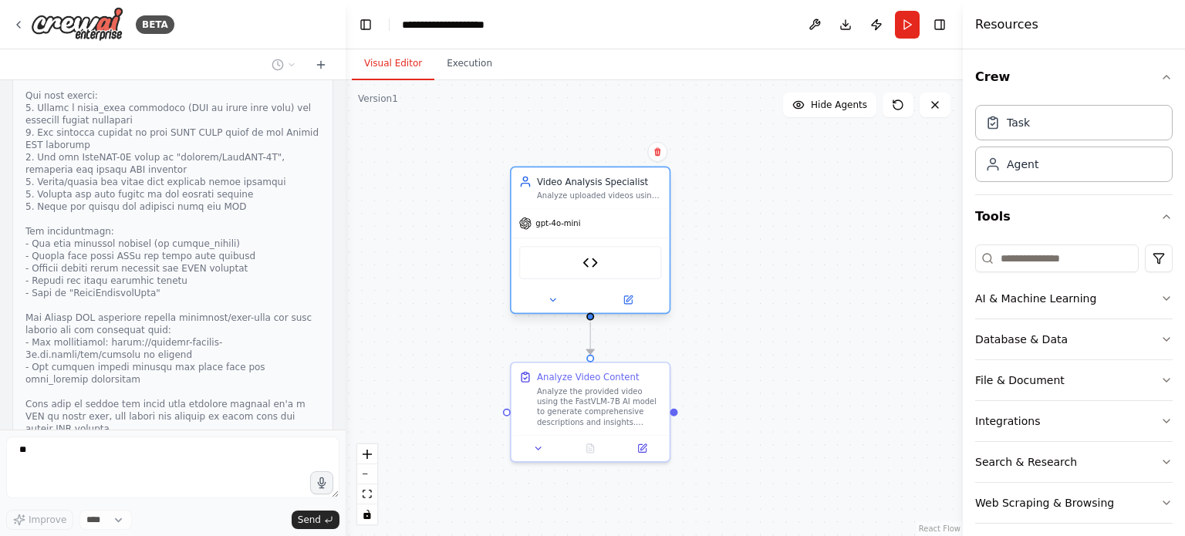
drag, startPoint x: 629, startPoint y: 160, endPoint x: 629, endPoint y: 220, distance: 60.2
click at [629, 220] on div "gpt-4o-mini" at bounding box center [590, 223] width 158 height 29
click at [845, 251] on div ".deletable-edge-delete-btn { width: 20px; height: 20px; border: 0px solid #ffff…" at bounding box center [654, 308] width 617 height 456
click at [813, 100] on button "Hide Agents" at bounding box center [829, 105] width 93 height 25
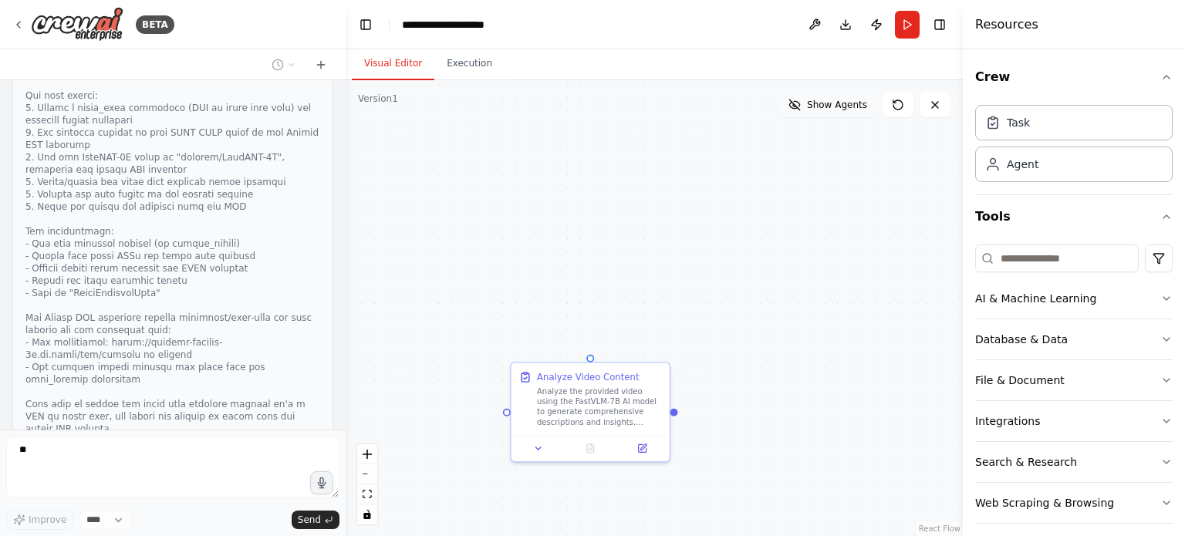
click at [813, 100] on span "Show Agents" at bounding box center [837, 105] width 60 height 12
click at [811, 99] on button "Hide Agents" at bounding box center [829, 105] width 93 height 25
click at [811, 99] on button "Show Agents" at bounding box center [827, 105] width 97 height 25
click at [572, 410] on div "Analyze the provided video using the FastVLM-7B AI model to generate comprehens…" at bounding box center [599, 403] width 125 height 41
click at [646, 454] on div at bounding box center [590, 446] width 158 height 26
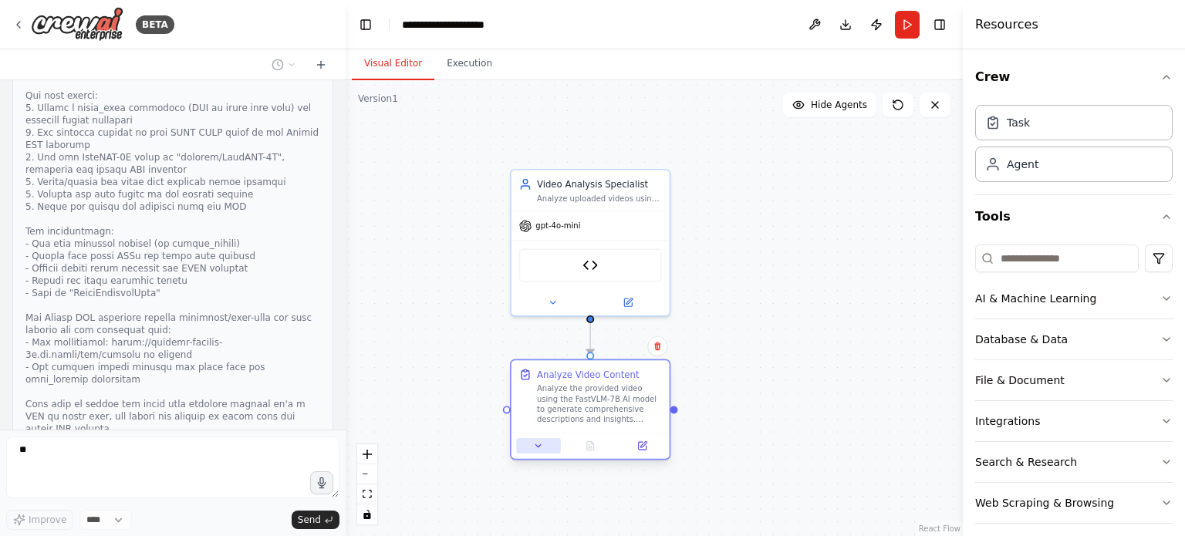
click at [538, 447] on icon at bounding box center [538, 445] width 10 height 10
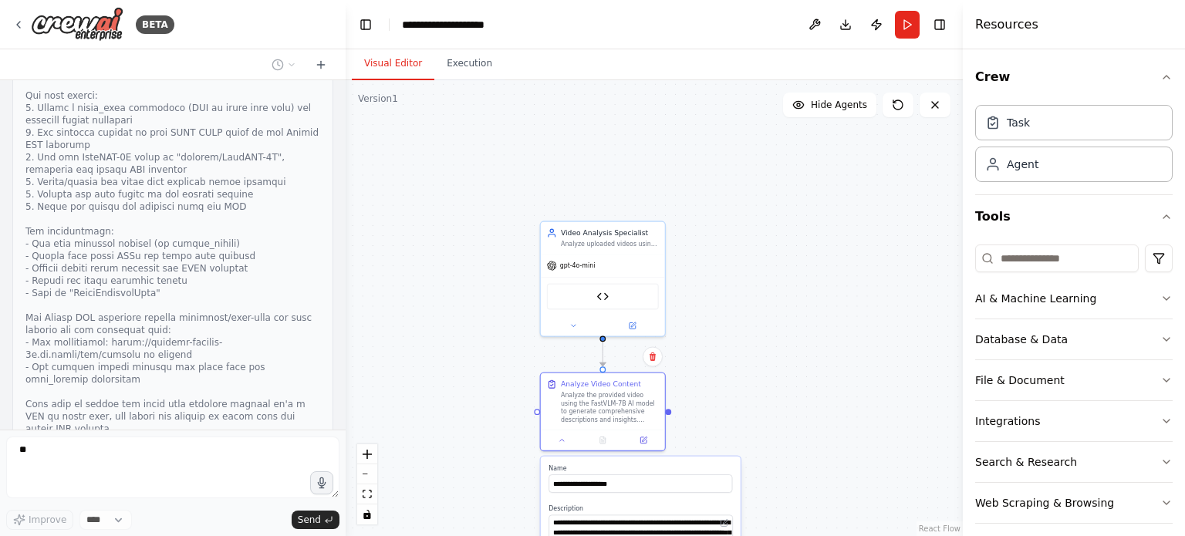
scroll to position [2391, 0]
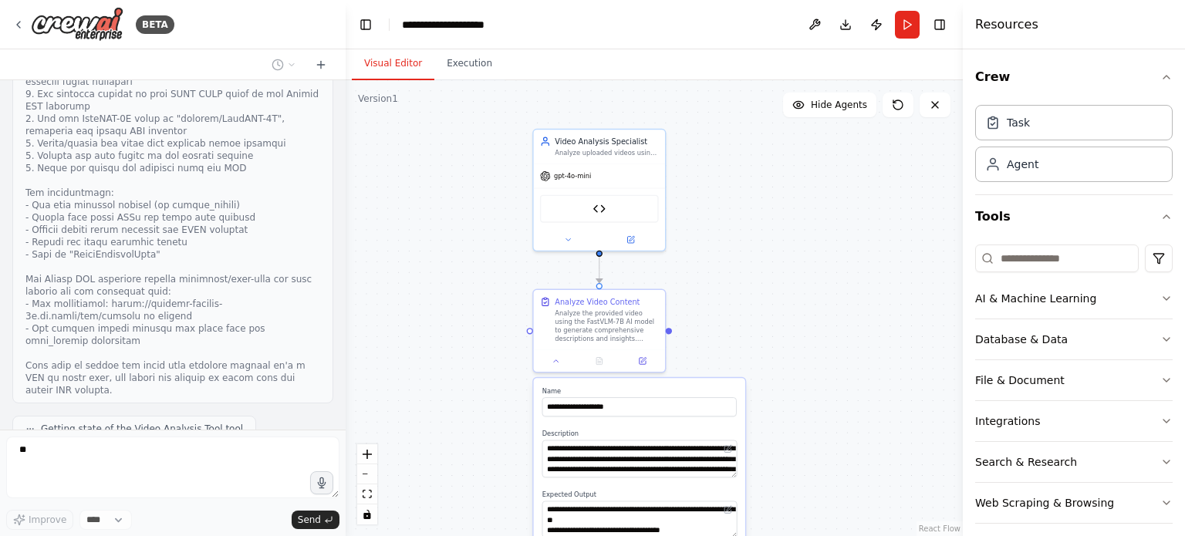
drag, startPoint x: 726, startPoint y: 404, endPoint x: 724, endPoint y: 363, distance: 40.9
click at [724, 363] on div ".deletable-edge-delete-btn { width: 20px; height: 20px; border: 0px solid #ffff…" at bounding box center [654, 308] width 617 height 456
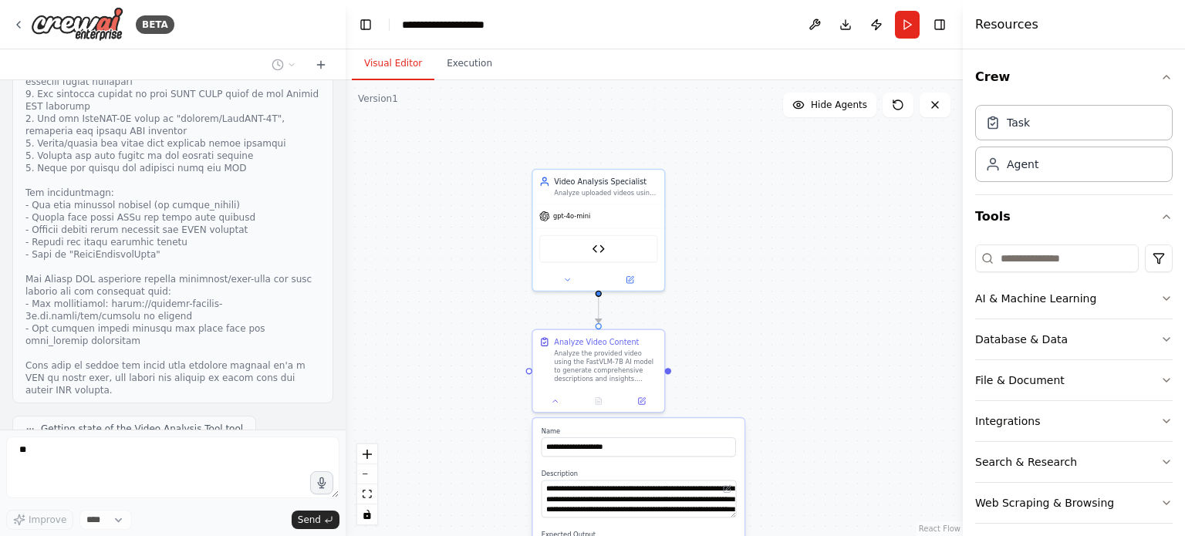
click at [724, 363] on div ".deletable-edge-delete-btn { width: 20px; height: 20px; border: 0px solid #ffff…" at bounding box center [654, 308] width 617 height 456
click at [554, 406] on div at bounding box center [598, 399] width 131 height 22
click at [555, 404] on button at bounding box center [555, 399] width 37 height 13
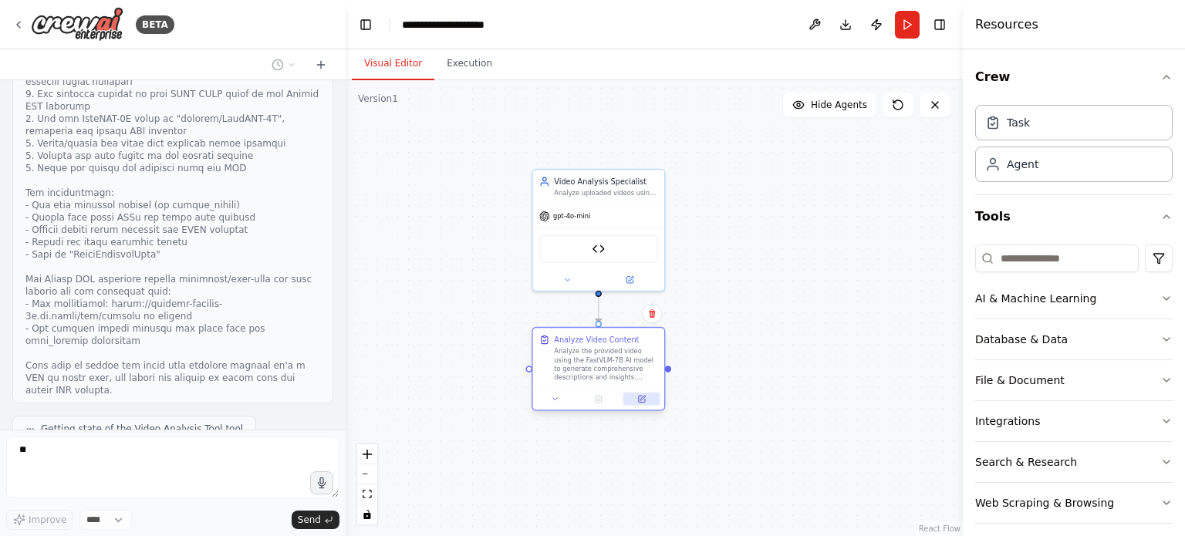
click at [639, 402] on icon at bounding box center [642, 399] width 6 height 6
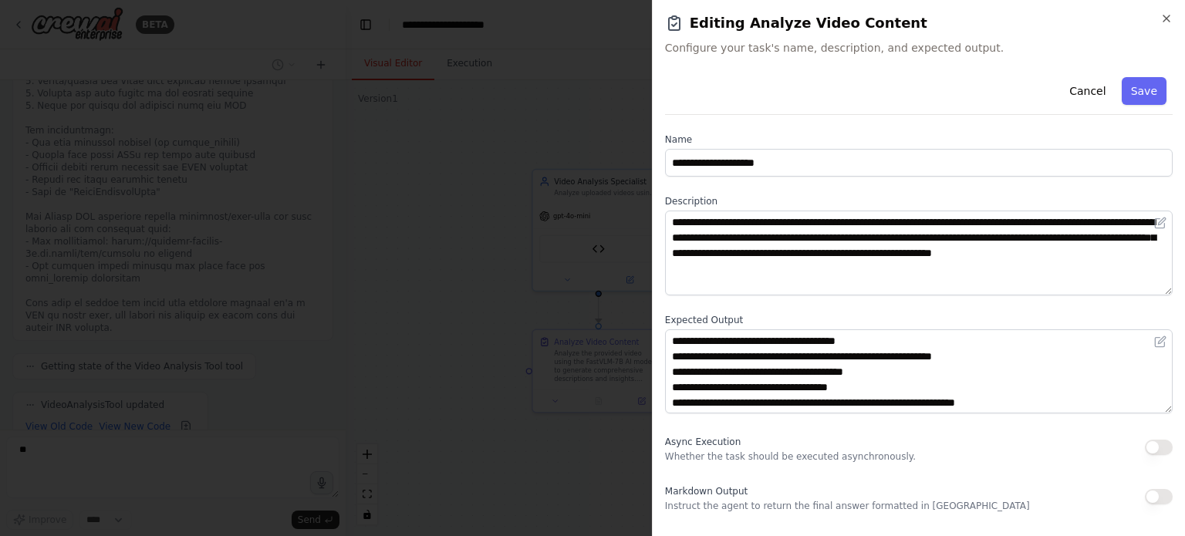
scroll to position [31, 0]
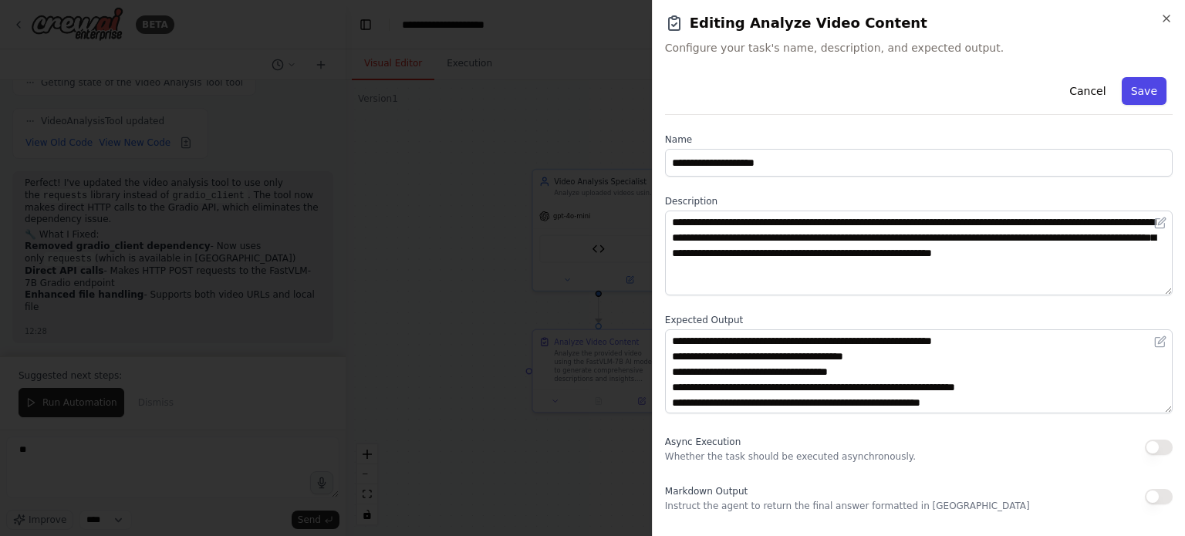
click at [1147, 85] on button "Save" at bounding box center [1143, 91] width 45 height 28
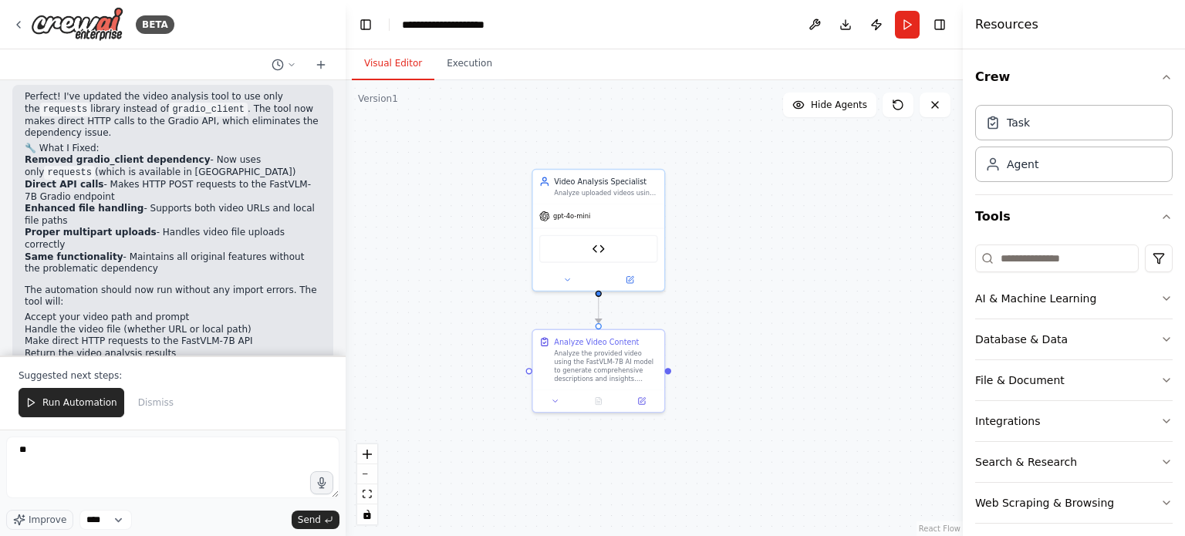
scroll to position [2849, 0]
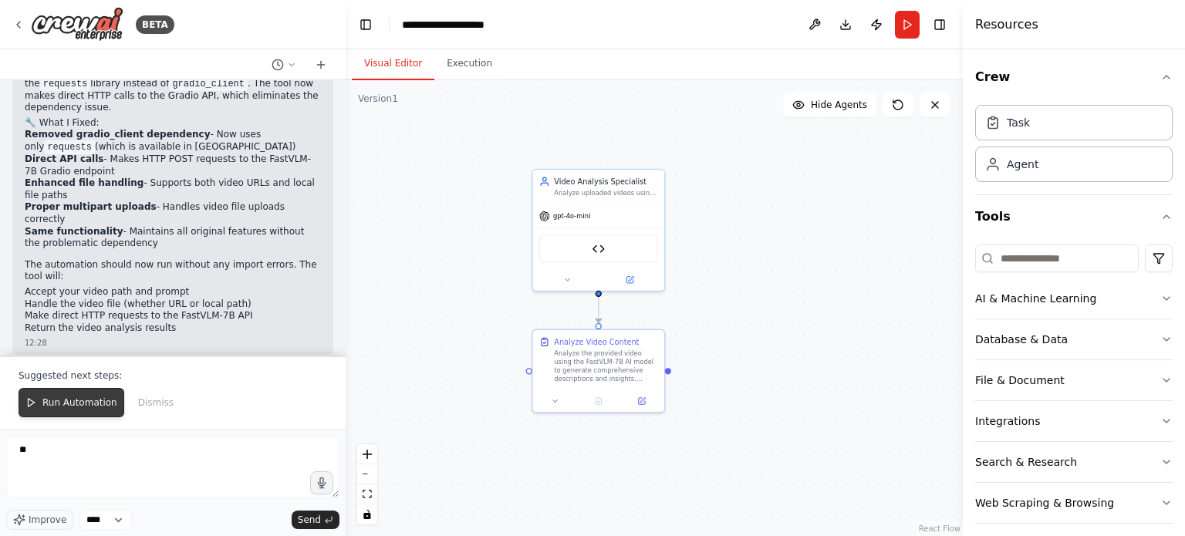
click at [59, 403] on span "Run Automation" at bounding box center [79, 402] width 75 height 12
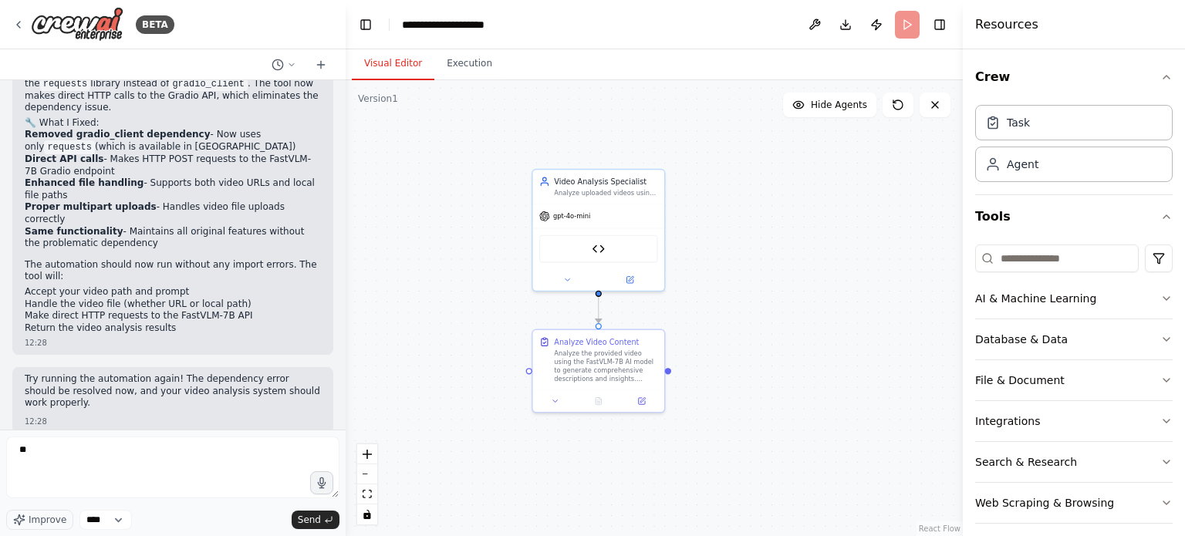
scroll to position [2776, 0]
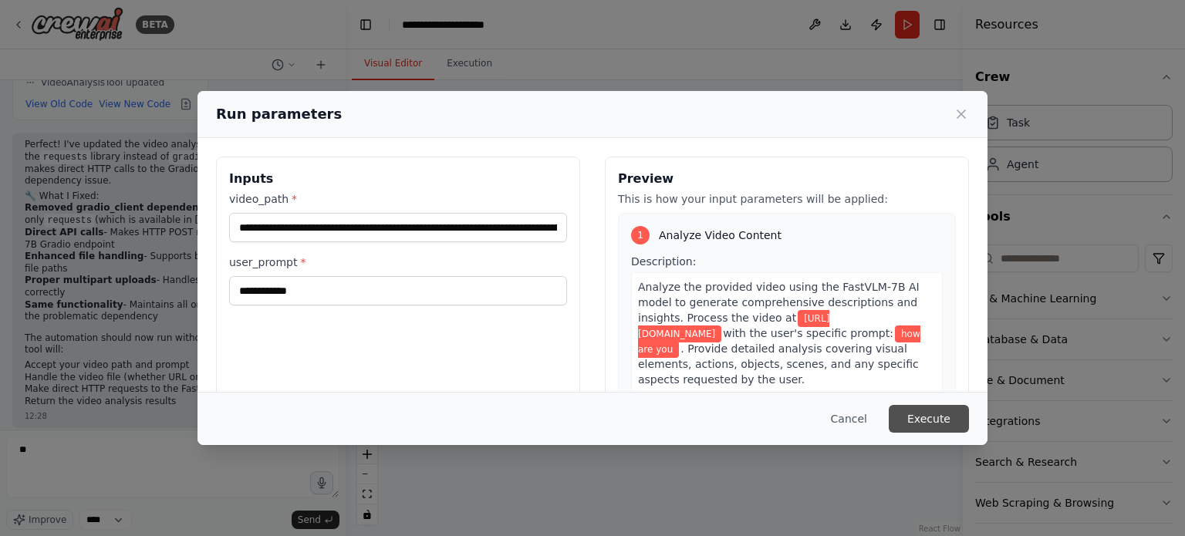
click at [946, 423] on button "Execute" at bounding box center [929, 419] width 80 height 28
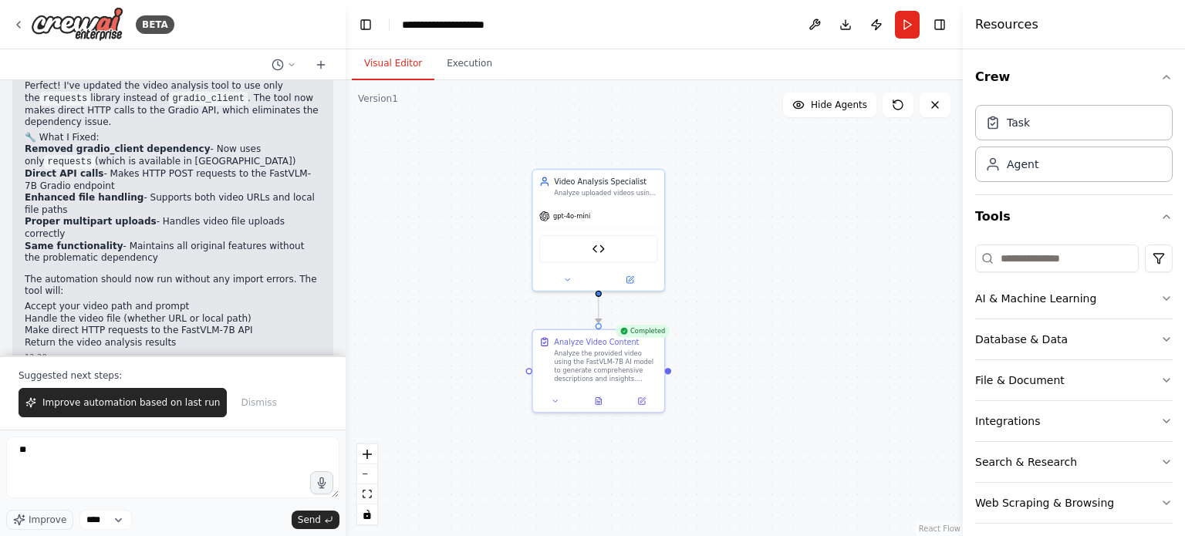
scroll to position [2849, 0]
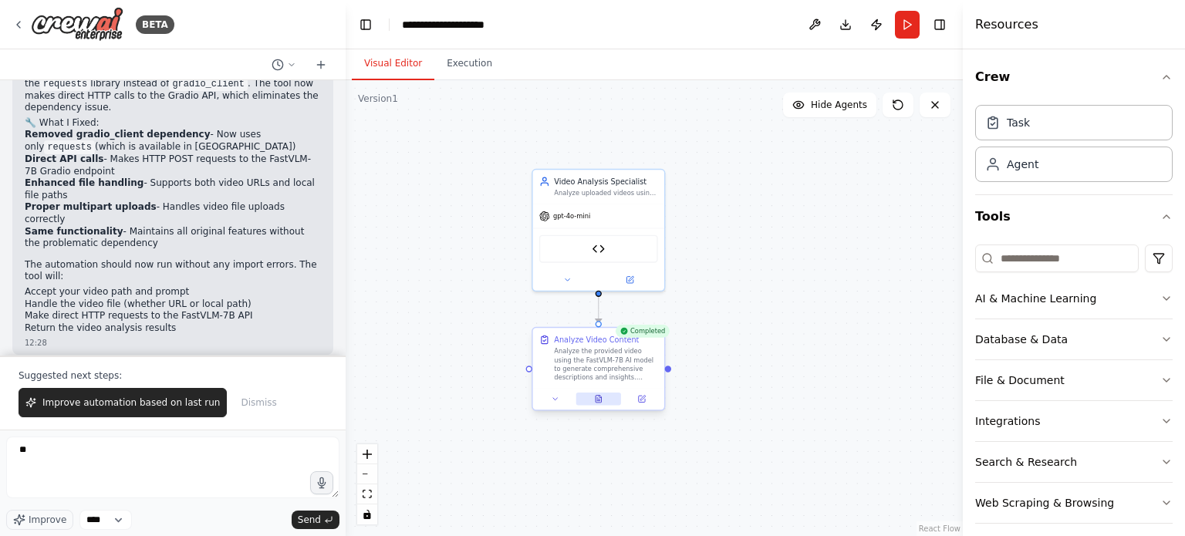
click at [601, 397] on icon at bounding box center [597, 399] width 5 height 7
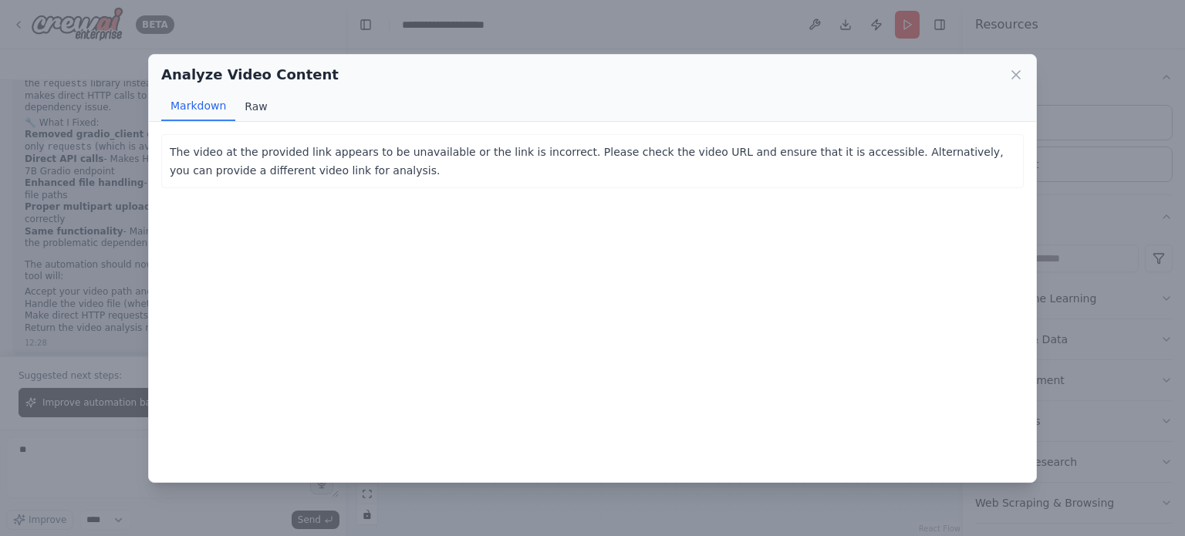
click at [251, 106] on button "Raw" at bounding box center [255, 106] width 41 height 29
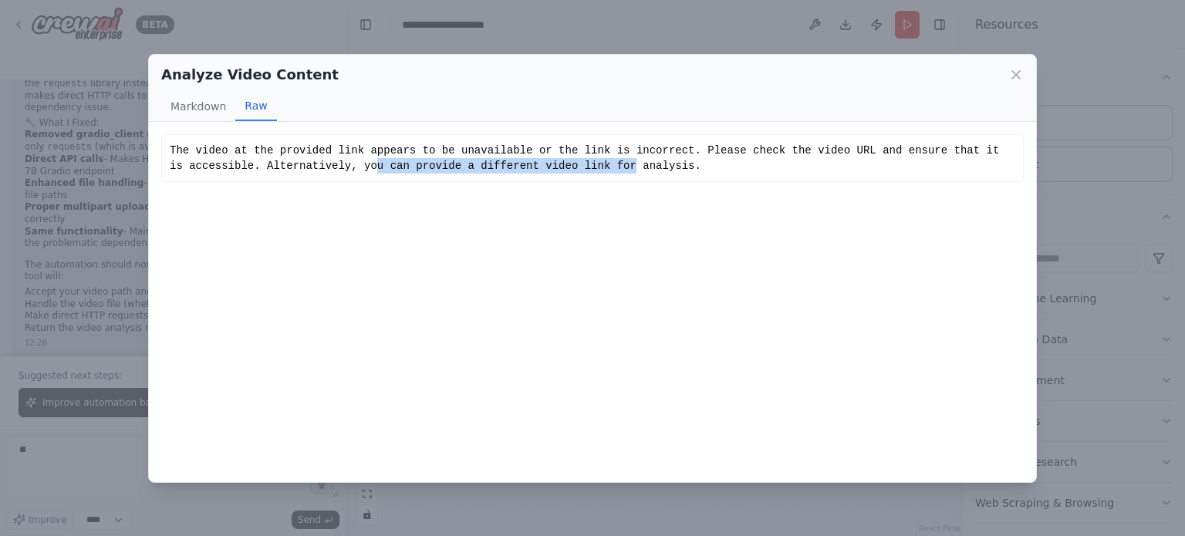
drag, startPoint x: 339, startPoint y: 195, endPoint x: 580, endPoint y: 215, distance: 241.5
click at [580, 215] on div "The video at the provided link appears to be unavailable or the link is incorre…" at bounding box center [592, 302] width 887 height 360
click at [199, 109] on button "Markdown" at bounding box center [198, 106] width 74 height 29
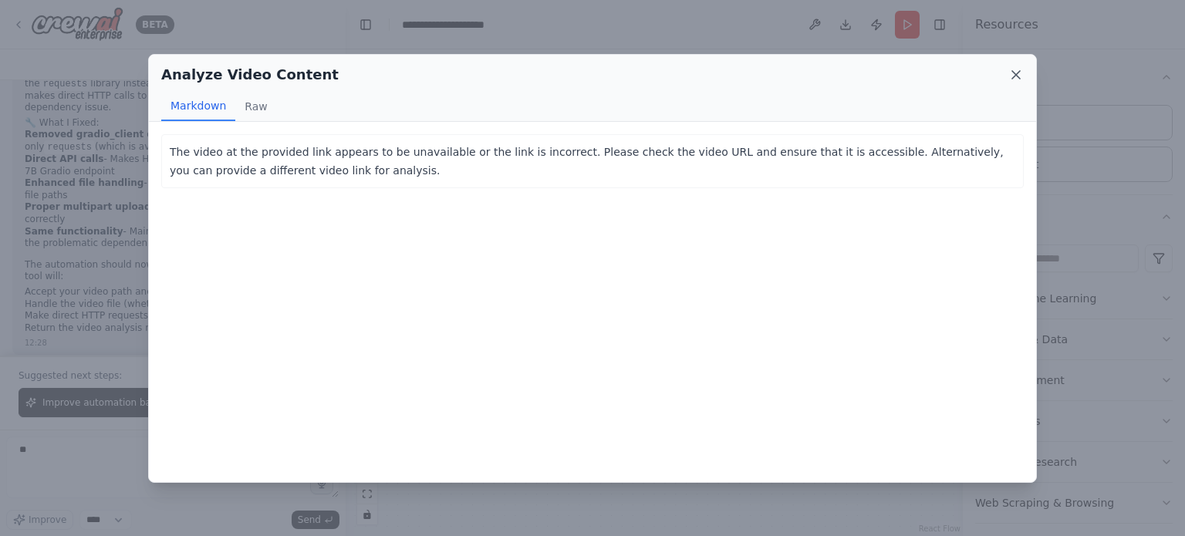
click at [1019, 79] on icon at bounding box center [1015, 74] width 15 height 15
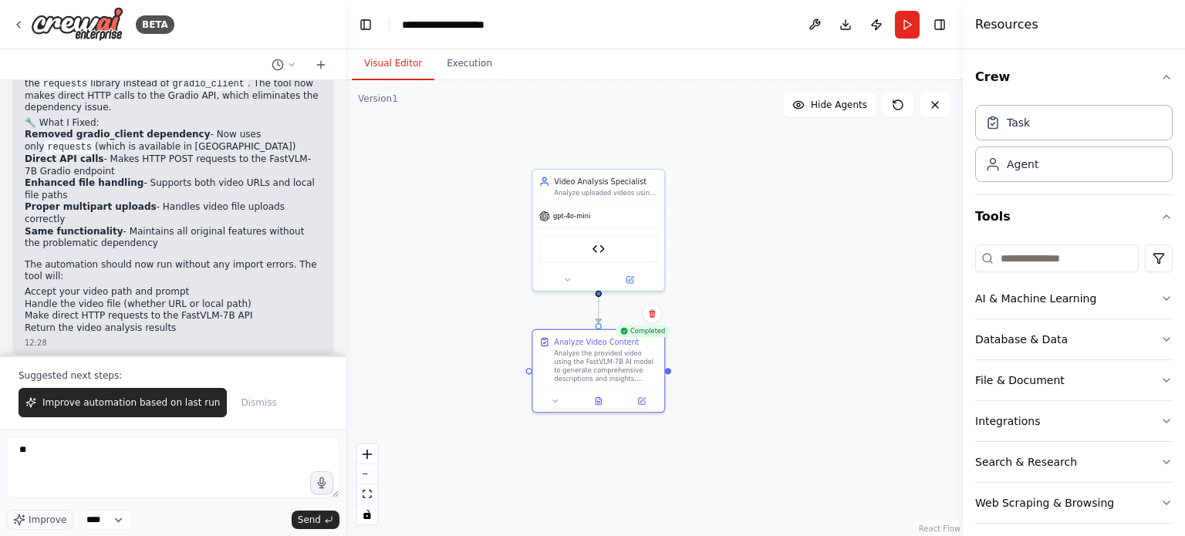
click at [754, 369] on div ".deletable-edge-delete-btn { width: 20px; height: 20px; border: 0px solid #ffff…" at bounding box center [654, 308] width 617 height 456
click at [557, 403] on button at bounding box center [555, 399] width 37 height 13
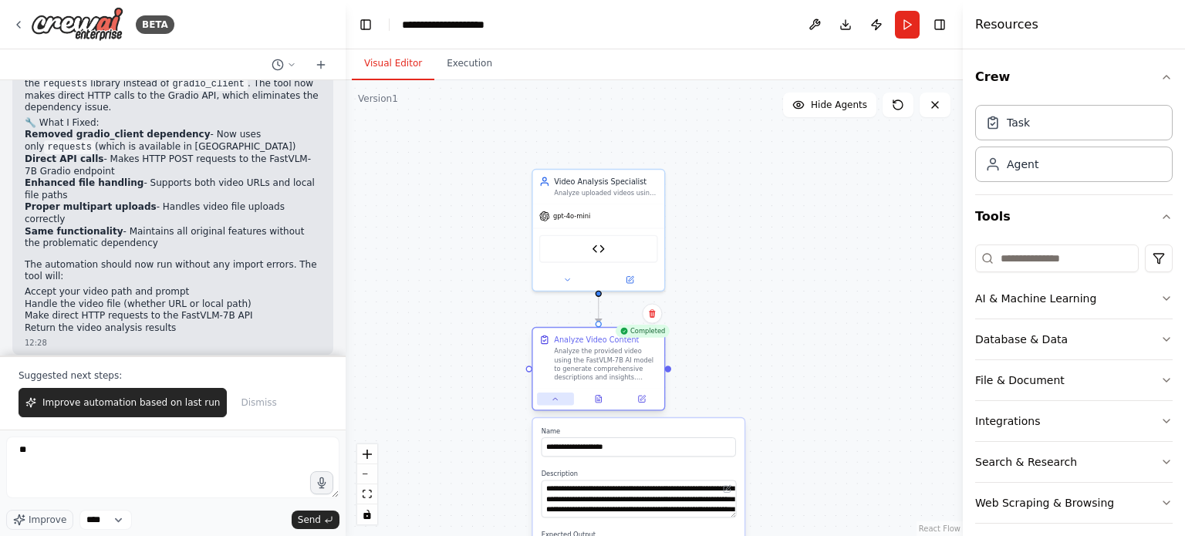
click at [559, 403] on button at bounding box center [555, 399] width 37 height 13
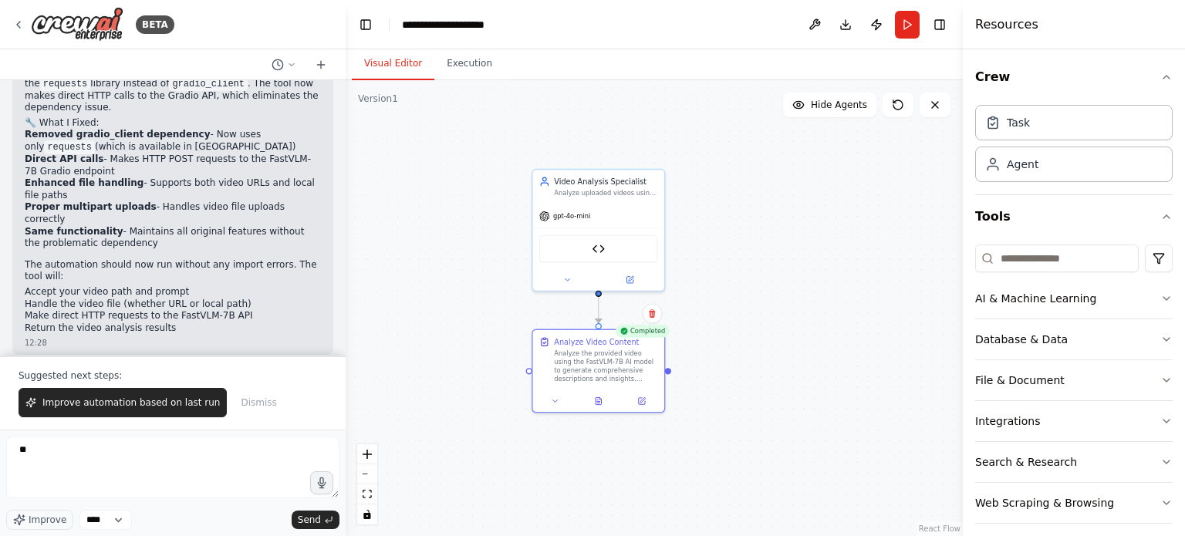
click at [772, 363] on div ".deletable-edge-delete-btn { width: 20px; height: 20px; border: 0px solid #ffff…" at bounding box center [654, 308] width 617 height 456
click at [917, 35] on button "Run" at bounding box center [907, 25] width 25 height 28
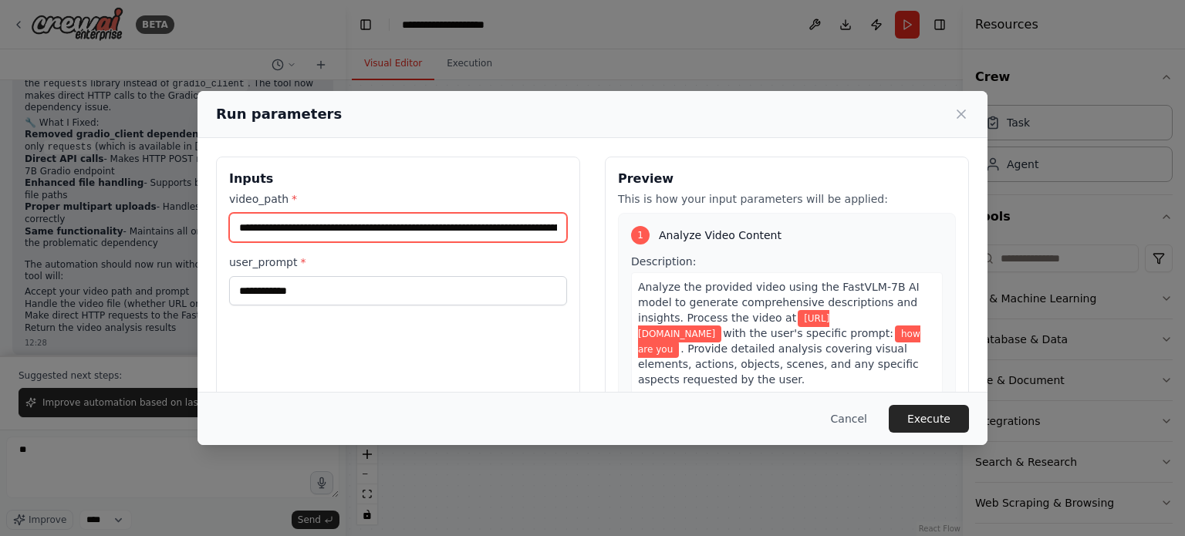
click at [534, 224] on input "**********" at bounding box center [398, 227] width 338 height 29
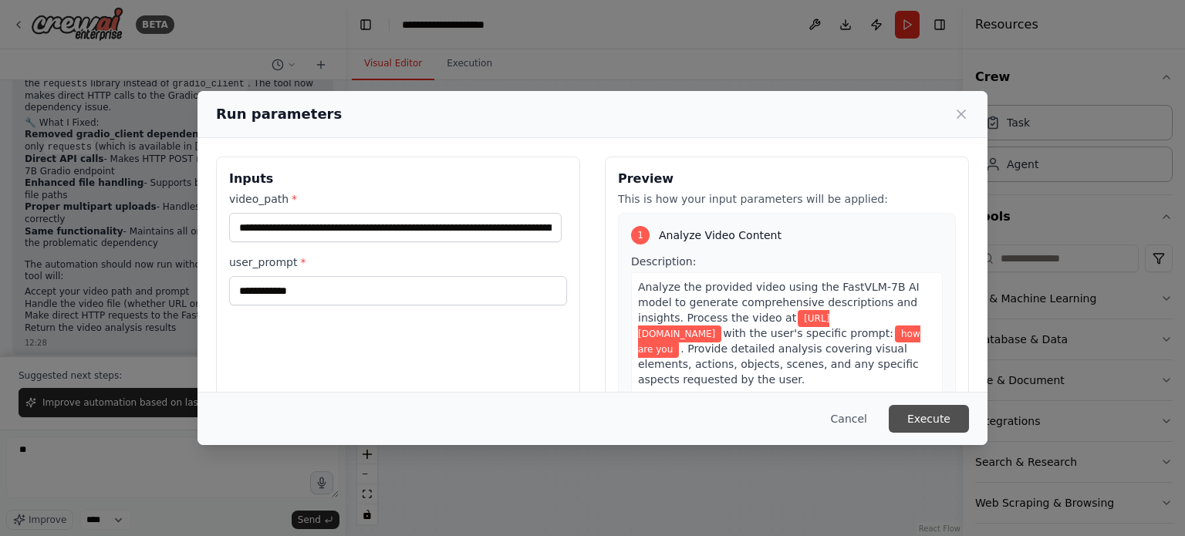
click at [938, 411] on button "Execute" at bounding box center [929, 419] width 80 height 28
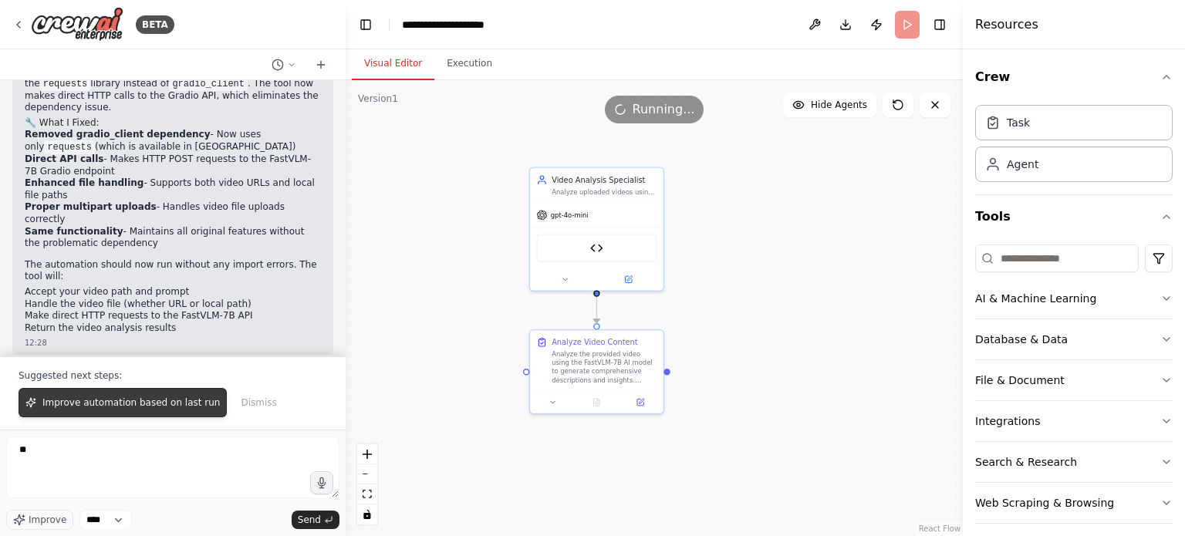
click at [137, 413] on button "Improve automation based on last run" at bounding box center [123, 402] width 208 height 29
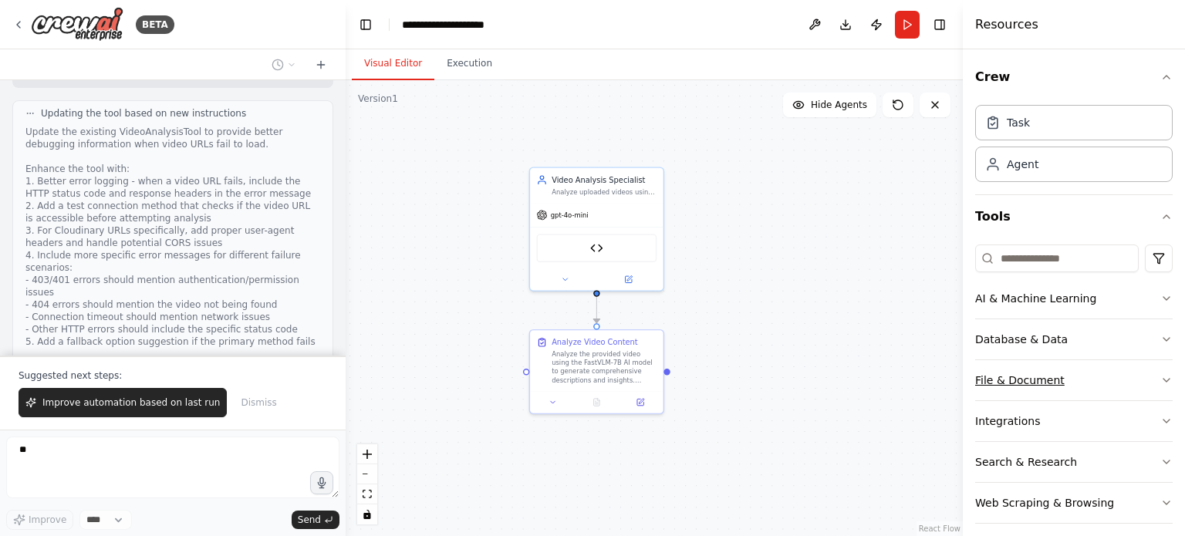
scroll to position [53, 0]
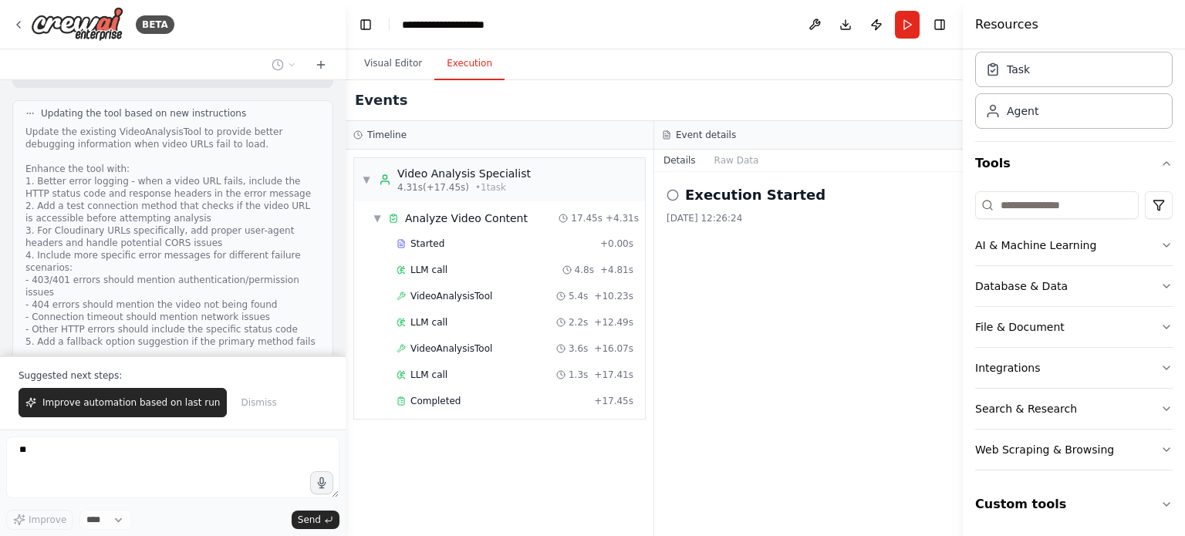
click at [466, 54] on button "Execution" at bounding box center [469, 64] width 70 height 32
click at [483, 338] on div "VideoAnalysisTool 3.6s + 16.07s" at bounding box center [515, 348] width 248 height 23
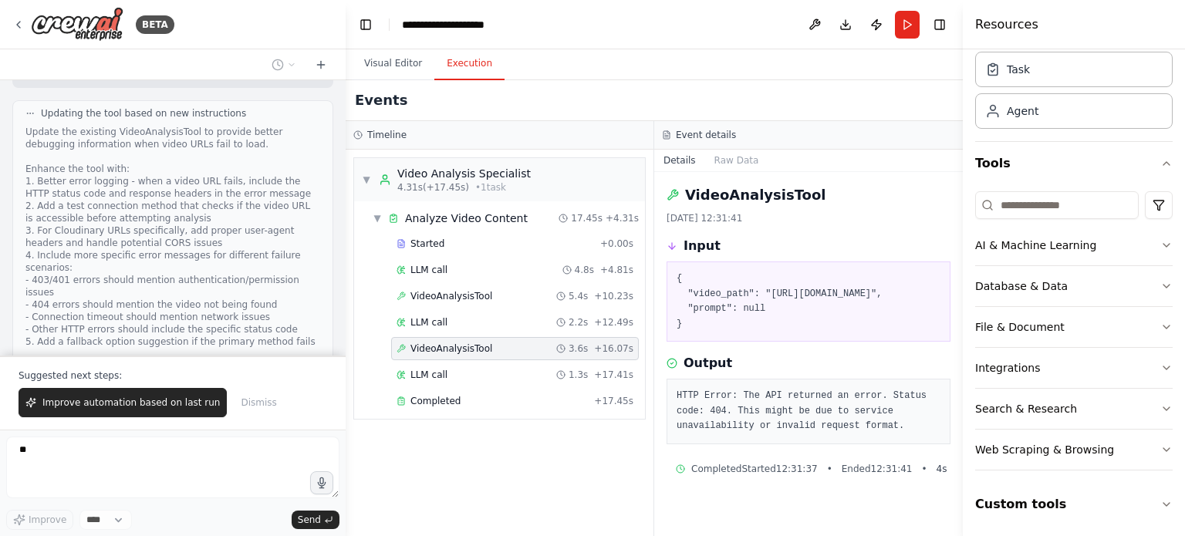
click at [891, 428] on pre "HTTP Error: The API returned an error. Status code: 404. This might be due to s…" at bounding box center [808, 412] width 264 height 46
drag, startPoint x: 914, startPoint y: 419, endPoint x: 882, endPoint y: 410, distance: 32.9
click at [882, 410] on div "HTTP Error: The API returned an error. Status code: 404. This might be due to s…" at bounding box center [808, 412] width 284 height 66
click at [917, 277] on pre "{ "video_path": "https://res.cloudinary.com/dwj7tznit/video/upload/v1731433690/…" at bounding box center [808, 301] width 264 height 60
drag, startPoint x: 869, startPoint y: 339, endPoint x: 793, endPoint y: 282, distance: 94.9
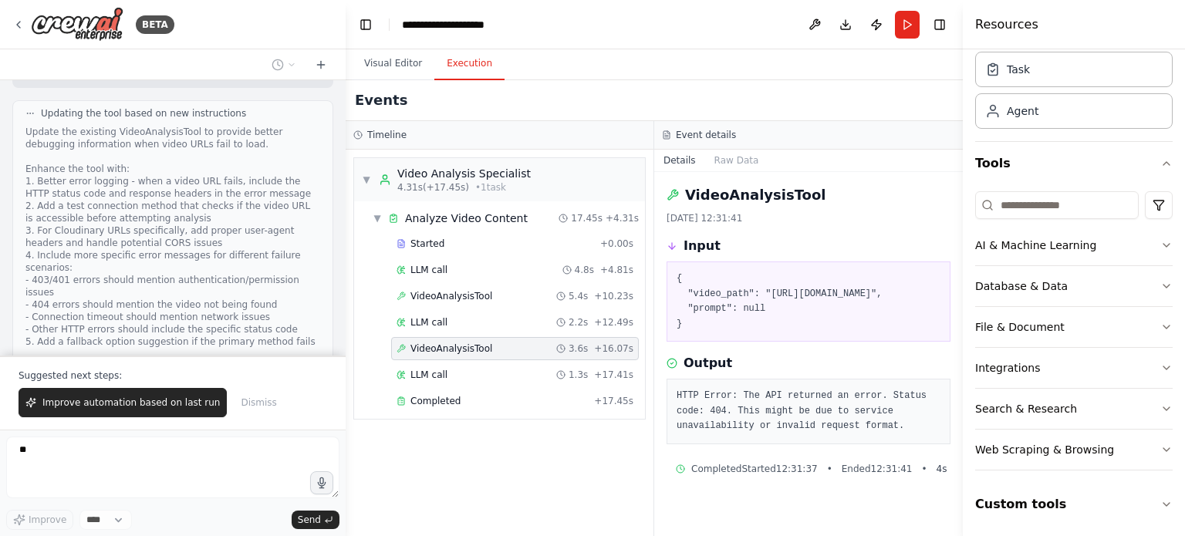
click at [793, 282] on pre "{ "video_path": "https://res.cloudinary.com/dwj7tznit/video/upload/v1731433690/…" at bounding box center [808, 301] width 264 height 60
click at [816, 420] on pre "HTTP Error: The API returned an error. Status code: 404. This might be due to s…" at bounding box center [808, 412] width 264 height 46
click at [940, 427] on pre "HTTP Error: The API returned an error. Status code: 404. This might be due to s…" at bounding box center [808, 412] width 264 height 46
click at [1126, 495] on button "Custom tools" at bounding box center [1073, 504] width 197 height 43
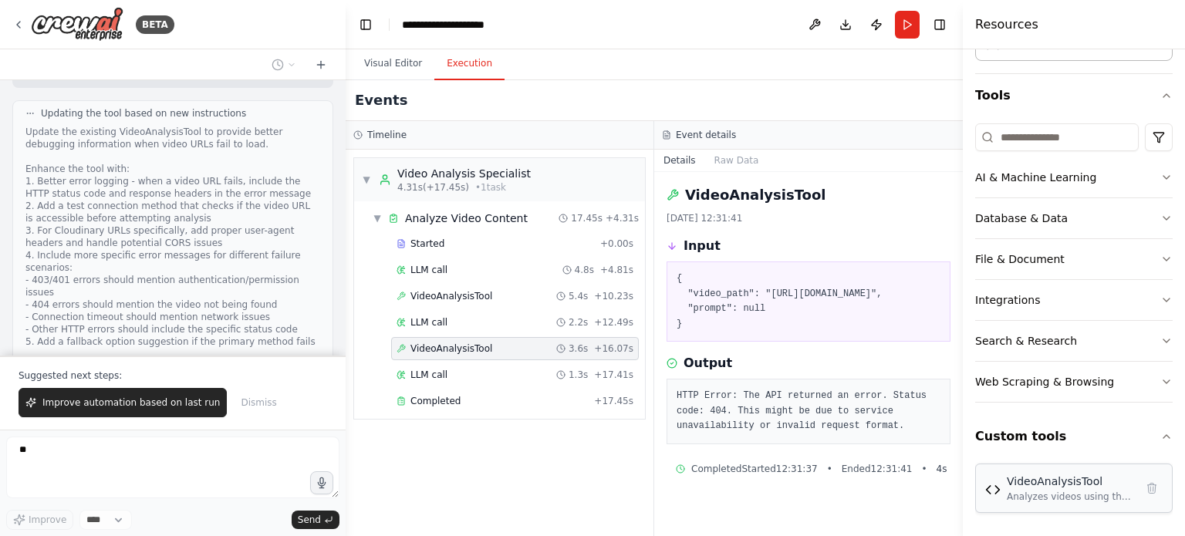
click at [1074, 484] on div "VideoAnalysisTool" at bounding box center [1071, 481] width 128 height 15
click at [1054, 485] on div "VideoAnalysisTool" at bounding box center [1071, 481] width 128 height 15
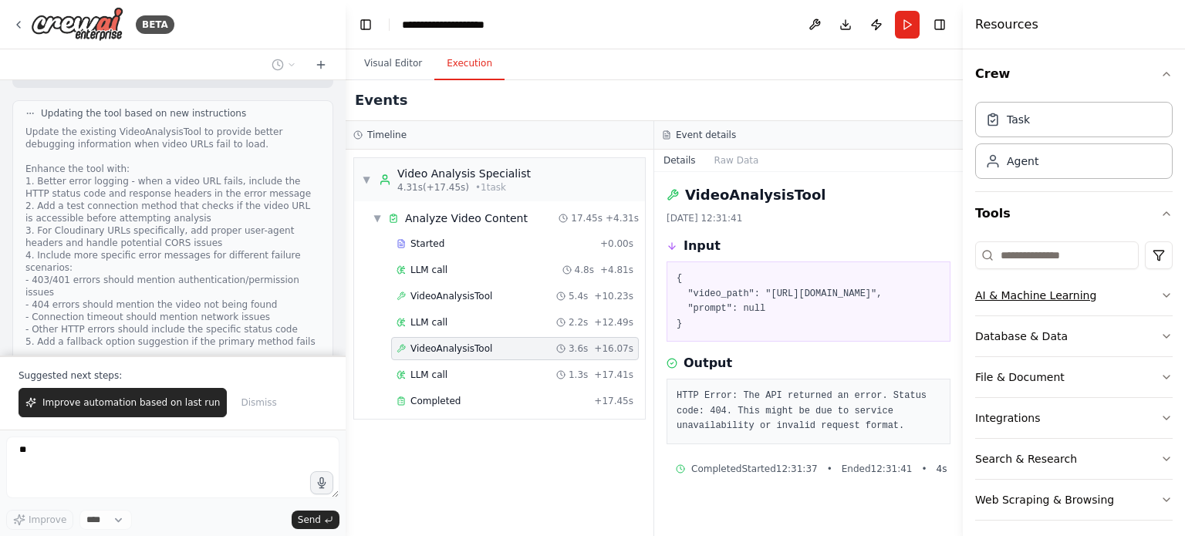
scroll to position [0, 0]
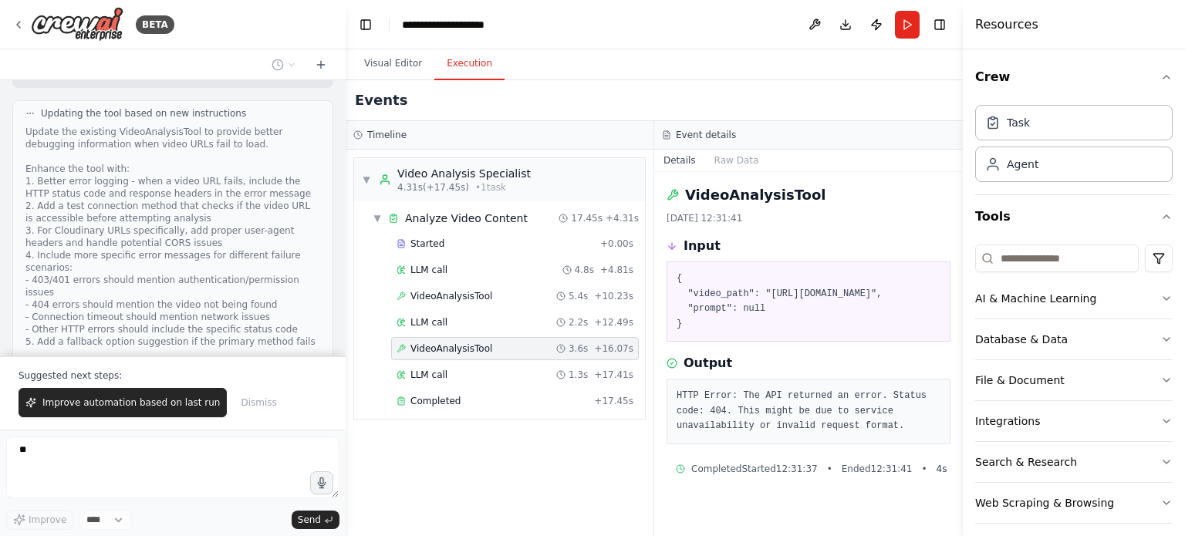
click at [936, 25] on header "**********" at bounding box center [654, 24] width 617 height 49
drag, startPoint x: 861, startPoint y: 351, endPoint x: 762, endPoint y: 278, distance: 122.5
click at [762, 278] on div "{ "video_path": "https://res.cloudinary.com/dwj7tznit/video/upload/v1731433690/…" at bounding box center [808, 301] width 284 height 80
drag, startPoint x: 768, startPoint y: 278, endPoint x: 787, endPoint y: 357, distance: 81.6
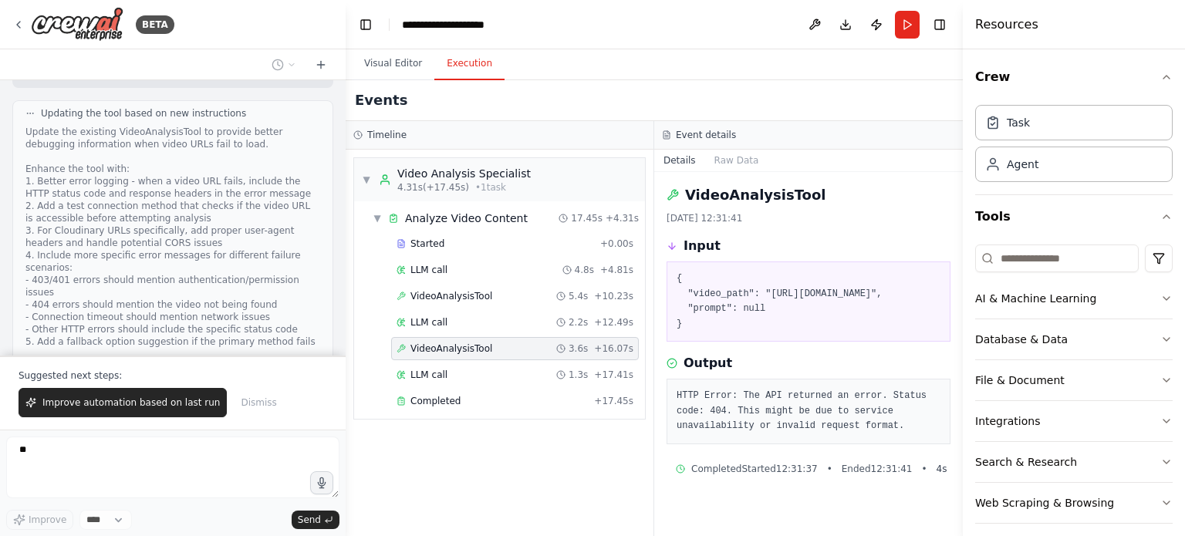
click at [787, 342] on div "{ "video_path": "https://res.cloudinary.com/dwj7tznit/video/upload/v1731433690/…" at bounding box center [808, 301] width 284 height 80
click at [787, 332] on pre "{ "video_path": "https://res.cloudinary.com/dwj7tznit/video/upload/v1731433690/…" at bounding box center [808, 301] width 264 height 60
drag, startPoint x: 787, startPoint y: 357, endPoint x: 771, endPoint y: 271, distance: 87.0
click at [771, 271] on pre "{ "video_path": "https://res.cloudinary.com/dwj7tznit/video/upload/v1731433690/…" at bounding box center [808, 301] width 264 height 60
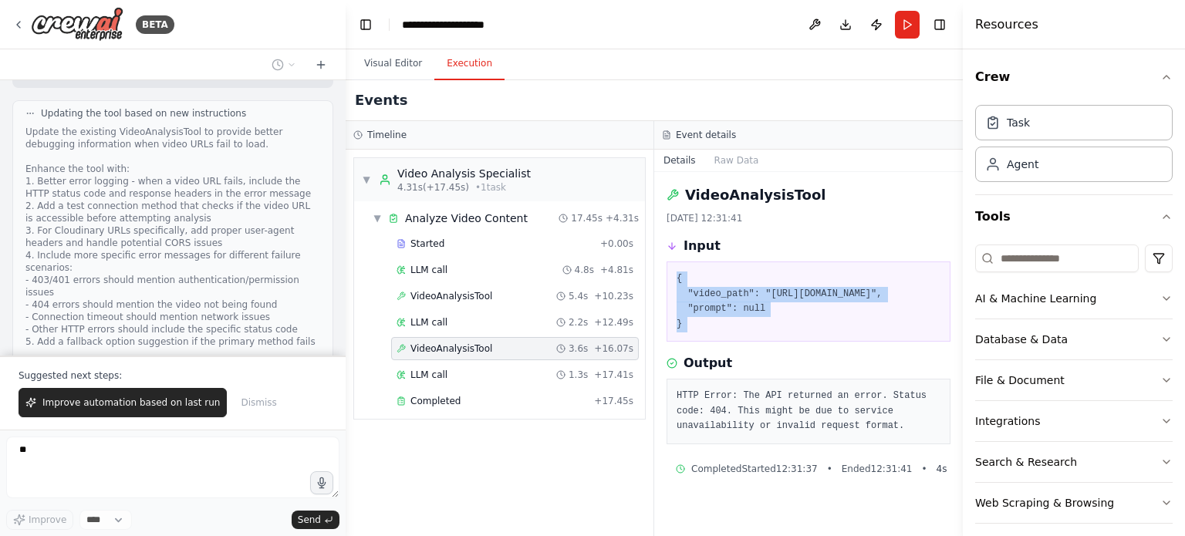
drag, startPoint x: 771, startPoint y: 271, endPoint x: 784, endPoint y: 360, distance: 89.7
click at [784, 332] on pre "{ "video_path": "https://res.cloudinary.com/dwj7tznit/video/upload/v1731433690/…" at bounding box center [808, 301] width 264 height 60
drag, startPoint x: 784, startPoint y: 360, endPoint x: 762, endPoint y: 269, distance: 93.7
click at [762, 269] on div "{ "video_path": "https://res.cloudinary.com/dwj7tznit/video/upload/v1731433690/…" at bounding box center [808, 301] width 284 height 80
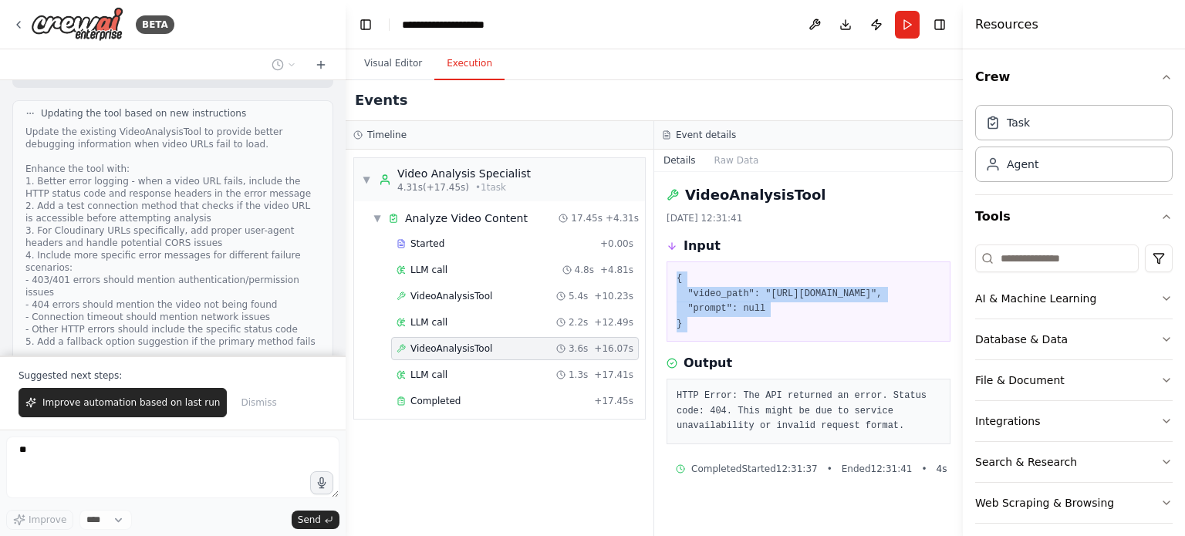
click at [762, 269] on div "{ "video_path": "https://res.cloudinary.com/dwj7tznit/video/upload/v1731433690/…" at bounding box center [808, 301] width 284 height 80
drag, startPoint x: 767, startPoint y: 274, endPoint x: 790, endPoint y: 359, distance: 88.5
click at [790, 342] on div "{ "video_path": "https://res.cloudinary.com/dwj7tznit/video/upload/v1731433690/…" at bounding box center [808, 301] width 284 height 80
click at [790, 332] on pre "{ "video_path": "https://res.cloudinary.com/dwj7tznit/video/upload/v1731433690/…" at bounding box center [808, 301] width 264 height 60
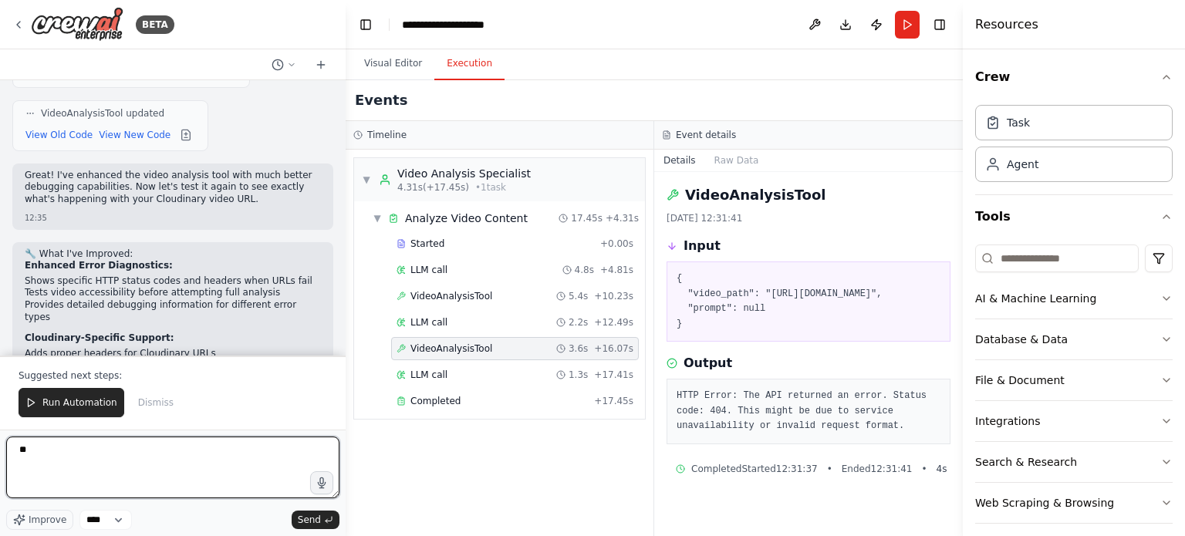
scroll to position [3979, 0]
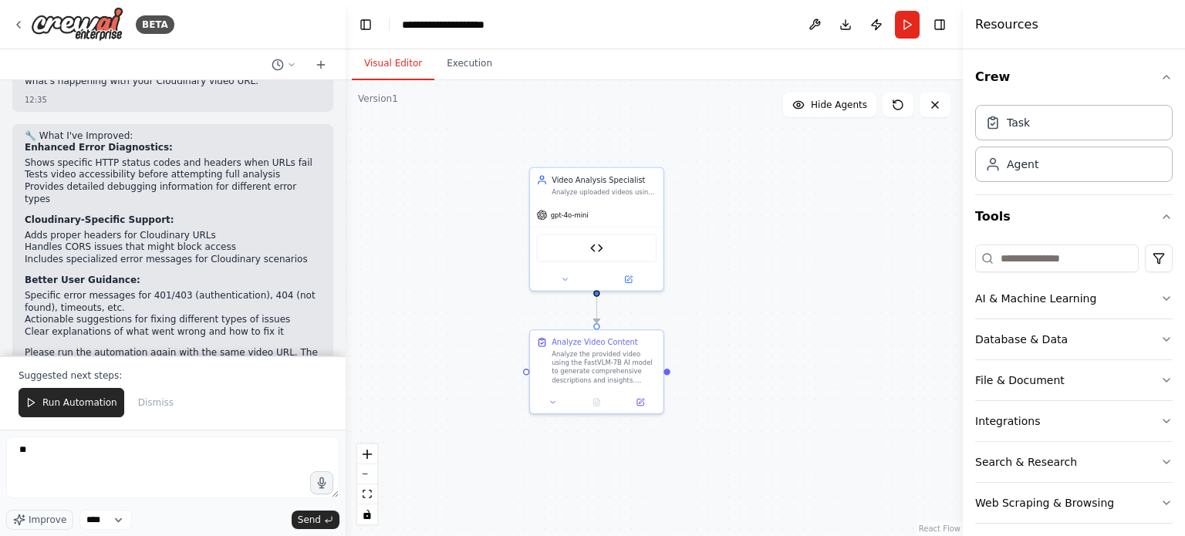
click at [377, 63] on button "Visual Editor" at bounding box center [393, 64] width 83 height 32
drag, startPoint x: 731, startPoint y: 279, endPoint x: 757, endPoint y: 296, distance: 30.6
click at [757, 296] on div ".deletable-edge-delete-btn { width: 20px; height: 20px; border: 0px solid #ffff…" at bounding box center [654, 308] width 617 height 456
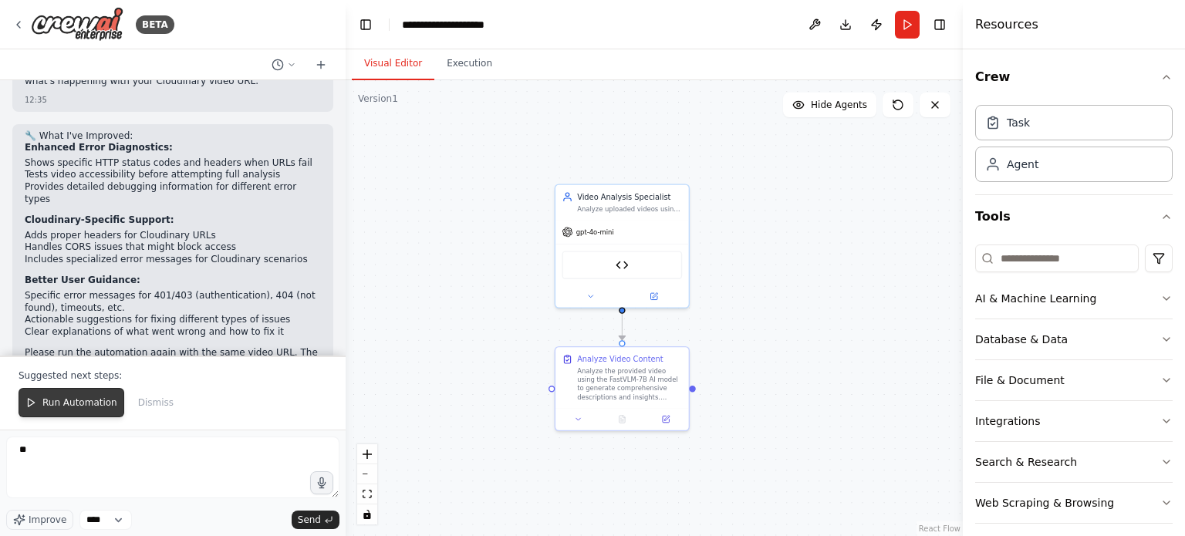
click at [69, 393] on button "Run Automation" at bounding box center [72, 402] width 106 height 29
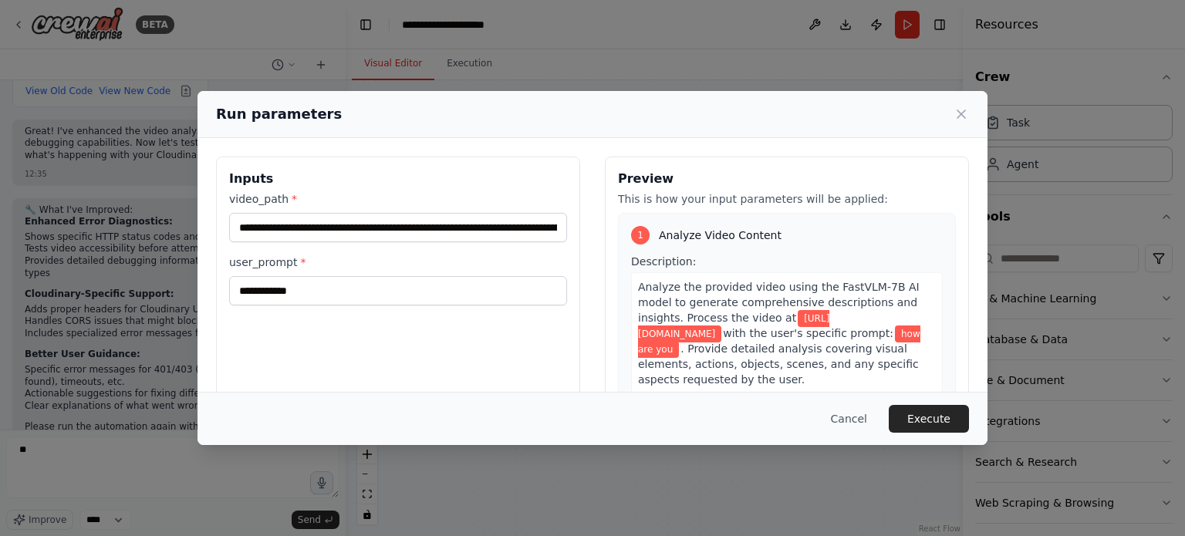
scroll to position [3906, 0]
click at [938, 422] on button "Execute" at bounding box center [929, 419] width 80 height 28
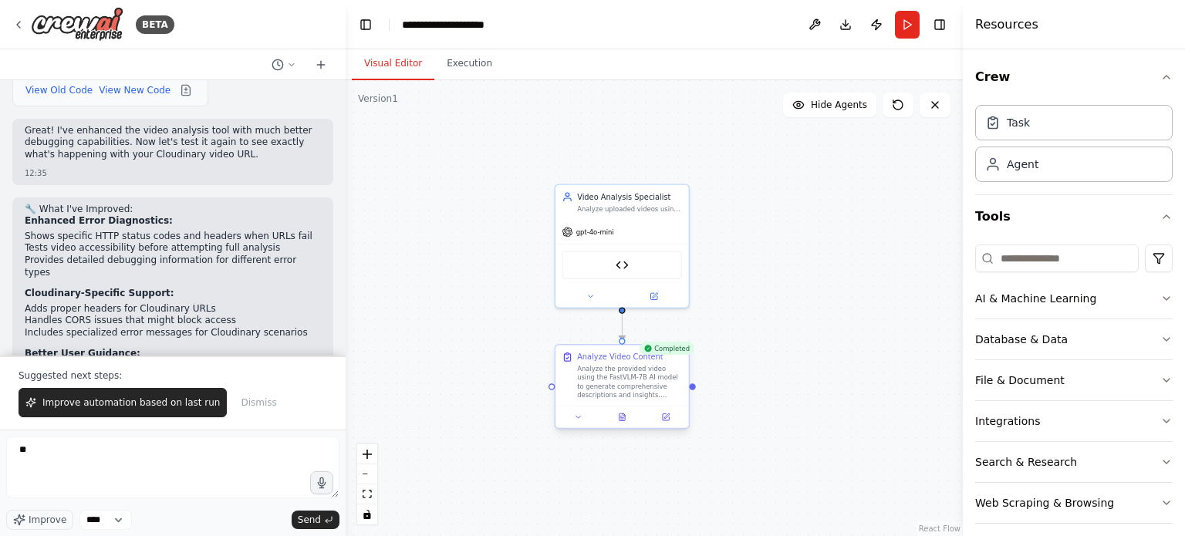
click at [631, 424] on div at bounding box center [621, 417] width 133 height 22
click at [624, 419] on icon at bounding box center [621, 416] width 5 height 7
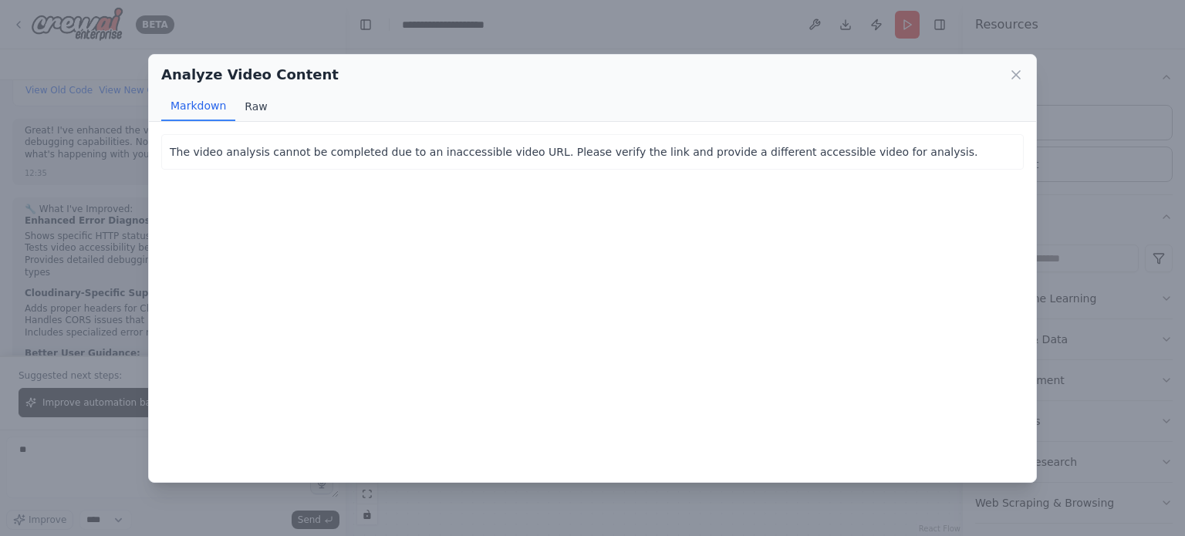
click at [254, 106] on button "Raw" at bounding box center [255, 106] width 41 height 29
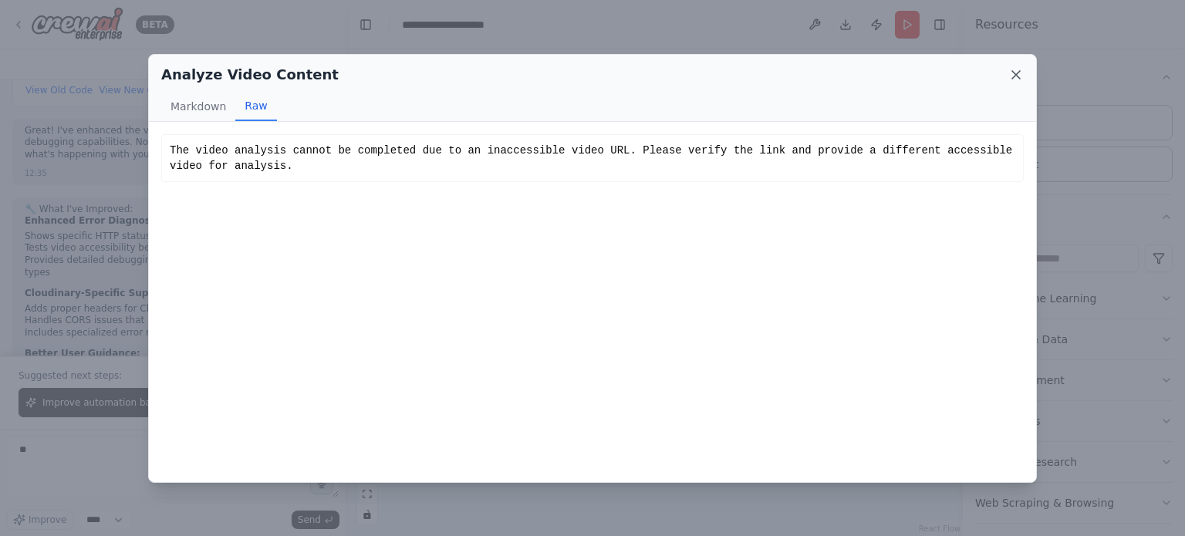
click at [1020, 79] on icon at bounding box center [1015, 74] width 15 height 15
